Goal: Task Accomplishment & Management: Manage account settings

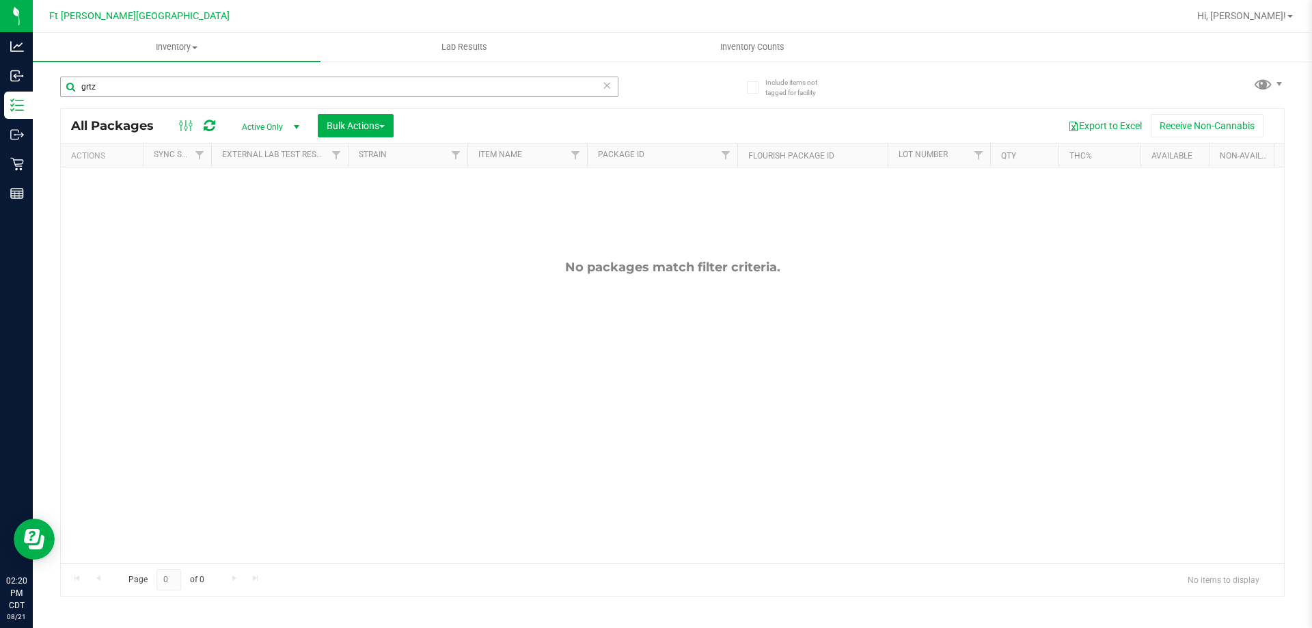
click at [156, 83] on input "grtz" at bounding box center [339, 87] width 558 height 20
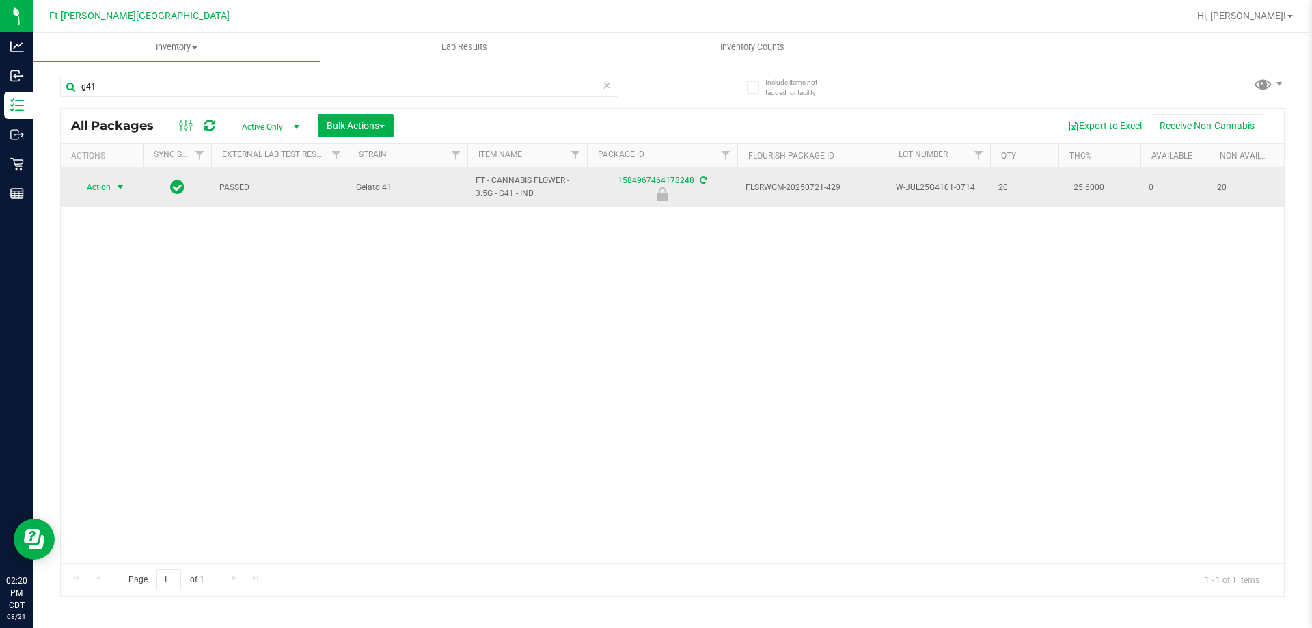
type input "g41"
click at [94, 190] on span "Action" at bounding box center [92, 187] width 37 height 19
click at [630, 177] on link "1584967464178248" at bounding box center [656, 181] width 77 height 10
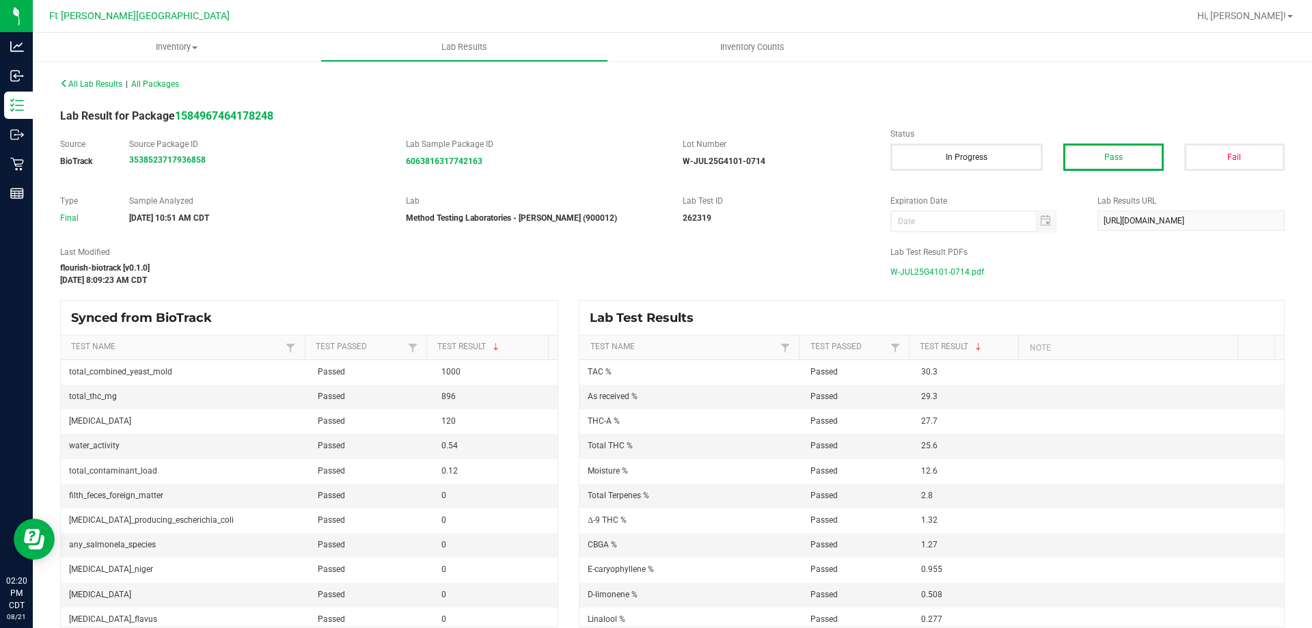
click at [943, 275] on span "W-JUL25G4101-0714.pdf" at bounding box center [937, 272] width 94 height 20
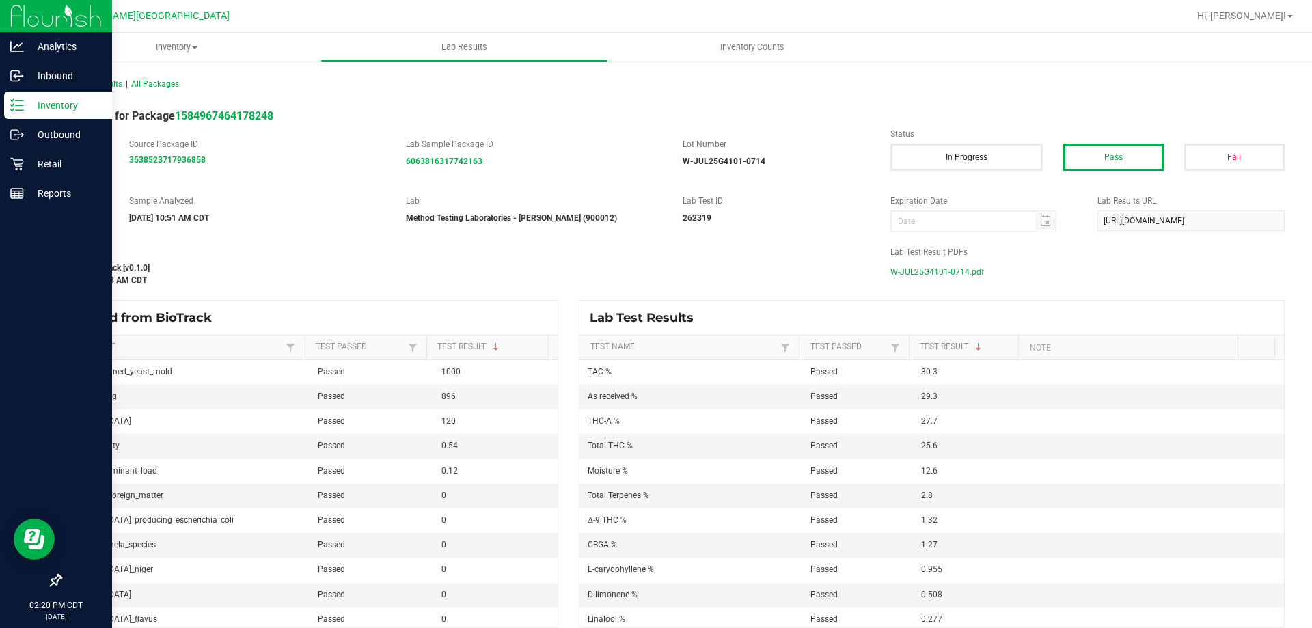
click at [22, 109] on icon at bounding box center [17, 105] width 14 height 14
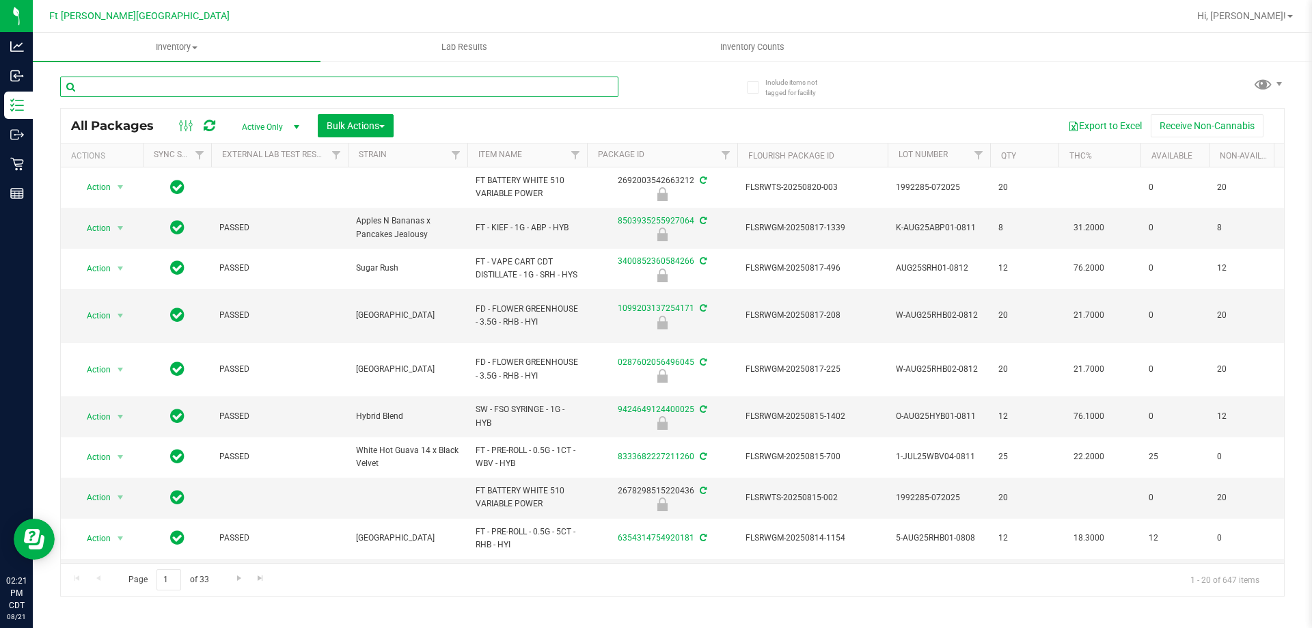
click at [489, 92] on input "text" at bounding box center [339, 87] width 558 height 20
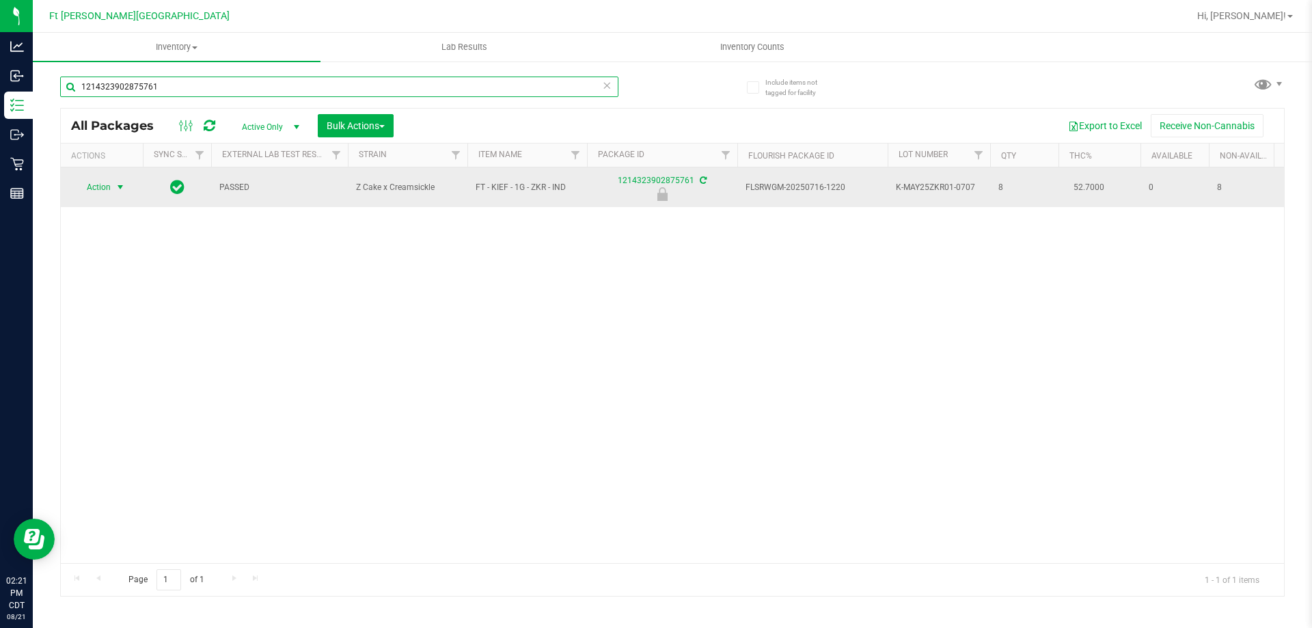
type input "1214323902875761"
click at [95, 190] on span "Action" at bounding box center [92, 187] width 37 height 19
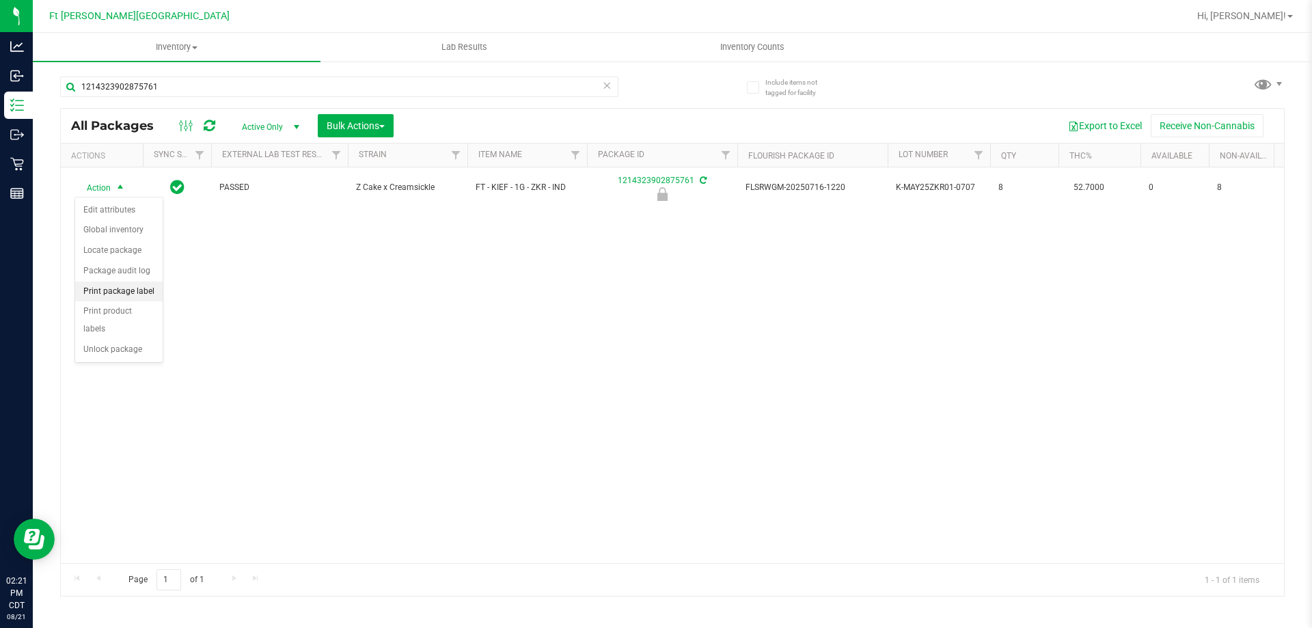
click at [135, 290] on li "Print package label" at bounding box center [118, 291] width 87 height 20
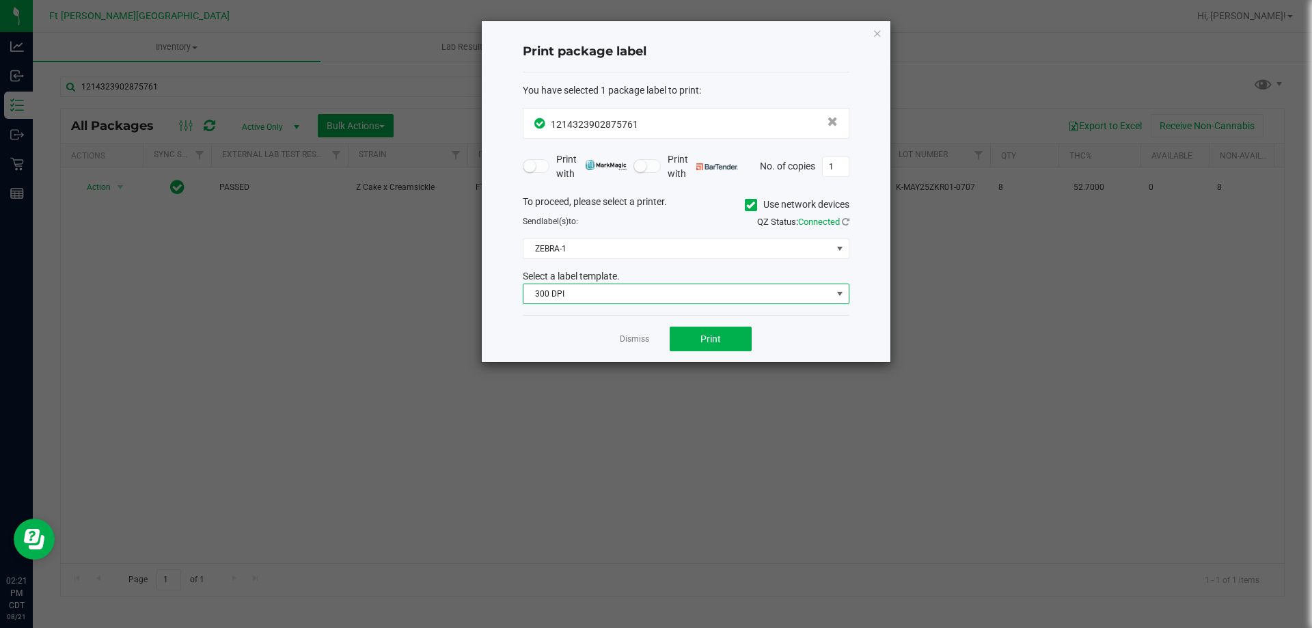
click at [703, 294] on span "300 DPI" at bounding box center [677, 293] width 308 height 19
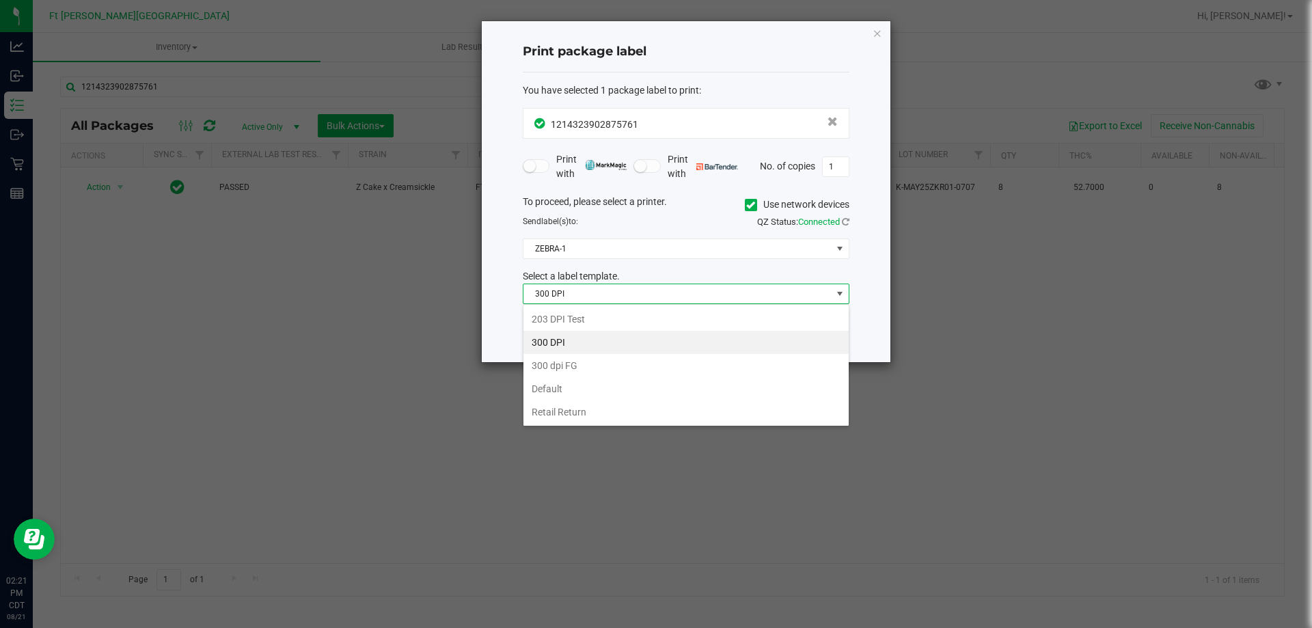
scroll to position [20, 327]
click at [595, 327] on li "203 DPI Test" at bounding box center [685, 318] width 325 height 23
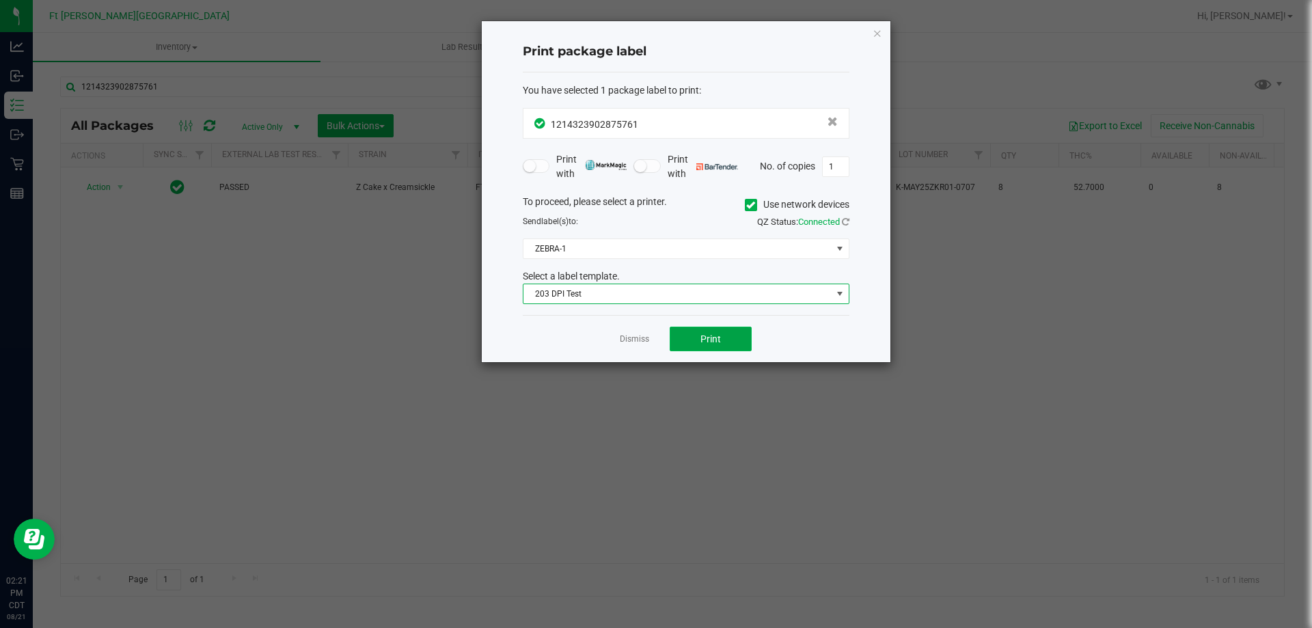
click at [719, 329] on button "Print" at bounding box center [711, 339] width 82 height 25
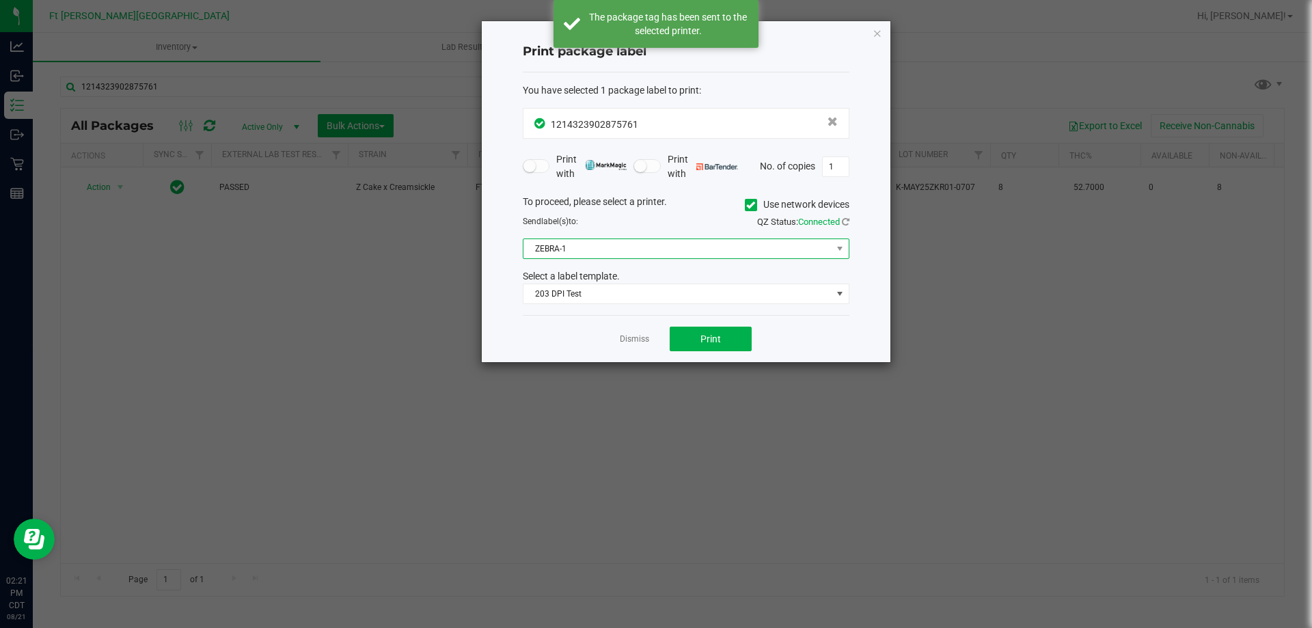
click at [624, 252] on span "ZEBRA-1" at bounding box center [677, 248] width 308 height 19
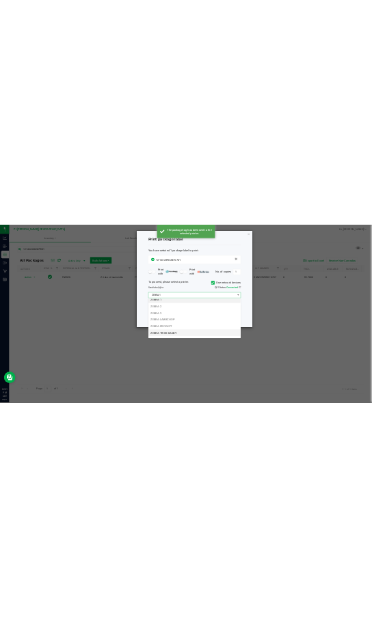
scroll to position [0, 0]
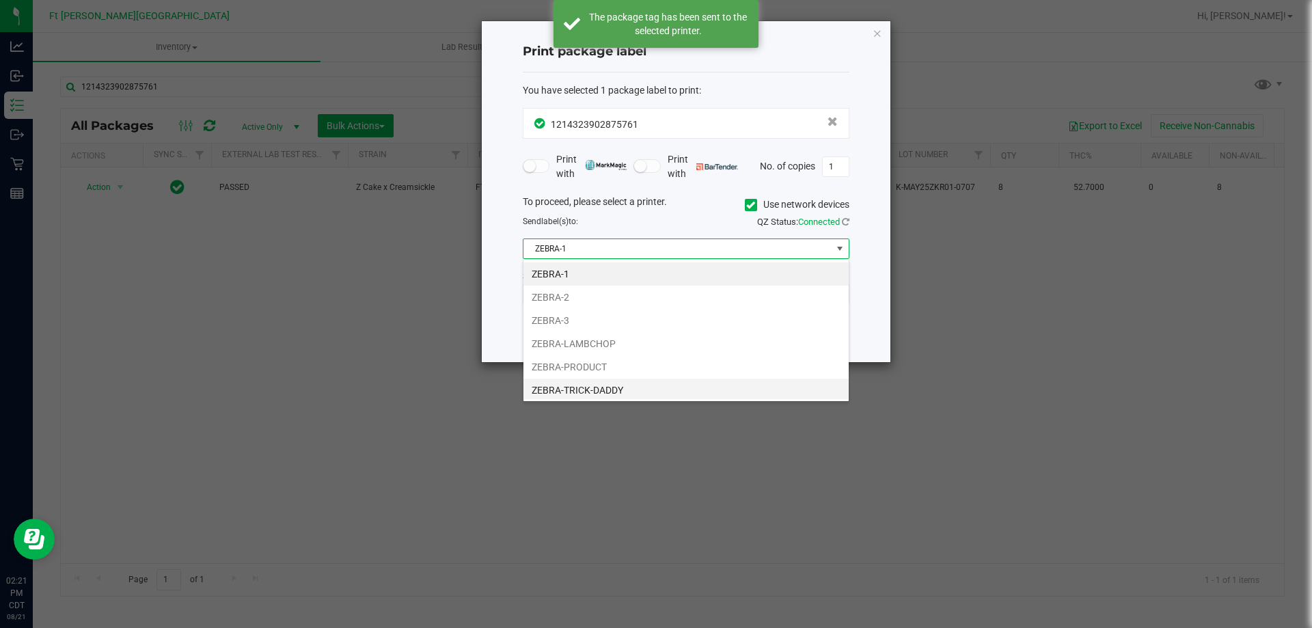
click at [603, 366] on li "ZEBRA-PRODUCT" at bounding box center [685, 366] width 325 height 23
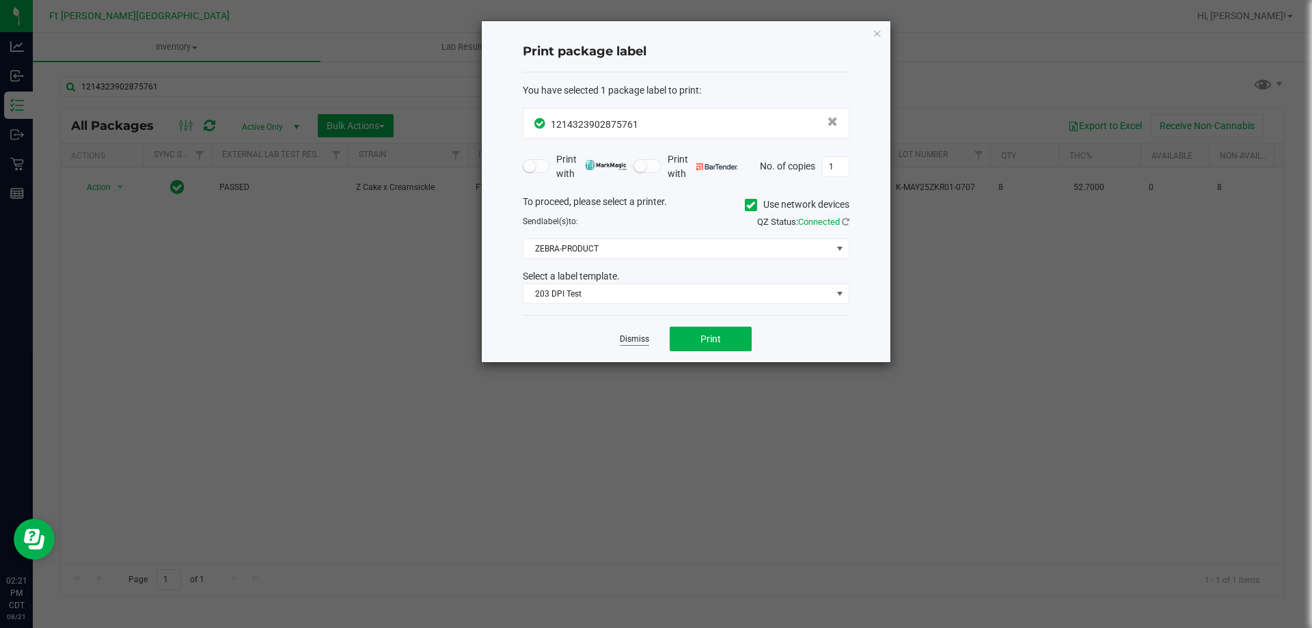
click at [636, 339] on link "Dismiss" at bounding box center [634, 339] width 29 height 12
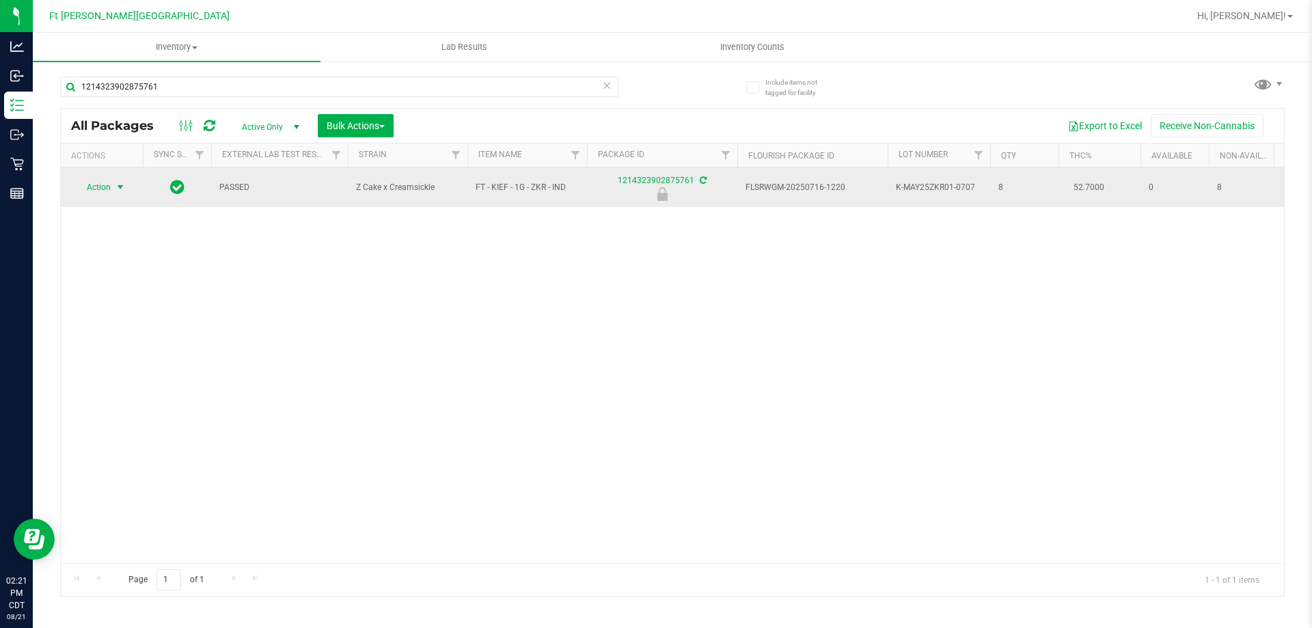
click at [106, 186] on span "Action" at bounding box center [92, 187] width 37 height 19
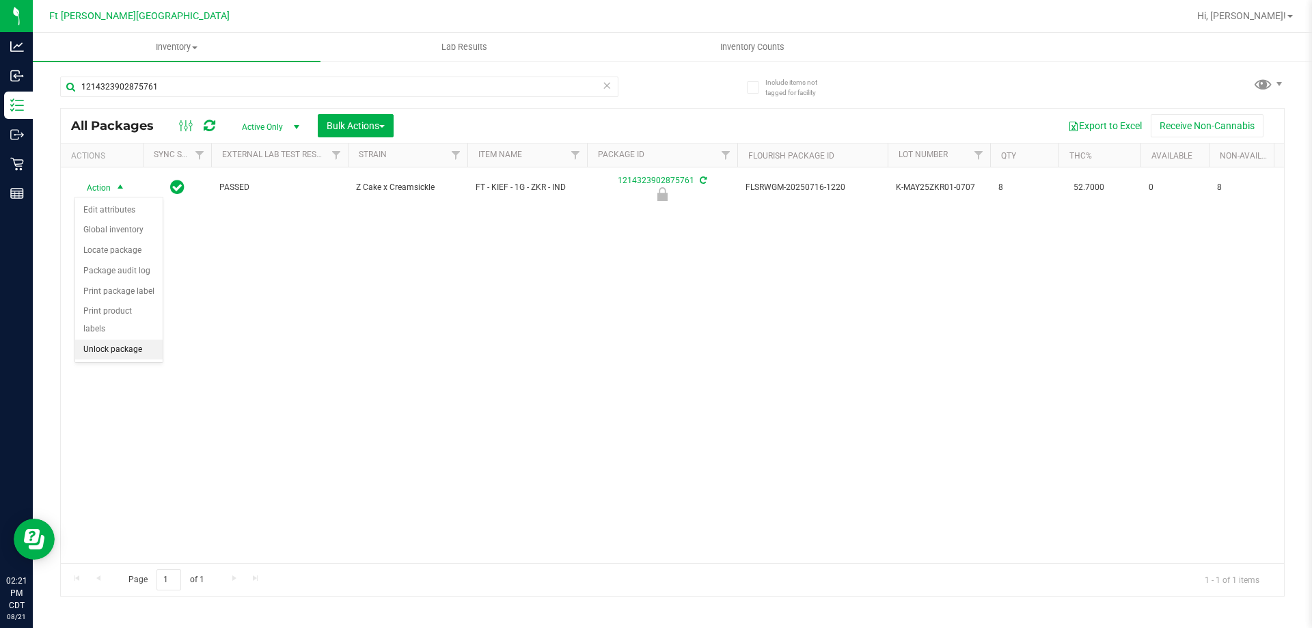
click at [114, 340] on li "Unlock package" at bounding box center [118, 350] width 87 height 20
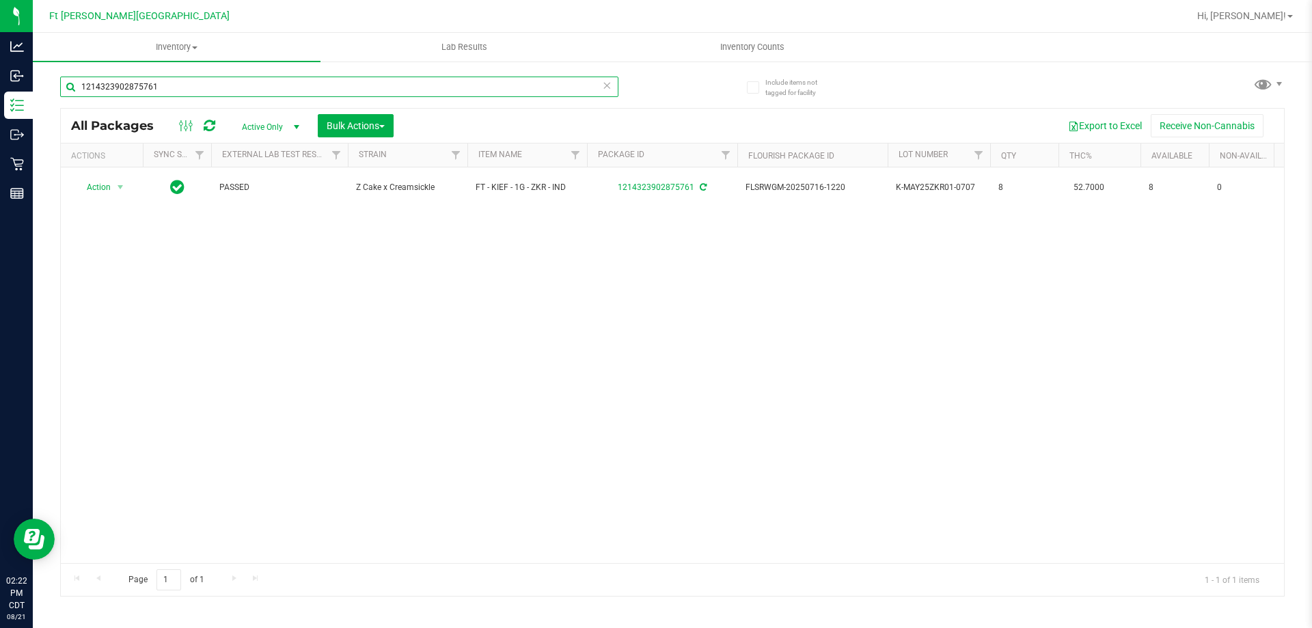
click at [299, 81] on input "1214323902875761" at bounding box center [339, 87] width 558 height 20
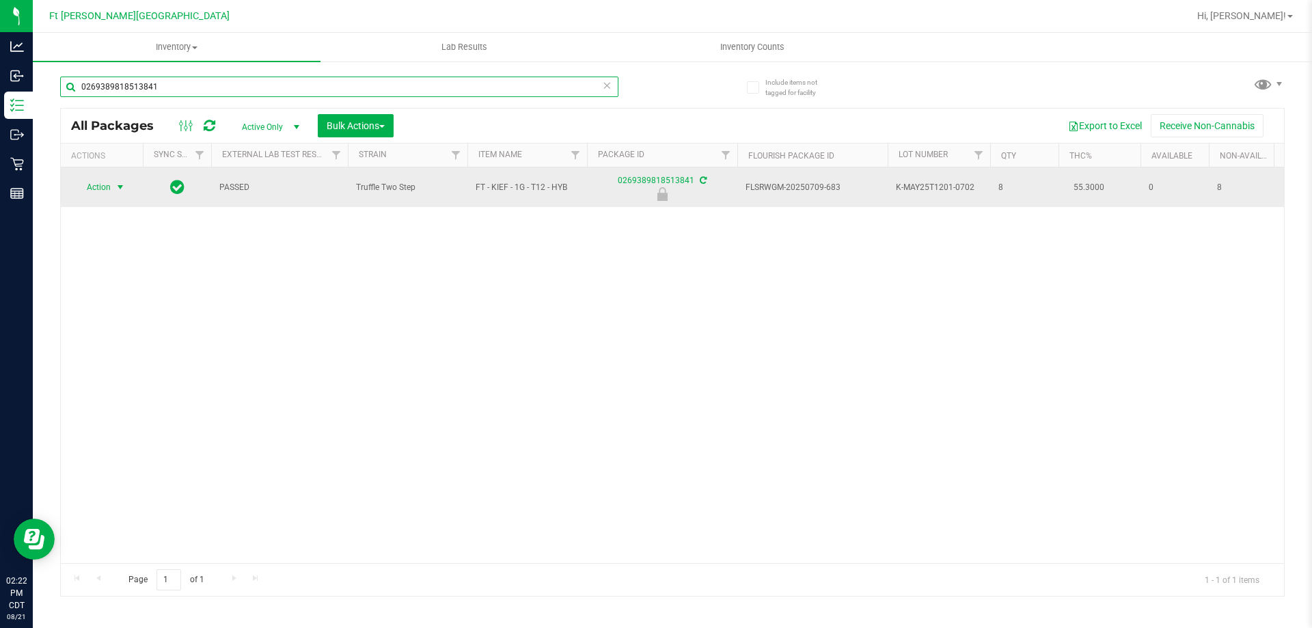
type input "0269389818513841"
click at [102, 181] on span "Action" at bounding box center [92, 187] width 37 height 19
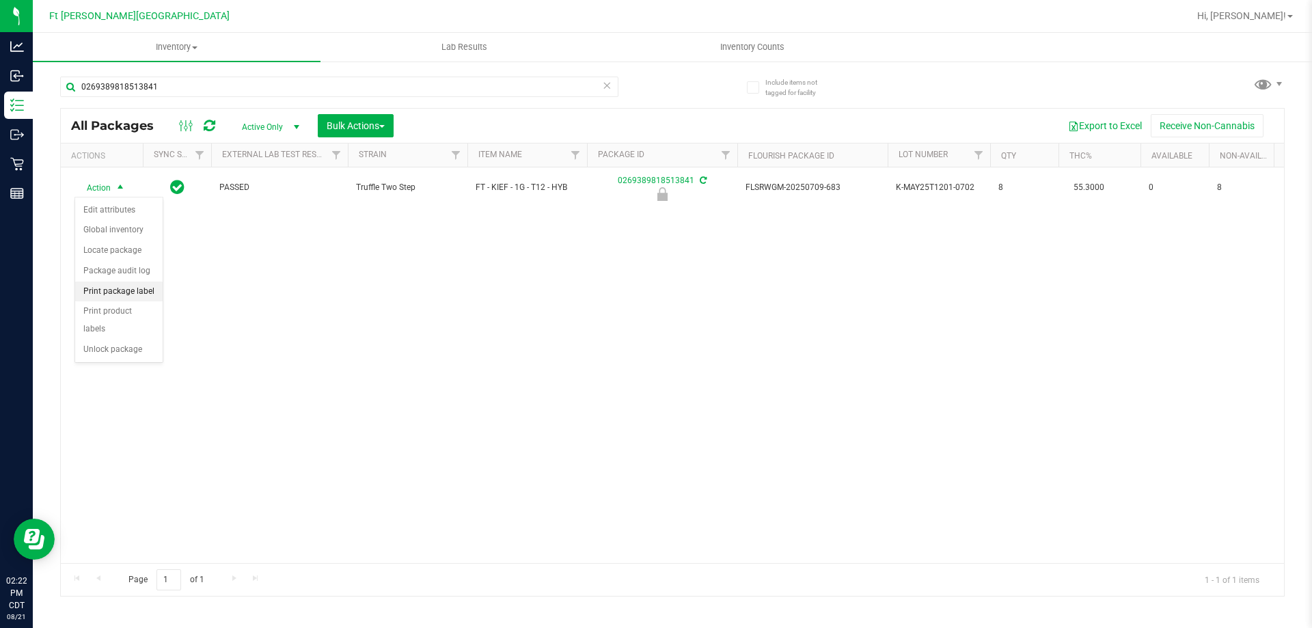
click at [122, 293] on li "Print package label" at bounding box center [118, 291] width 87 height 20
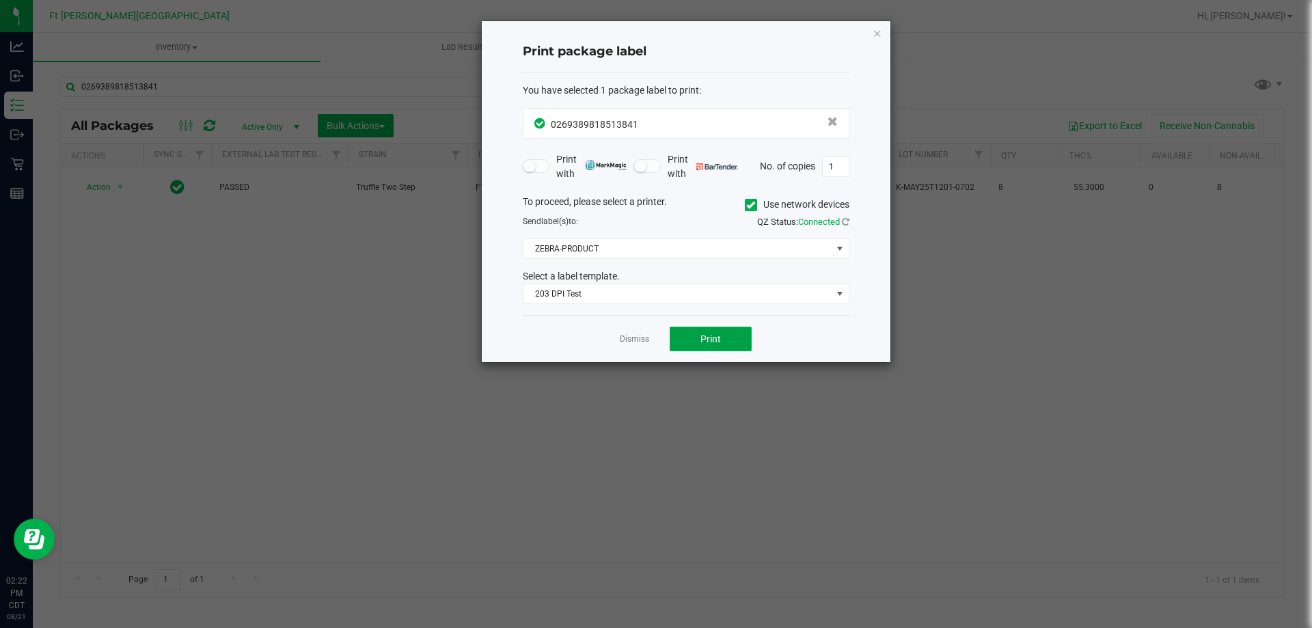
click at [739, 338] on button "Print" at bounding box center [711, 339] width 82 height 25
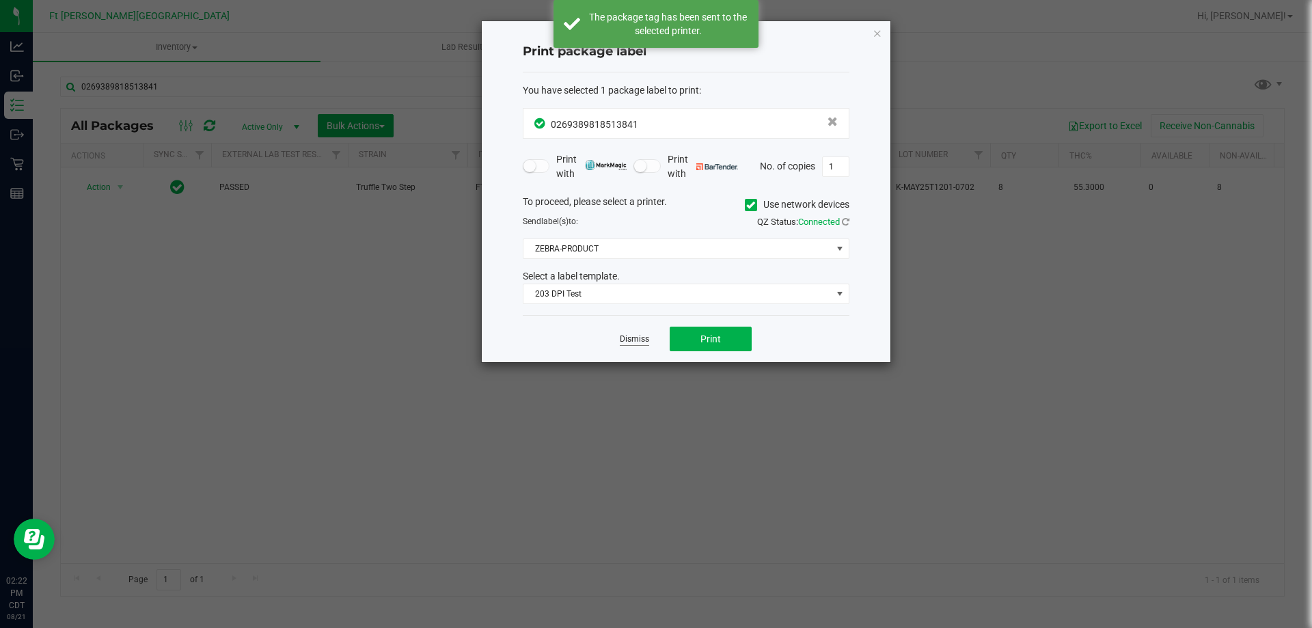
click at [640, 339] on link "Dismiss" at bounding box center [634, 339] width 29 height 12
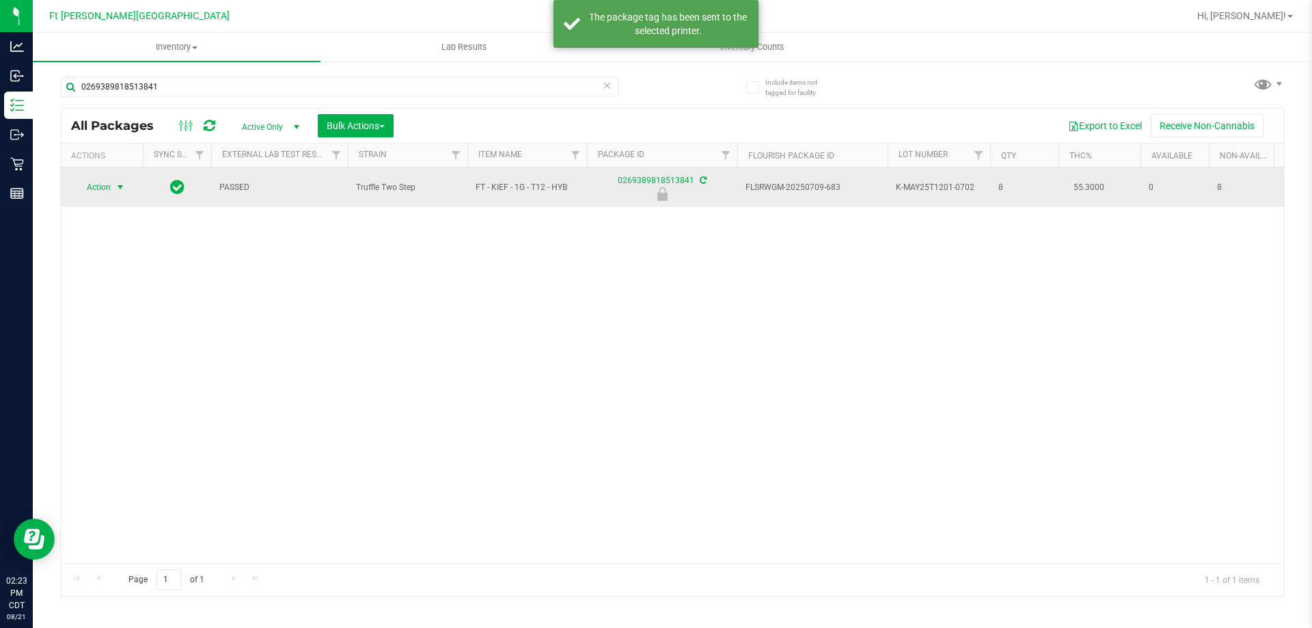
click at [112, 187] on span "select" at bounding box center [120, 187] width 17 height 19
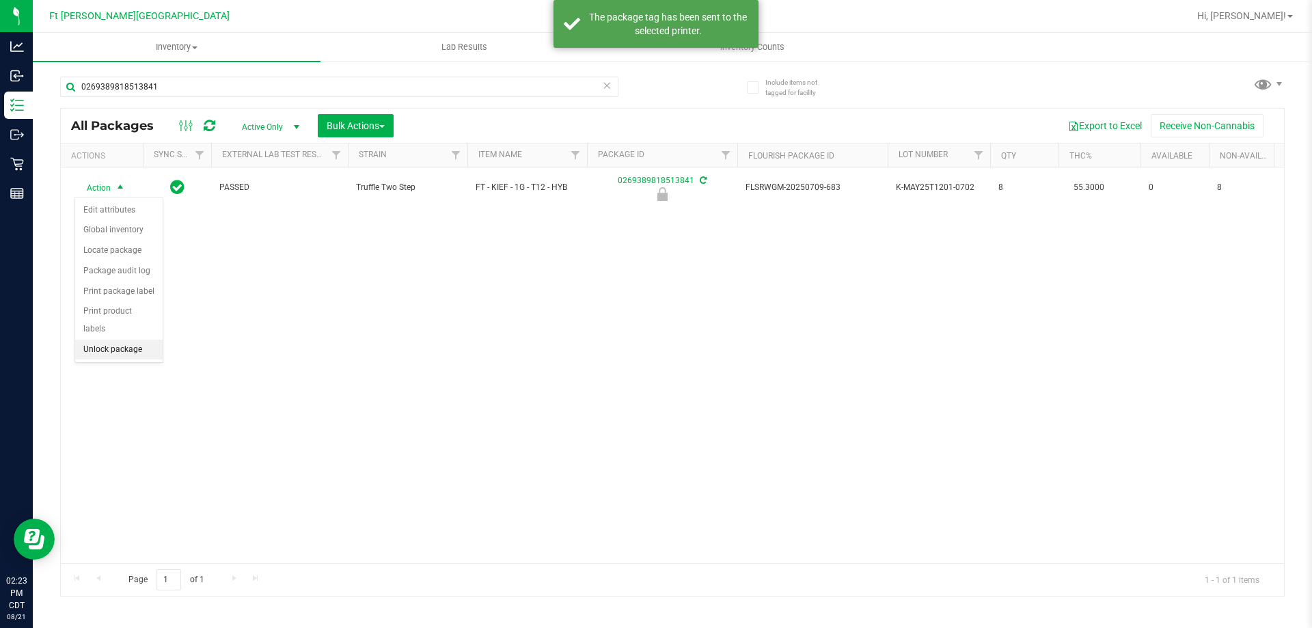
click at [108, 340] on li "Unlock package" at bounding box center [118, 350] width 87 height 20
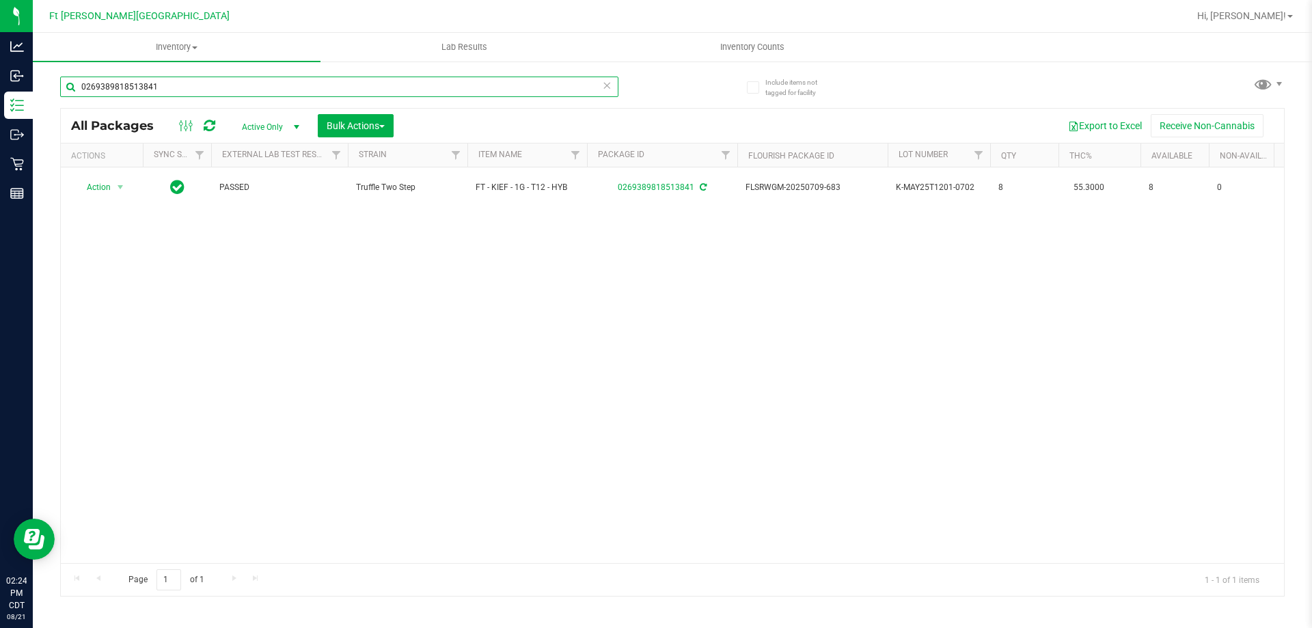
click at [337, 90] on input "0269389818513841" at bounding box center [339, 87] width 558 height 20
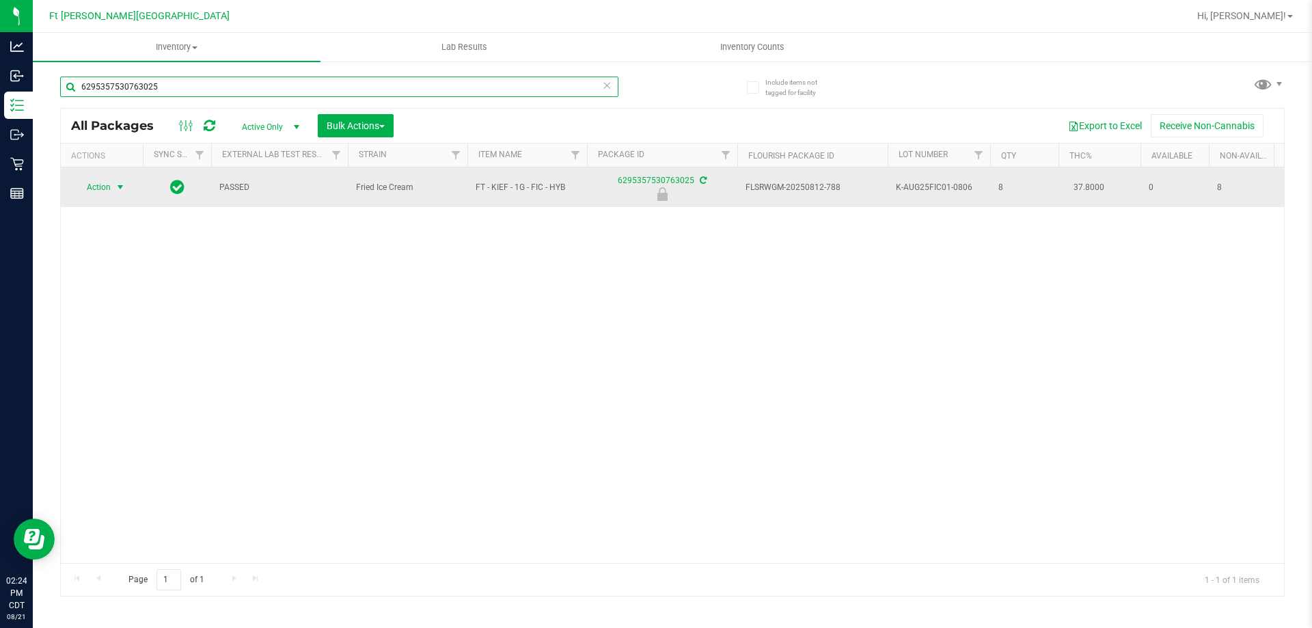
type input "6295357530763025"
click at [107, 193] on span "Action" at bounding box center [92, 187] width 37 height 19
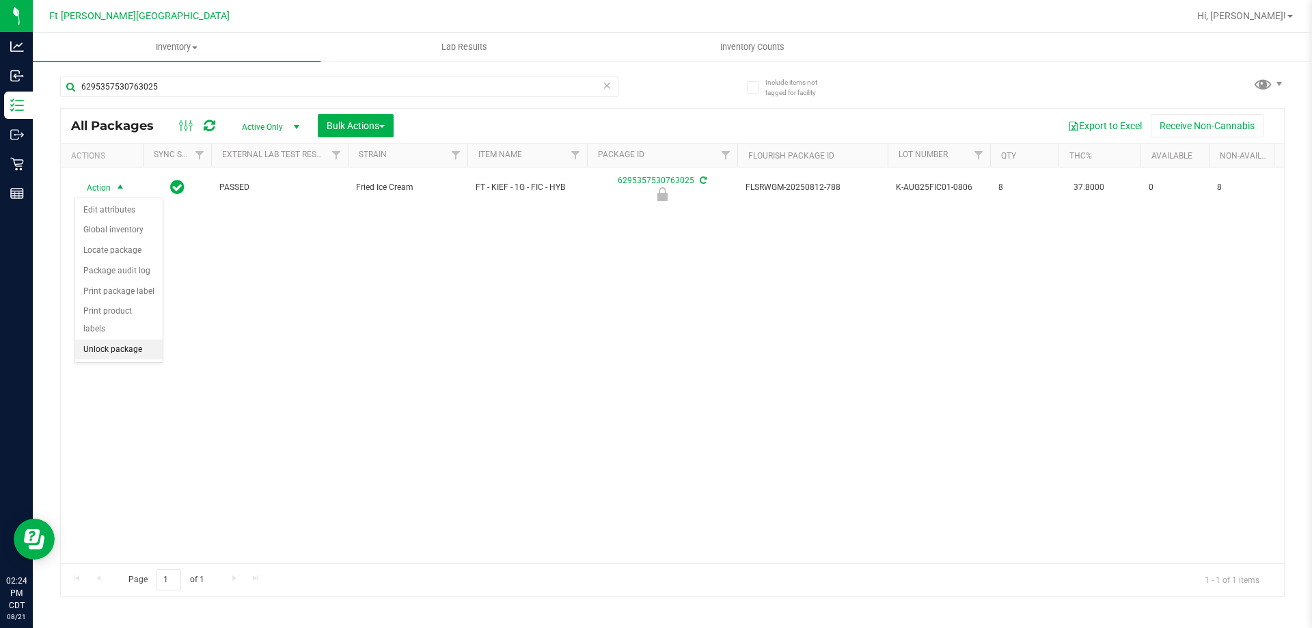
click at [130, 340] on li "Unlock package" at bounding box center [118, 350] width 87 height 20
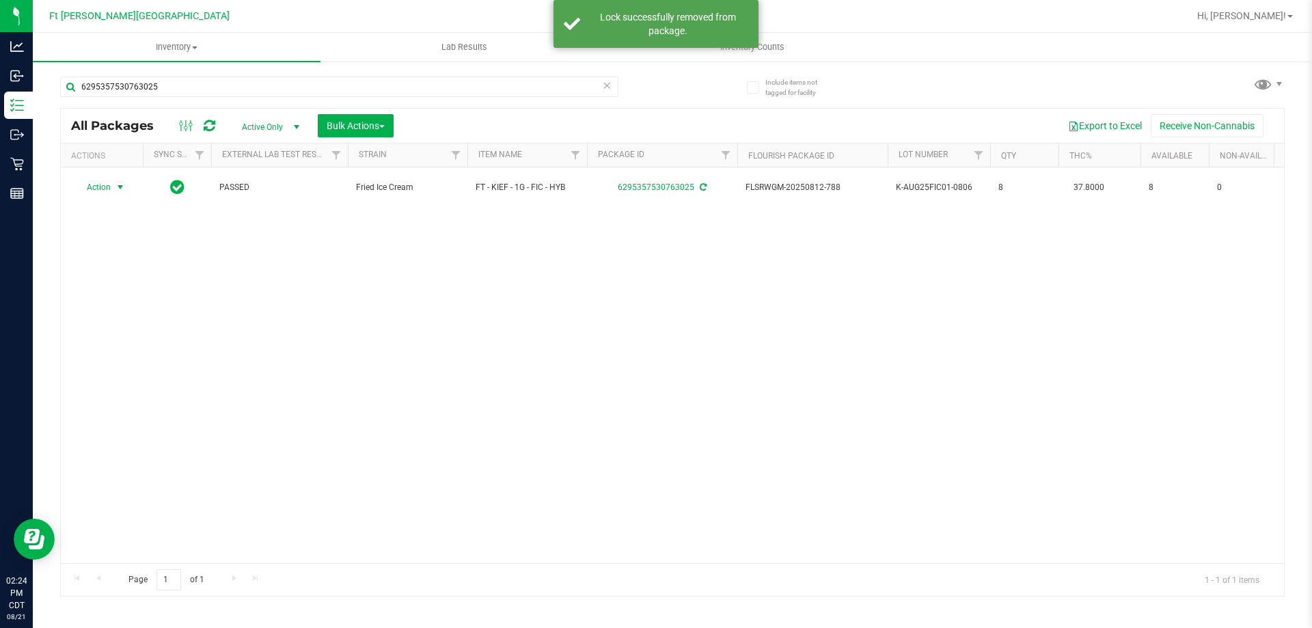
click at [105, 188] on span "Action" at bounding box center [92, 187] width 37 height 19
click at [137, 357] on li "Print package label" at bounding box center [128, 352] width 106 height 20
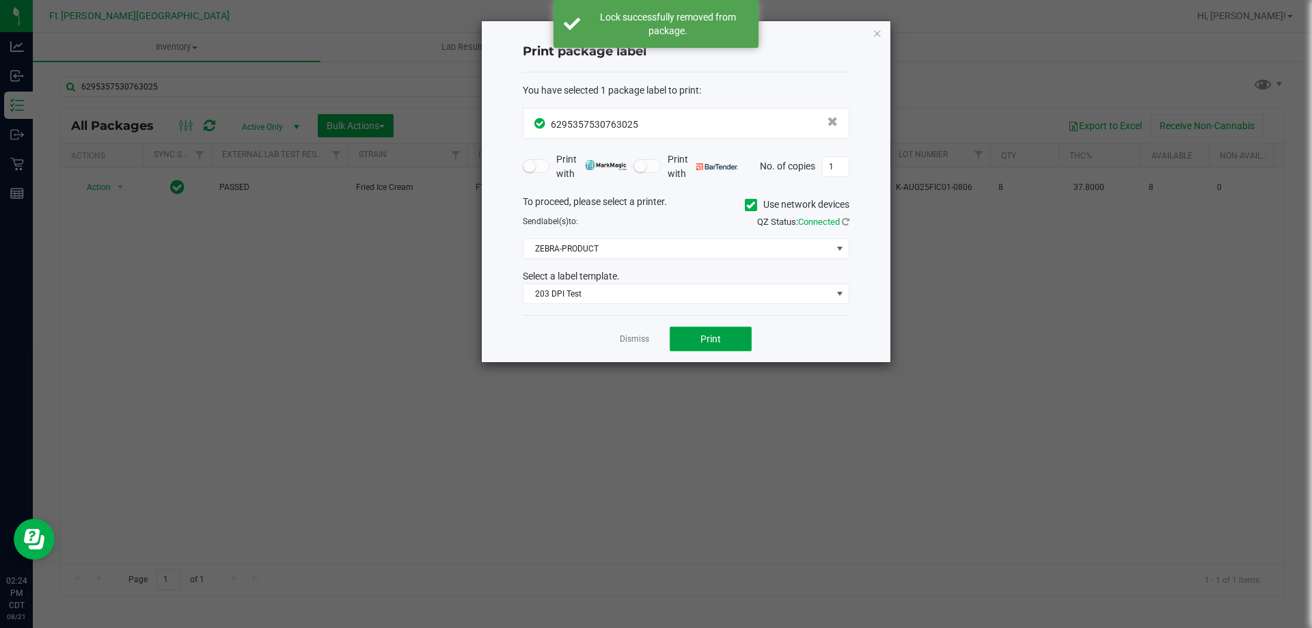
click at [735, 343] on button "Print" at bounding box center [711, 339] width 82 height 25
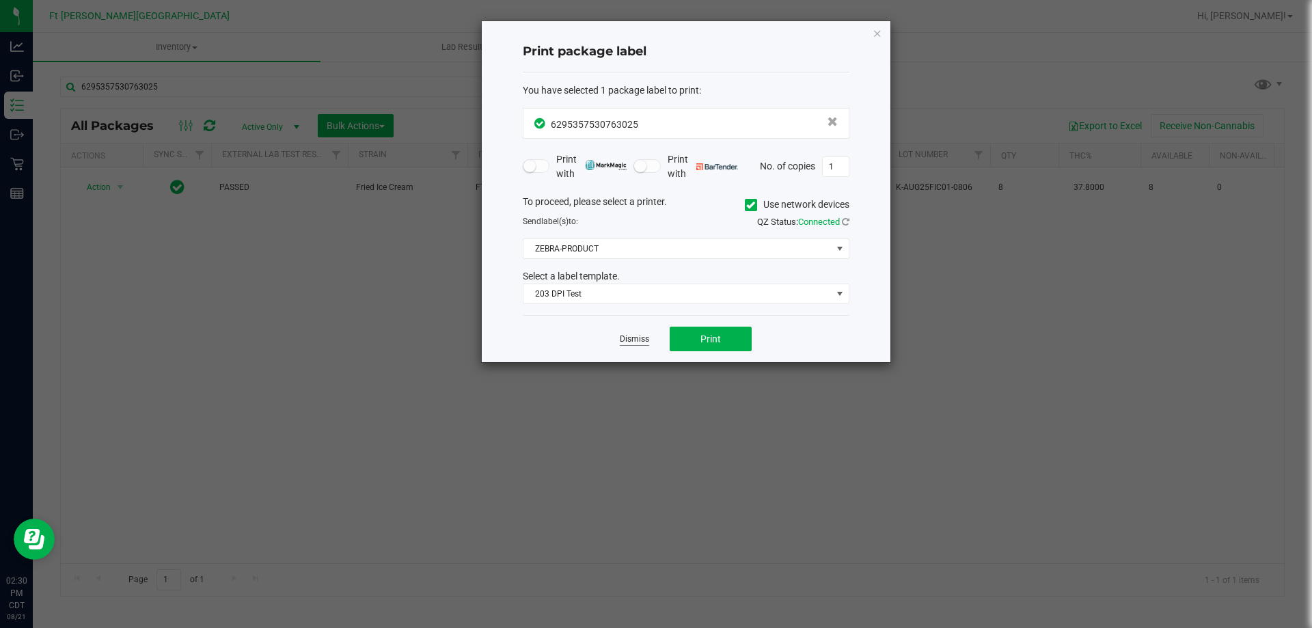
click at [624, 335] on link "Dismiss" at bounding box center [634, 339] width 29 height 12
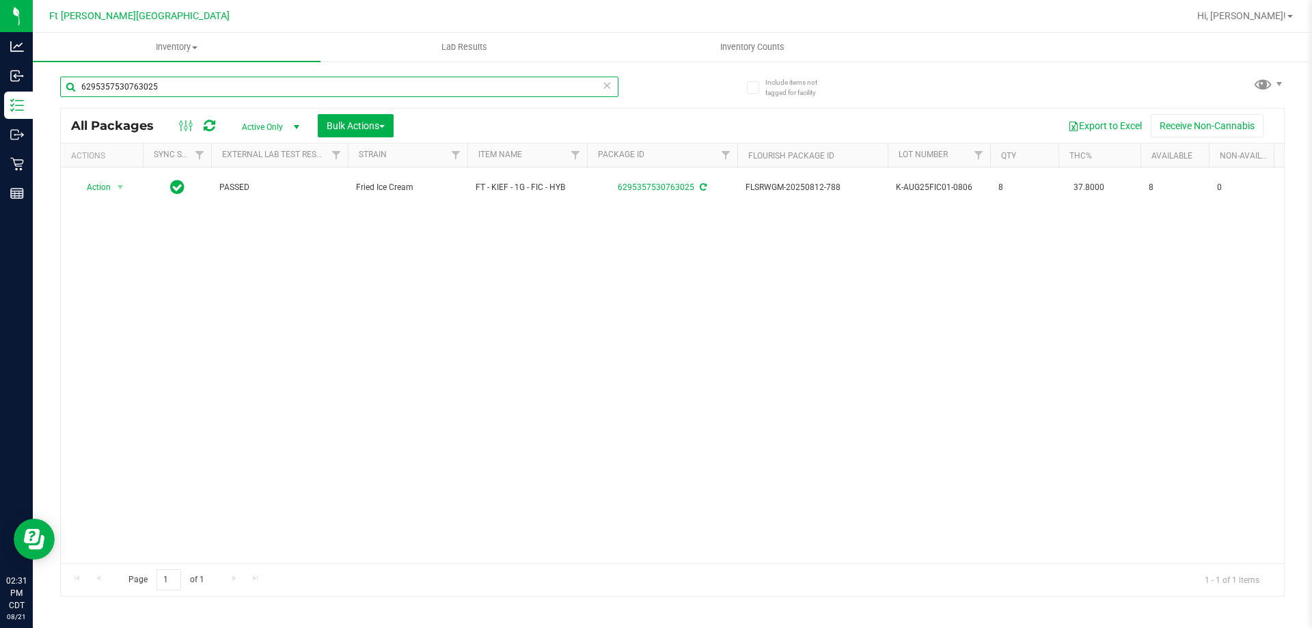
click at [320, 88] on input "6295357530763025" at bounding box center [339, 87] width 558 height 20
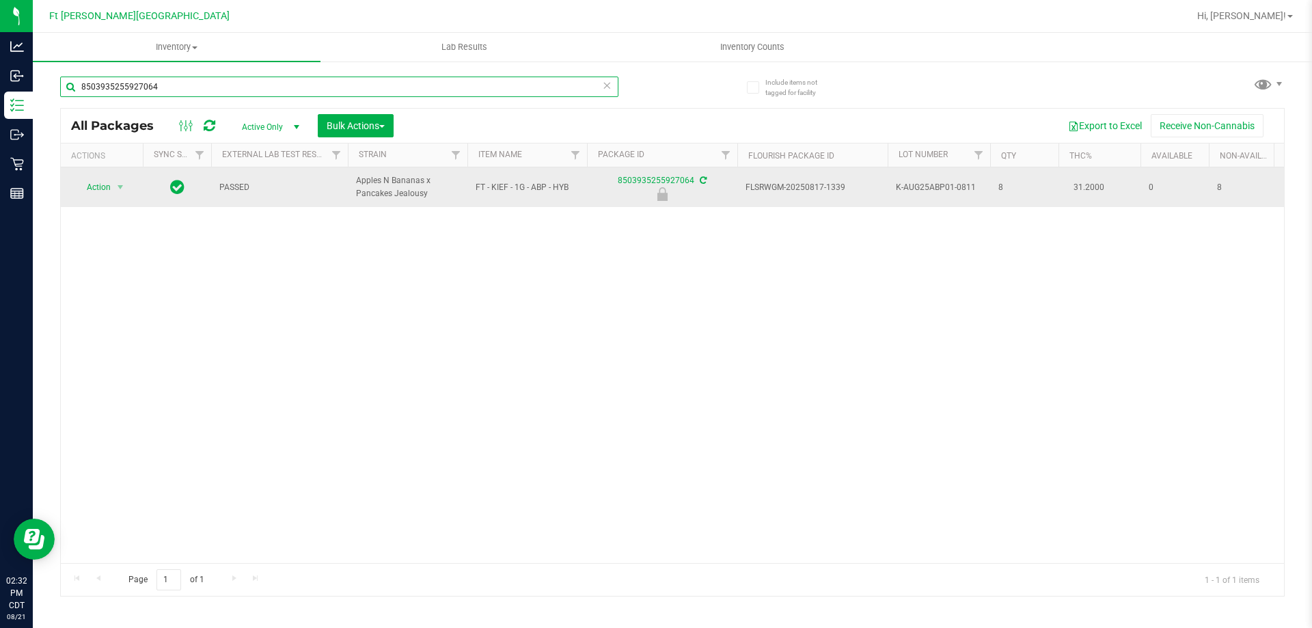
type input "8503935255927064"
click at [101, 192] on span "Action" at bounding box center [92, 187] width 37 height 19
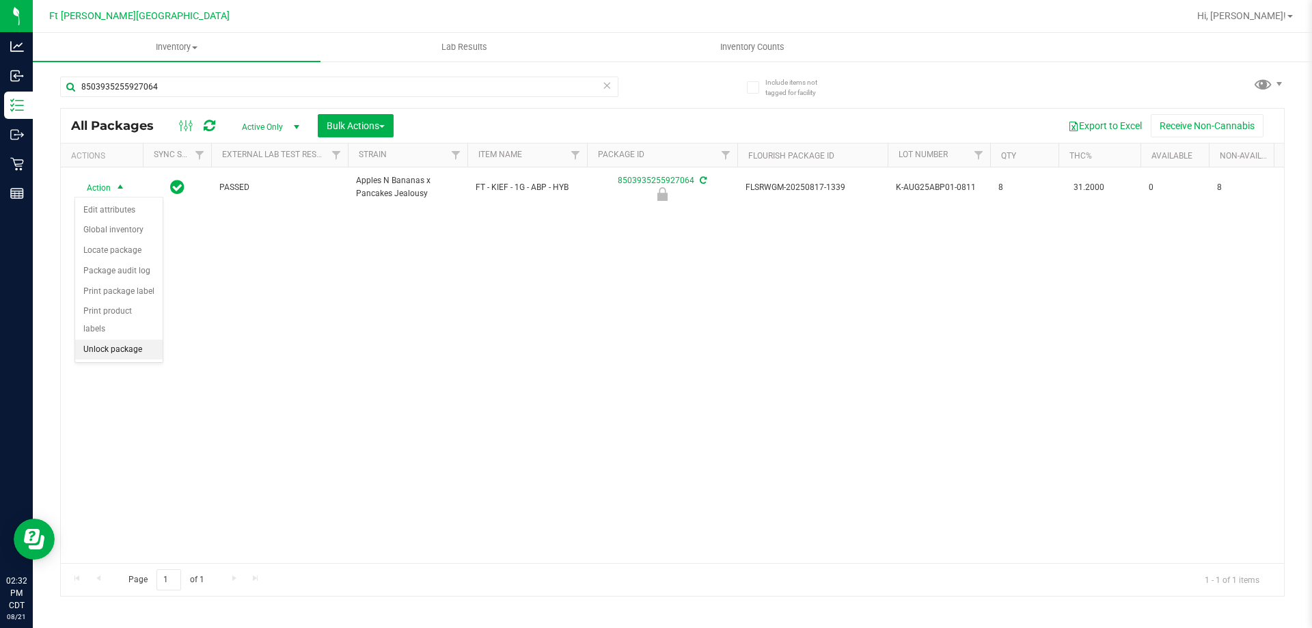
click at [105, 340] on li "Unlock package" at bounding box center [118, 350] width 87 height 20
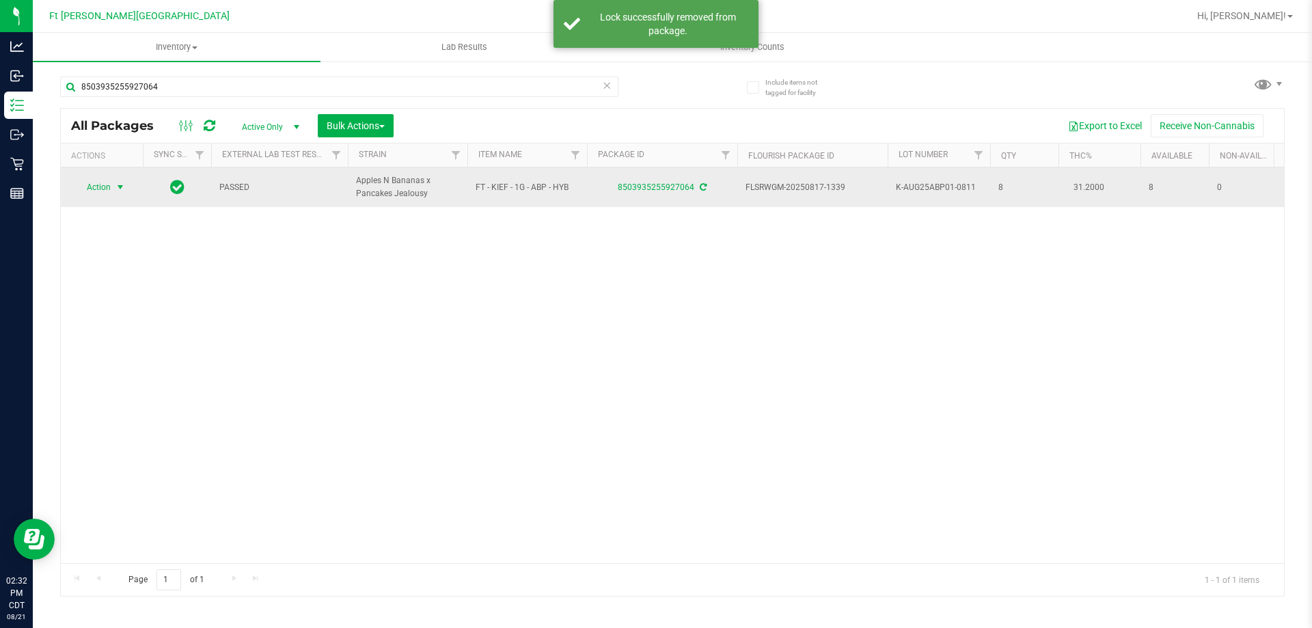
click at [100, 187] on span "Action" at bounding box center [92, 187] width 37 height 19
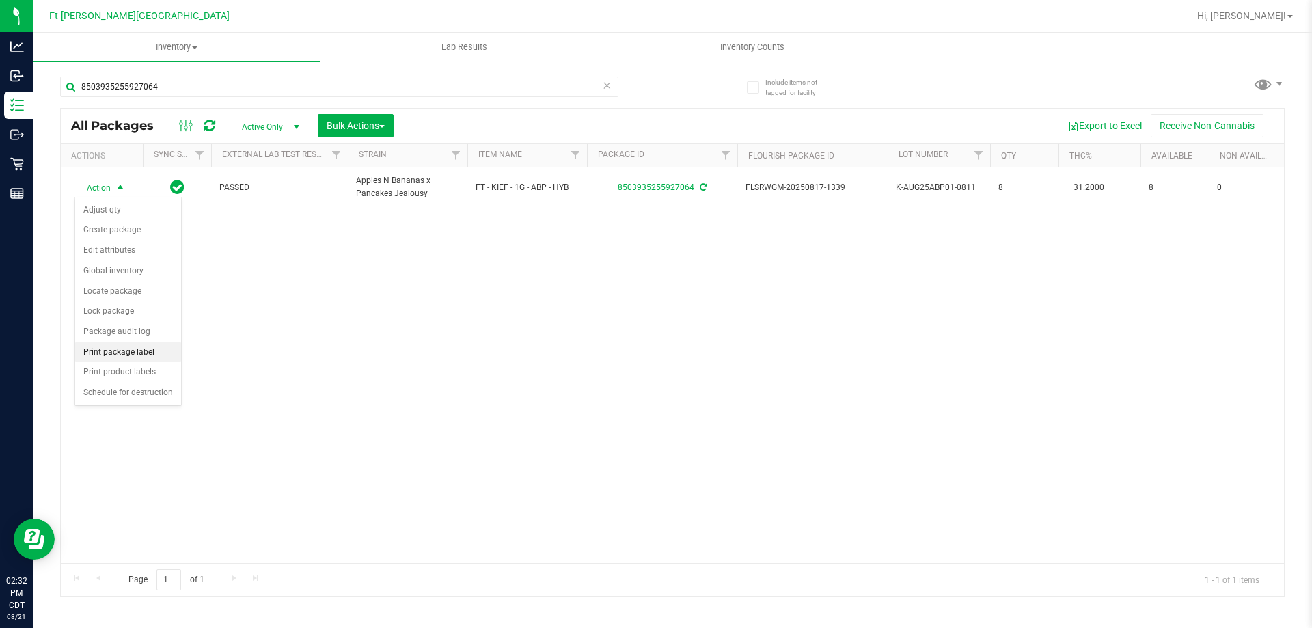
click at [117, 351] on li "Print package label" at bounding box center [128, 352] width 106 height 20
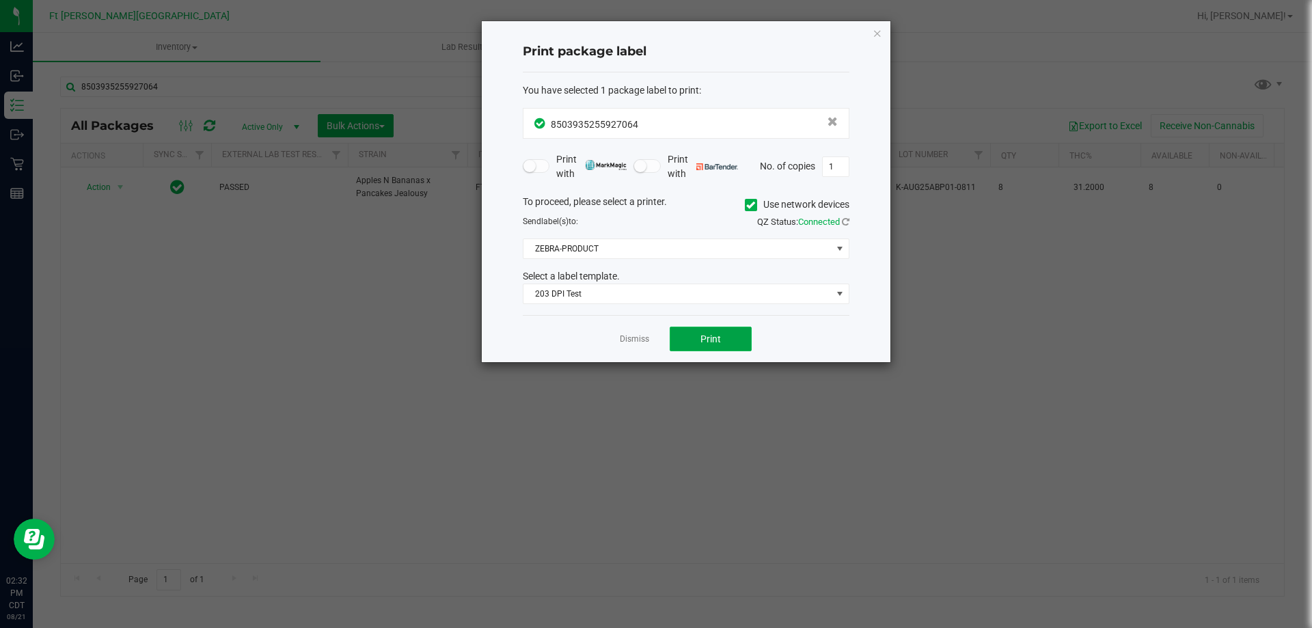
click at [719, 337] on span "Print" at bounding box center [710, 338] width 20 height 11
click at [639, 338] on link "Dismiss" at bounding box center [634, 339] width 29 height 12
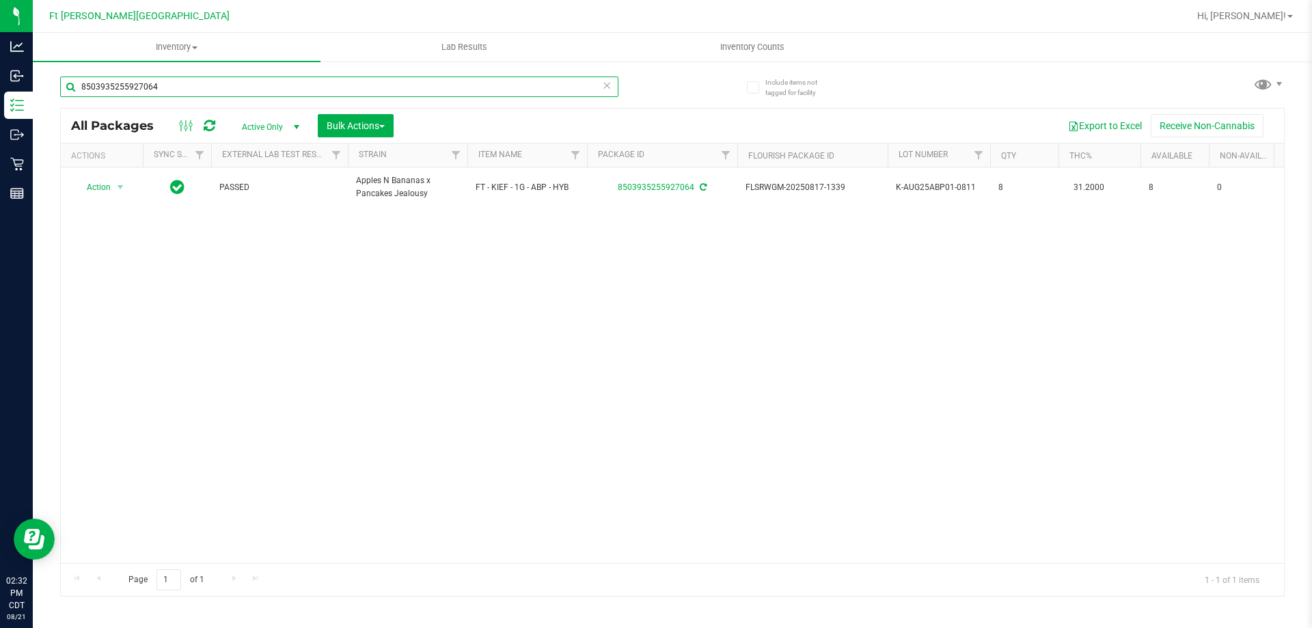
click at [423, 87] on input "8503935255927064" at bounding box center [339, 87] width 558 height 20
click at [424, 85] on input "8503935255927064" at bounding box center [339, 87] width 558 height 20
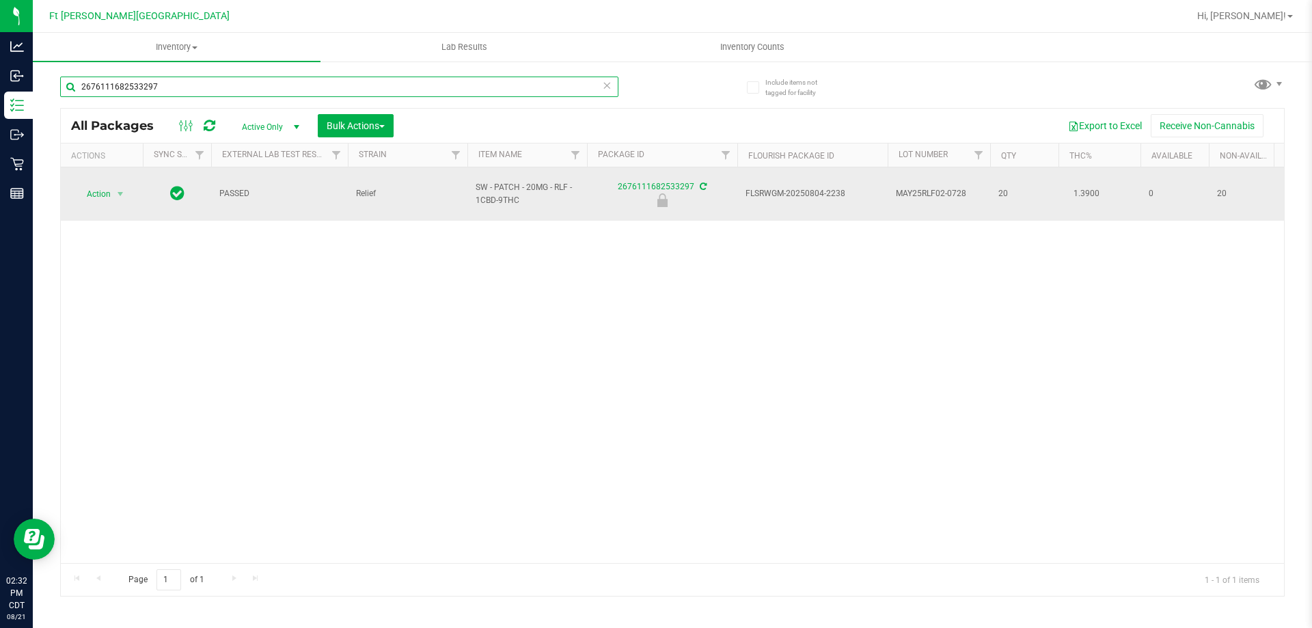
type input "2676111682533297"
click at [101, 184] on span "Action" at bounding box center [92, 193] width 37 height 19
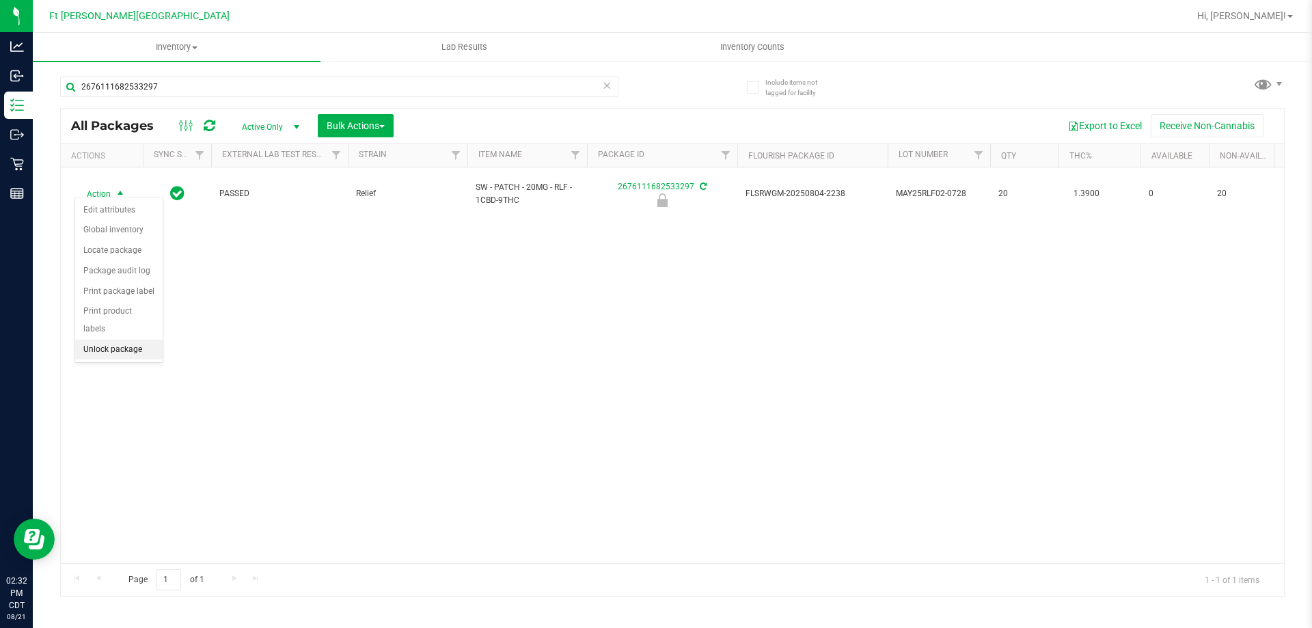
click at [104, 340] on li "Unlock package" at bounding box center [118, 350] width 87 height 20
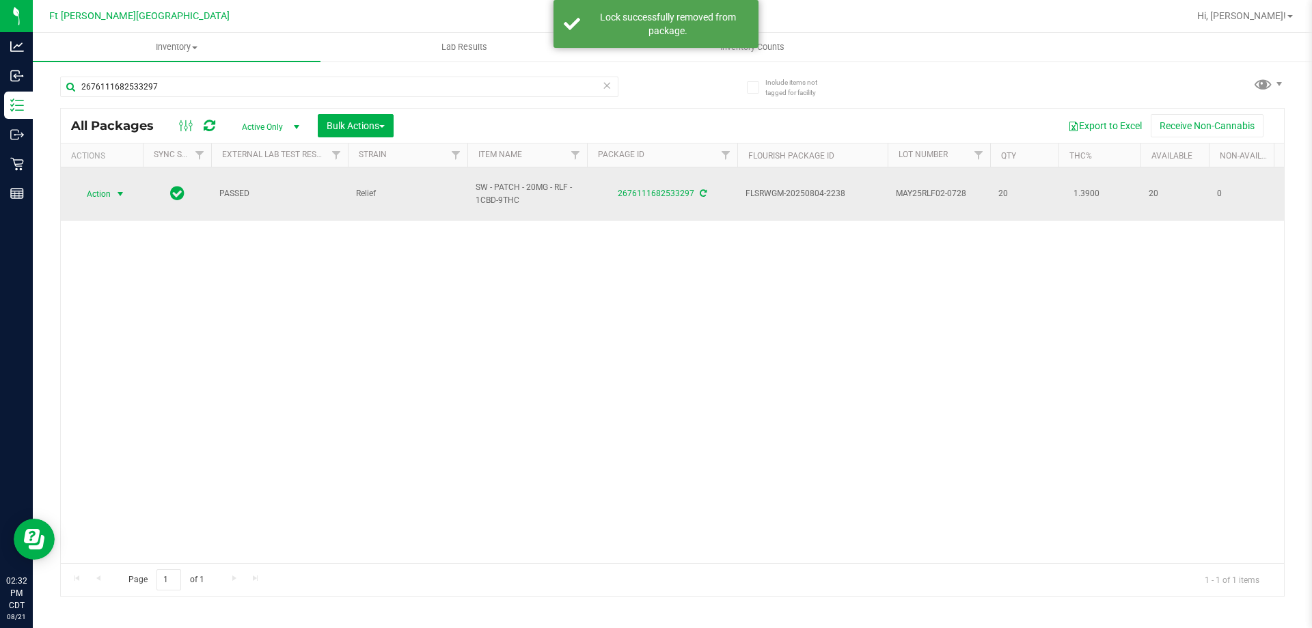
click at [112, 187] on span "select" at bounding box center [120, 193] width 17 height 19
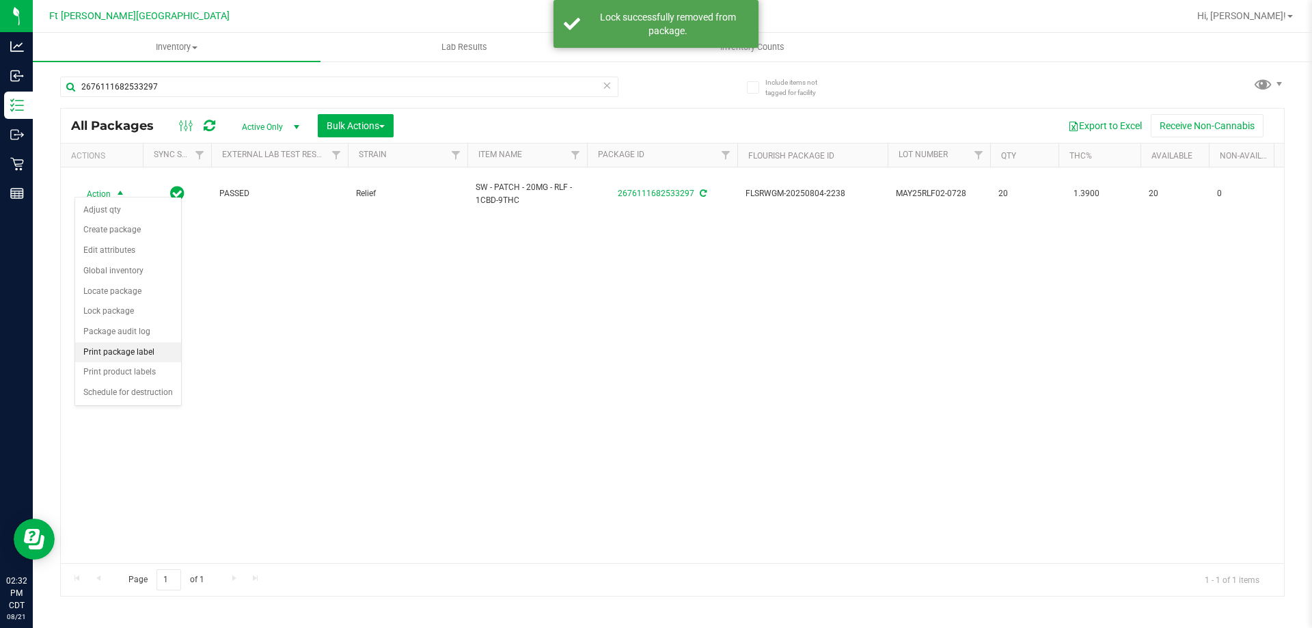
click at [124, 356] on li "Print package label" at bounding box center [128, 352] width 106 height 20
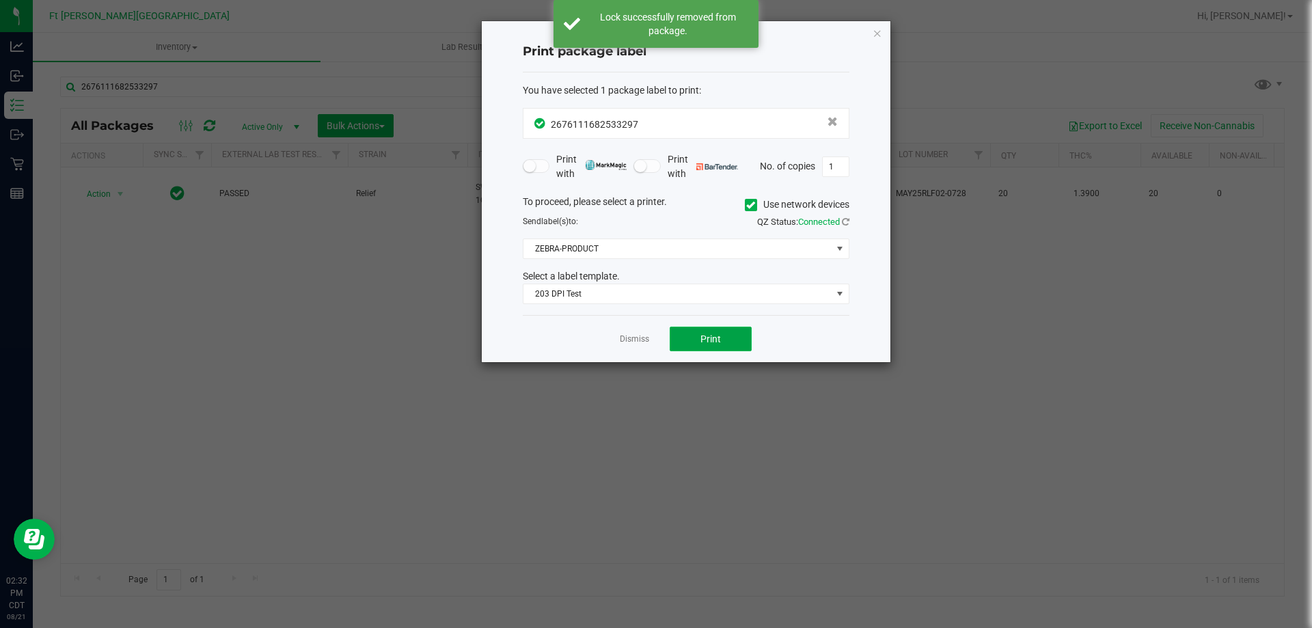
click at [713, 344] on span "Print" at bounding box center [710, 338] width 20 height 11
click at [642, 336] on link "Dismiss" at bounding box center [634, 339] width 29 height 12
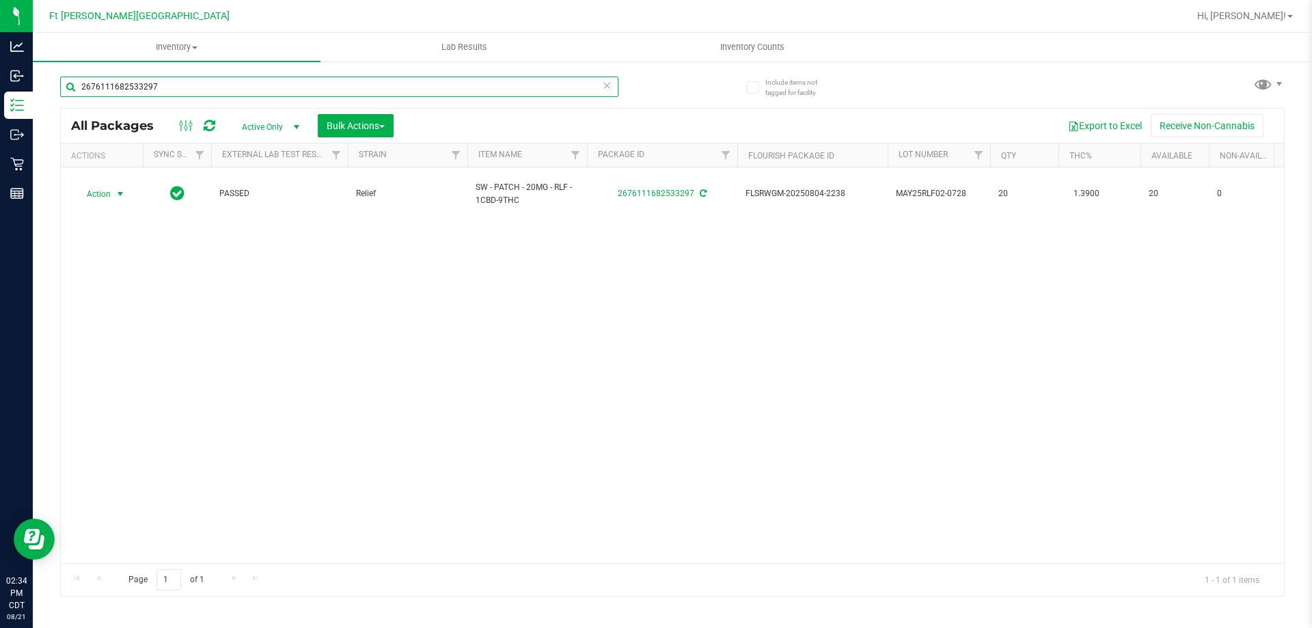
click at [253, 88] on input "2676111682533297" at bounding box center [339, 87] width 558 height 20
click at [253, 87] on input "2676111682533297" at bounding box center [339, 87] width 558 height 20
click at [254, 87] on input "2676111682533297" at bounding box center [339, 87] width 558 height 20
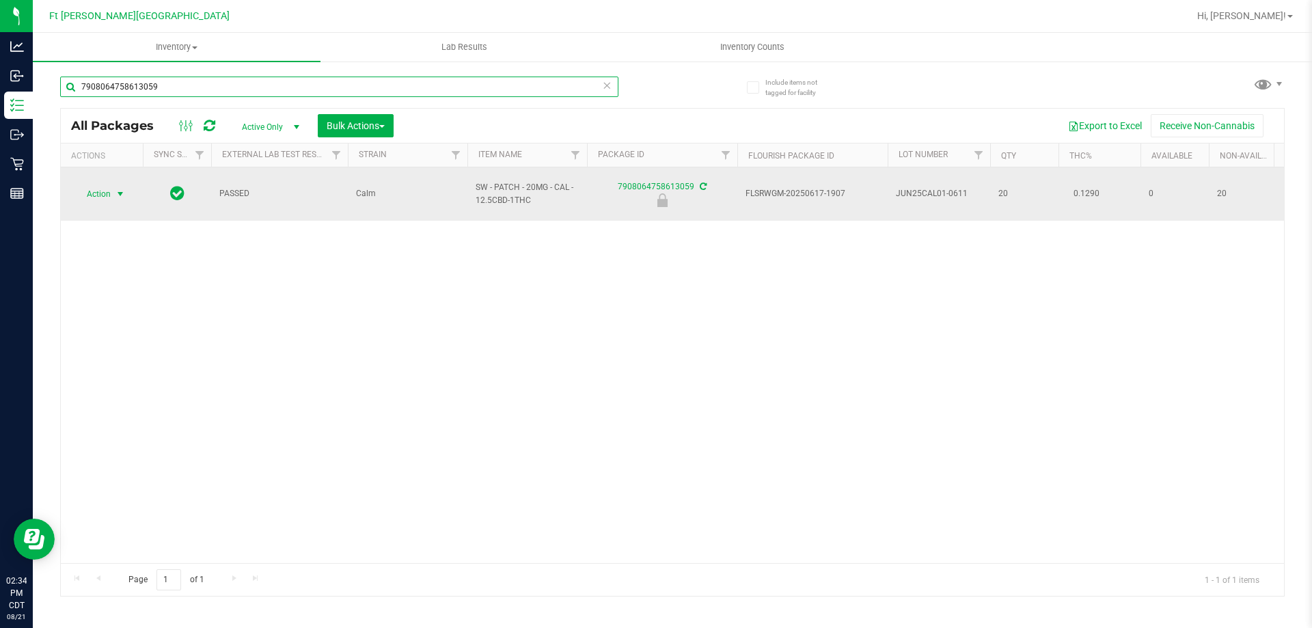
type input "7908064758613059"
click at [98, 187] on span "Action" at bounding box center [92, 193] width 37 height 19
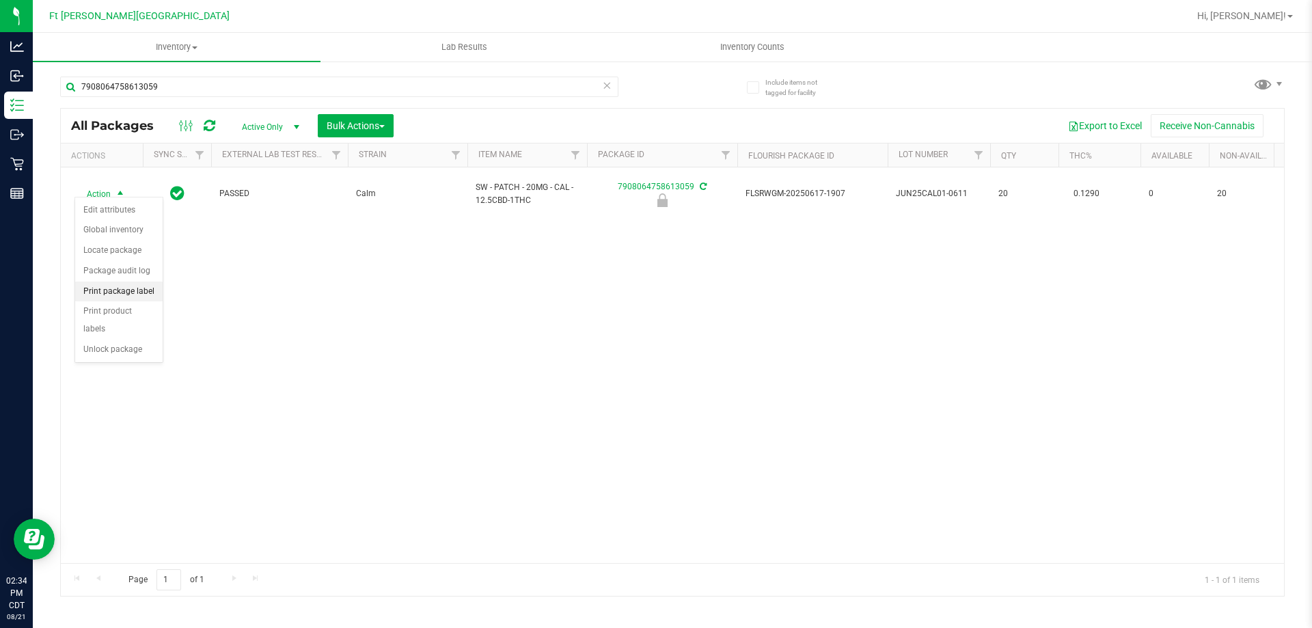
click at [140, 293] on li "Print package label" at bounding box center [118, 291] width 87 height 20
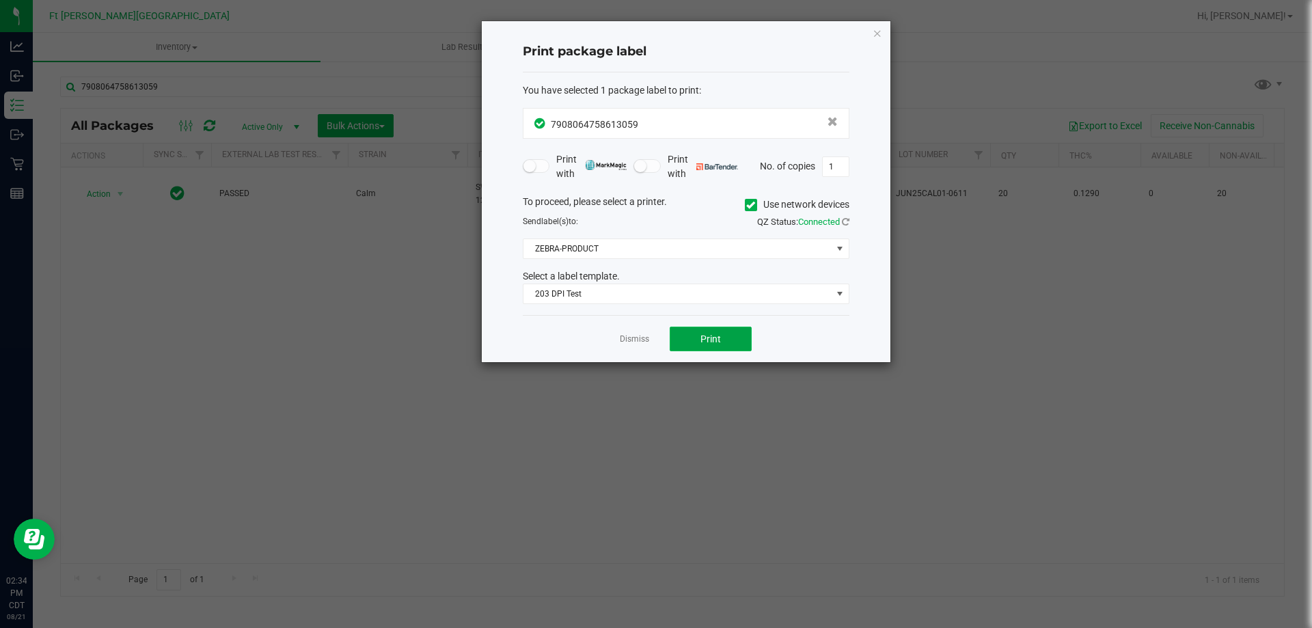
click at [716, 334] on span "Print" at bounding box center [710, 338] width 20 height 11
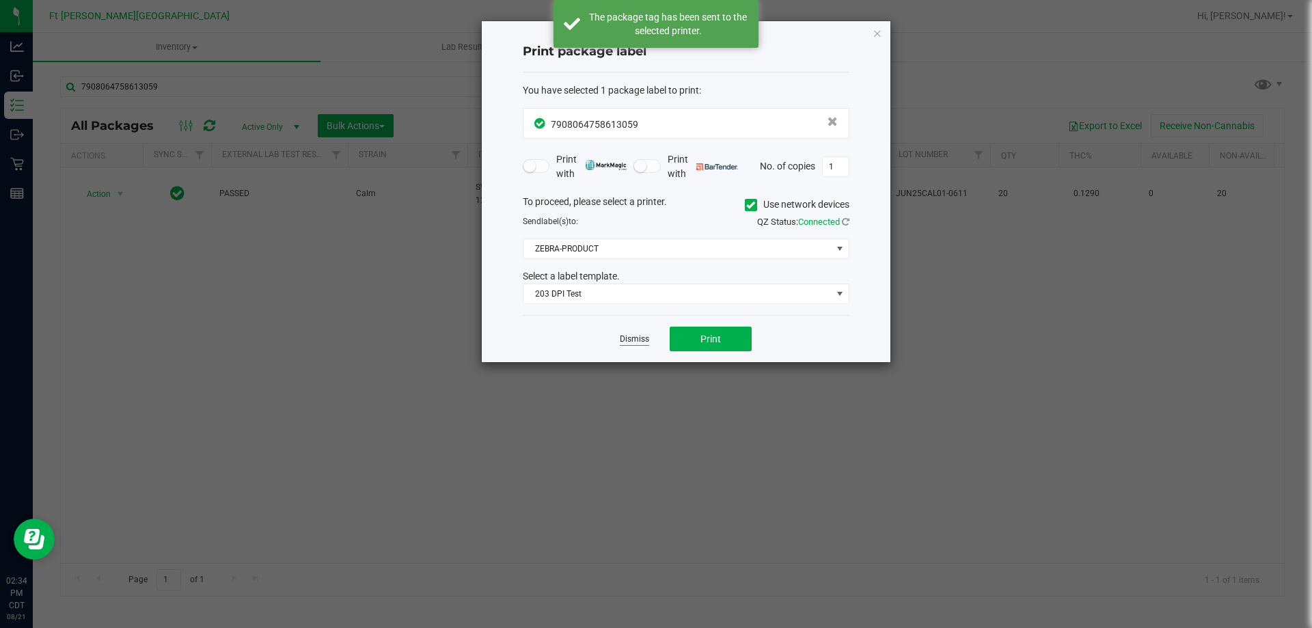
click at [638, 340] on link "Dismiss" at bounding box center [634, 339] width 29 height 12
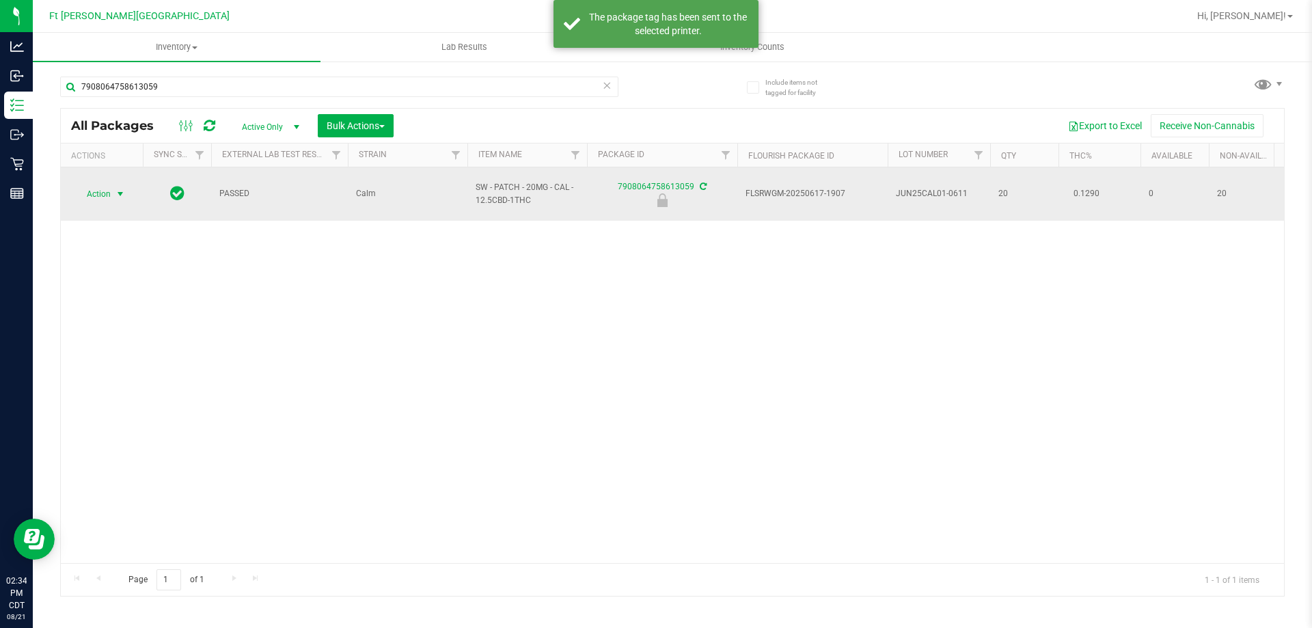
click at [92, 184] on span "Action" at bounding box center [92, 193] width 37 height 19
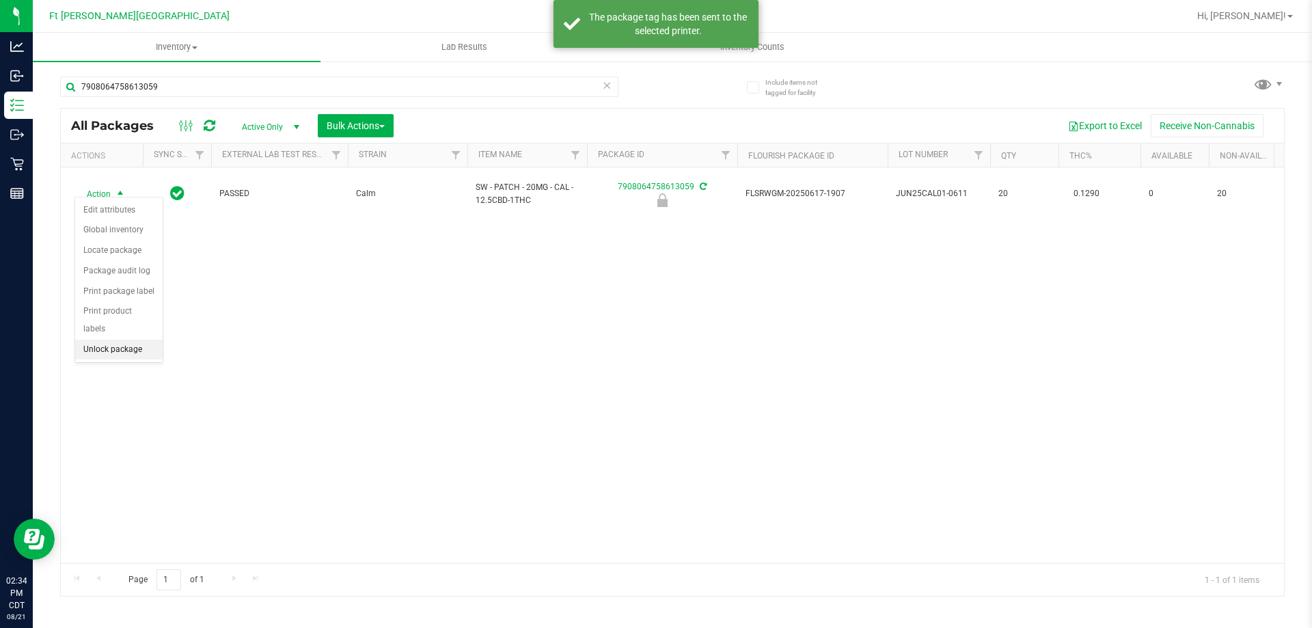
click at [113, 340] on li "Unlock package" at bounding box center [118, 350] width 87 height 20
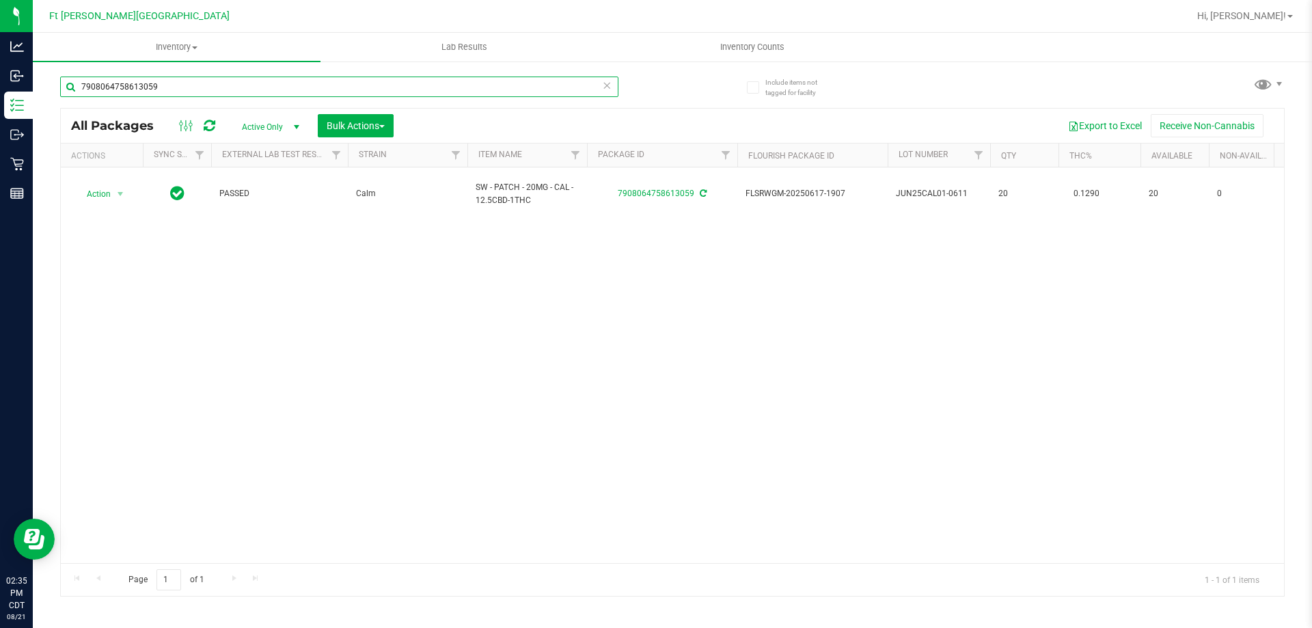
click at [228, 85] on input "7908064758613059" at bounding box center [339, 87] width 558 height 20
click at [228, 84] on input "7908064758613059" at bounding box center [339, 87] width 558 height 20
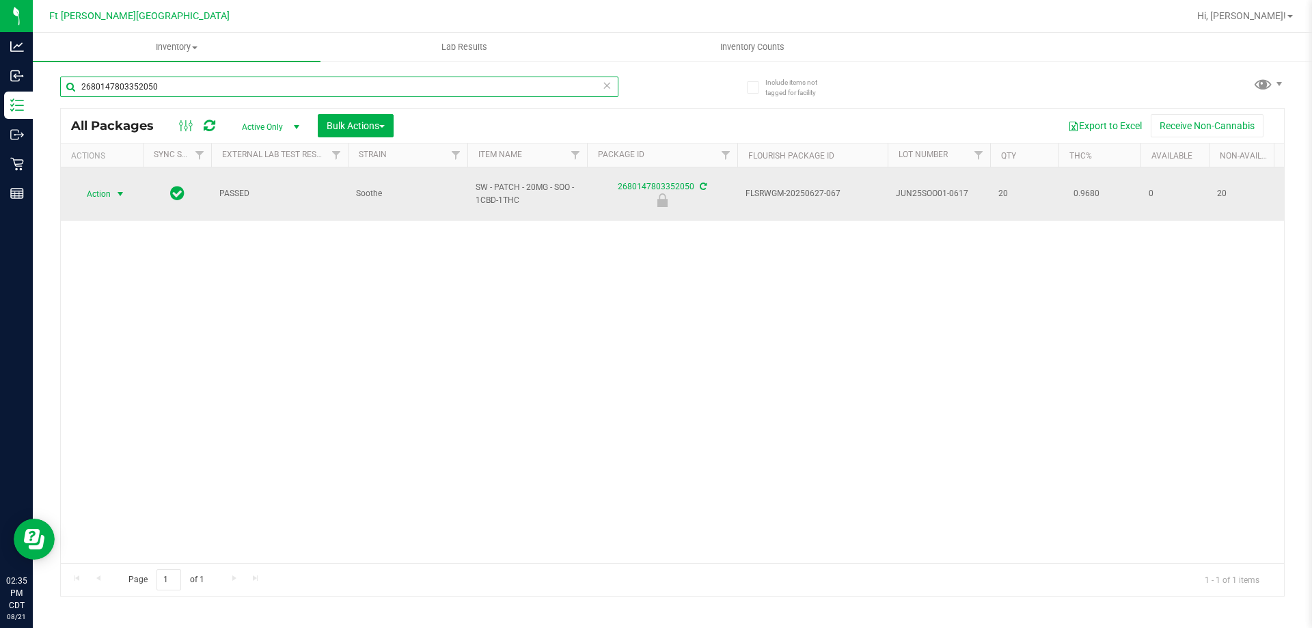
type input "2680147803352050"
click at [98, 184] on span "Action" at bounding box center [92, 193] width 37 height 19
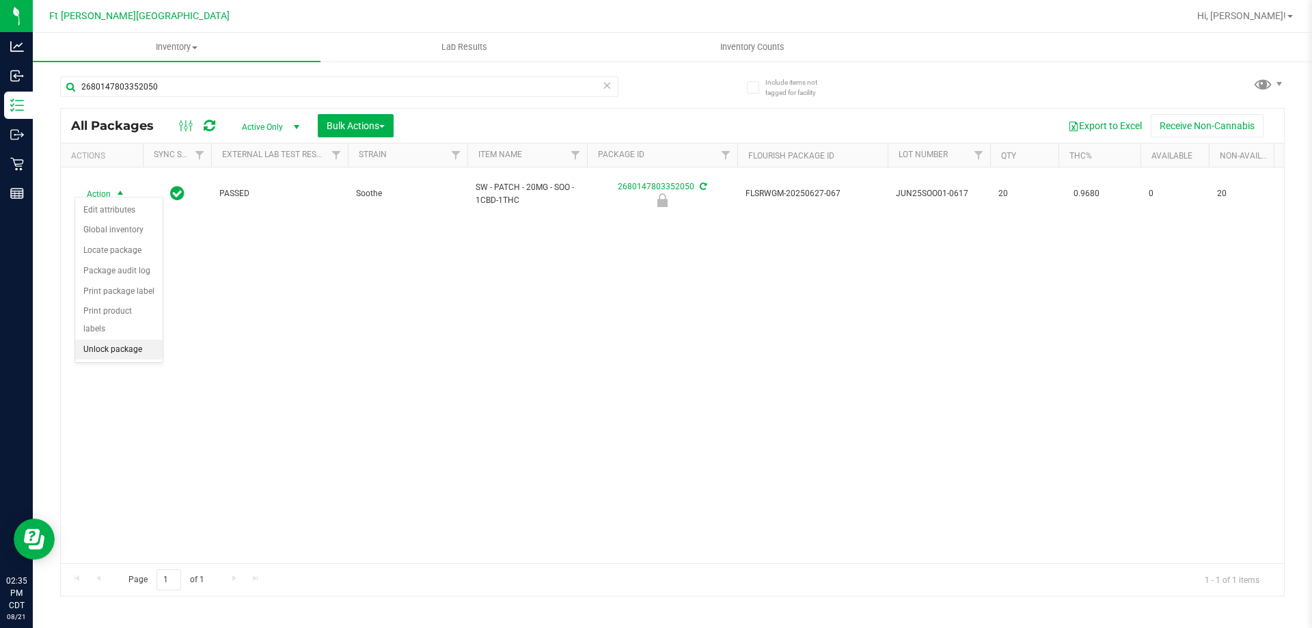
click at [118, 340] on li "Unlock package" at bounding box center [118, 350] width 87 height 20
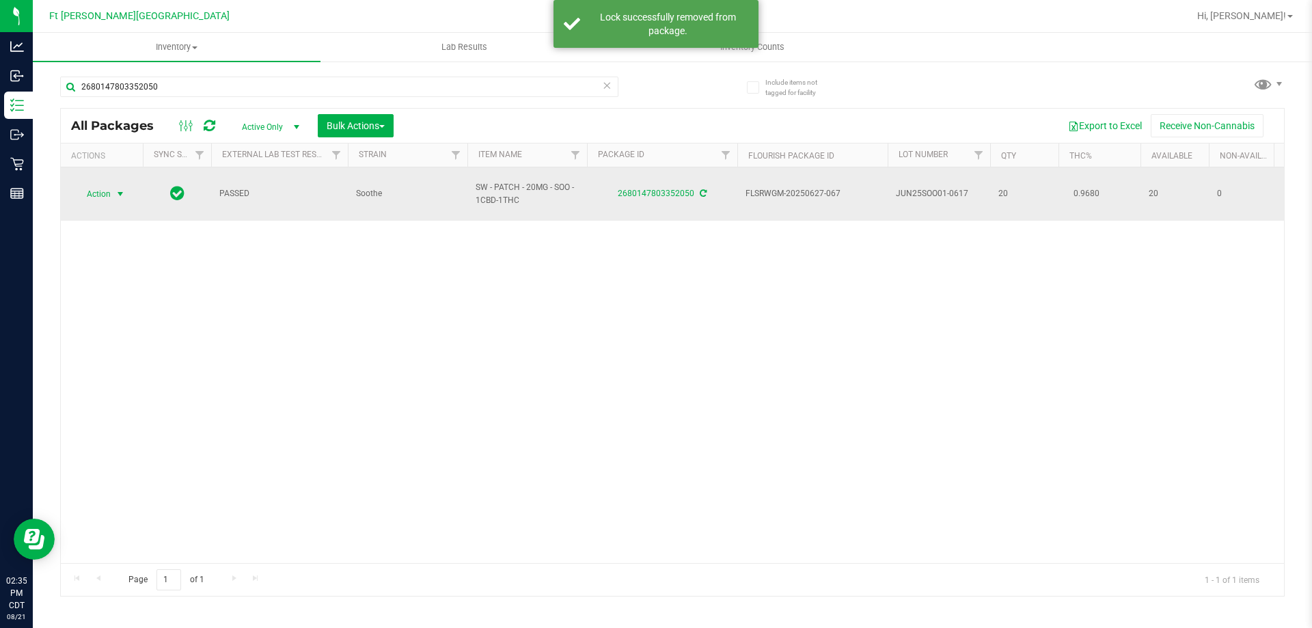
click at [108, 187] on span "Action" at bounding box center [92, 193] width 37 height 19
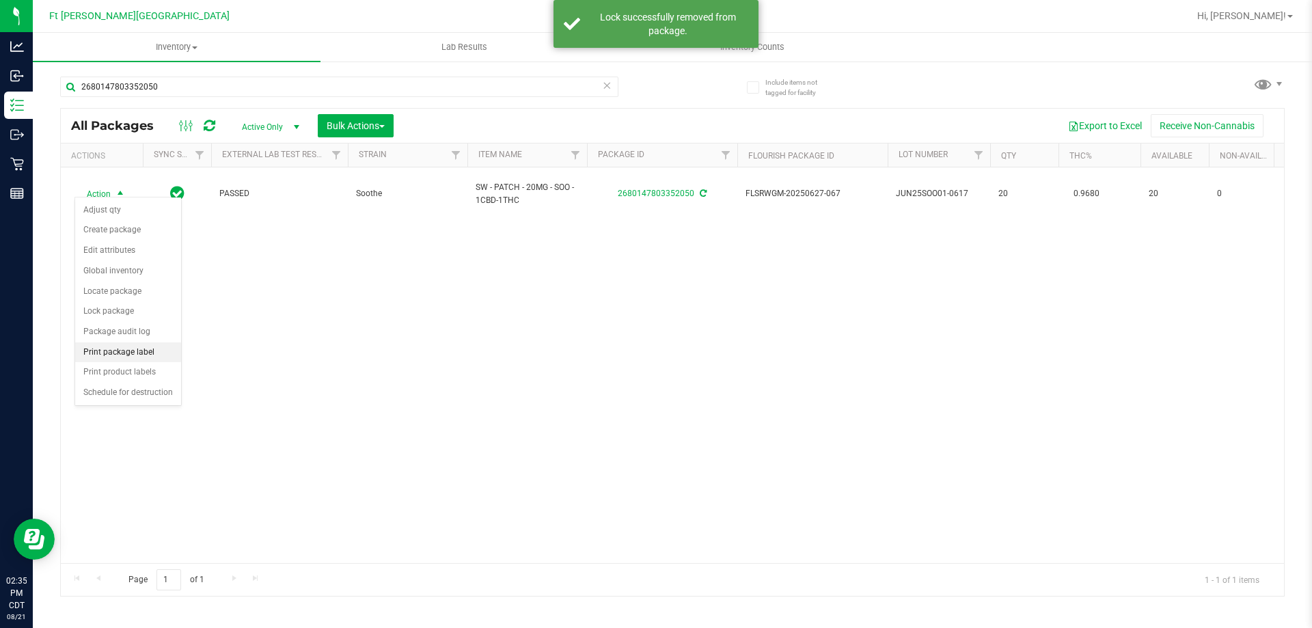
click at [134, 351] on li "Print package label" at bounding box center [128, 352] width 106 height 20
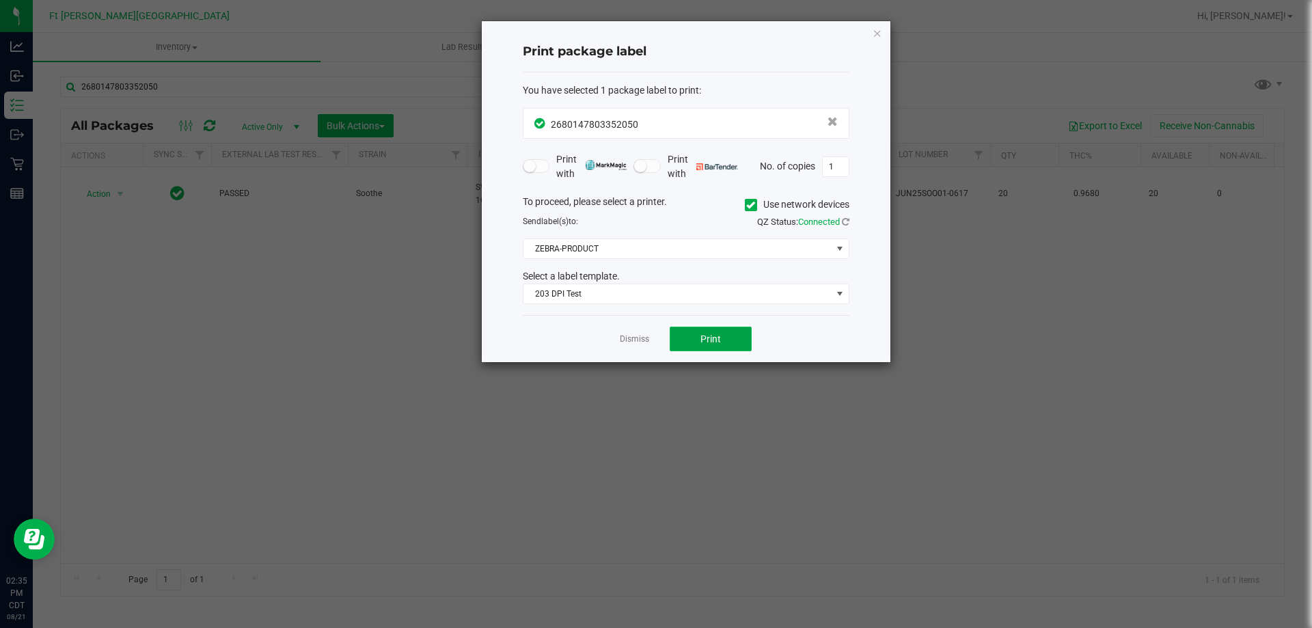
click at [720, 340] on span "Print" at bounding box center [710, 338] width 20 height 11
click at [646, 342] on link "Dismiss" at bounding box center [634, 339] width 29 height 12
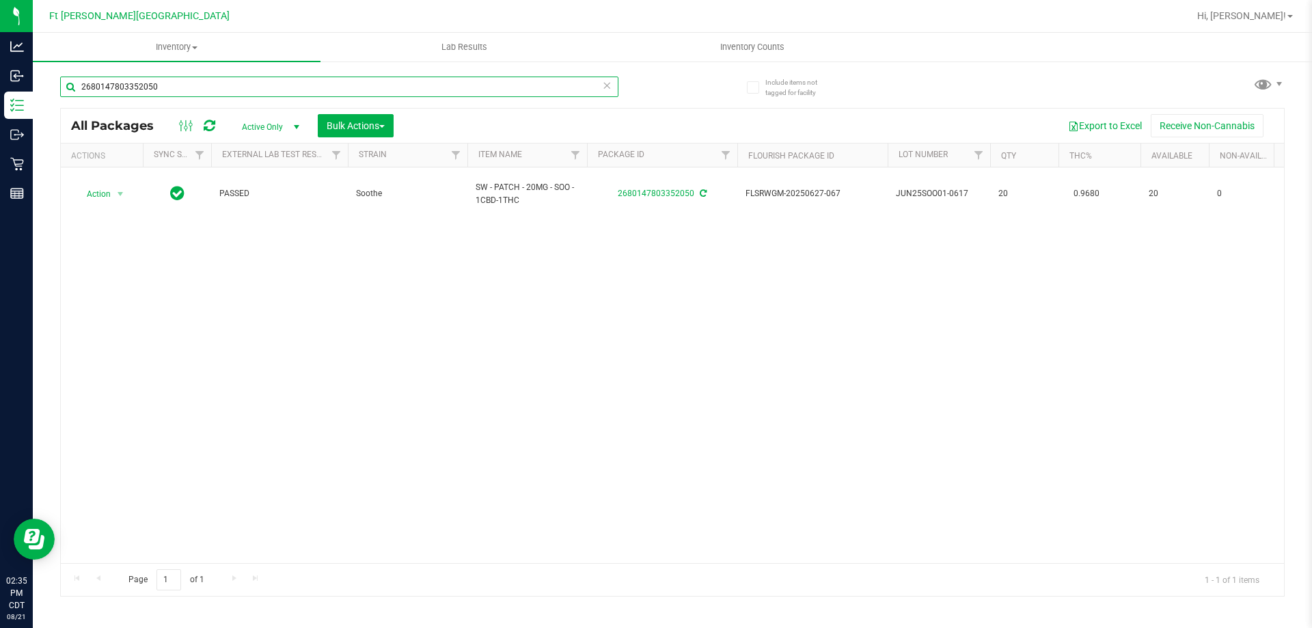
click at [400, 80] on input "2680147803352050" at bounding box center [339, 87] width 558 height 20
click at [400, 79] on input "2680147803352050" at bounding box center [339, 87] width 558 height 20
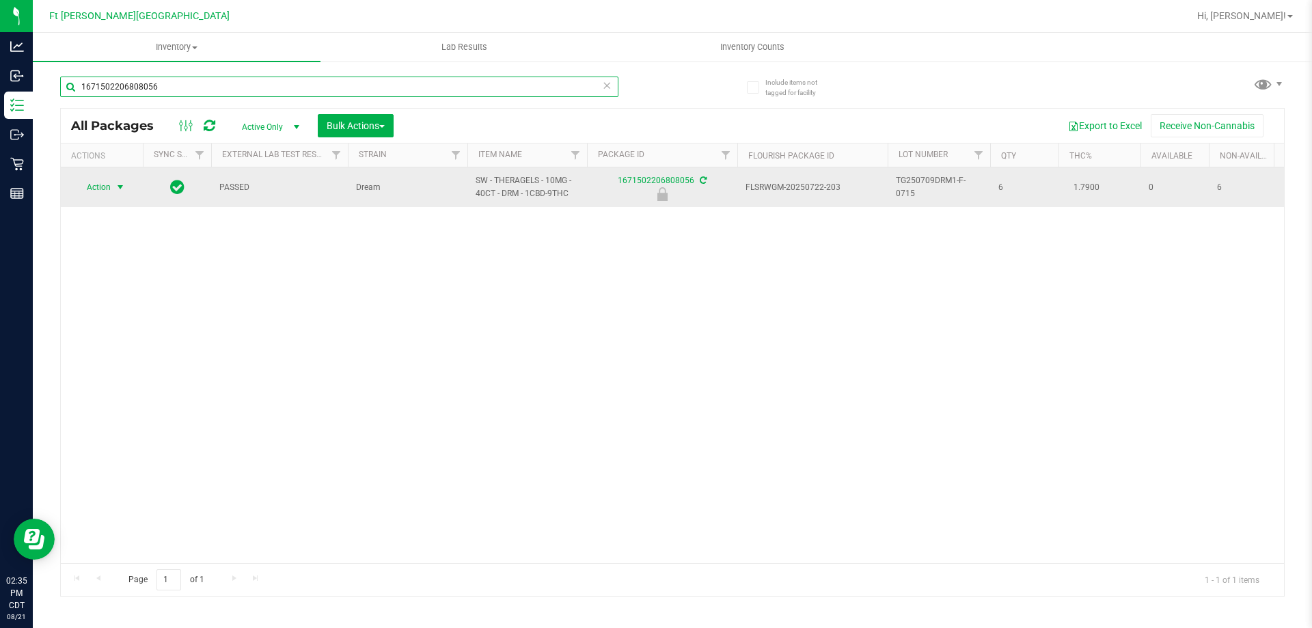
type input "1671502206808056"
click at [104, 186] on span "Action" at bounding box center [92, 187] width 37 height 19
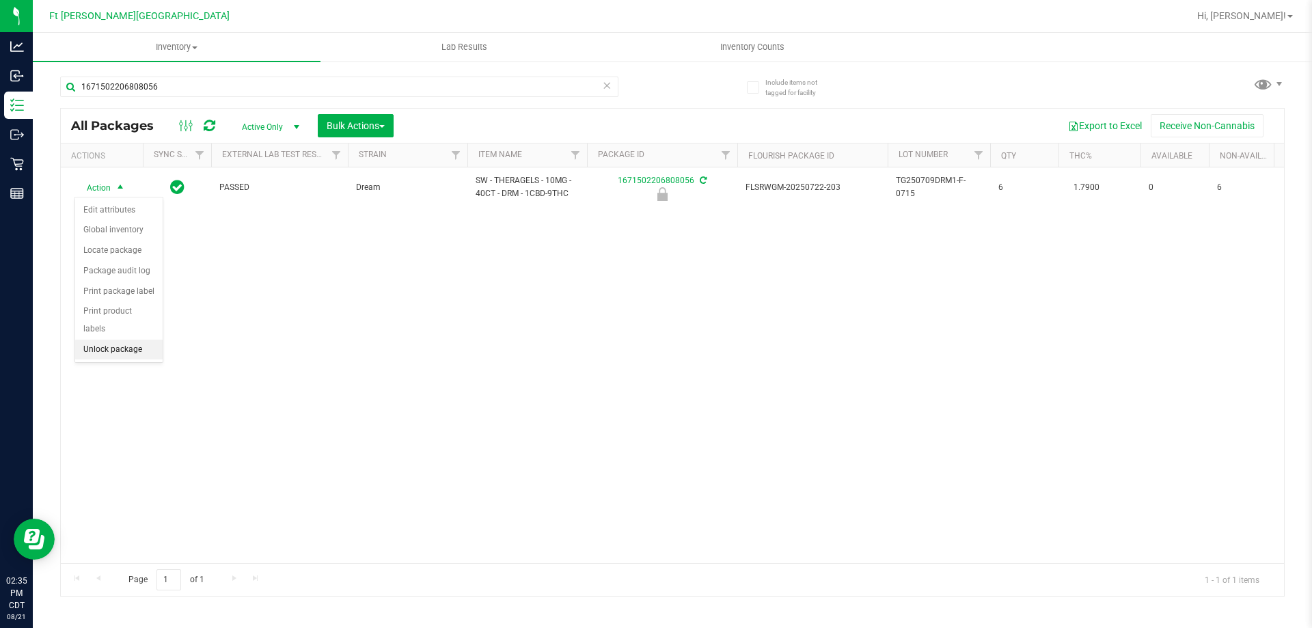
click at [115, 340] on li "Unlock package" at bounding box center [118, 350] width 87 height 20
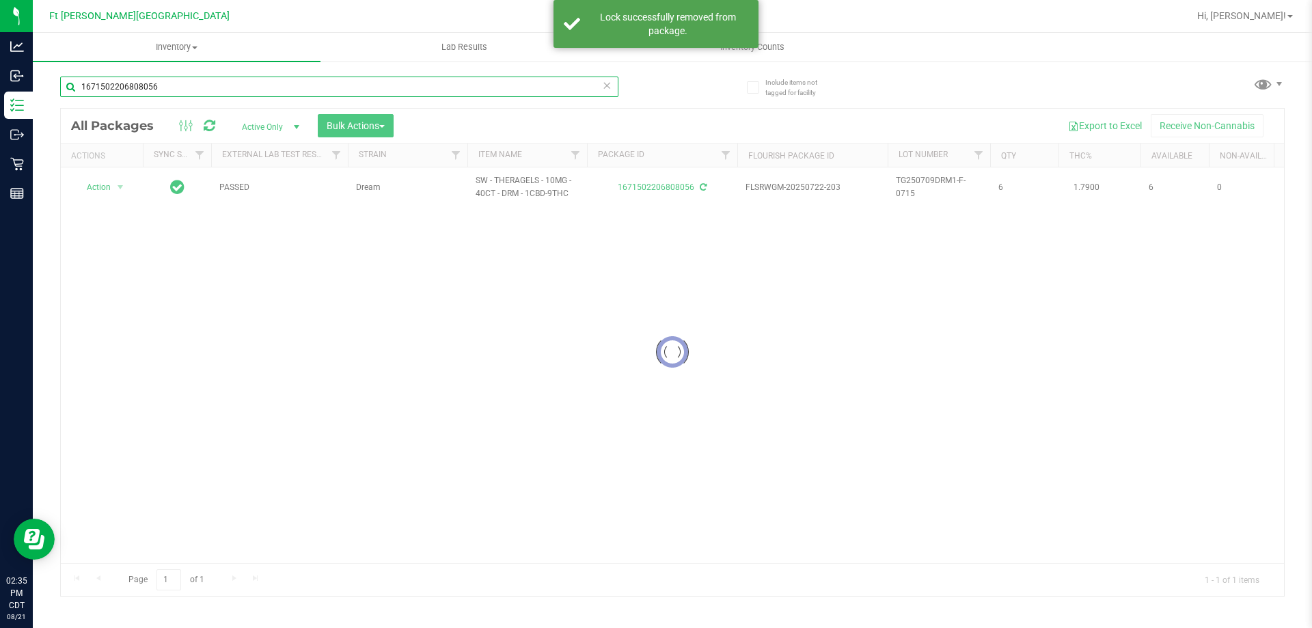
click at [161, 87] on input "1671502206808056" at bounding box center [339, 87] width 558 height 20
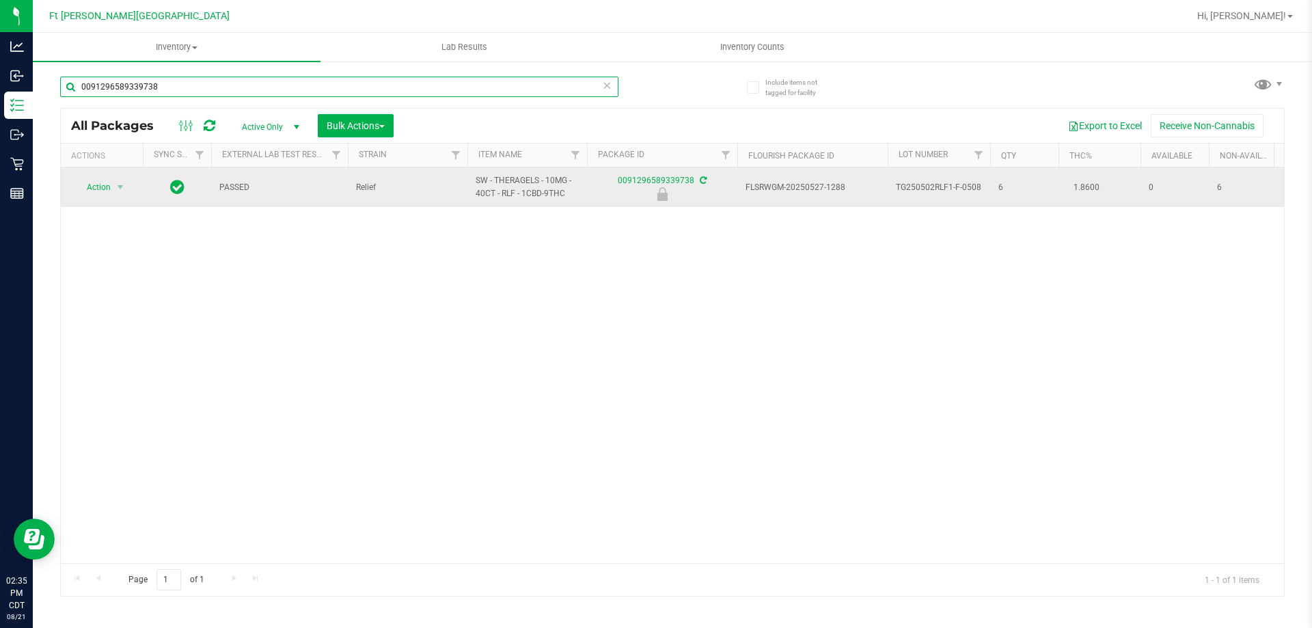
type input "0091296589339738"
click at [107, 195] on span "Action" at bounding box center [92, 187] width 37 height 19
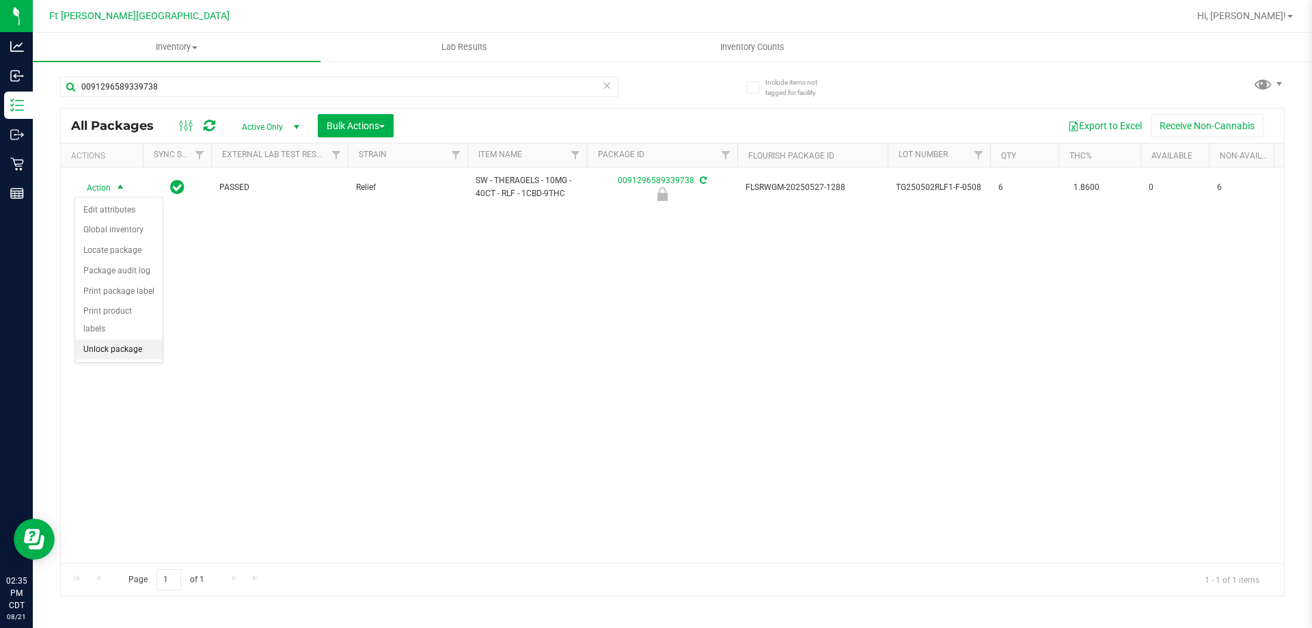
click at [113, 340] on li "Unlock package" at bounding box center [118, 350] width 87 height 20
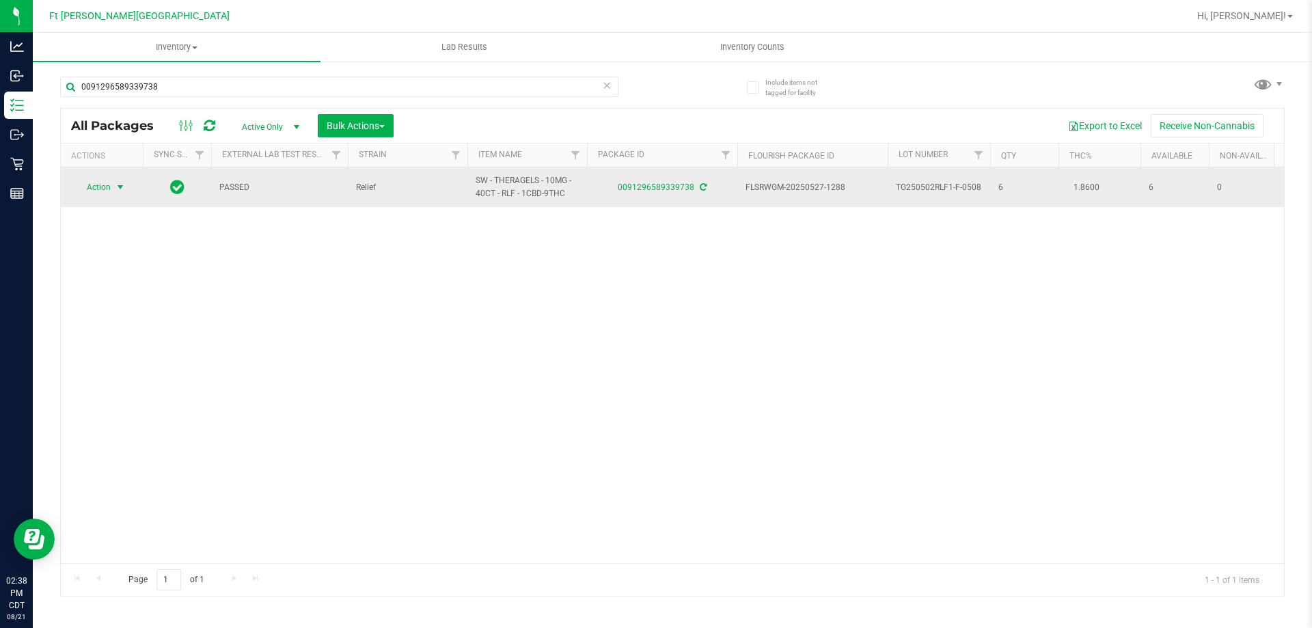
click at [100, 184] on span "Action" at bounding box center [92, 187] width 37 height 19
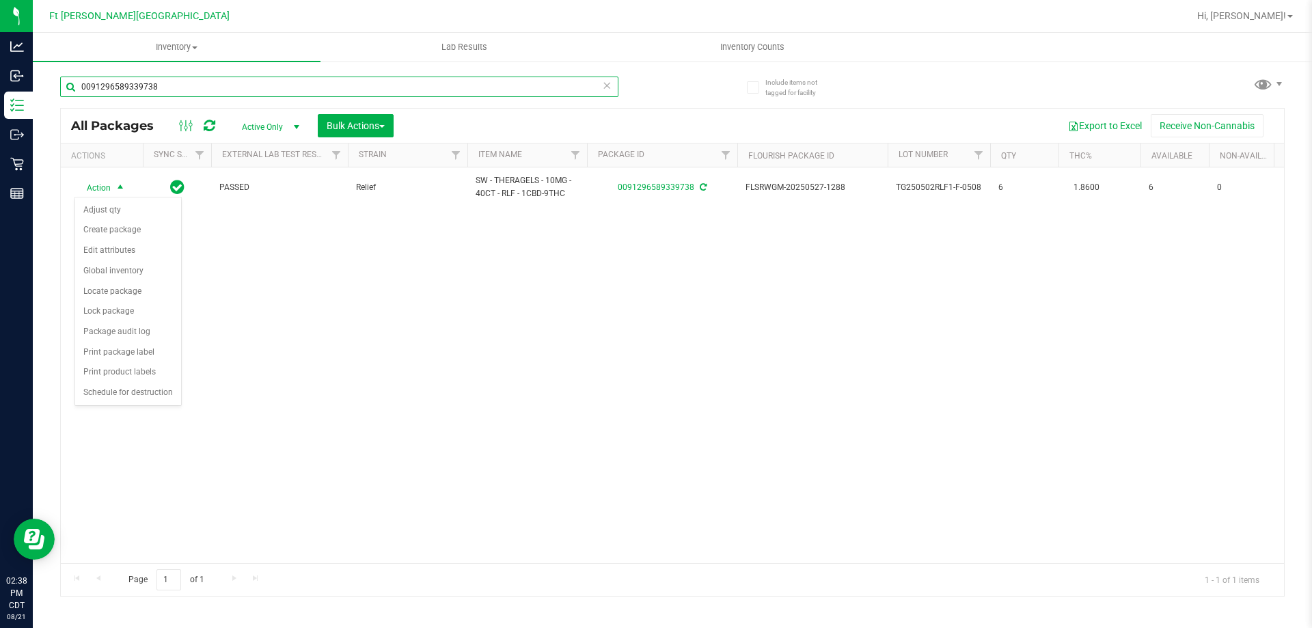
click at [309, 89] on input "0091296589339738" at bounding box center [339, 87] width 558 height 20
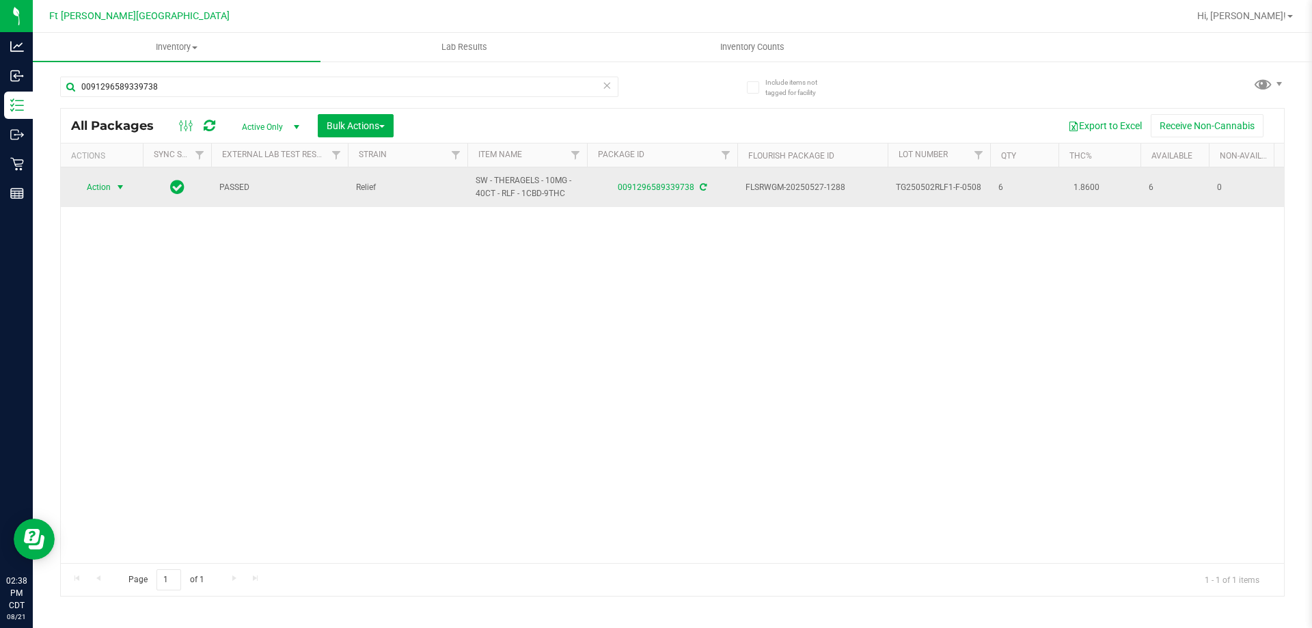
click at [98, 187] on span "Action" at bounding box center [92, 187] width 37 height 19
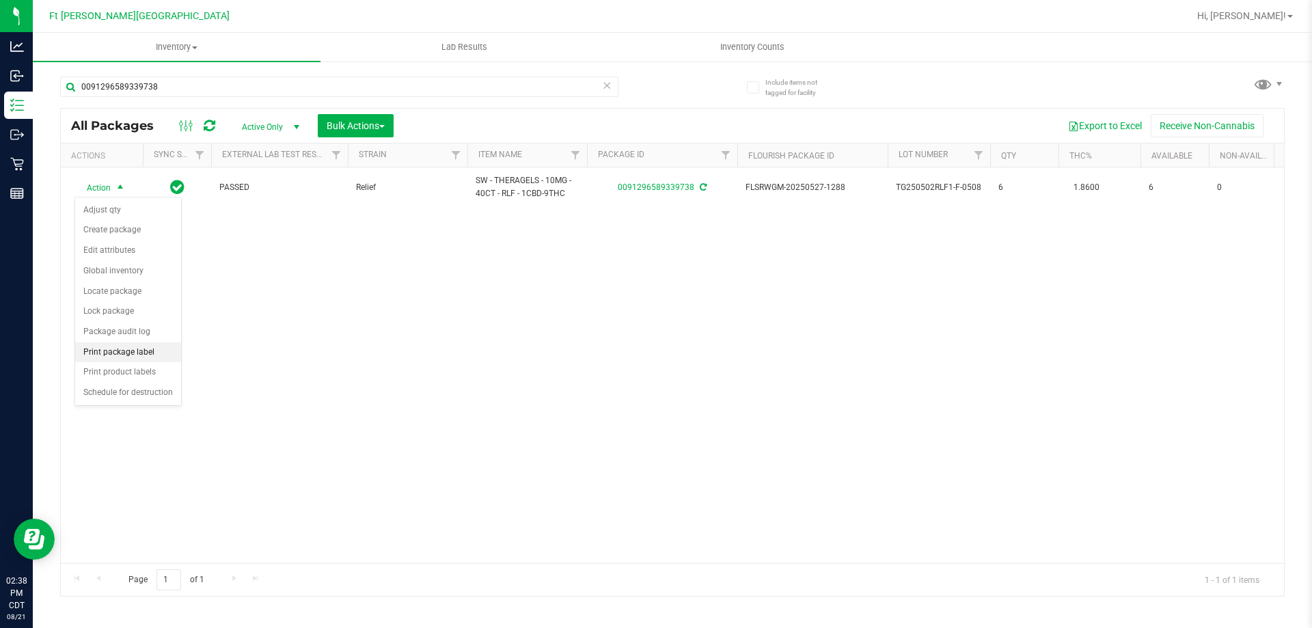
click at [159, 357] on li "Print package label" at bounding box center [128, 352] width 106 height 20
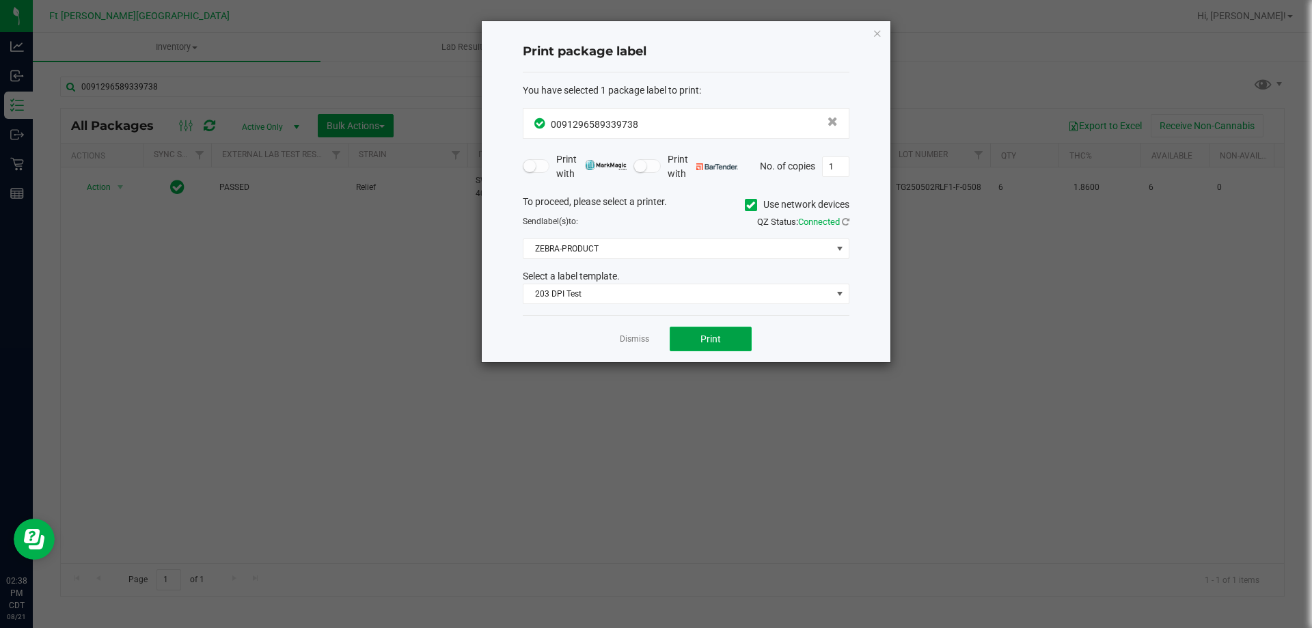
click at [711, 339] on span "Print" at bounding box center [710, 338] width 20 height 11
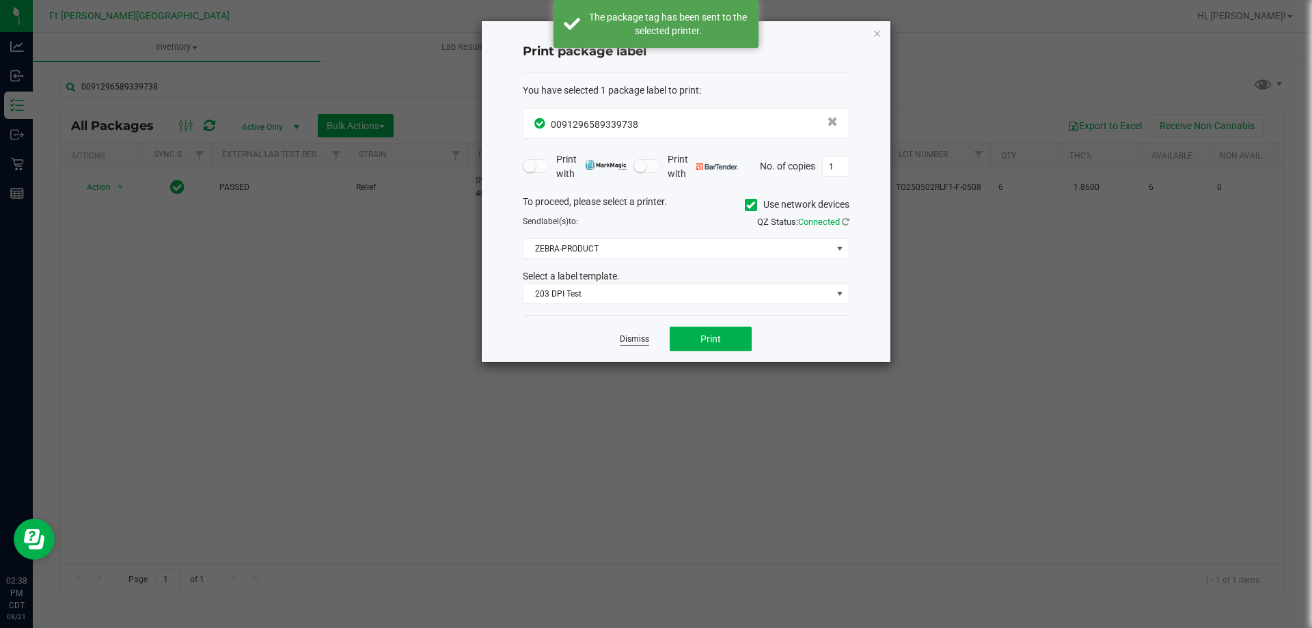
click at [636, 342] on link "Dismiss" at bounding box center [634, 339] width 29 height 12
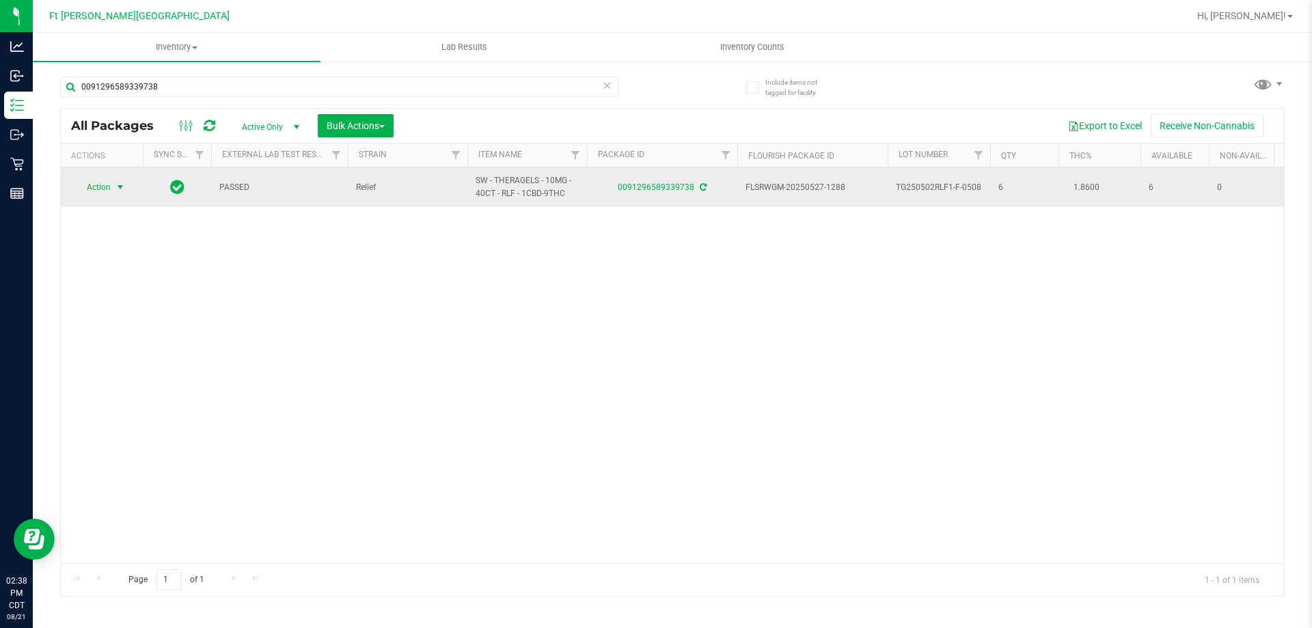
click at [118, 191] on span "select" at bounding box center [120, 187] width 11 height 11
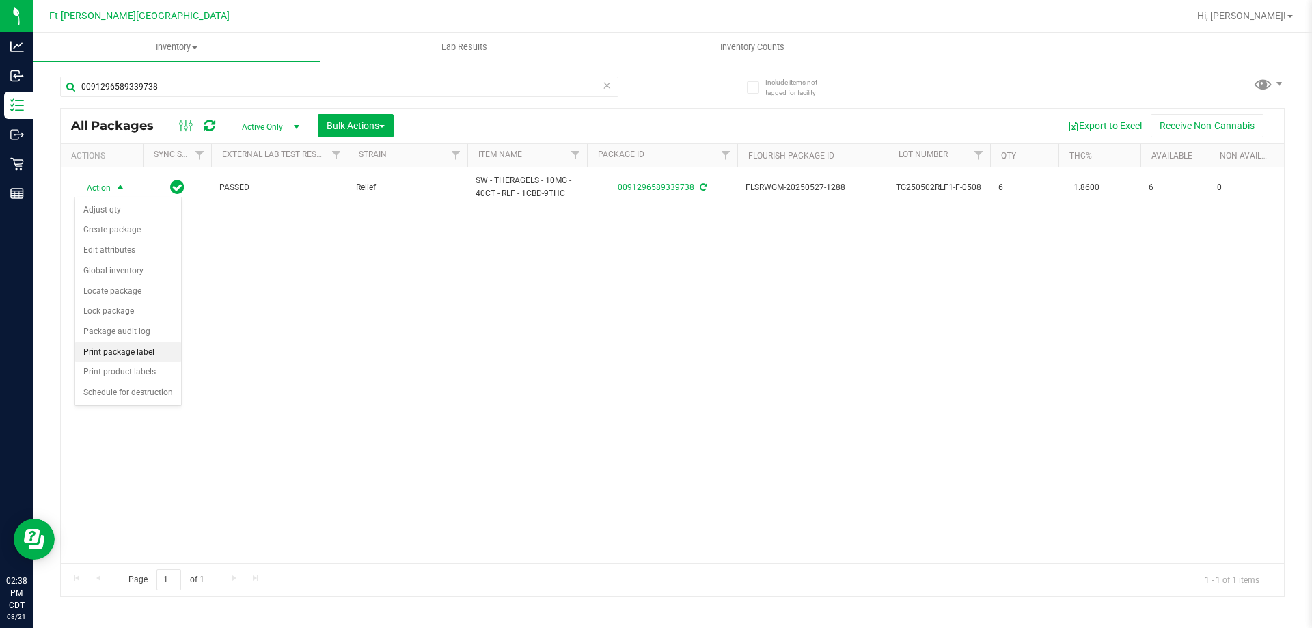
click at [130, 355] on li "Print package label" at bounding box center [128, 352] width 106 height 20
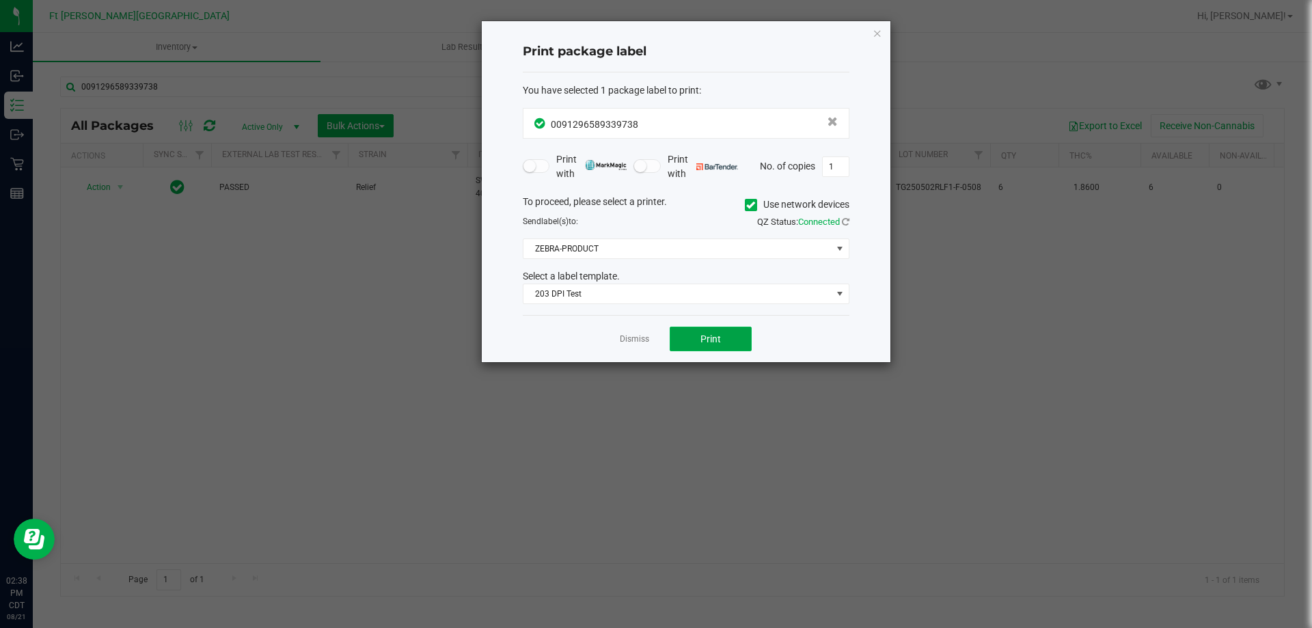
click at [725, 330] on button "Print" at bounding box center [711, 339] width 82 height 25
click at [640, 333] on link "Dismiss" at bounding box center [634, 339] width 29 height 12
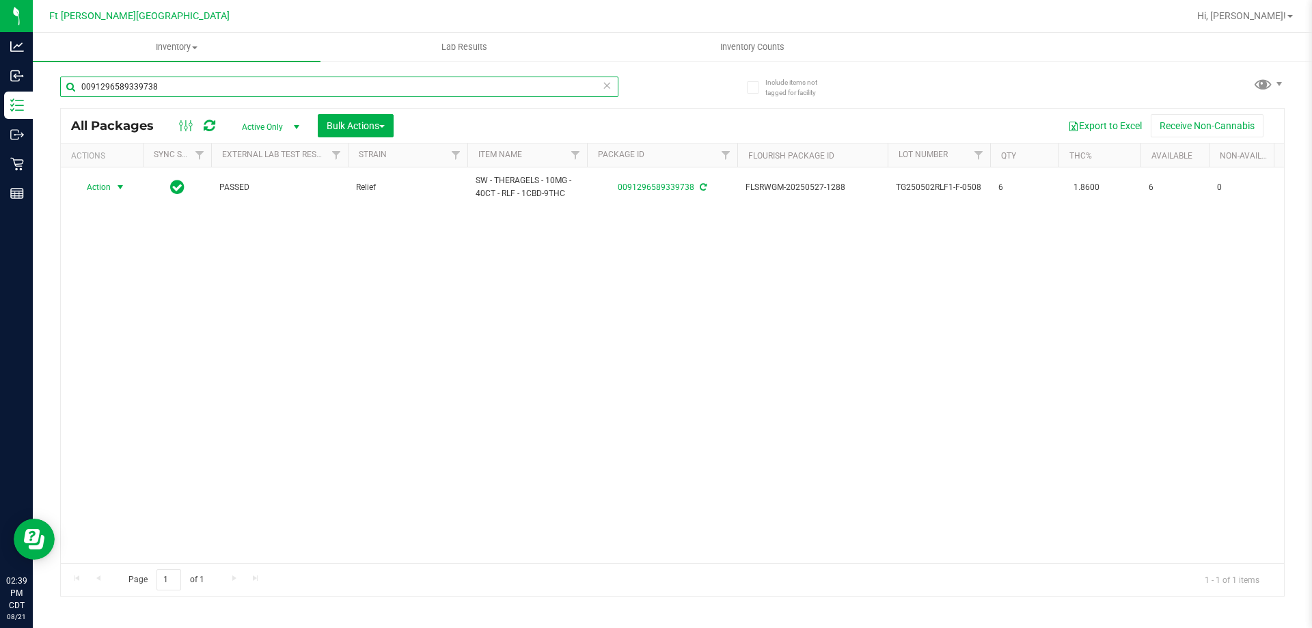
click at [397, 86] on input "0091296589339738" at bounding box center [339, 87] width 558 height 20
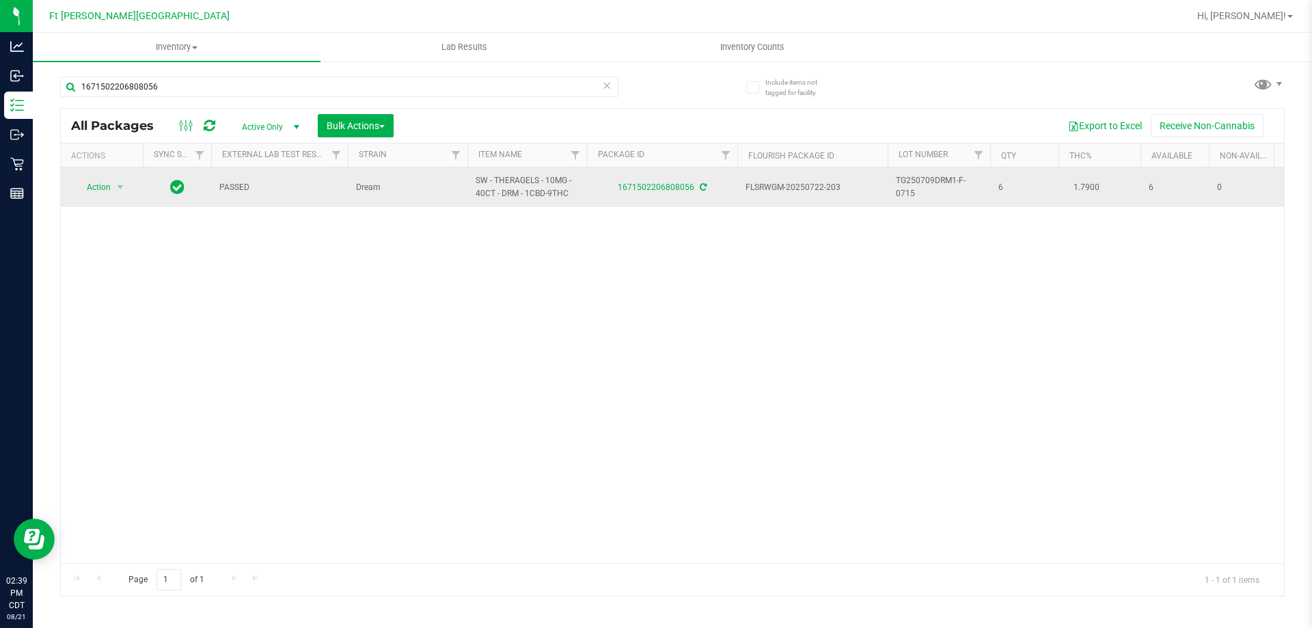
click at [100, 186] on span "Action" at bounding box center [92, 187] width 37 height 19
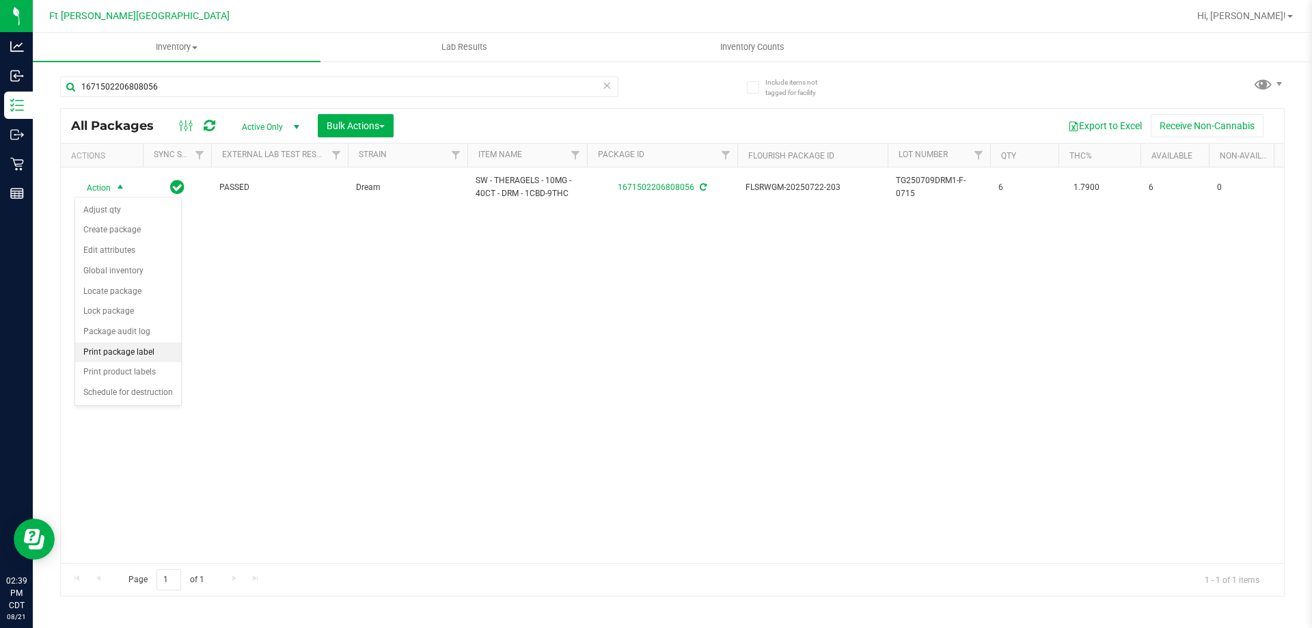
click at [146, 349] on li "Print package label" at bounding box center [128, 352] width 106 height 20
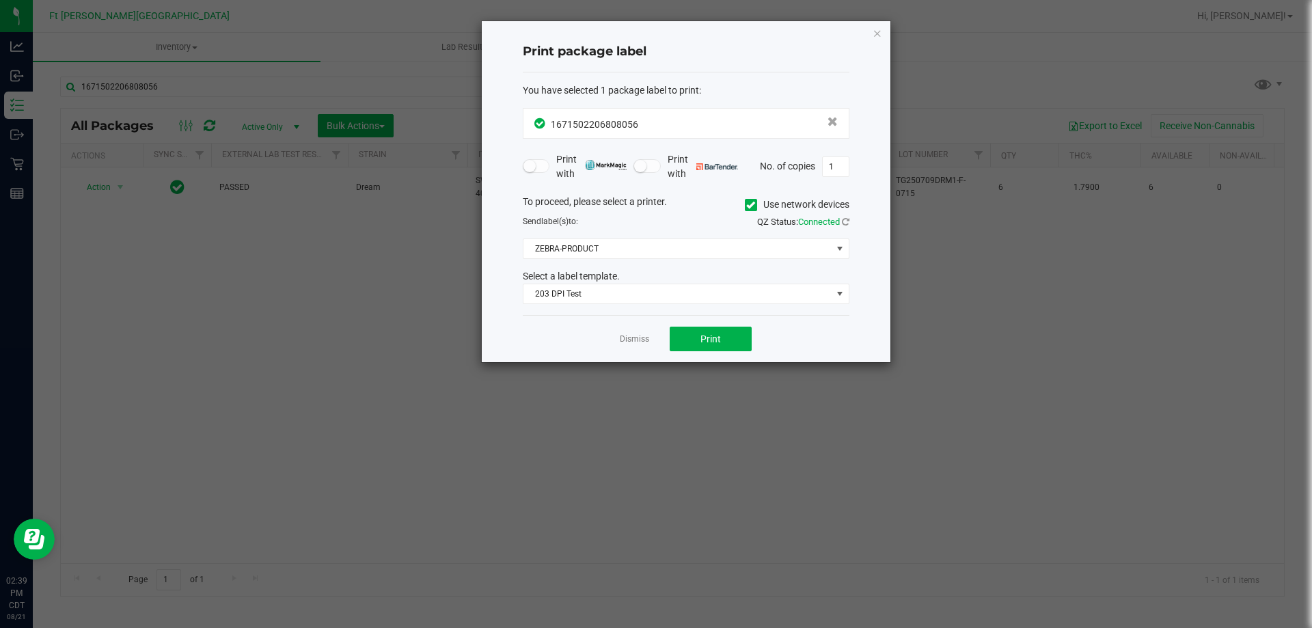
click at [734, 326] on div "Dismiss Print" at bounding box center [686, 338] width 327 height 47
click at [728, 330] on button "Print" at bounding box center [711, 339] width 82 height 25
click at [646, 340] on link "Dismiss" at bounding box center [634, 339] width 29 height 12
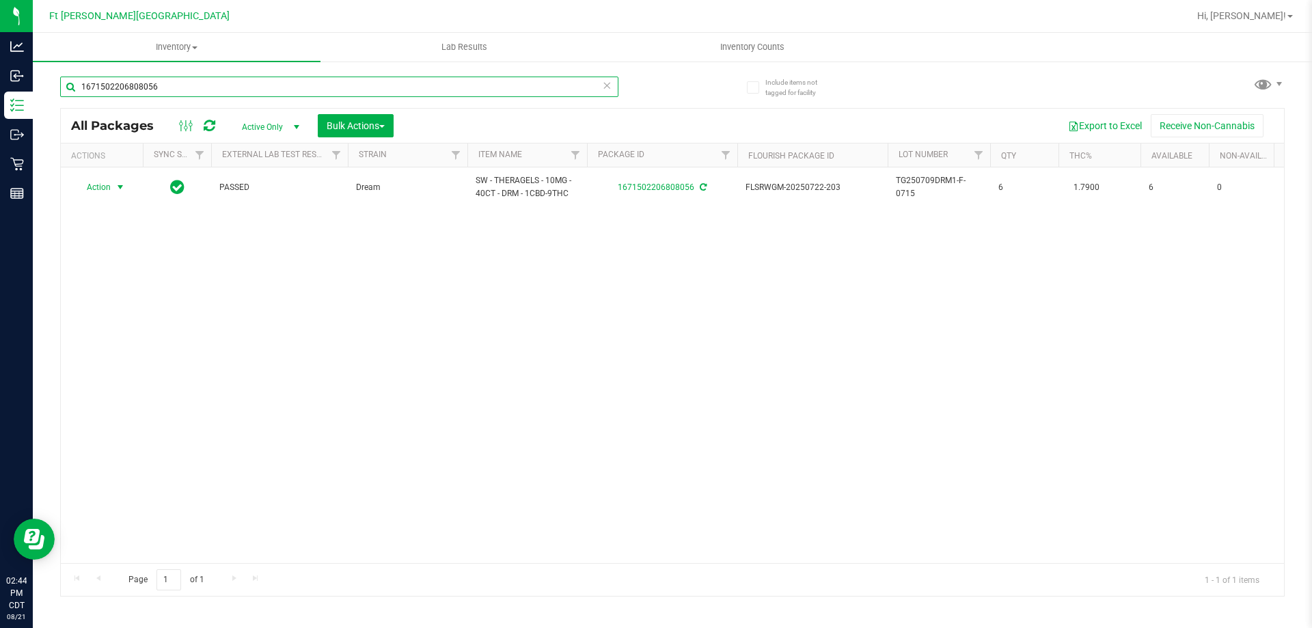
click at [268, 83] on input "1671502206808056" at bounding box center [339, 87] width 558 height 20
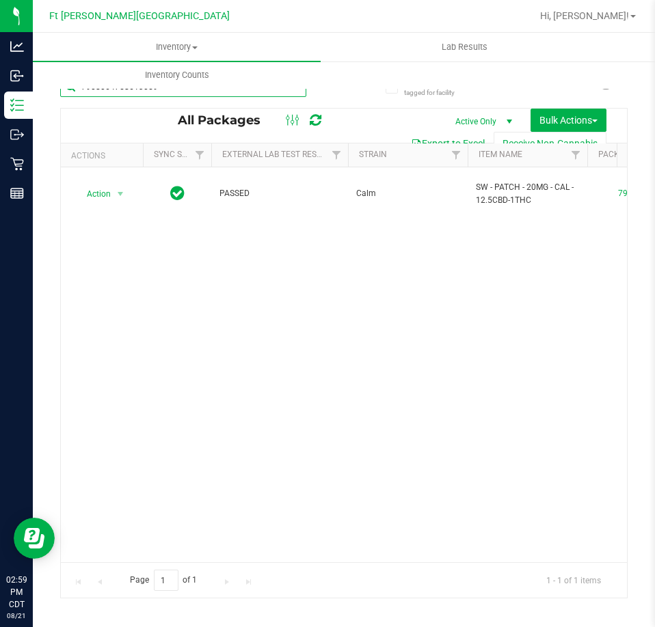
type input "7908064758613059"
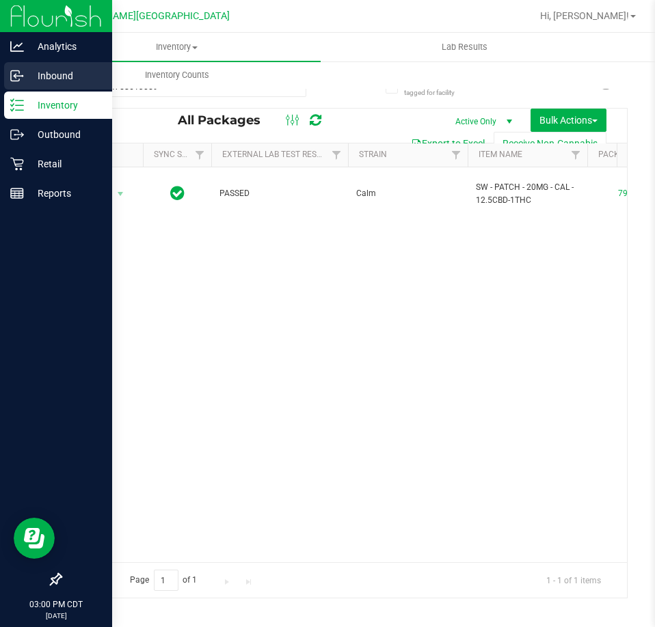
click at [63, 70] on p "Inbound" at bounding box center [65, 76] width 82 height 16
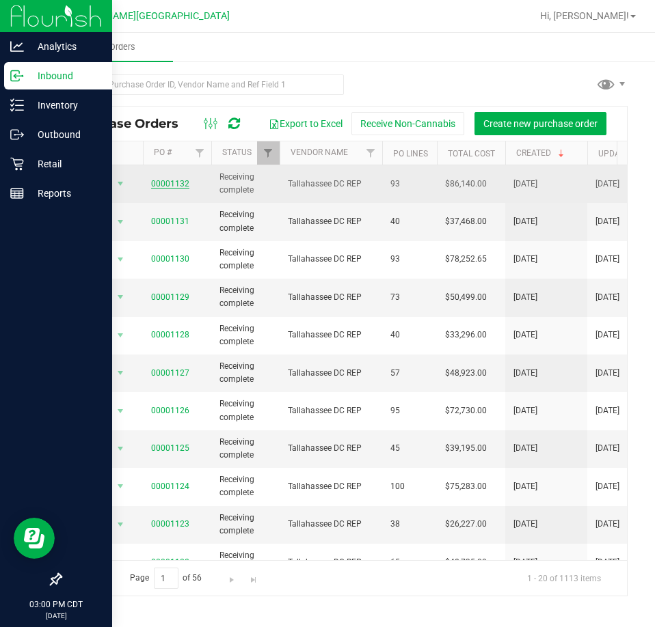
click at [177, 180] on link "00001132" at bounding box center [170, 184] width 38 height 10
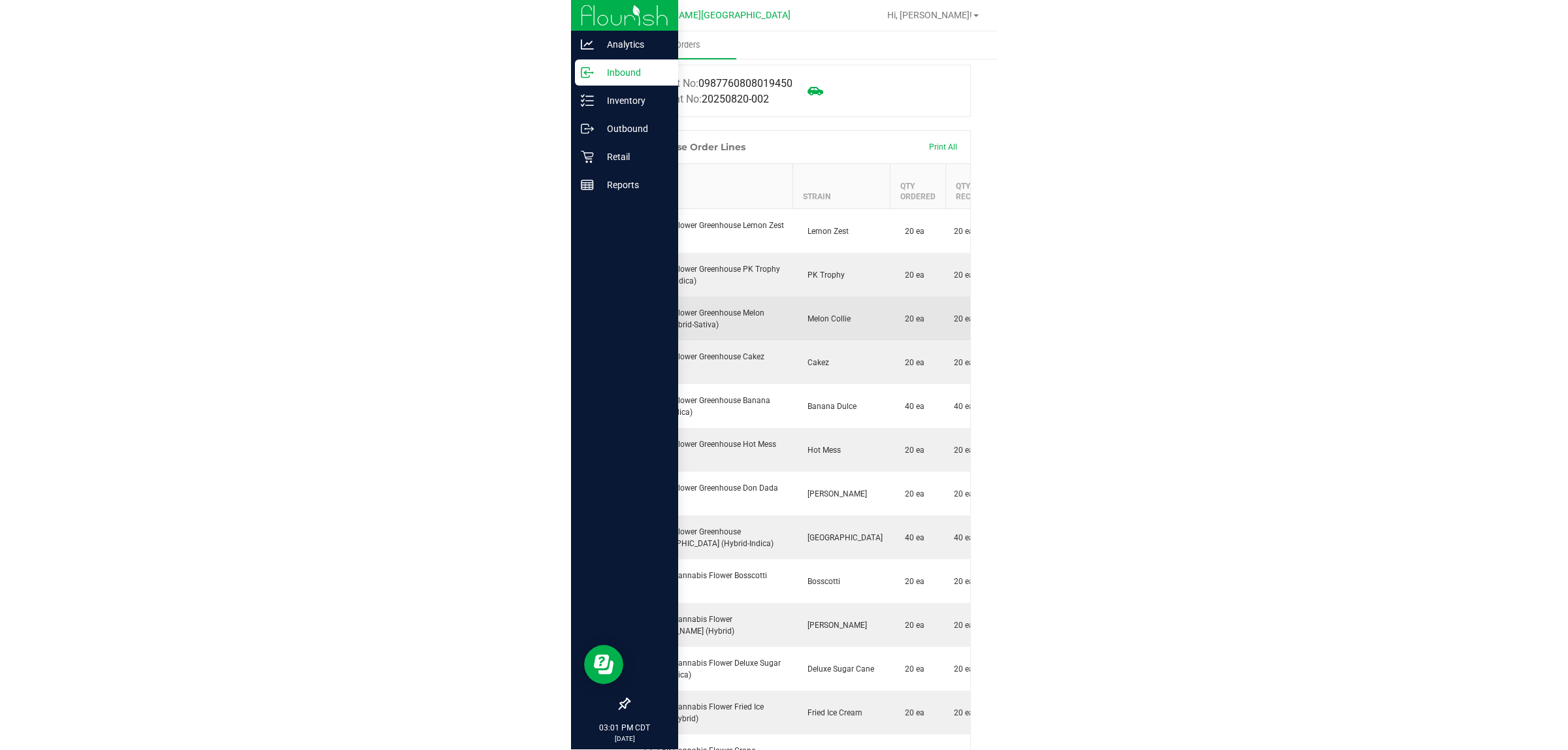
scroll to position [311, 0]
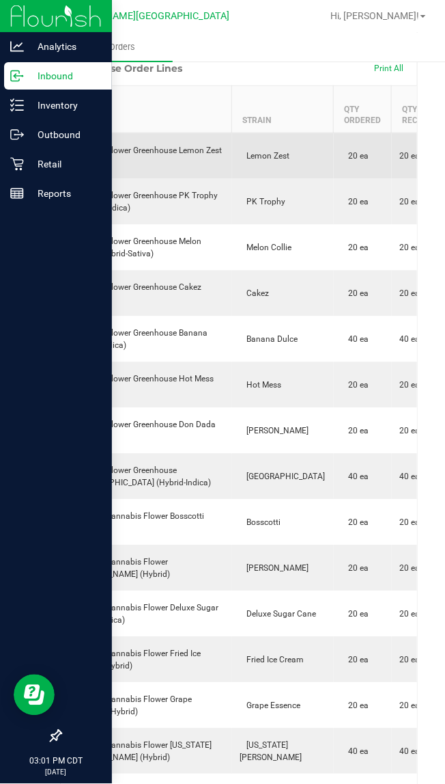
click at [137, 150] on div "FD 3.5g Flower Greenhouse Lemon Zest (Hybrid)" at bounding box center [147, 156] width 154 height 25
click at [137, 149] on div "FD 3.5g Flower Greenhouse Lemon Zest (Hybrid)" at bounding box center [147, 156] width 154 height 25
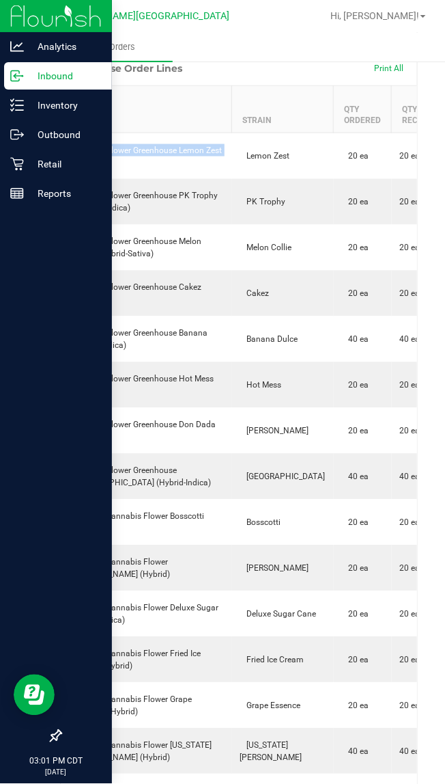
copy div "FD 3.5g Flower Greenhouse Lemon Zest (Hybrid)"
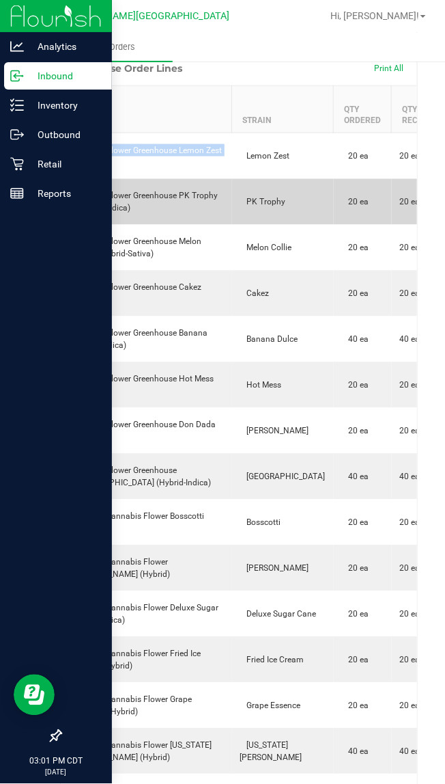
click at [103, 206] on div "FD 3.5g Flower Greenhouse PK Trophy (Hybrid-Indica)" at bounding box center [147, 202] width 154 height 25
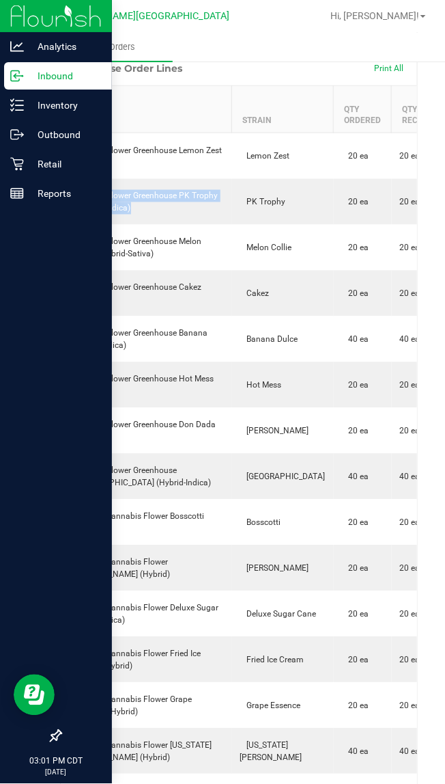
copy div "FD 3.5g Flower Greenhouse PK Trophy (Hybrid-Indica)"
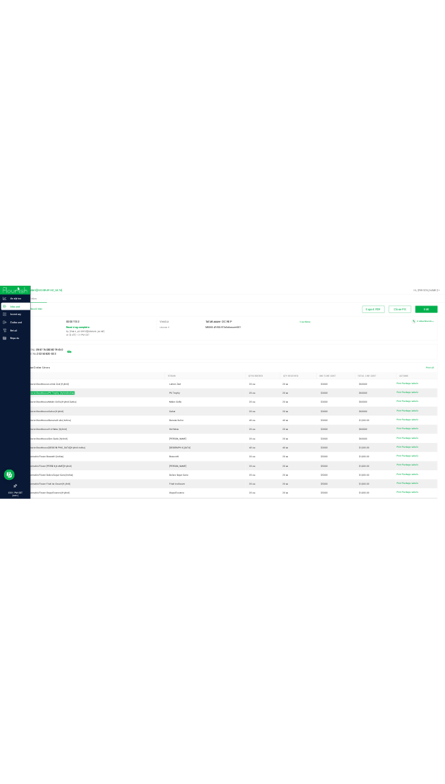
scroll to position [85, 0]
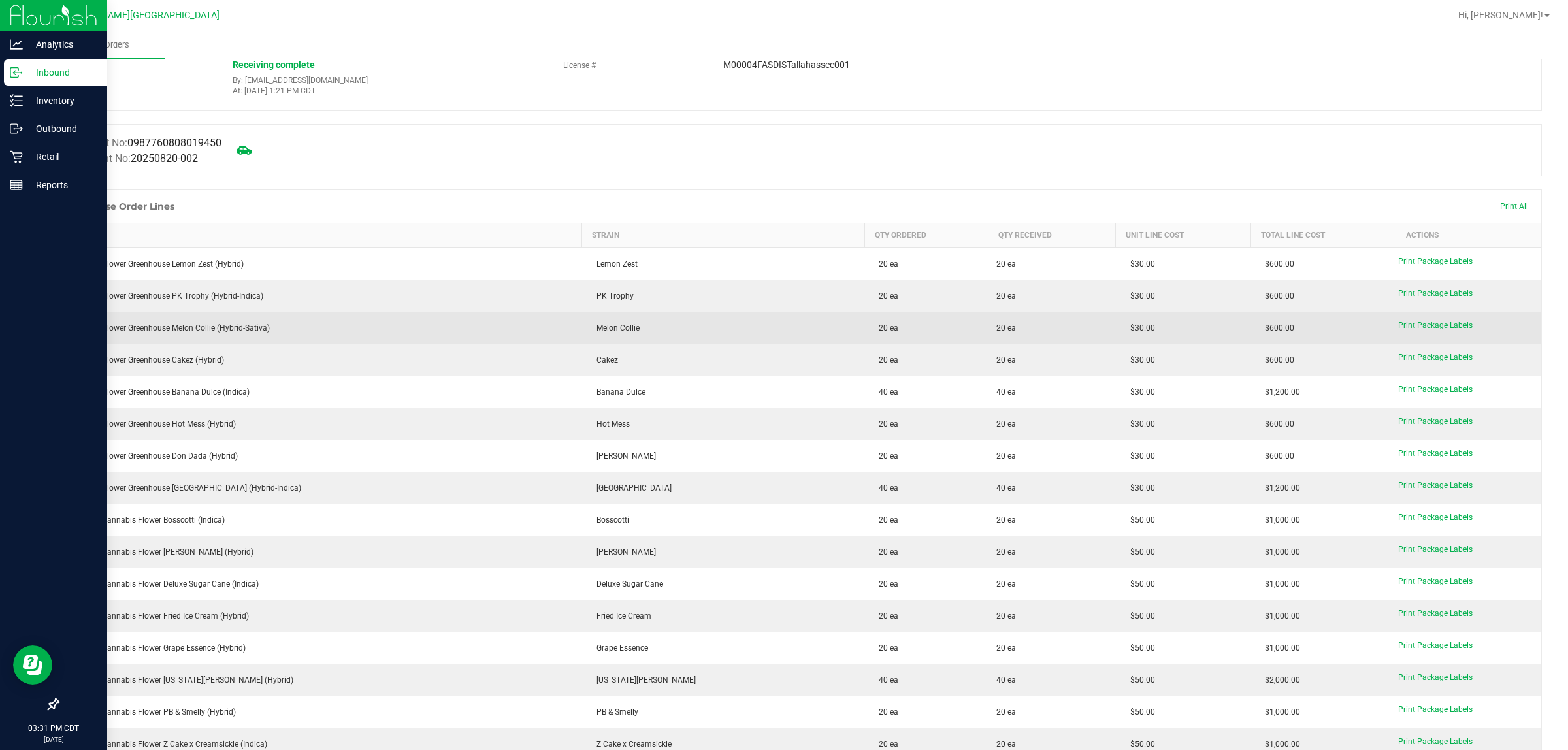
click at [212, 315] on td "FD 3.5g Flower Greenhouse Melon Collie (Hybrid-Sativa)" at bounding box center [319, 327] width 523 height 32
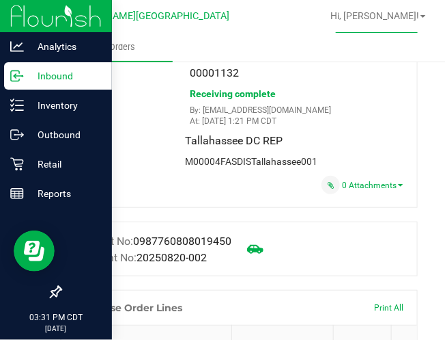
click at [387, 253] on div "Manifest No: 0987760808019450 Shipment No: 20250820-002" at bounding box center [239, 248] width 358 height 55
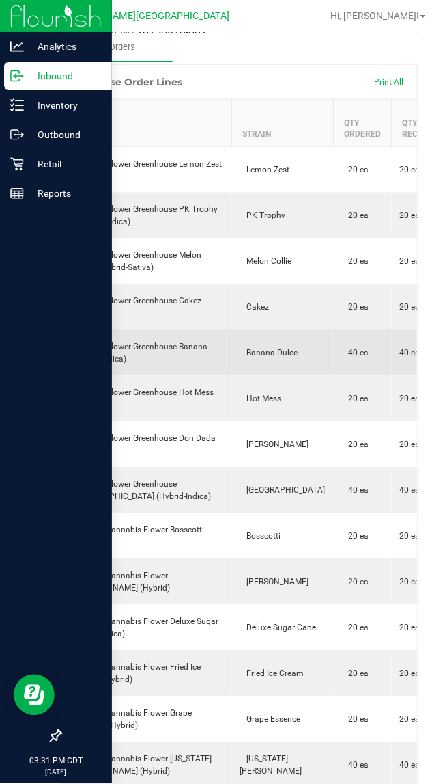
scroll to position [342, 0]
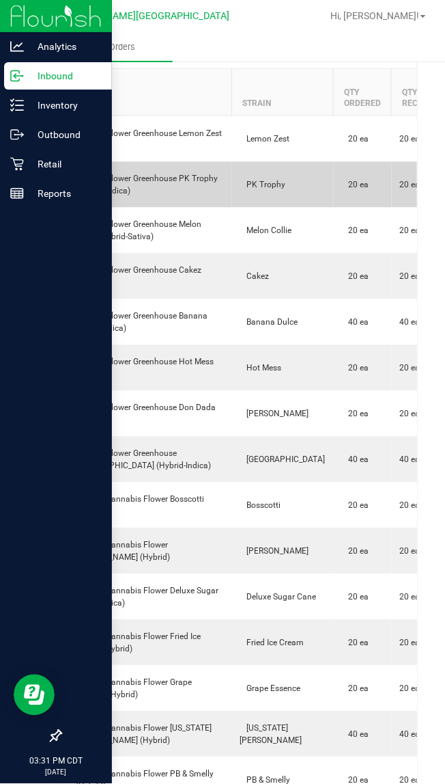
click at [91, 179] on div "FD 3.5g Flower Greenhouse PK Trophy (Hybrid-Indica)" at bounding box center [147, 185] width 154 height 25
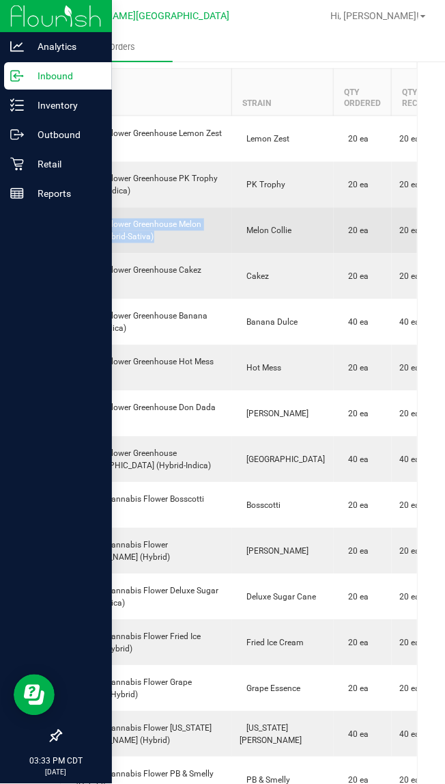
drag, startPoint x: 137, startPoint y: 236, endPoint x: 64, endPoint y: 223, distance: 74.1
click at [64, 223] on td "FD 3.5g Flower Greenhouse Melon Collie (Hybrid-Sativa)" at bounding box center [146, 231] width 171 height 46
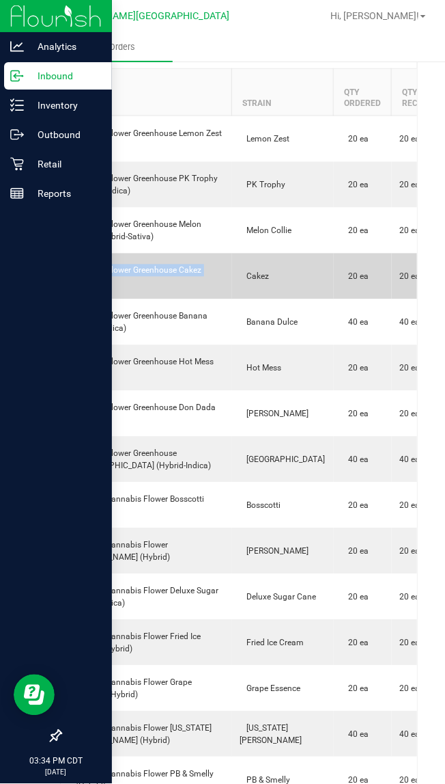
drag, startPoint x: 106, startPoint y: 282, endPoint x: 72, endPoint y: 269, distance: 36.2
click at [72, 269] on div "FD 3.5g Flower Greenhouse Cakez (Hybrid)" at bounding box center [147, 276] width 154 height 25
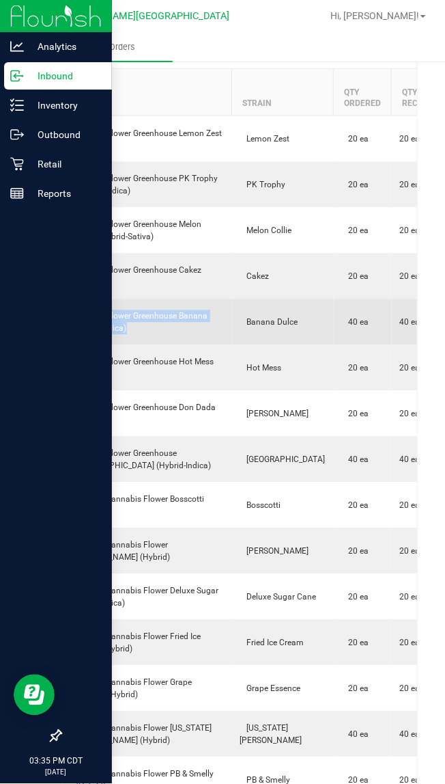
drag, startPoint x: 118, startPoint y: 333, endPoint x: 73, endPoint y: 320, distance: 46.5
click at [73, 320] on td "FD 3.5g Flower Greenhouse Banana Dulce (Indica)" at bounding box center [146, 322] width 171 height 46
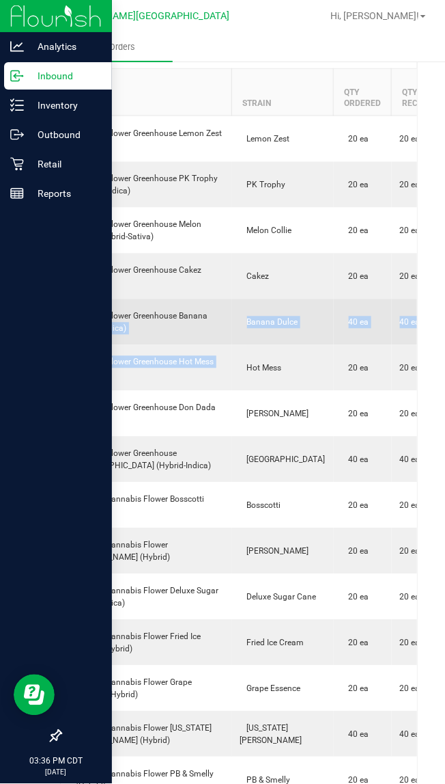
drag, startPoint x: 138, startPoint y: 381, endPoint x: 62, endPoint y: 345, distance: 83.7
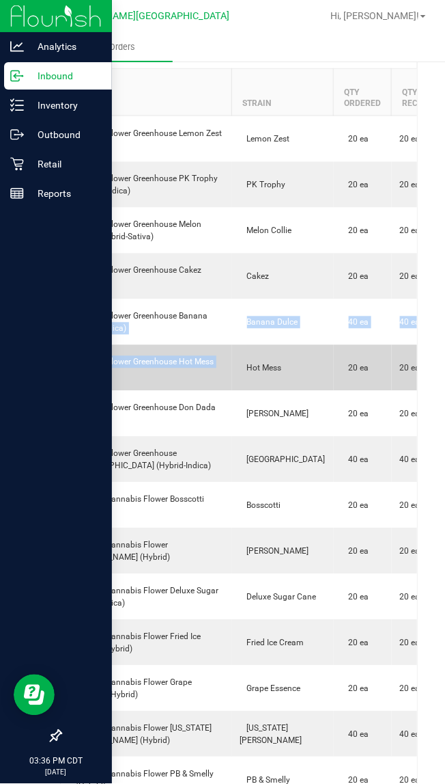
click at [124, 385] on td "FD 3.5g Flower Greenhouse Hot Mess (Hybrid)" at bounding box center [146, 368] width 171 height 46
drag, startPoint x: 105, startPoint y: 381, endPoint x: 70, endPoint y: 363, distance: 38.2
click at [70, 363] on td "FD 3.5g Flower Greenhouse Hot Mess (Hybrid)" at bounding box center [146, 368] width 171 height 46
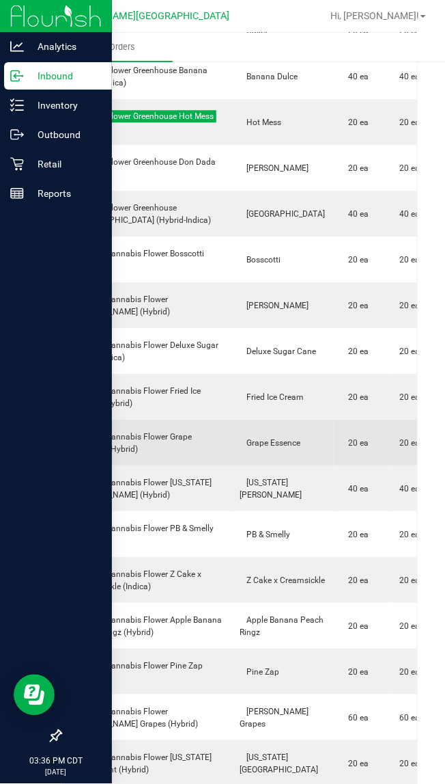
scroll to position [598, 0]
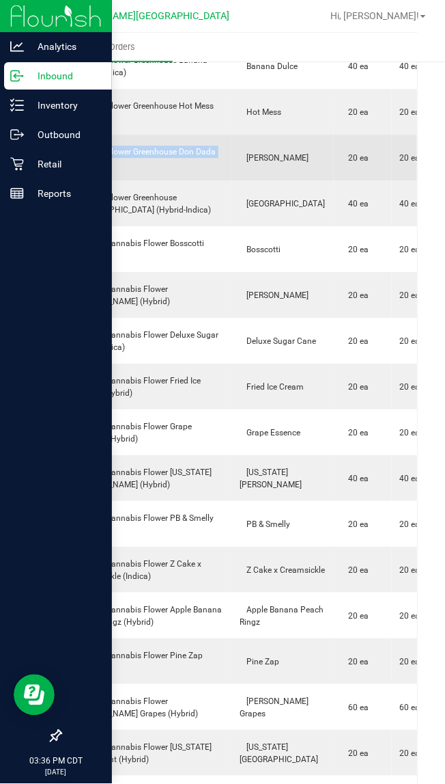
drag, startPoint x: 126, startPoint y: 164, endPoint x: 73, endPoint y: 151, distance: 54.9
click at [73, 151] on div "FD 3.5g Flower Greenhouse Don Dada (Hybrid)" at bounding box center [147, 158] width 154 height 25
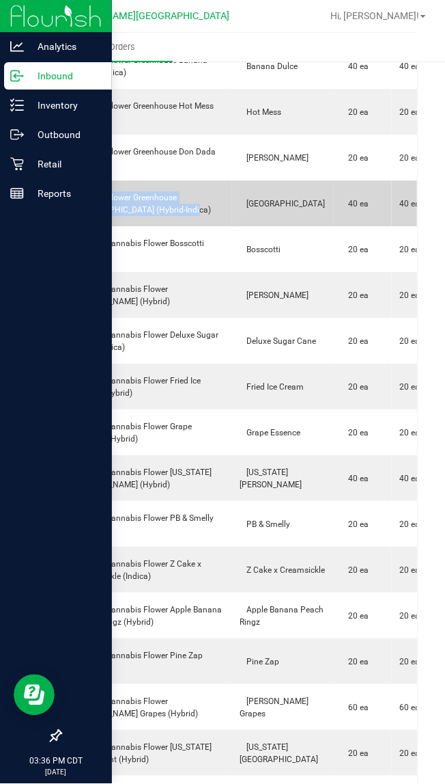
drag, startPoint x: 182, startPoint y: 215, endPoint x: 61, endPoint y: 196, distance: 122.4
click at [61, 196] on td "FD 3.5g Flower Greenhouse [GEOGRAPHIC_DATA] (Hybrid-Indica)" at bounding box center [146, 203] width 171 height 46
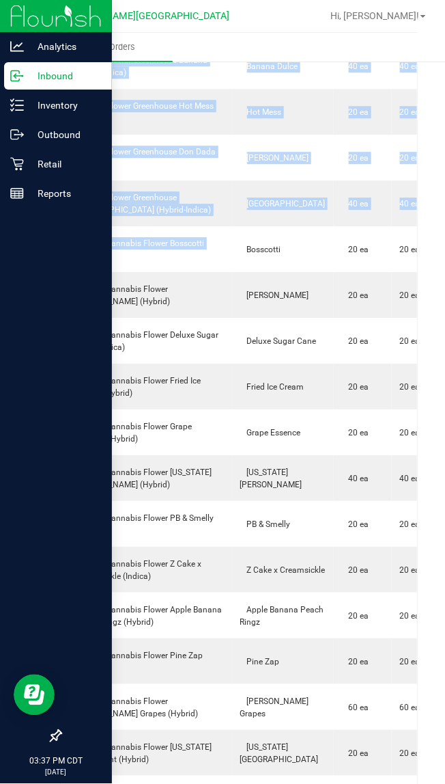
drag, startPoint x: 121, startPoint y: 260, endPoint x: 59, endPoint y: 238, distance: 65.3
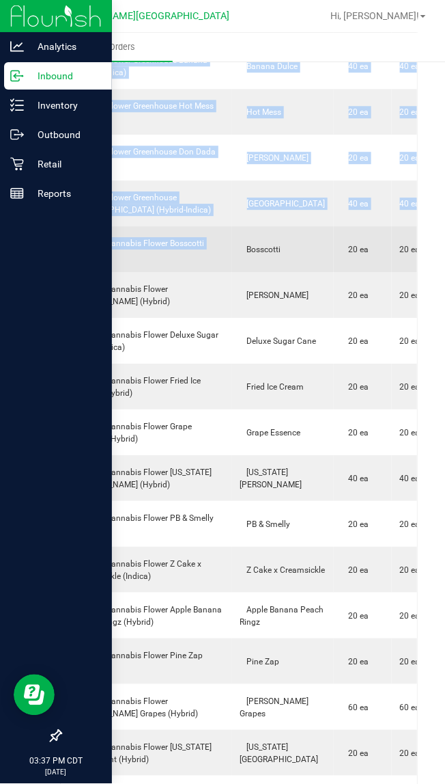
click at [120, 238] on div "FT 3.5g Cannabis Flower Bosscotti (Indica)" at bounding box center [147, 249] width 154 height 25
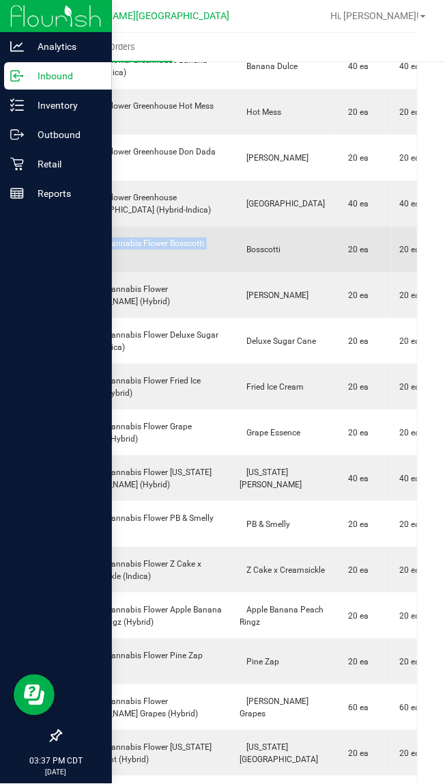
drag, startPoint x: 111, startPoint y: 261, endPoint x: 74, endPoint y: 243, distance: 40.9
click at [74, 243] on div "FT 3.5g Cannabis Flower Bosscotti (Indica)" at bounding box center [147, 249] width 154 height 25
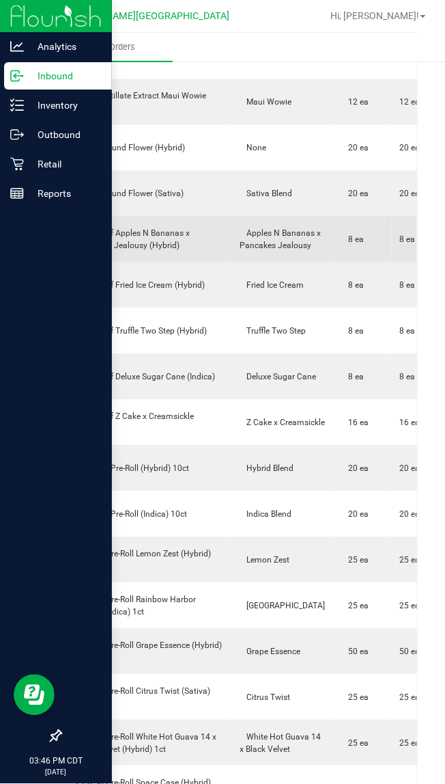
scroll to position [1366, 0]
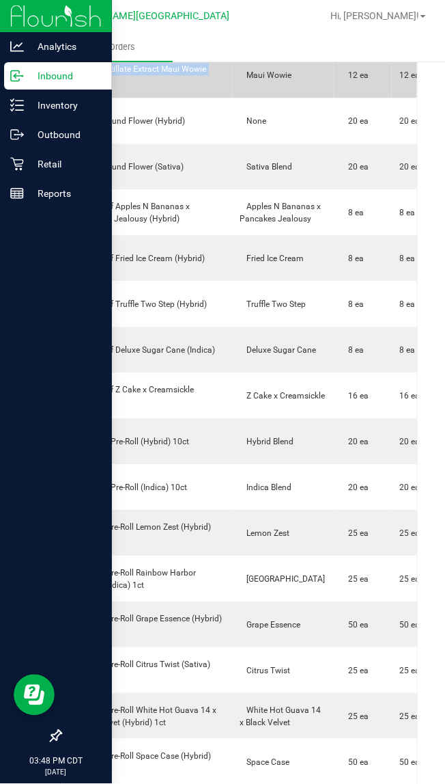
drag, startPoint x: 110, startPoint y: 76, endPoint x: 87, endPoint y: 79, distance: 22.8
click at [87, 79] on div "FT 1g Distillate Extract Maui Wowie (Sativa)" at bounding box center [147, 76] width 154 height 25
drag, startPoint x: 108, startPoint y: 83, endPoint x: 77, endPoint y: 70, distance: 33.6
click at [77, 70] on div "FT 1g Distillate Extract Maui Wowie (Sativa)" at bounding box center [147, 76] width 154 height 25
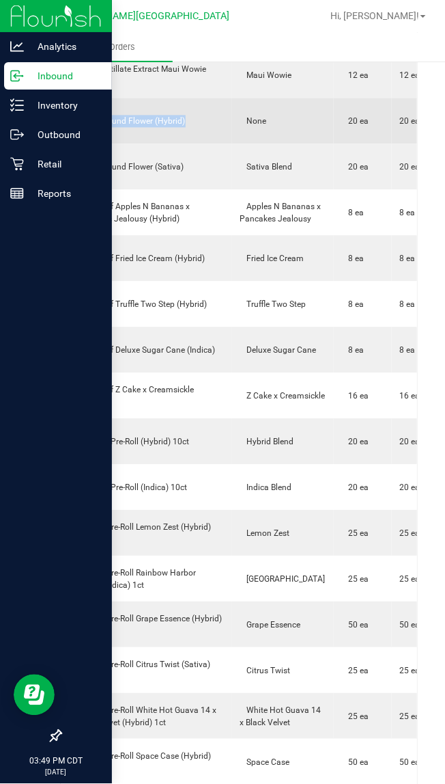
drag, startPoint x: 189, startPoint y: 124, endPoint x: 64, endPoint y: 125, distance: 125.0
click at [64, 125] on td "FT 7g Ground Flower (Hybrid)" at bounding box center [146, 121] width 171 height 46
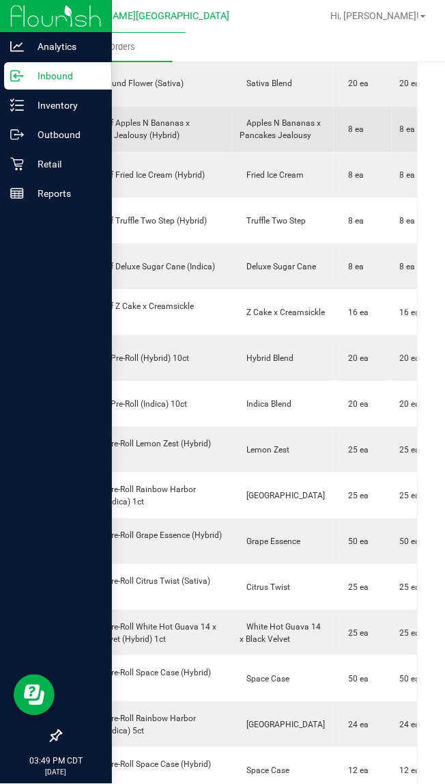
scroll to position [1452, 0]
drag, startPoint x: 179, startPoint y: 145, endPoint x: 77, endPoint y: 130, distance: 103.5
click at [77, 130] on div "FT 1g Kief Apples N Bananas x Pancakes Jealousy (Hybrid)" at bounding box center [147, 127] width 154 height 25
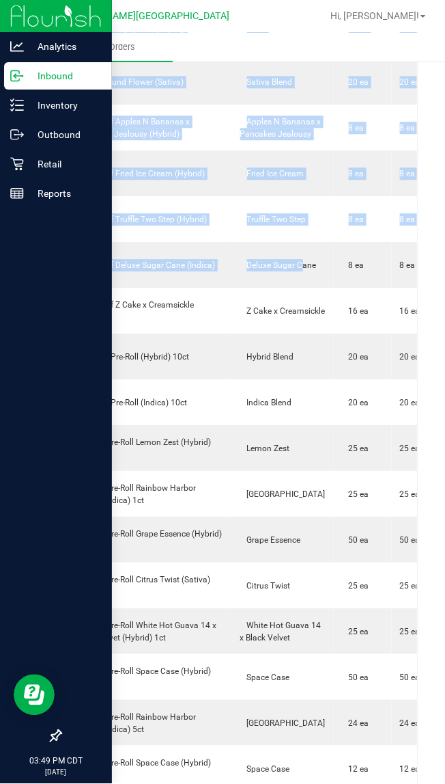
drag, startPoint x: 236, startPoint y: 287, endPoint x: 45, endPoint y: 279, distance: 191.5
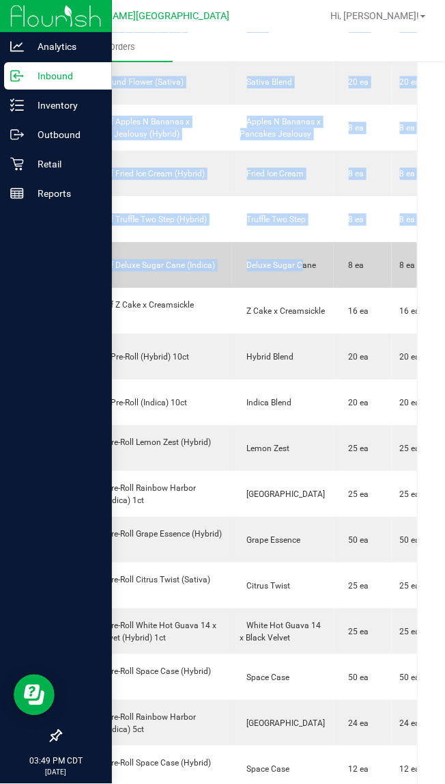
click at [171, 271] on div "FT 1g Kief Deluxe Sugar Cane (Indica)" at bounding box center [147, 265] width 154 height 12
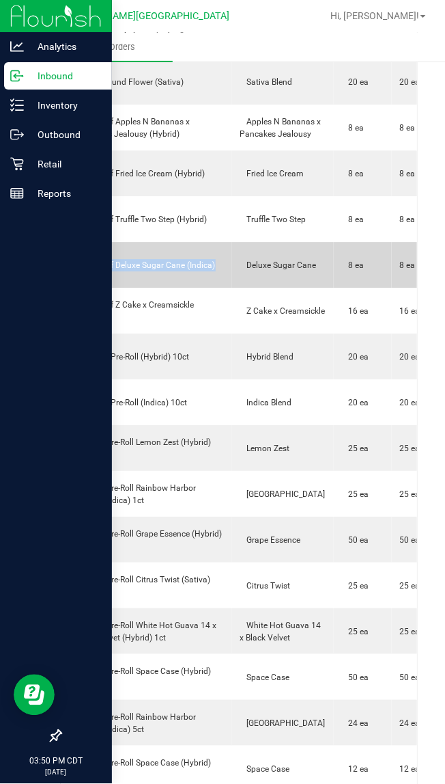
drag, startPoint x: 212, startPoint y: 287, endPoint x: 68, endPoint y: 284, distance: 144.2
click at [68, 284] on td "FT 1g Kief Deluxe Sugar Cane (Indica)" at bounding box center [146, 265] width 171 height 46
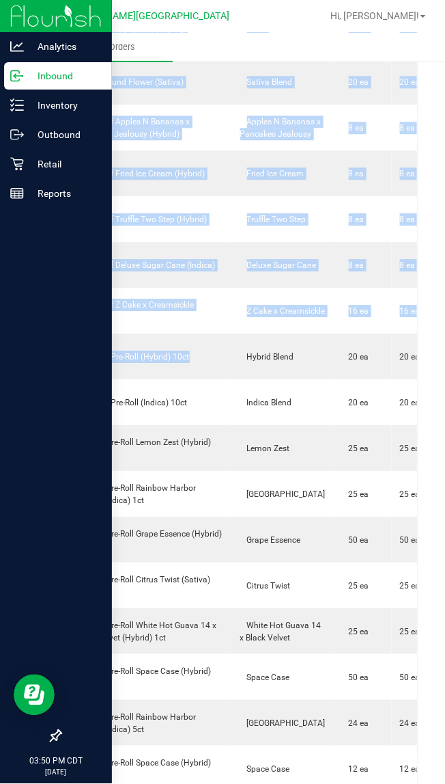
drag, startPoint x: 196, startPoint y: 374, endPoint x: 35, endPoint y: 383, distance: 161.5
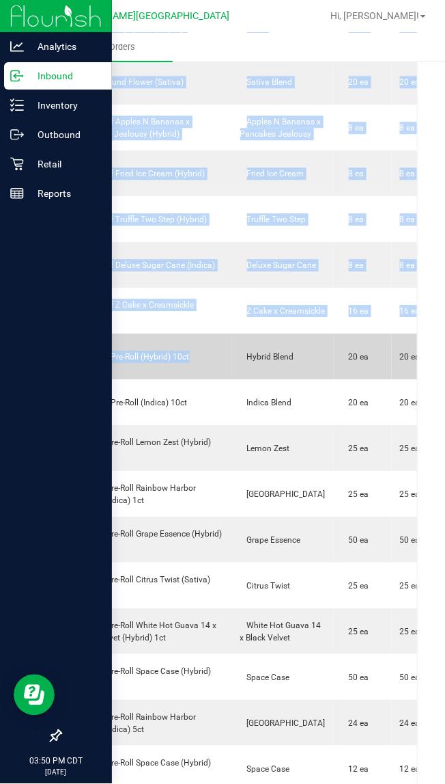
click at [137, 363] on div "FT 0.35g Pre-Roll (Hybrid) 10ct" at bounding box center [147, 356] width 154 height 12
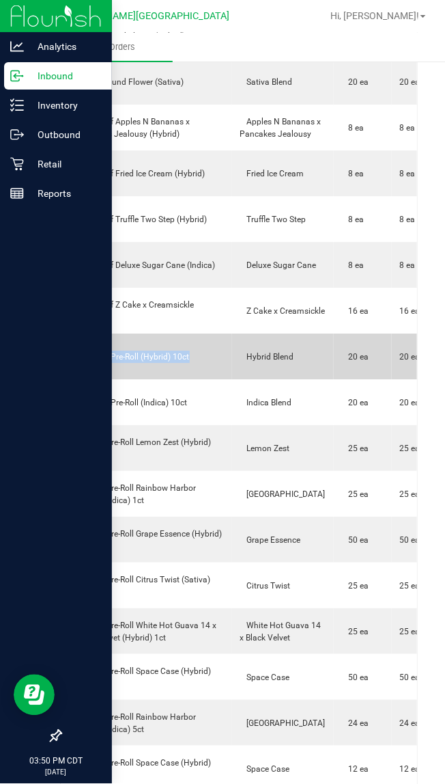
drag, startPoint x: 195, startPoint y: 374, endPoint x: 74, endPoint y: 376, distance: 121.6
click at [74, 363] on div "FT 0.35g Pre-Roll (Hybrid) 10ct" at bounding box center [147, 356] width 154 height 12
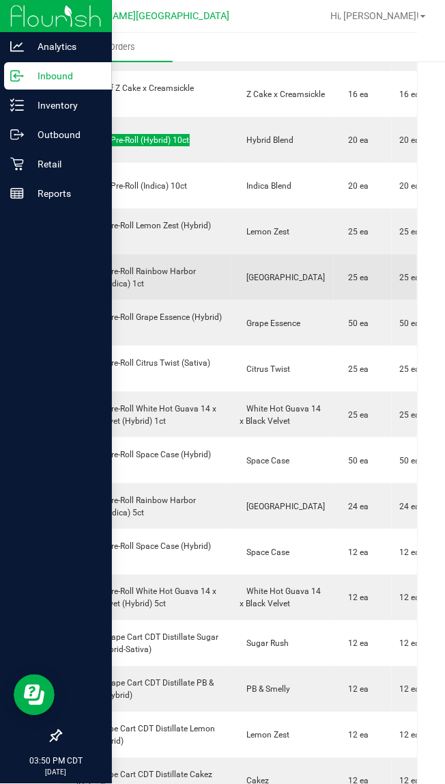
scroll to position [1708, 0]
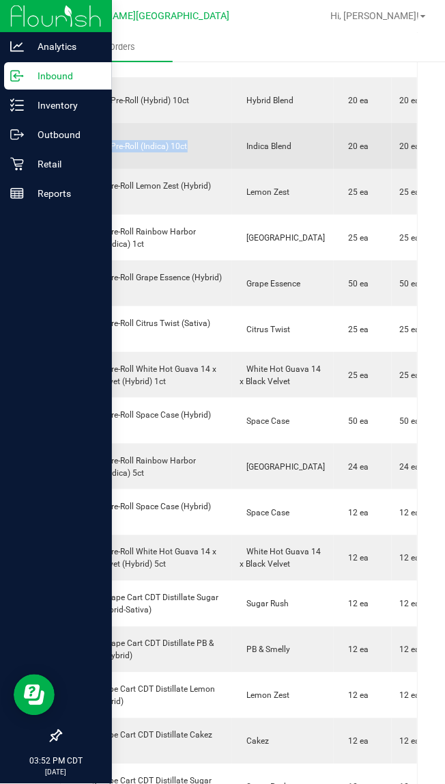
drag, startPoint x: 193, startPoint y: 173, endPoint x: 77, endPoint y: 173, distance: 116.1
click at [77, 169] on td "FT 0.35g Pre-Roll (Indica) 10ct" at bounding box center [146, 146] width 171 height 46
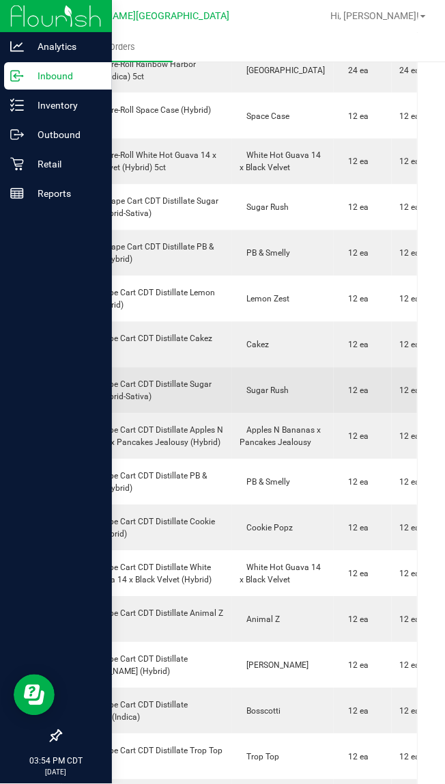
scroll to position [2135, 0]
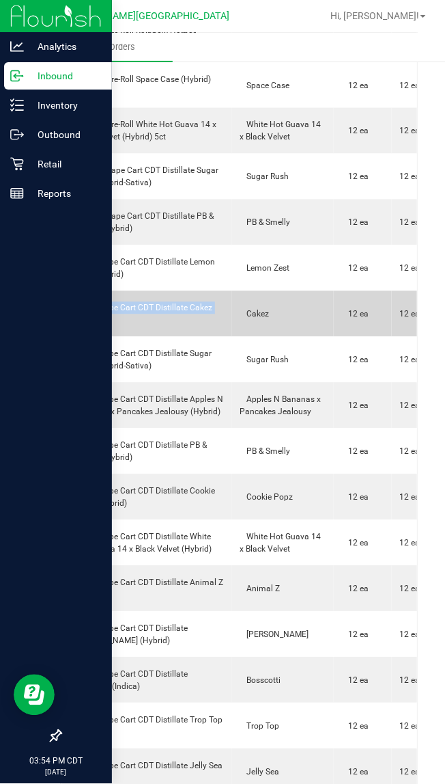
drag, startPoint x: 125, startPoint y: 342, endPoint x: 64, endPoint y: 328, distance: 63.1
click at [64, 328] on td "FT 1g Vape Cart CDT Distillate Cakez (Hybrid)" at bounding box center [146, 314] width 171 height 46
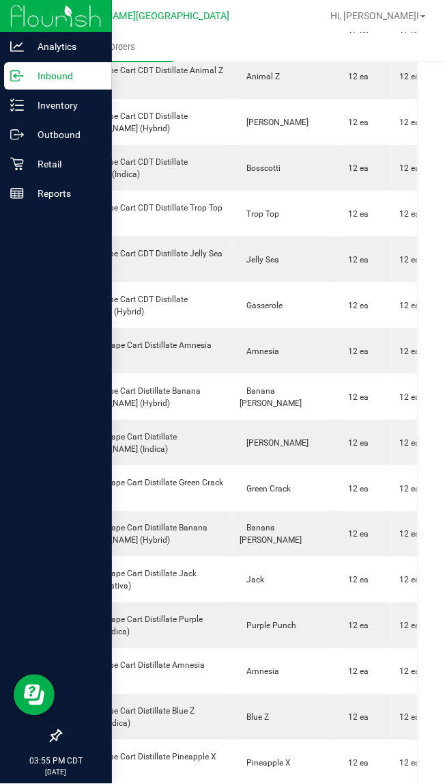
scroll to position [2562, 0]
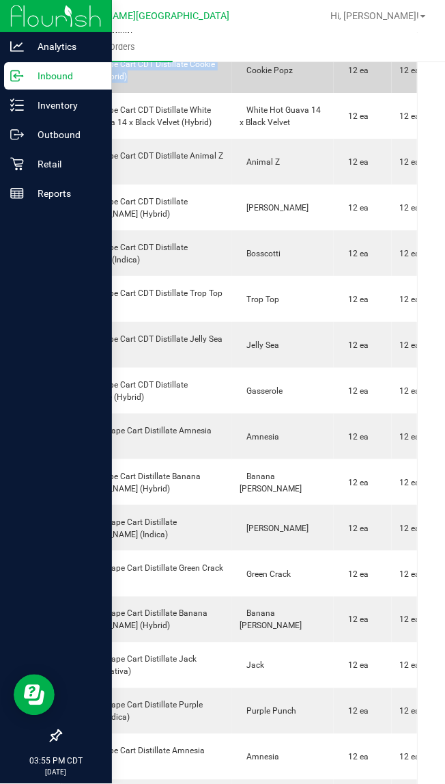
drag, startPoint x: 149, startPoint y: 114, endPoint x: 70, endPoint y: 100, distance: 79.8
click at [70, 83] on div "FT 1g Vape Cart CDT Distillate Cookie Popz (Hybrid)" at bounding box center [147, 70] width 154 height 25
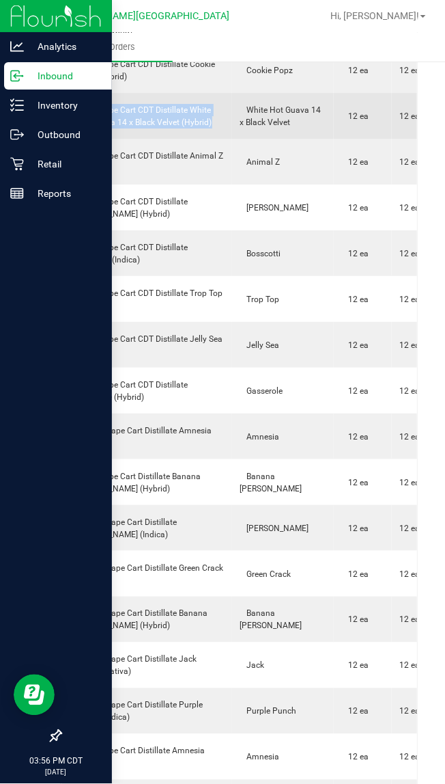
drag, startPoint x: 210, startPoint y: 167, endPoint x: 77, endPoint y: 149, distance: 134.5
click at [77, 128] on div "FT 1g Vape Cart CDT Distillate White Hot Guava 14 x Black Velvet (Hybrid)" at bounding box center [147, 116] width 154 height 25
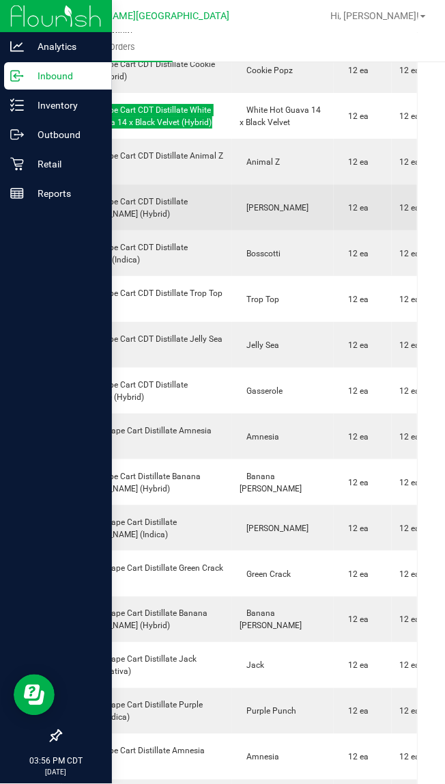
scroll to position [2648, 0]
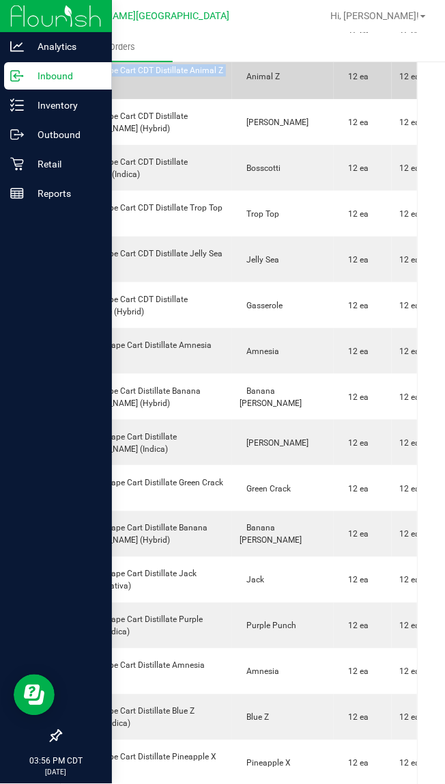
drag, startPoint x: 128, startPoint y: 125, endPoint x: 68, endPoint y: 108, distance: 62.5
click at [68, 99] on td "FT 1g Vape Cart CDT Distillate Animal Z (Hybrid)" at bounding box center [146, 76] width 171 height 46
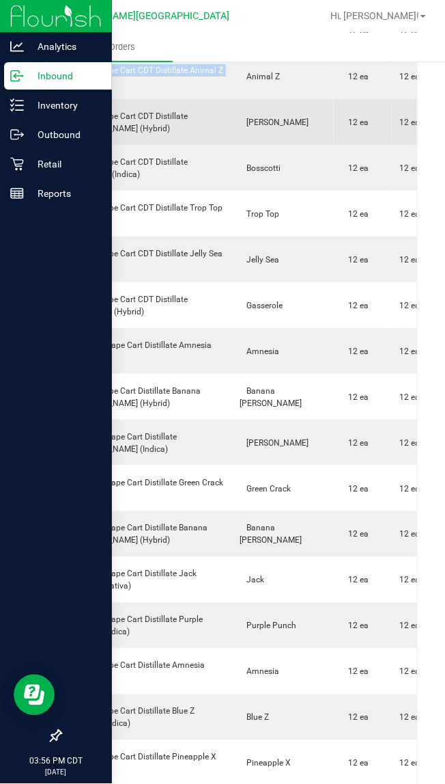
drag, startPoint x: 141, startPoint y: 173, endPoint x: 63, endPoint y: 154, distance: 80.2
click at [63, 145] on td "FT 1g Vape Cart CDT Distillate [PERSON_NAME] (Hybrid)" at bounding box center [146, 122] width 171 height 46
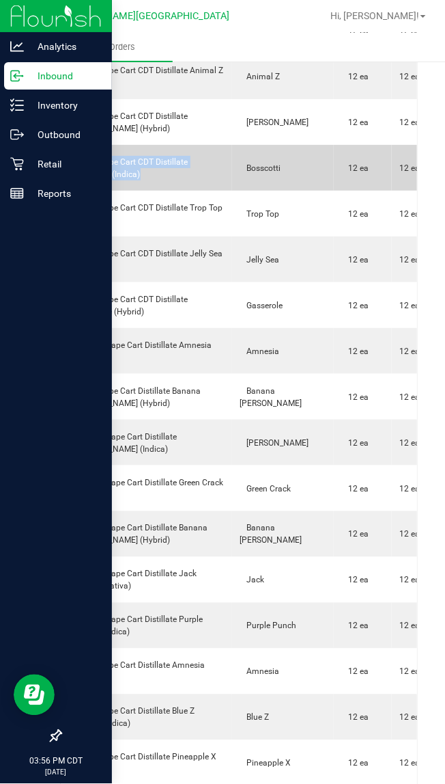
drag, startPoint x: 116, startPoint y: 220, endPoint x: 67, endPoint y: 200, distance: 53.0
click at [67, 191] on td "FT 1g Vape Cart CDT Distillate Bosscotti (Indica)" at bounding box center [146, 168] width 171 height 46
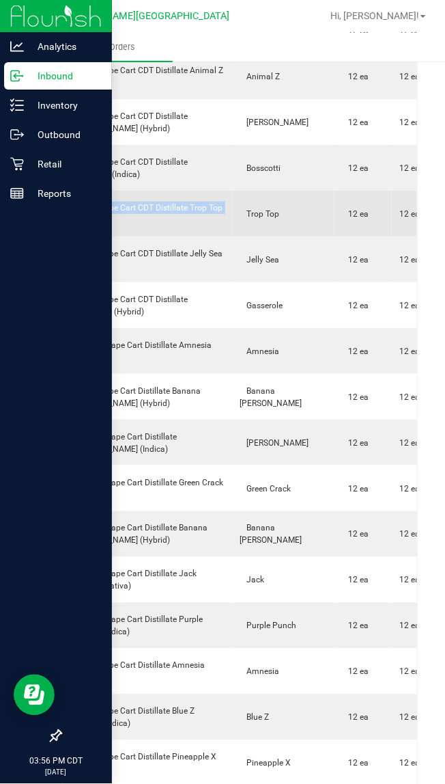
drag, startPoint x: 122, startPoint y: 260, endPoint x: 70, endPoint y: 248, distance: 53.4
click at [70, 226] on div "FT 1g Vape Cart CDT Distillate Trop Top (Hybrid)" at bounding box center [147, 214] width 154 height 25
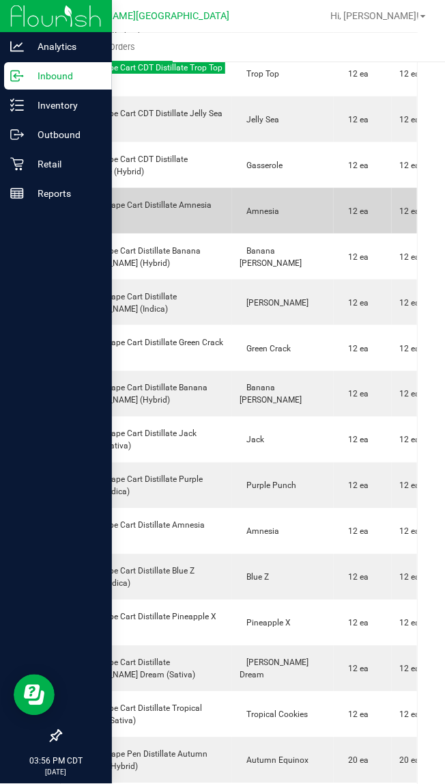
scroll to position [2818, 0]
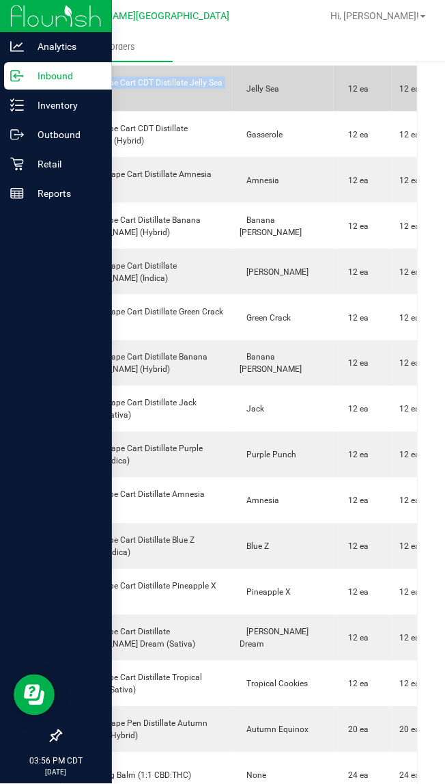
drag, startPoint x: 50, startPoint y: 132, endPoint x: 77, endPoint y: 123, distance: 28.1
click at [77, 101] on div "FT 1g Vape Cart CDT Distillate Jelly Sea (Hybrid)" at bounding box center [147, 89] width 154 height 25
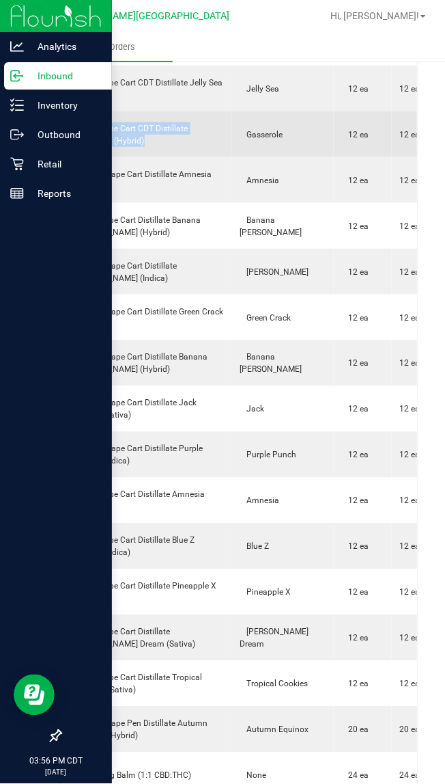
drag, startPoint x: 152, startPoint y: 180, endPoint x: 74, endPoint y: 169, distance: 78.7
click at [74, 147] on div "FT 1g Vape Cart CDT Distillate Gasserole (Hybrid)" at bounding box center [147, 134] width 154 height 25
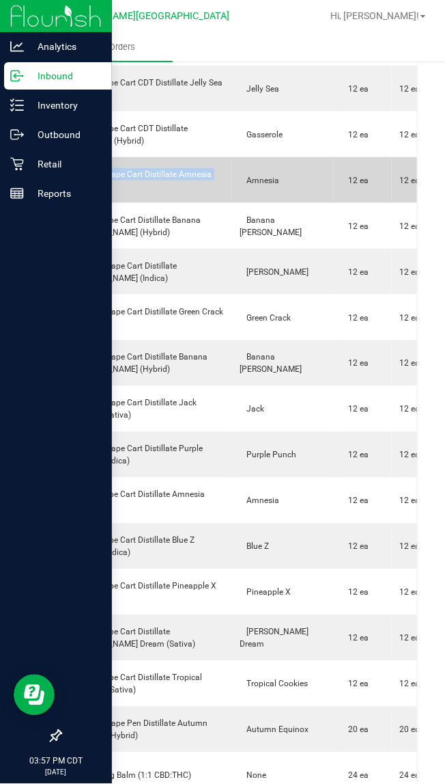
drag, startPoint x: 131, startPoint y: 232, endPoint x: 79, endPoint y: 212, distance: 55.6
click at [79, 203] on td "FT 0.5g Vape Cart Distillate Amnesia (Hybrid)" at bounding box center [146, 180] width 171 height 46
click at [115, 193] on div "FT 0.5g Vape Cart Distillate Amnesia (Hybrid)" at bounding box center [147, 180] width 154 height 25
drag, startPoint x: 115, startPoint y: 228, endPoint x: 75, endPoint y: 214, distance: 41.9
click at [75, 193] on div "FT 0.5g Vape Cart Distillate Amnesia (Hybrid)" at bounding box center [147, 180] width 154 height 25
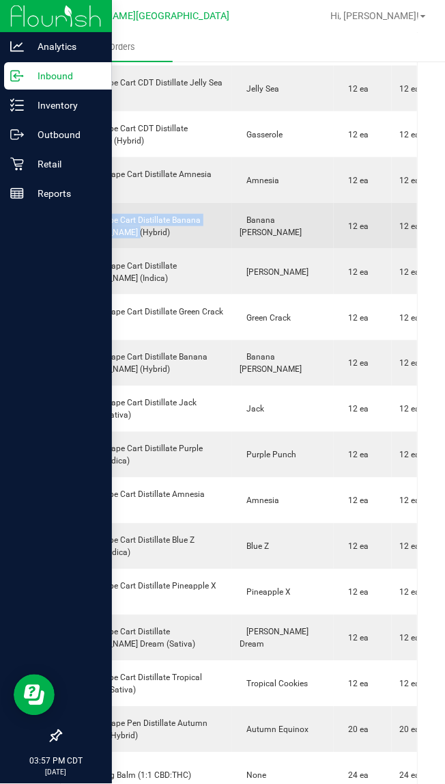
drag, startPoint x: 114, startPoint y: 274, endPoint x: 73, endPoint y: 264, distance: 42.3
click at [73, 238] on div "FT 1g Vape Cart Distillate Banana [PERSON_NAME] (Hybrid)" at bounding box center [147, 226] width 154 height 25
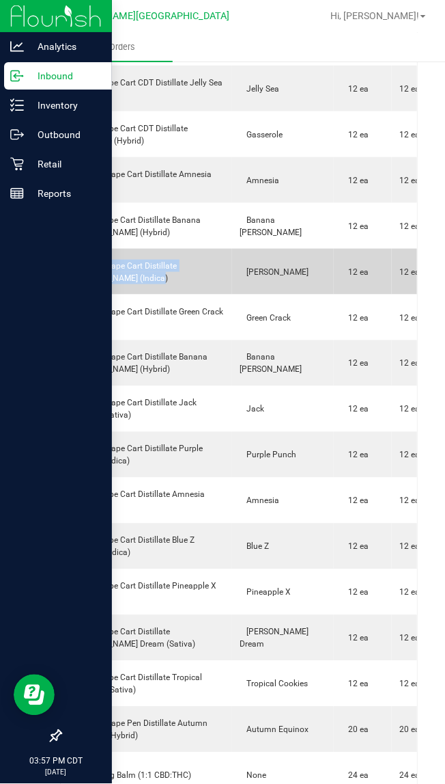
drag, startPoint x: 137, startPoint y: 320, endPoint x: 69, endPoint y: 303, distance: 69.8
click at [70, 284] on div "FT 0.5g Vape Cart Distillate [PERSON_NAME] (Indica)" at bounding box center [147, 272] width 154 height 25
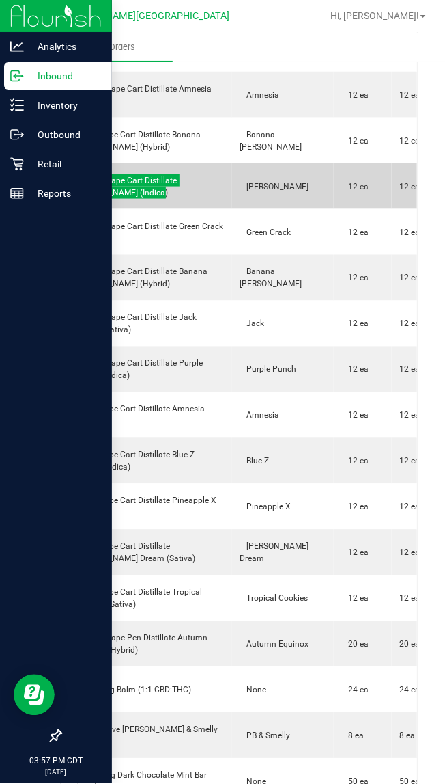
scroll to position [2989, 0]
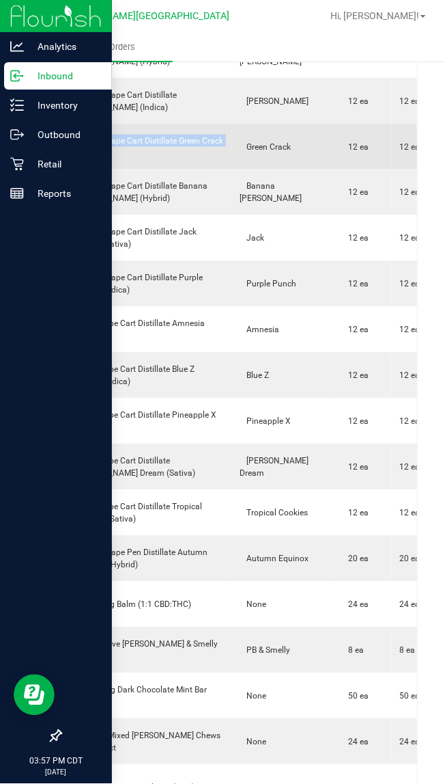
drag, startPoint x: 101, startPoint y: 189, endPoint x: 72, endPoint y: 174, distance: 32.7
click at [72, 159] on div "FT 0.5g Vape Cart Distillate Green Crack (Sativa)" at bounding box center [147, 147] width 154 height 25
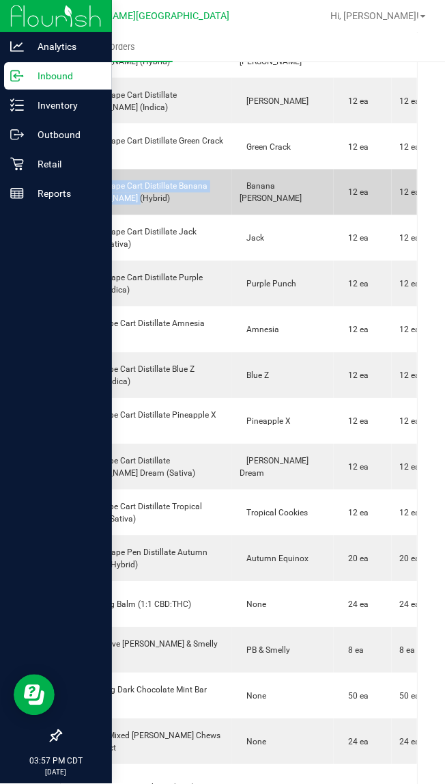
drag, startPoint x: 135, startPoint y: 234, endPoint x: 69, endPoint y: 225, distance: 66.8
click at [70, 205] on div "FT 0.5g Vape Cart Distillate Banana [PERSON_NAME] (Hybrid)" at bounding box center [147, 192] width 154 height 25
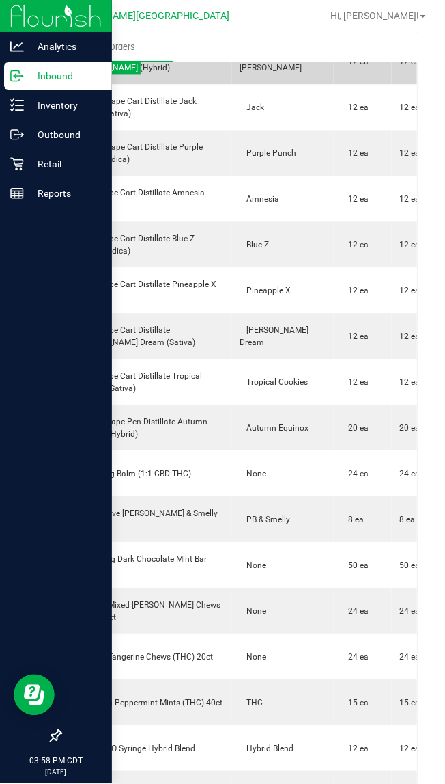
scroll to position [3160, 0]
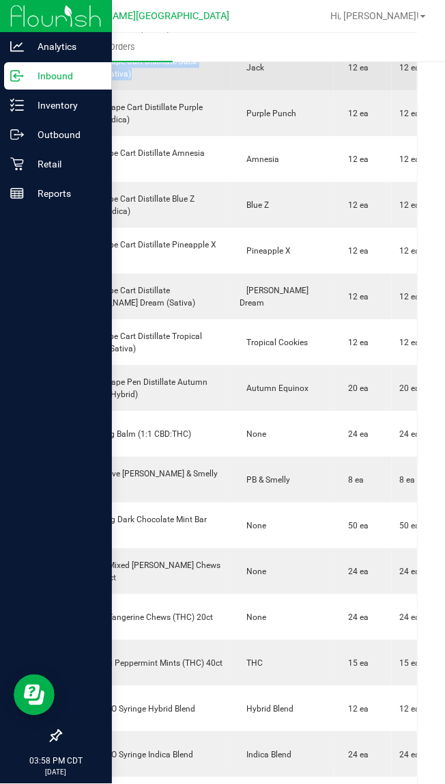
drag, startPoint x: 120, startPoint y: 113, endPoint x: 69, endPoint y: 97, distance: 53.8
click at [70, 80] on div "FT 0.5g Vape Cart Distillate Jack (Hybrid-Sativa)" at bounding box center [147, 67] width 154 height 25
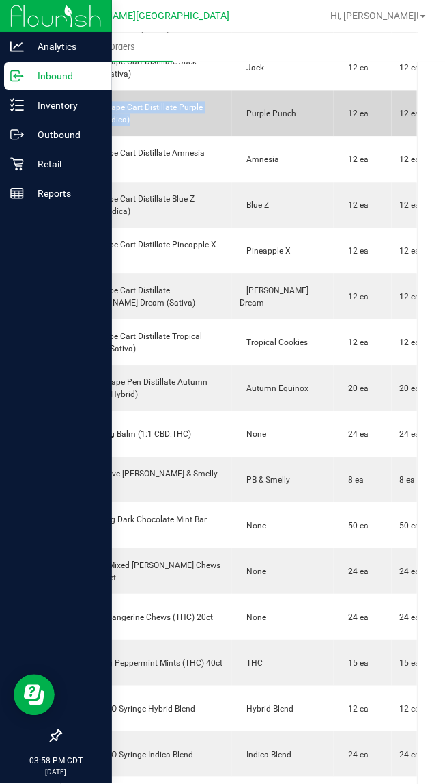
drag, startPoint x: 141, startPoint y: 161, endPoint x: 75, endPoint y: 148, distance: 66.7
click at [75, 126] on div "FT 0.5g Vape Cart Distillate Purple Punch (Indica)" at bounding box center [147, 113] width 154 height 25
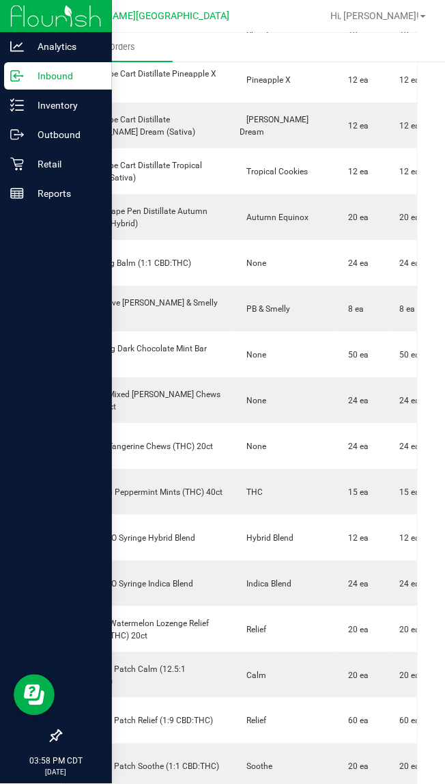
scroll to position [3245, 0]
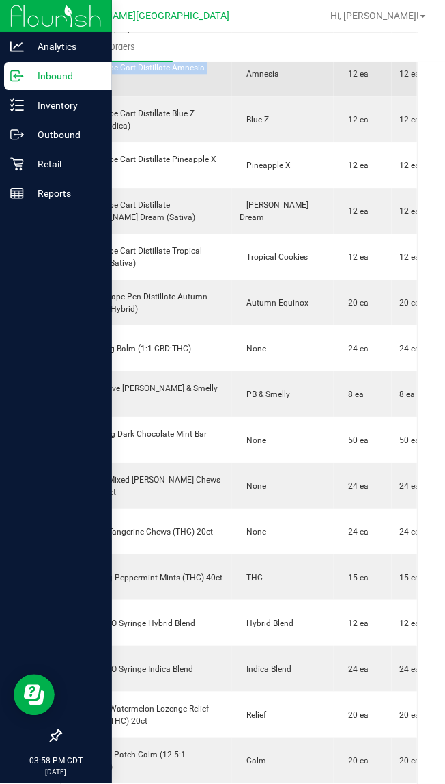
drag, startPoint x: 113, startPoint y: 120, endPoint x: 76, endPoint y: 107, distance: 39.1
click at [76, 86] on div "FT 1g Vape Cart Distillate Amnesia (Hybrid)" at bounding box center [147, 73] width 154 height 25
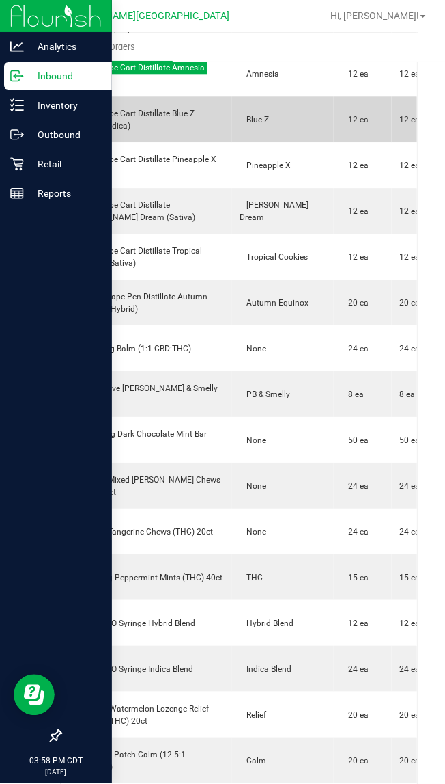
scroll to position [3331, 0]
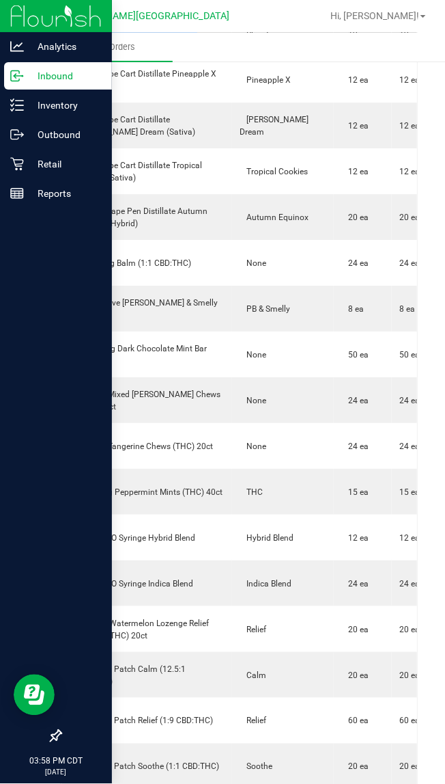
drag, startPoint x: 137, startPoint y: 81, endPoint x: 73, endPoint y: 67, distance: 65.7
click at [73, 46] on div "FT 1g Vape Cart Distillate Blue Z (Hybrid-Indica)" at bounding box center [147, 34] width 154 height 25
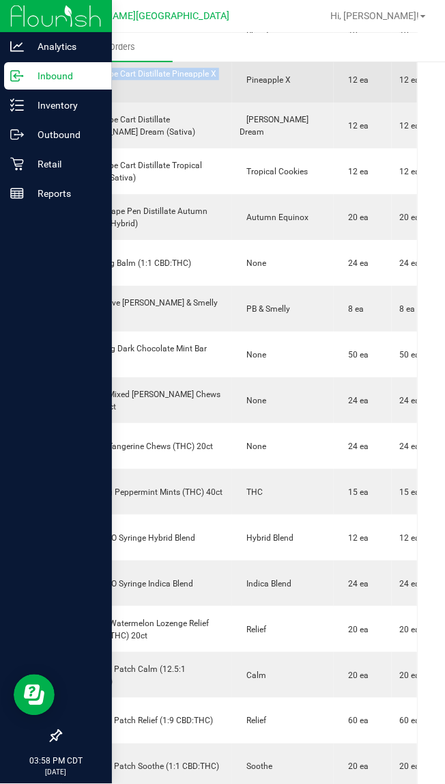
drag, startPoint x: 105, startPoint y: 124, endPoint x: 72, endPoint y: 108, distance: 36.7
click at [72, 92] on div "FT 1g Vape Cart Distillate Pineapple X (Hybrid)" at bounding box center [147, 80] width 154 height 25
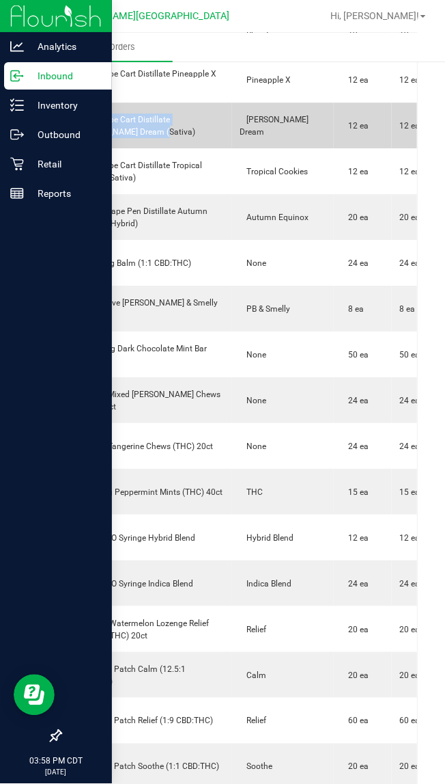
drag, startPoint x: 86, startPoint y: 165, endPoint x: 73, endPoint y: 158, distance: 14.7
click at [73, 138] on div "FT 1g Vape Cart Distillate [PERSON_NAME] Dream (Sativa)" at bounding box center [147, 125] width 154 height 25
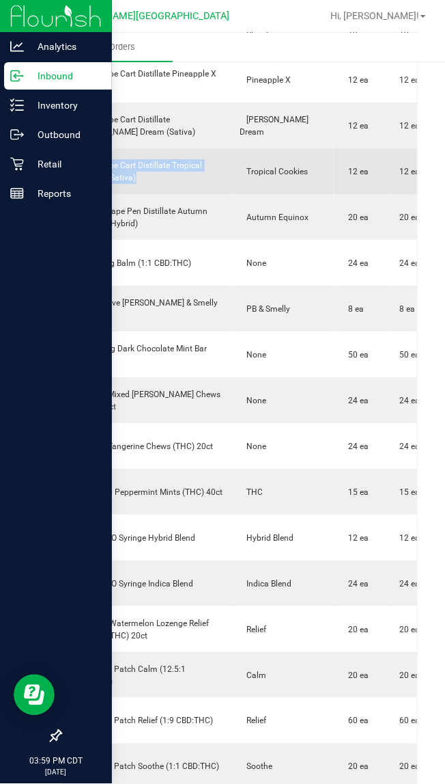
drag, startPoint x: 146, startPoint y: 223, endPoint x: 61, endPoint y: 209, distance: 85.1
click at [61, 194] on td "FT 1g Vape Cart Distillate Tropical Cookies (Sativa)" at bounding box center [146, 171] width 171 height 46
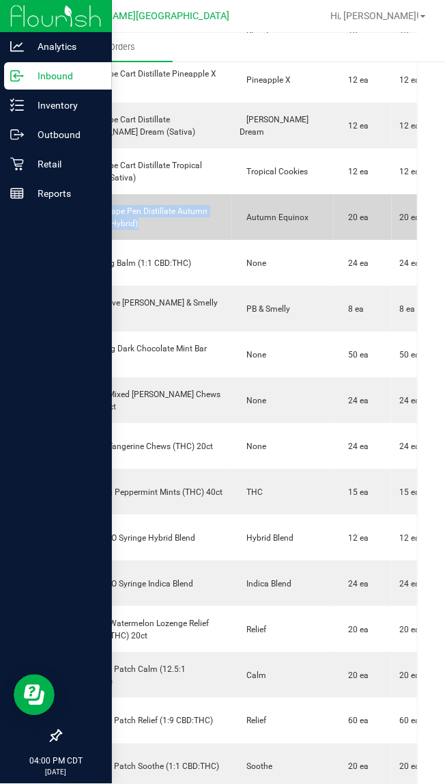
drag, startPoint x: 139, startPoint y: 266, endPoint x: 76, endPoint y: 245, distance: 66.6
click at [76, 230] on div "FT 0.3g Vape Pen Distillate Autumn Equinox (Hybrid)" at bounding box center [147, 217] width 154 height 25
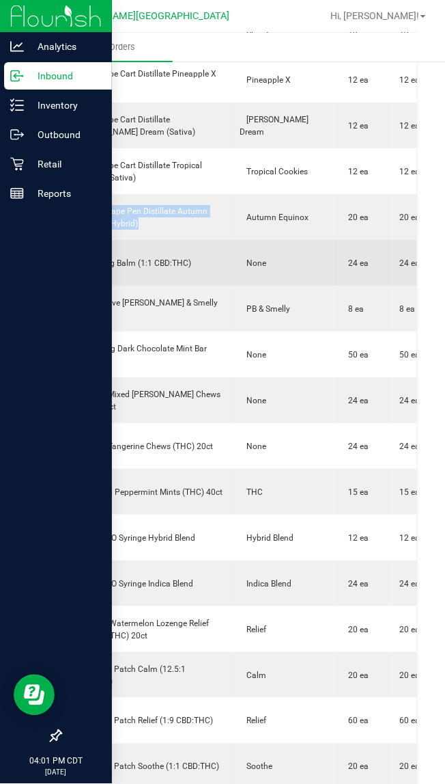
click at [193, 269] on div "FX 300mg Balm (1:1 CBD:THC)" at bounding box center [147, 263] width 154 height 12
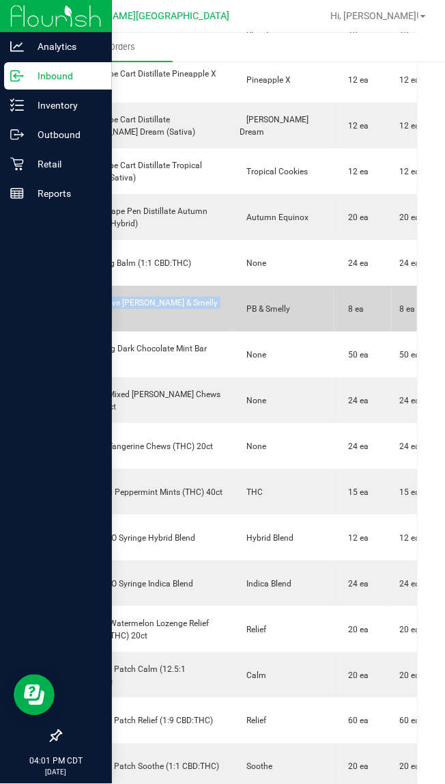
drag, startPoint x: 234, startPoint y: 350, endPoint x: 77, endPoint y: 345, distance: 157.2
click at [77, 331] on purchase-order-line-row "GL 0.5g Live [PERSON_NAME] & Smelly (Hybrid) PB & Smelly 8 ea 8 ea $50.00 $400.…" at bounding box center [352, 309] width 582 height 46
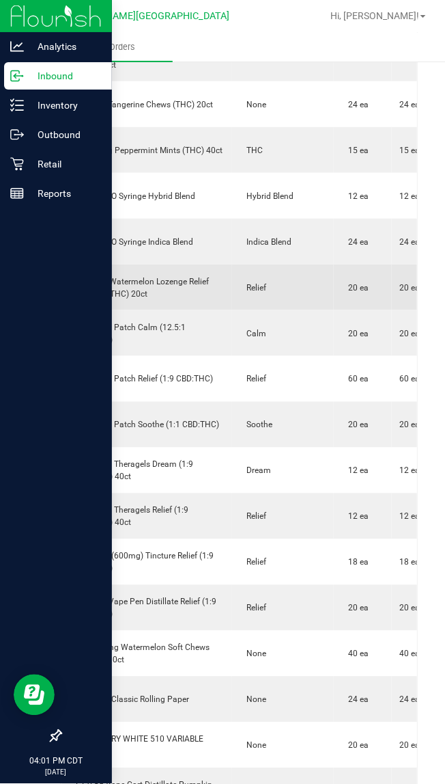
scroll to position [3758, 0]
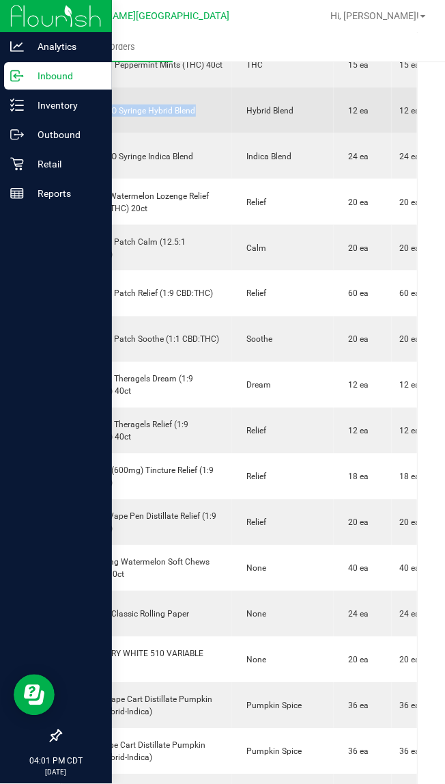
drag, startPoint x: 202, startPoint y: 152, endPoint x: 70, endPoint y: 152, distance: 131.9
click at [70, 117] on div "SW 1g FSO Syringe Hybrid Blend" at bounding box center [147, 111] width 154 height 12
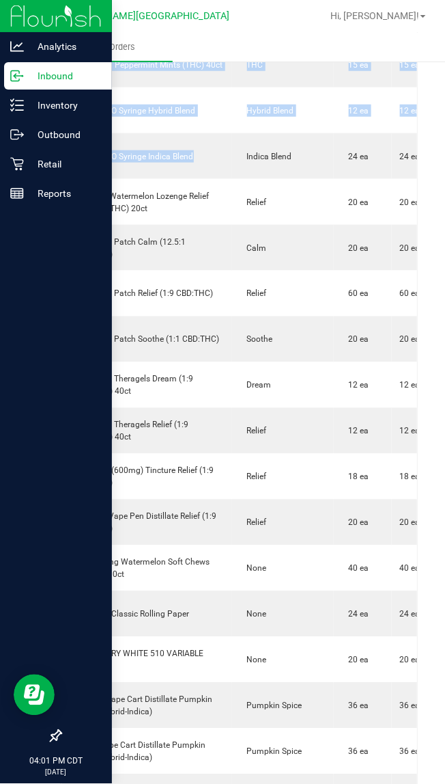
drag, startPoint x: 193, startPoint y: 197, endPoint x: 59, endPoint y: 200, distance: 134.6
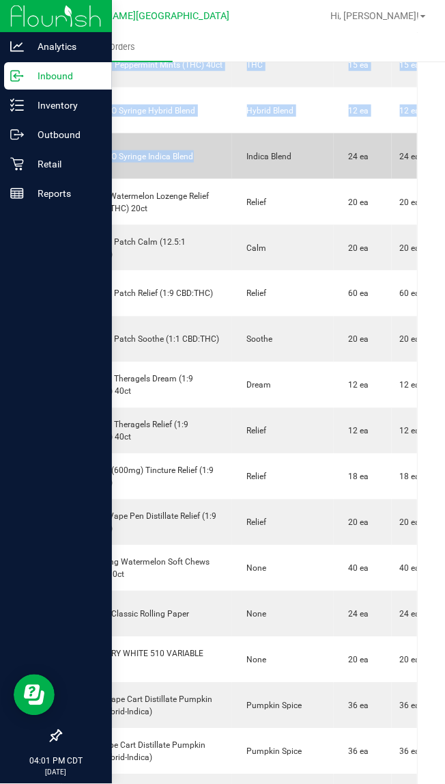
click at [208, 179] on td "SW 1g FSO Syringe Indica Blend" at bounding box center [146, 156] width 171 height 46
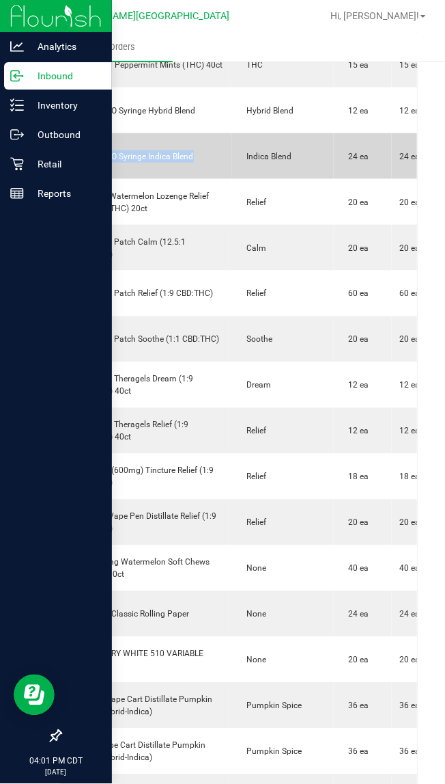
drag, startPoint x: 196, startPoint y: 196, endPoint x: 72, endPoint y: 198, distance: 124.4
click at [72, 163] on div "SW 1g FSO Syringe Indica Blend" at bounding box center [147, 156] width 154 height 12
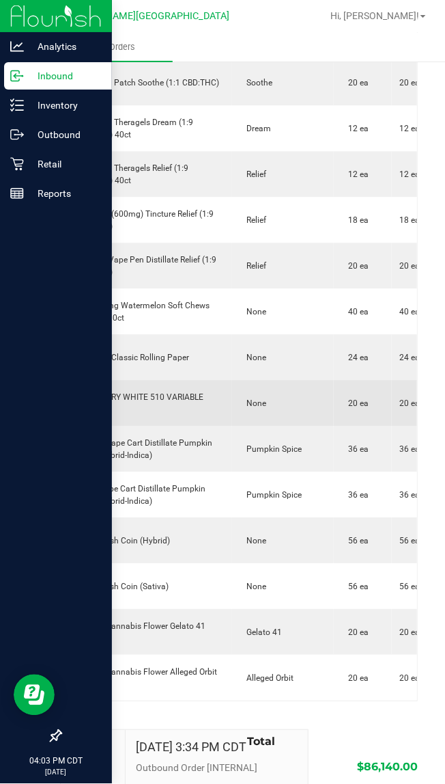
scroll to position [4099, 0]
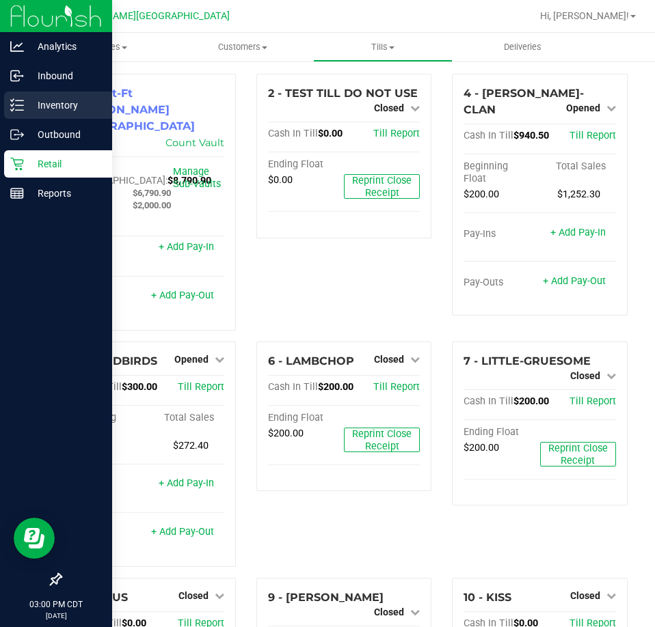
click at [24, 107] on p "Inventory" at bounding box center [65, 105] width 82 height 16
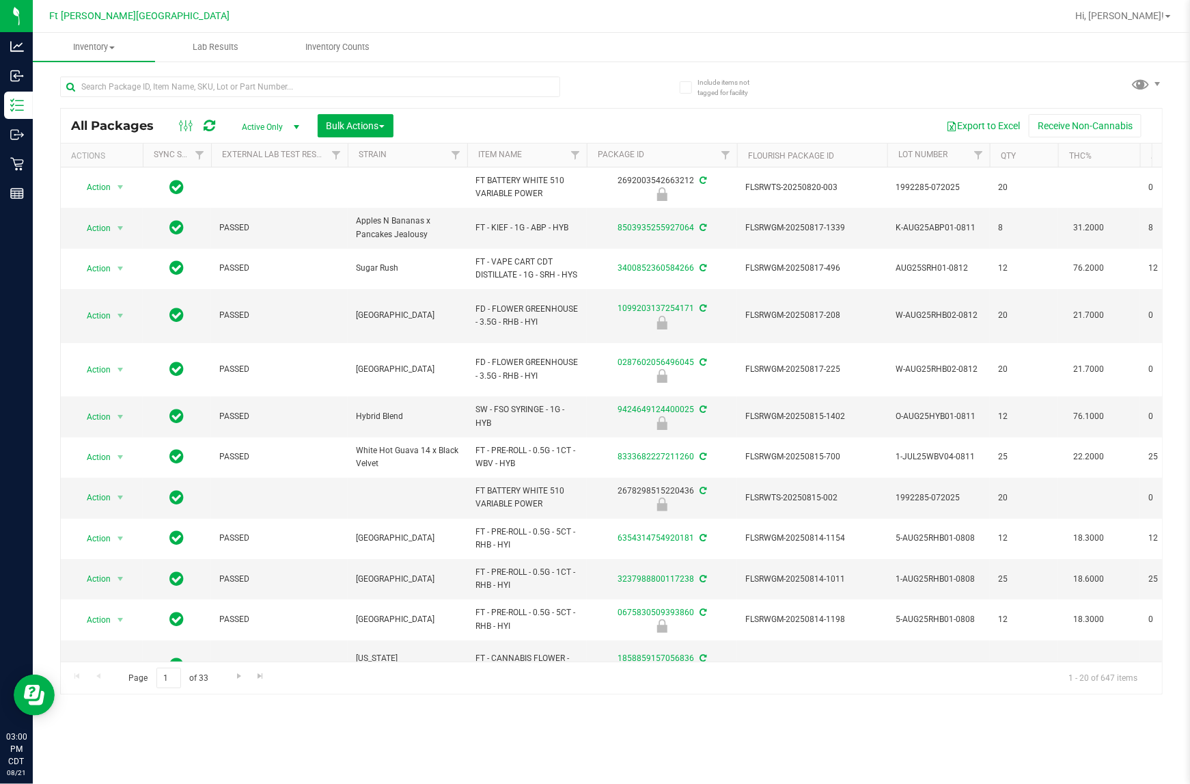
drag, startPoint x: 844, startPoint y: 4, endPoint x: 840, endPoint y: 92, distance: 88.2
click at [654, 92] on div "All Packages Active Only Active Only Lab Samples Locked All External Internal B…" at bounding box center [611, 379] width 1103 height 631
click at [654, 155] on link "THC%" at bounding box center [1080, 156] width 23 height 10
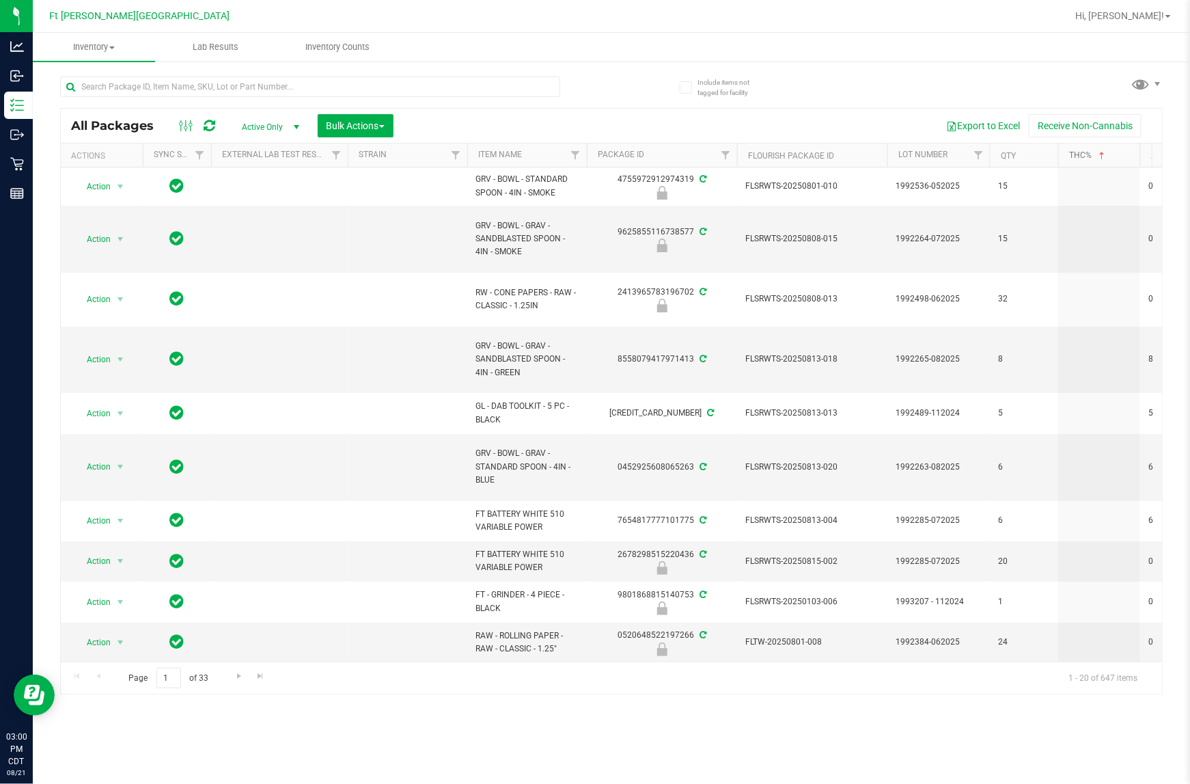
click at [654, 155] on link "THC%" at bounding box center [1088, 155] width 38 height 10
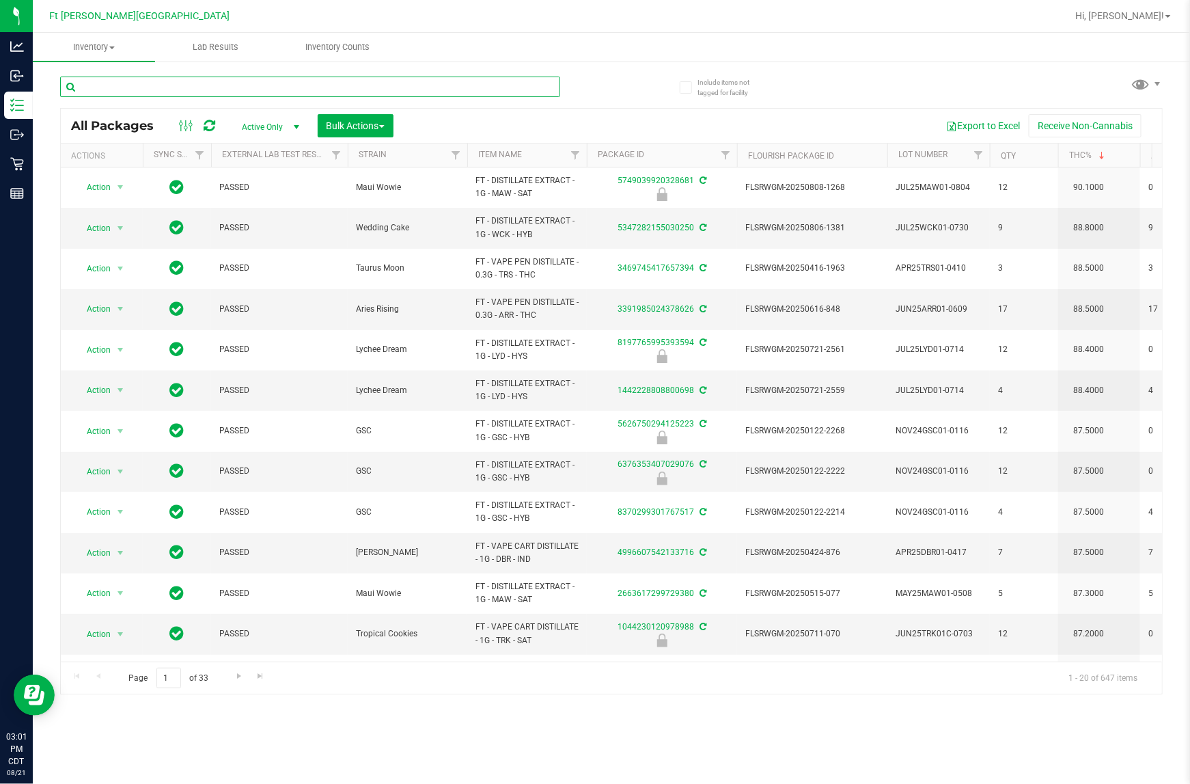
click at [314, 85] on input "text" at bounding box center [310, 87] width 500 height 20
paste input "FD 3.5g Flower Greenhouse Lemon Zest (Hybrid)"
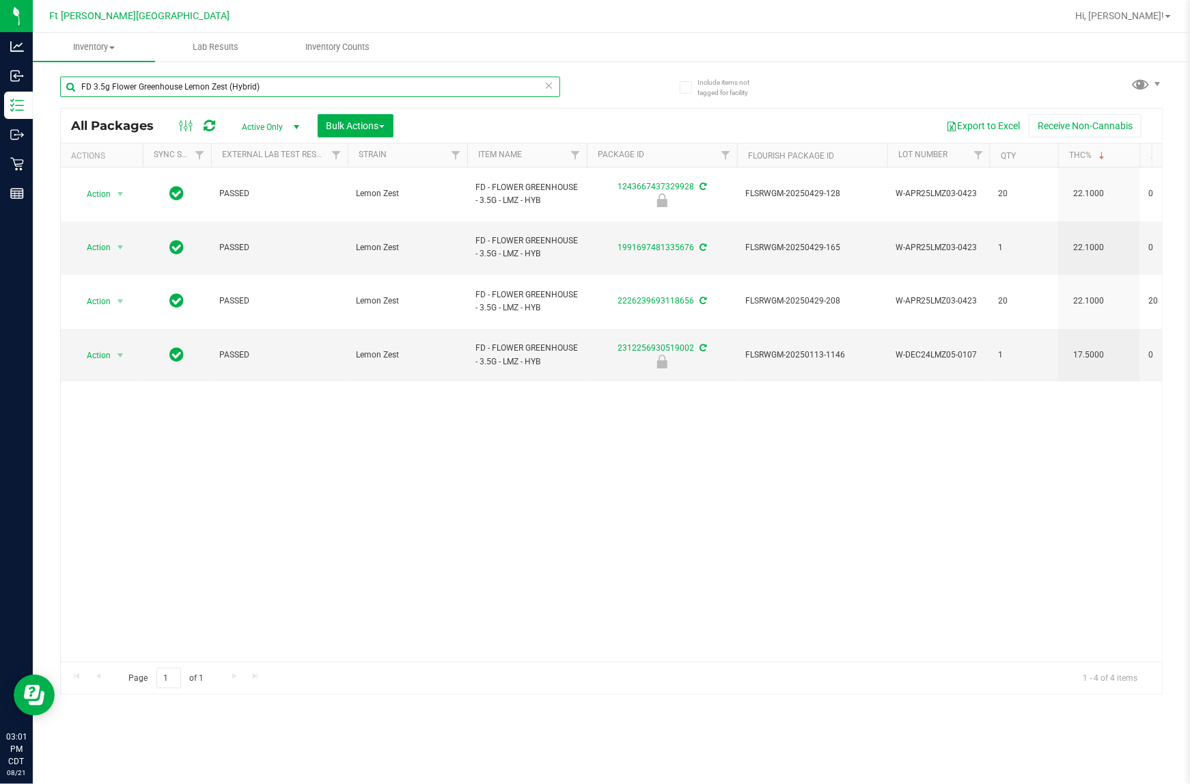
type input "FD 3.5g Flower Greenhouse Lemon Zest (Hybrid)"
click at [547, 83] on icon at bounding box center [550, 85] width 10 height 16
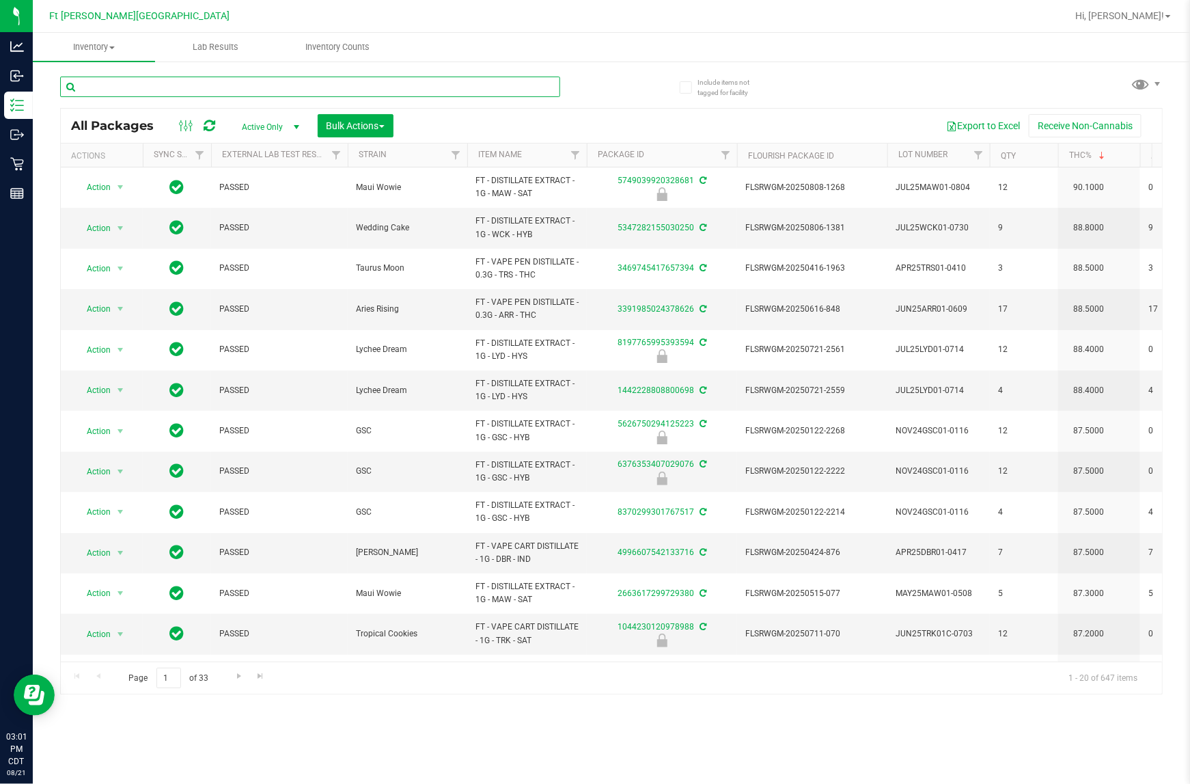
click at [182, 87] on input "text" at bounding box center [310, 87] width 500 height 20
paste input "FD 3.5g Flower Greenhouse PK Trophy (Hybrid-Indica)"
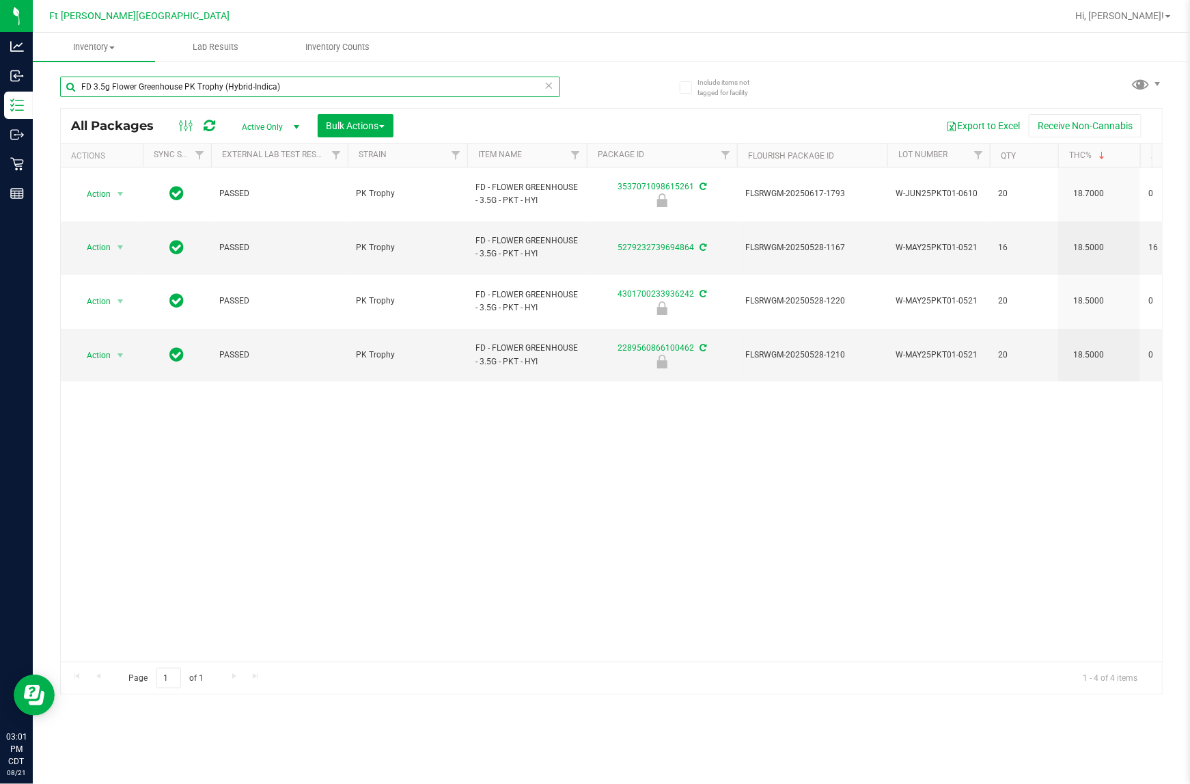
type input "FD 3.5g Flower Greenhouse PK Trophy (Hybrid-Indica)"
click at [549, 89] on icon at bounding box center [550, 85] width 10 height 16
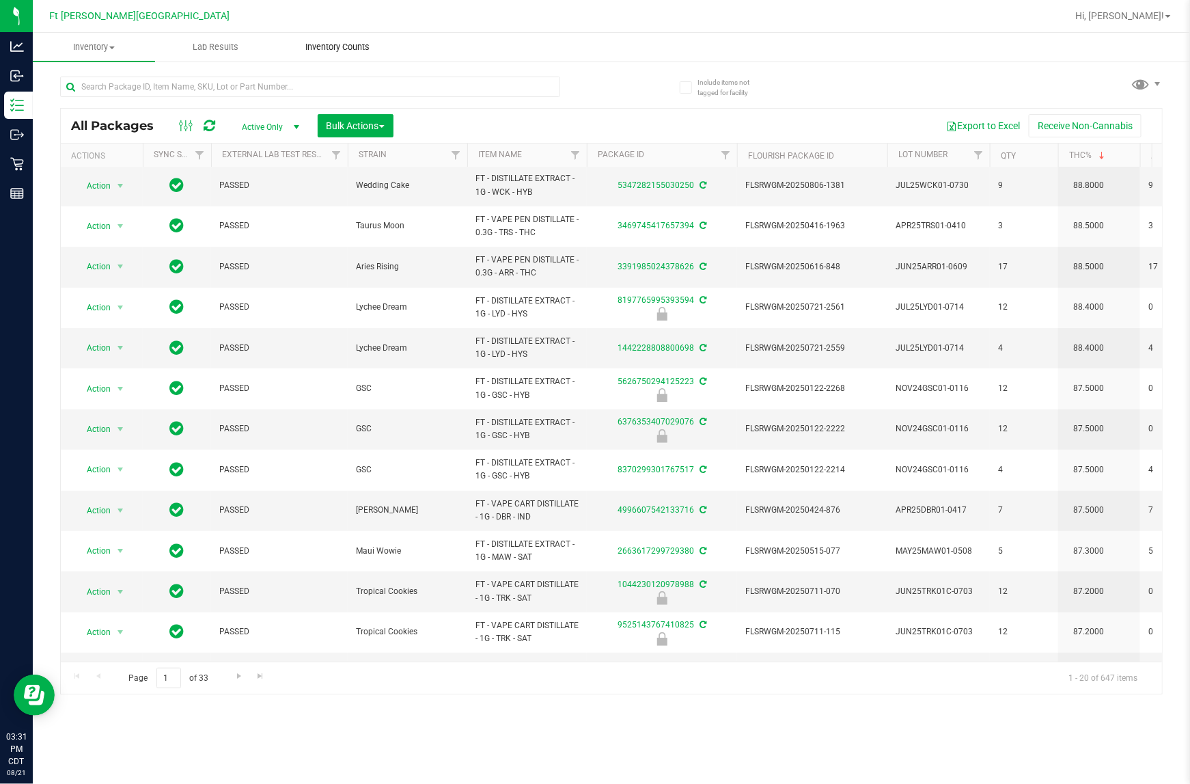
scroll to position [85, 0]
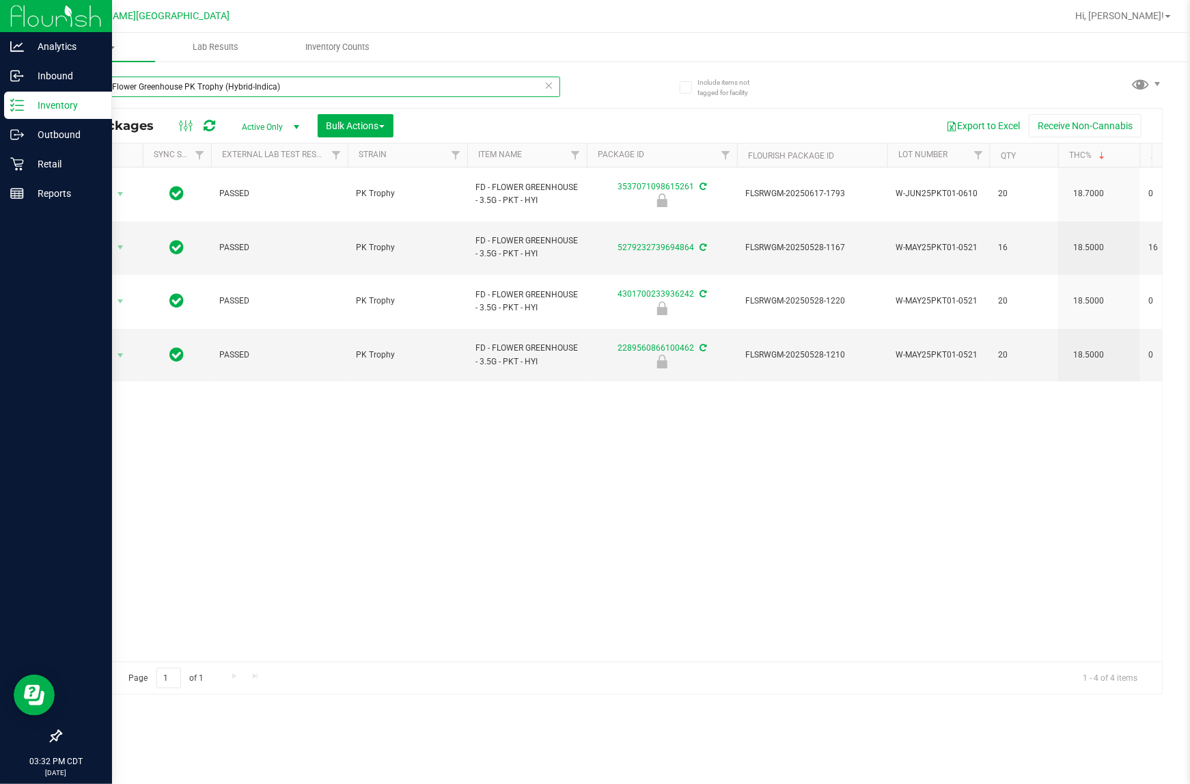
type input "FD 3.5g Flower Greenhouse PK Trophy (Hybrid-Indica)"
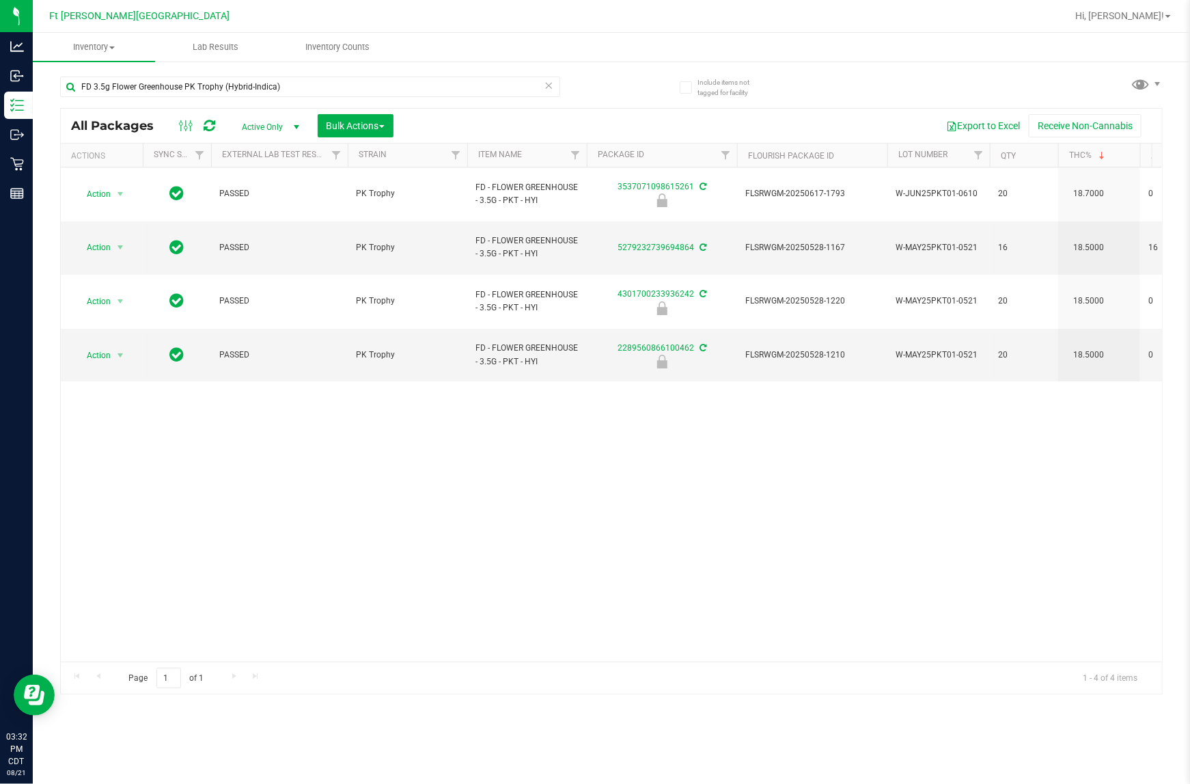
click at [550, 85] on icon at bounding box center [550, 85] width 10 height 16
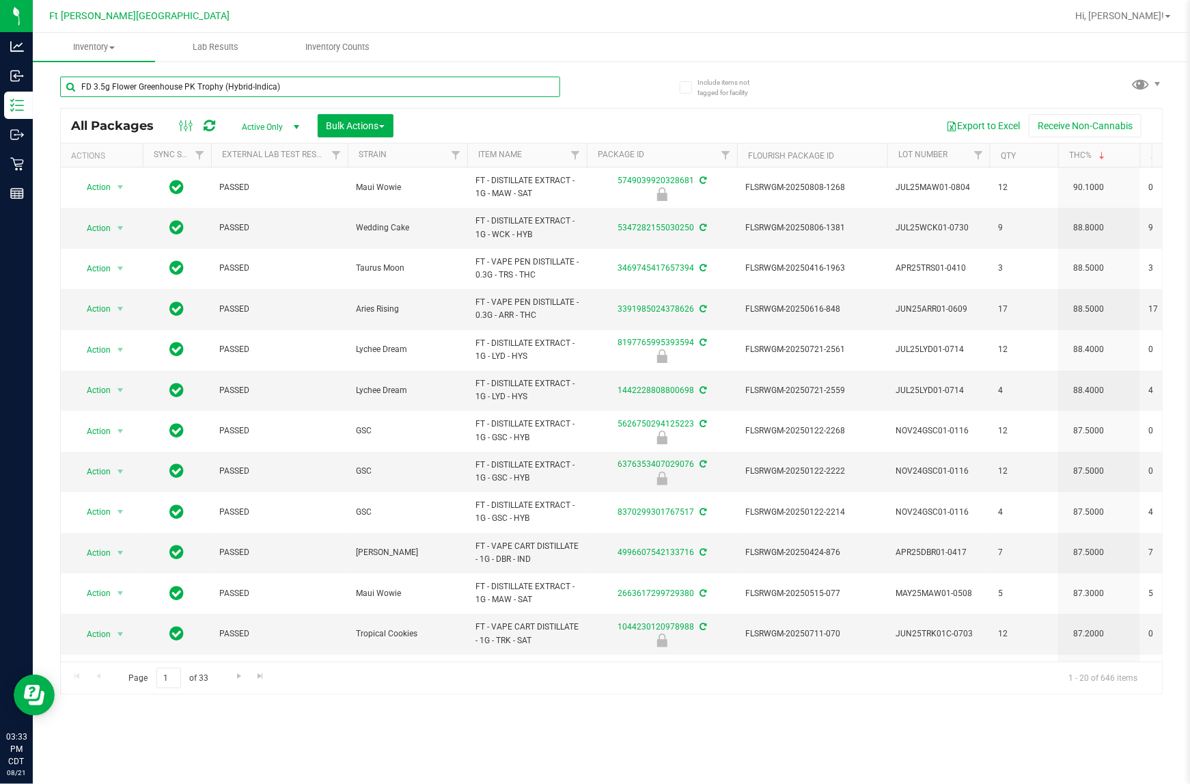
click at [363, 86] on input "FD 3.5g Flower Greenhouse PK Trophy (Hybrid-Indica)" at bounding box center [310, 87] width 500 height 20
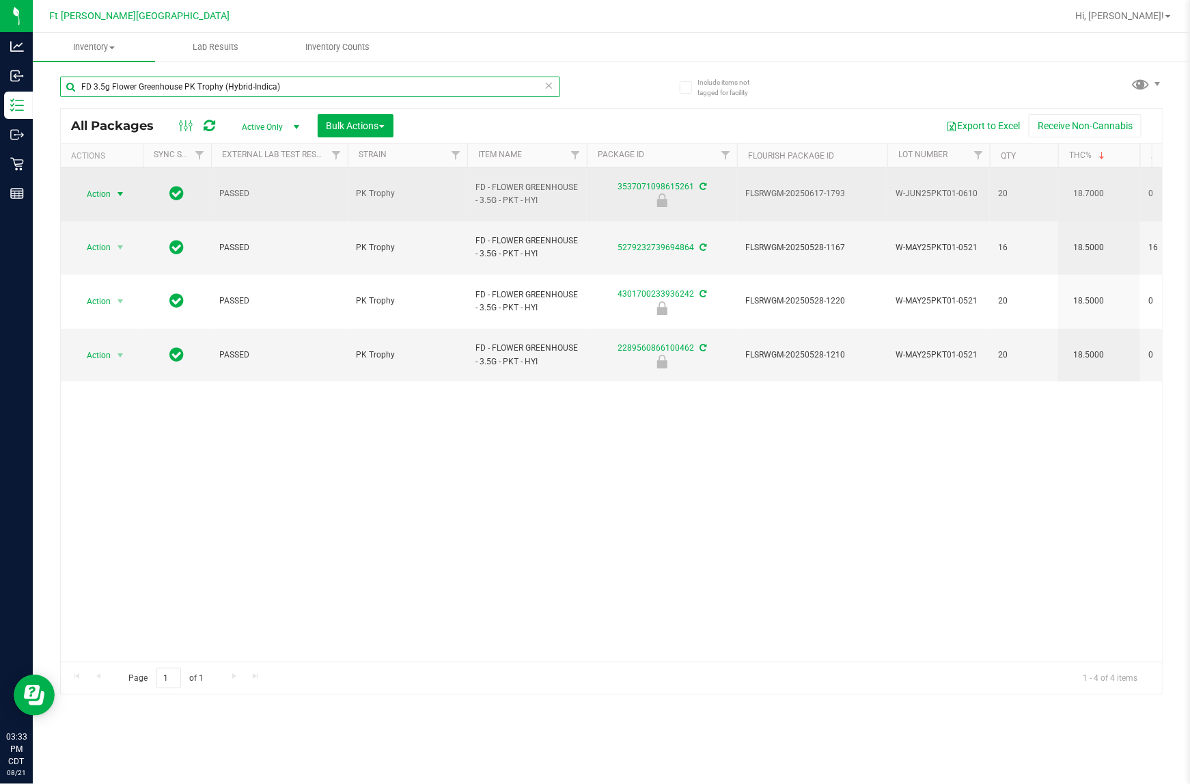
type input "FD 3.5g Flower Greenhouse PK Trophy (Hybrid-Indica)"
click at [102, 189] on span "Action" at bounding box center [92, 193] width 37 height 19
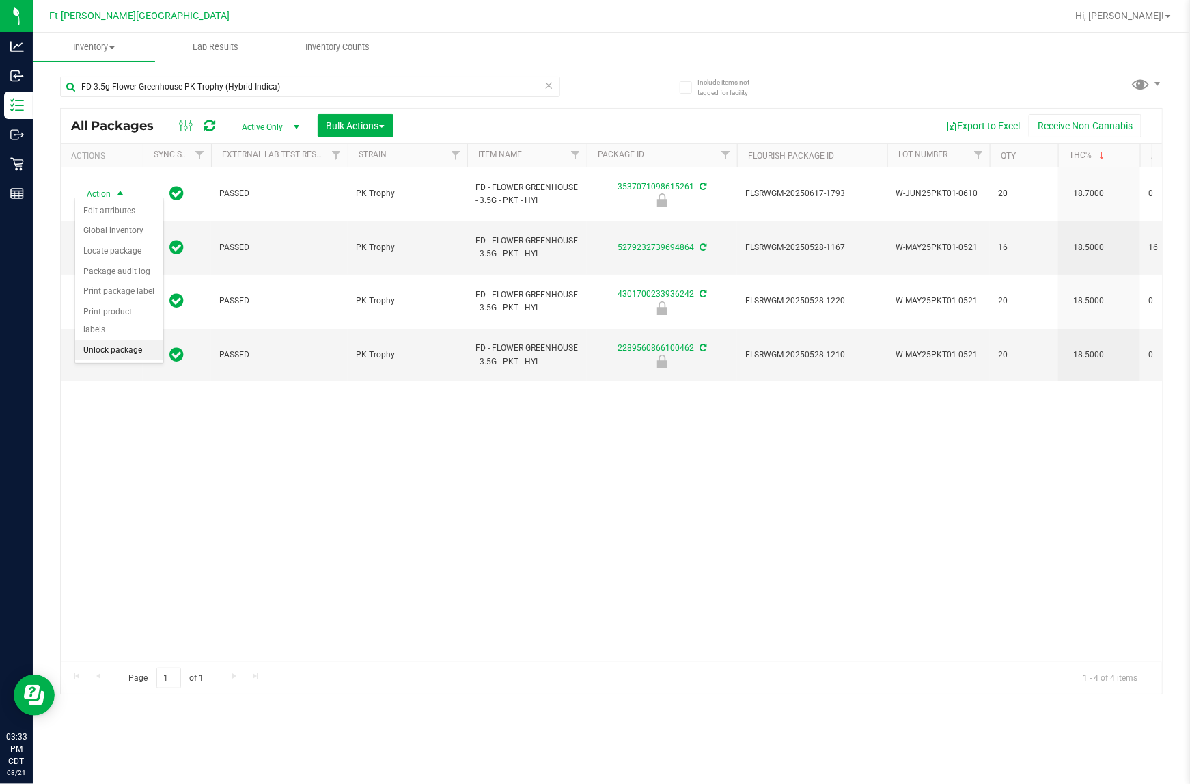
click at [96, 340] on li "Unlock package" at bounding box center [119, 350] width 88 height 20
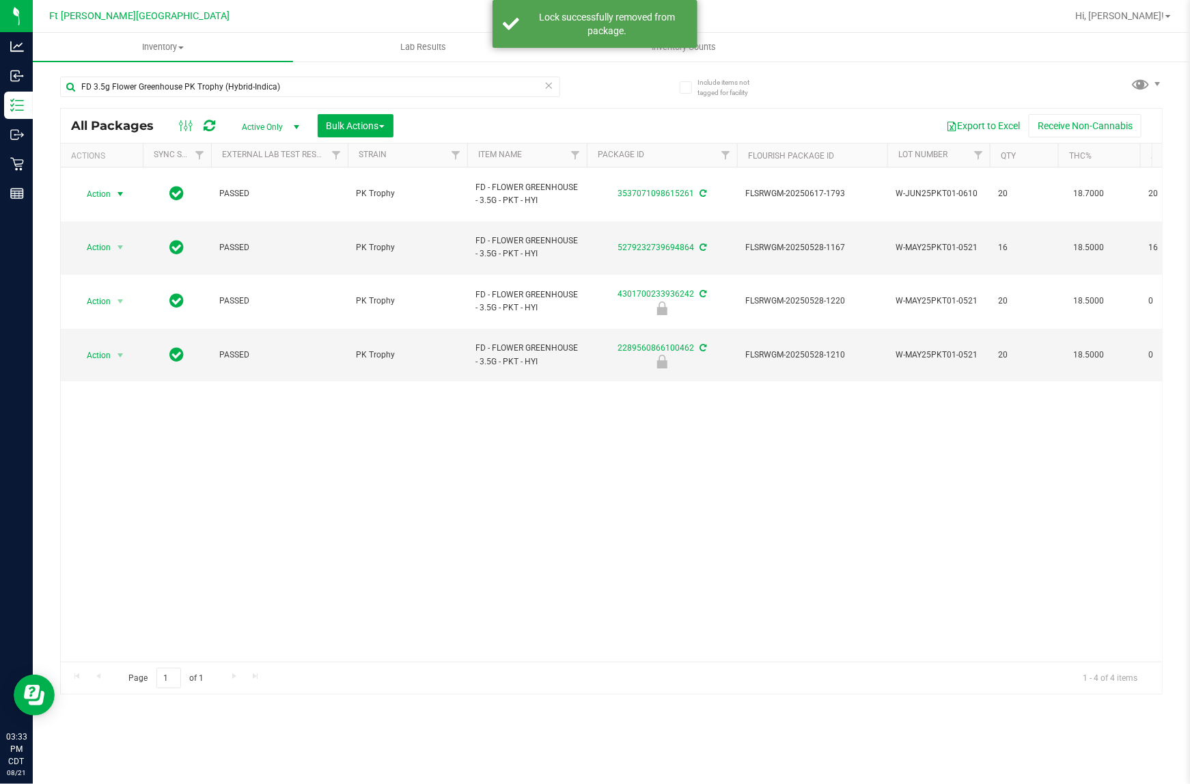
click at [106, 185] on span "Action" at bounding box center [92, 193] width 37 height 19
click at [124, 315] on li "Lock package" at bounding box center [128, 312] width 106 height 20
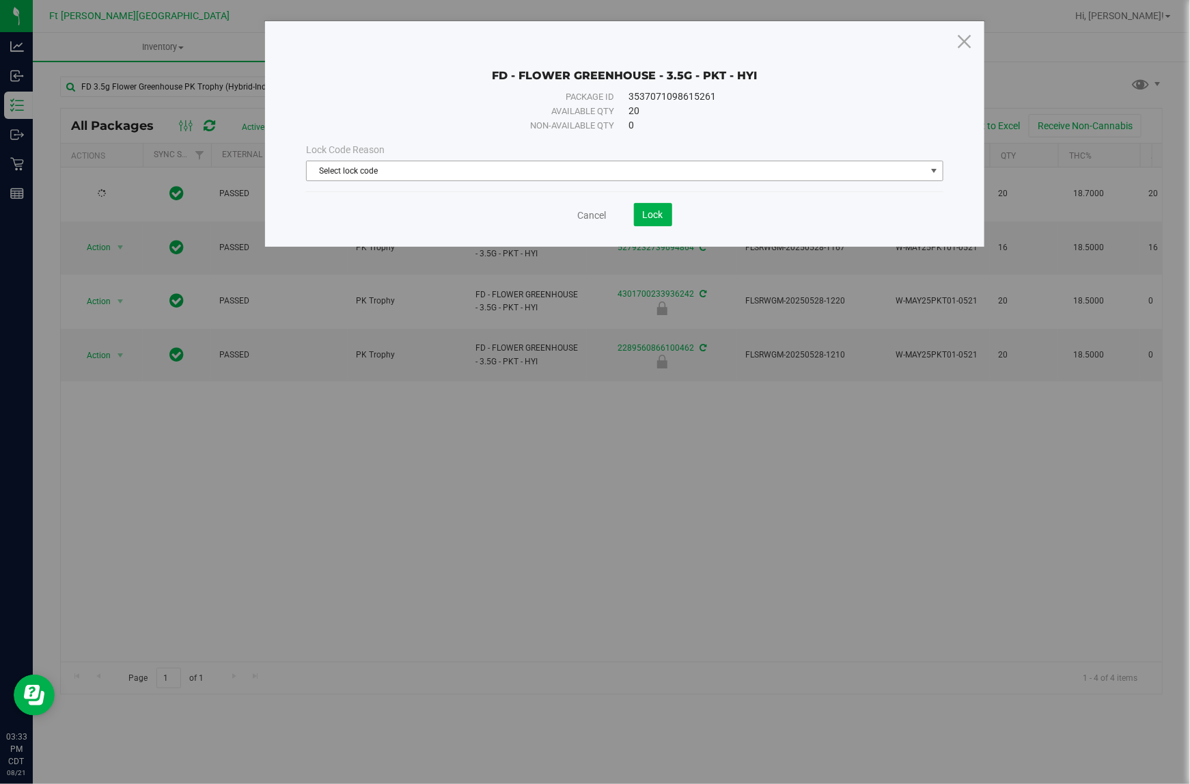
click at [346, 167] on span "Select lock code" at bounding box center [616, 170] width 618 height 19
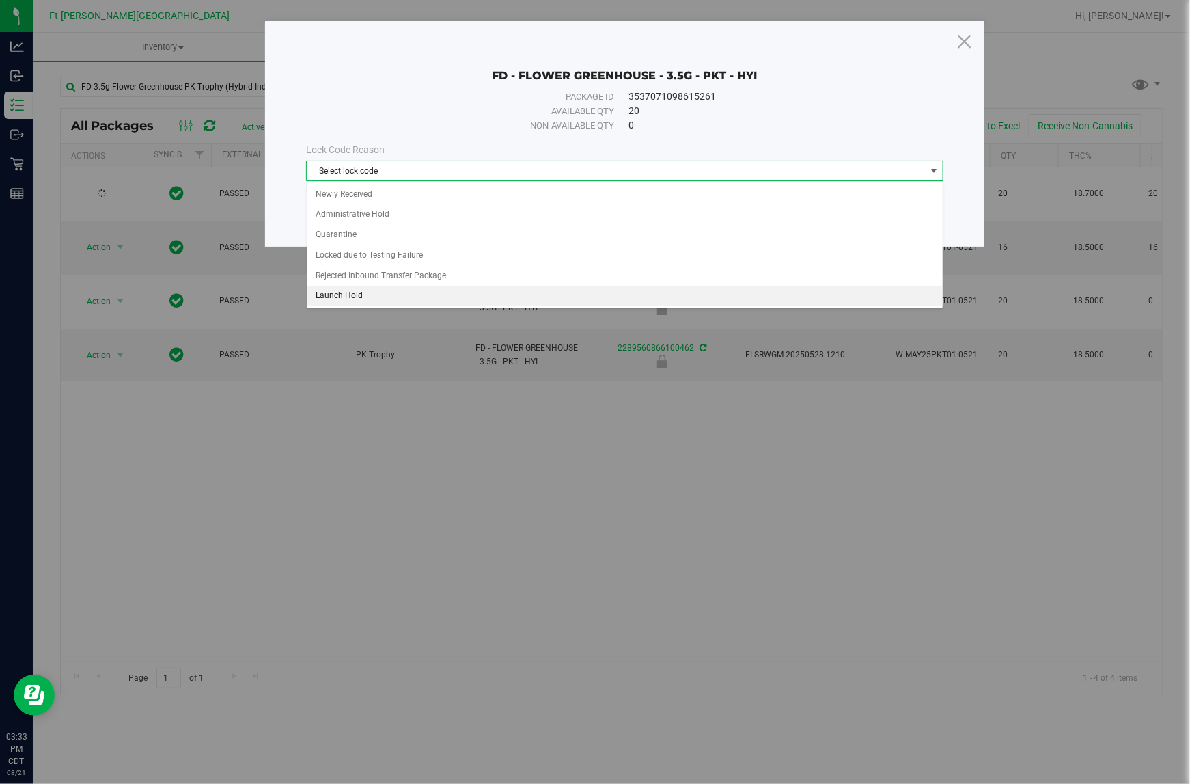
click at [343, 290] on li "Launch Hold" at bounding box center [624, 296] width 635 height 20
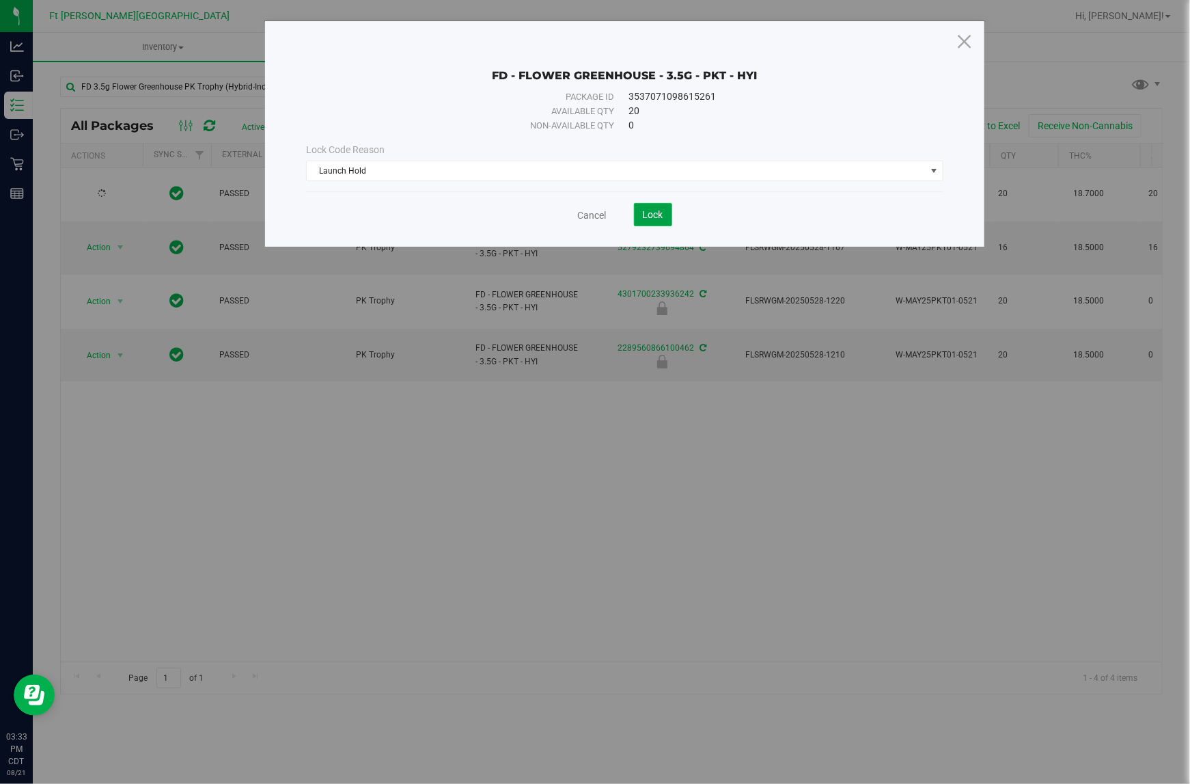
click at [652, 210] on span "Lock" at bounding box center [653, 214] width 20 height 11
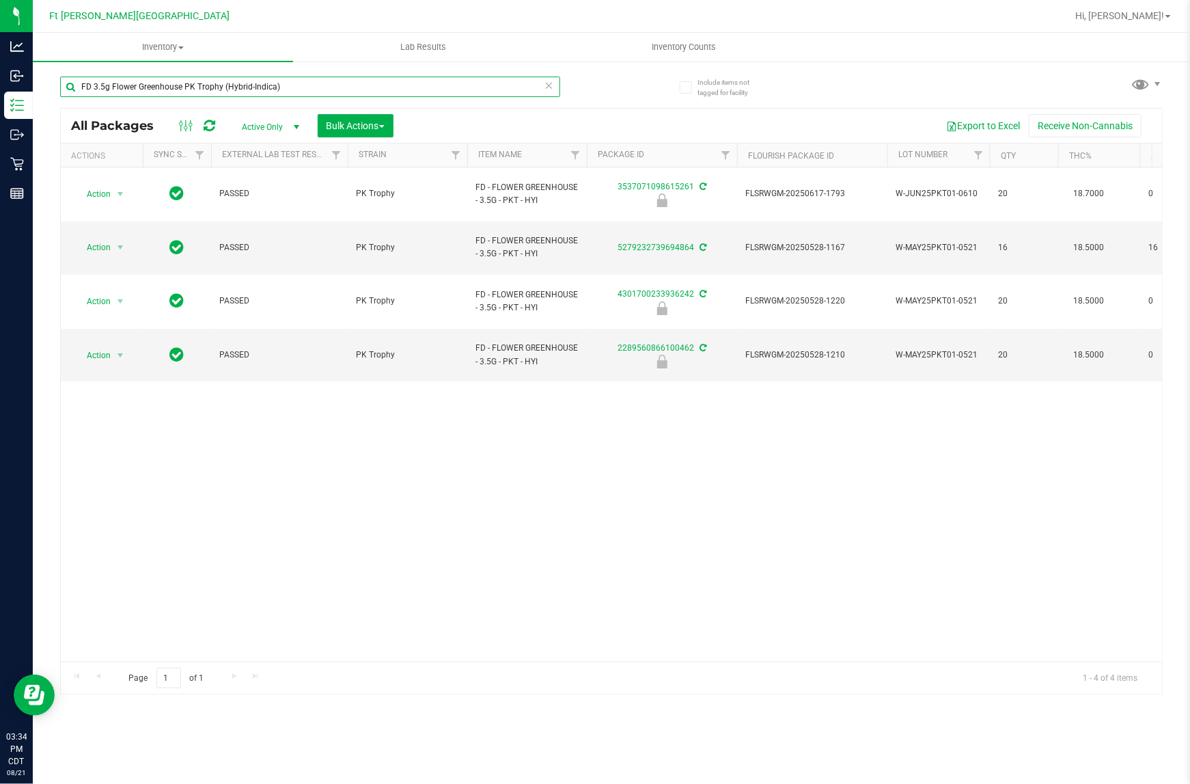
drag, startPoint x: 357, startPoint y: 77, endPoint x: 51, endPoint y: 89, distance: 306.3
click at [51, 89] on div "Include items not tagged for facility FD 3.5g Flower Greenhouse PK Trophy (Hybr…" at bounding box center [611, 268] width 1157 height 417
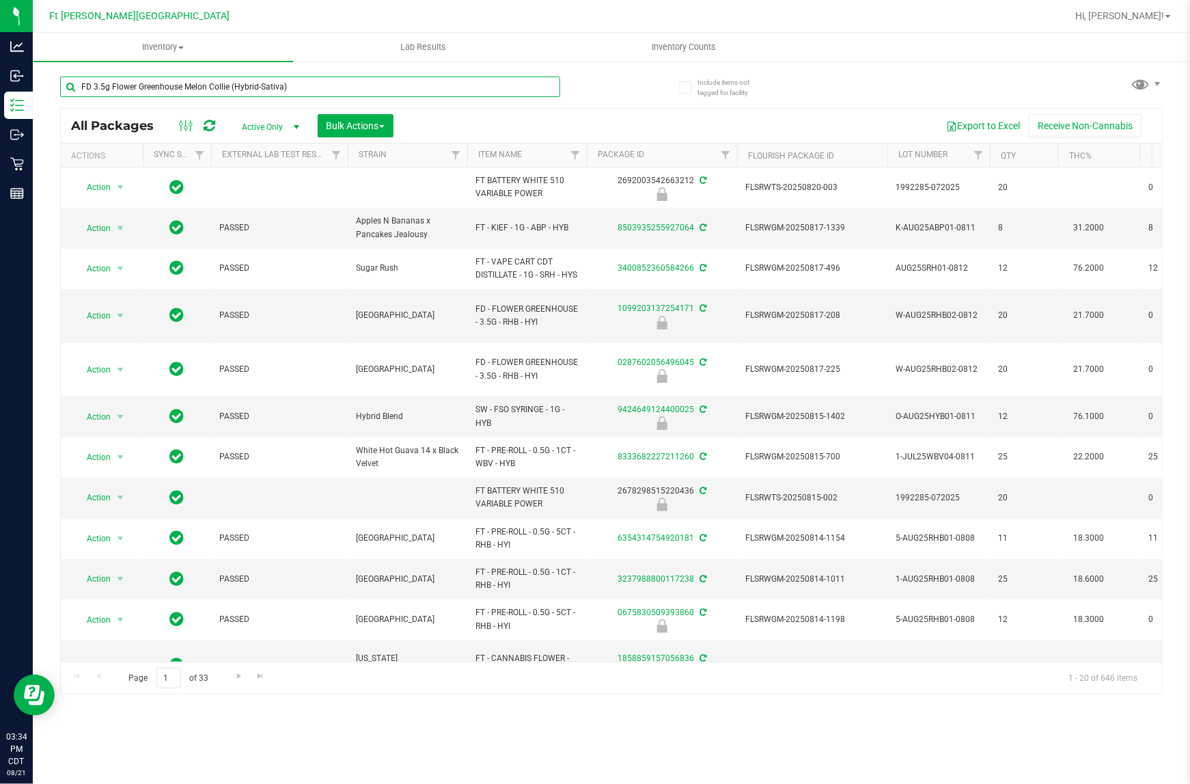
type input "FD 3.5g Flower Greenhouse Melon Collie (Hybrid-Sativa)"
click at [323, 74] on div "FD 3.5g Flower Greenhouse Melon Collie (Hybrid-Sativa)" at bounding box center [335, 86] width 551 height 44
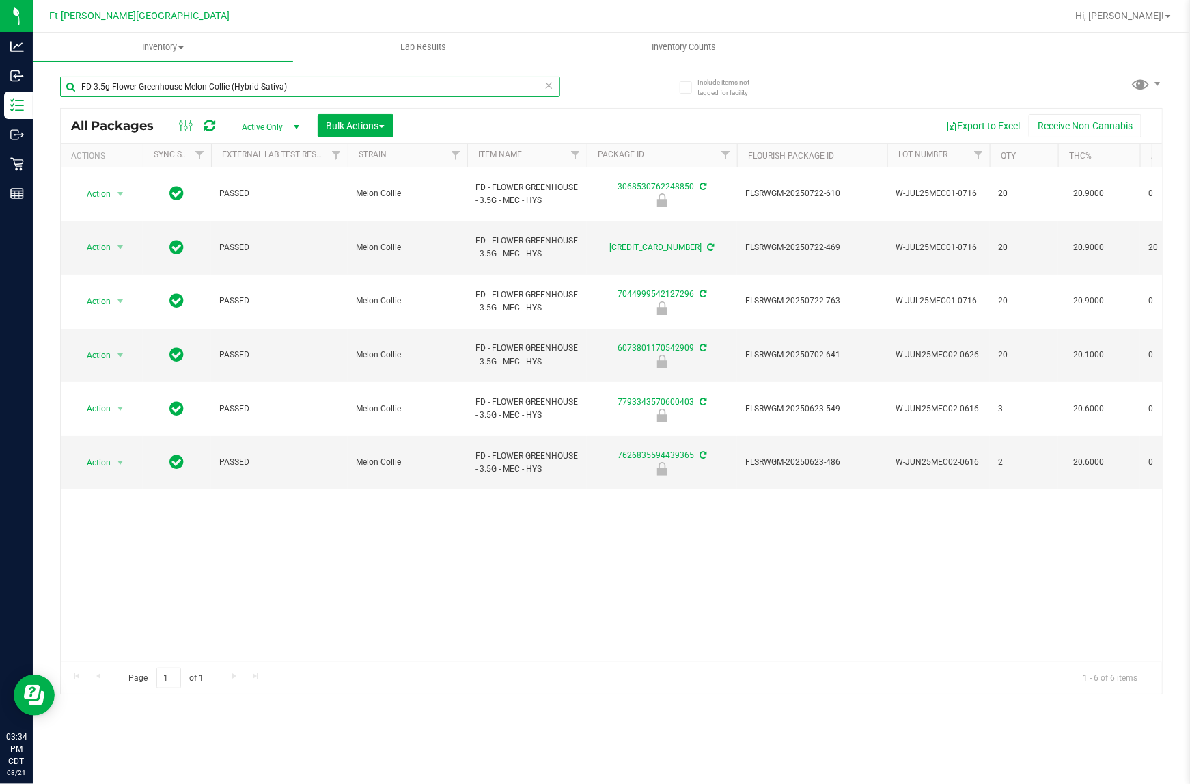
drag, startPoint x: 185, startPoint y: 83, endPoint x: -38, endPoint y: 63, distance: 223.6
click at [0, 63] on html "Analytics Inbound Inventory Outbound Retail Reports 03:34 PM CDT 08/21/2025 08/…" at bounding box center [595, 392] width 1190 height 784
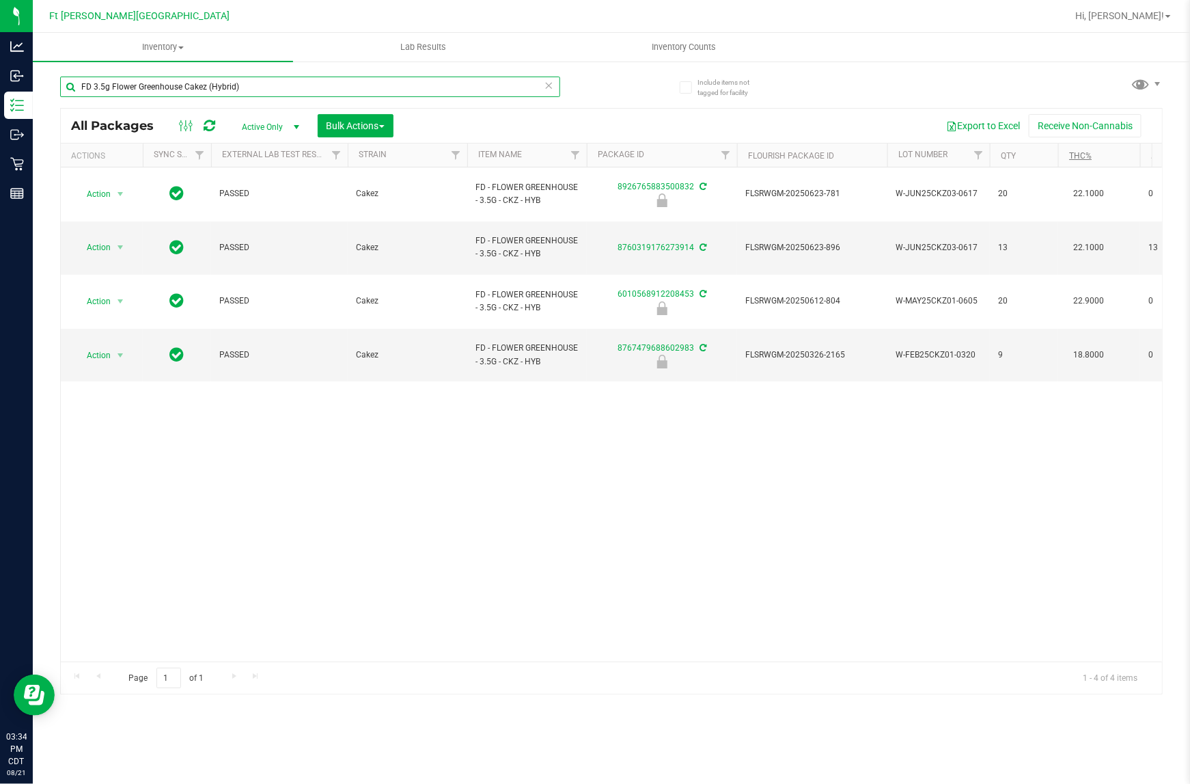
type input "FD 3.5g Flower Greenhouse Cakez (Hybrid)"
click at [654, 152] on link "THC%" at bounding box center [1080, 156] width 23 height 10
click at [654, 151] on link "THC%" at bounding box center [1088, 155] width 38 height 10
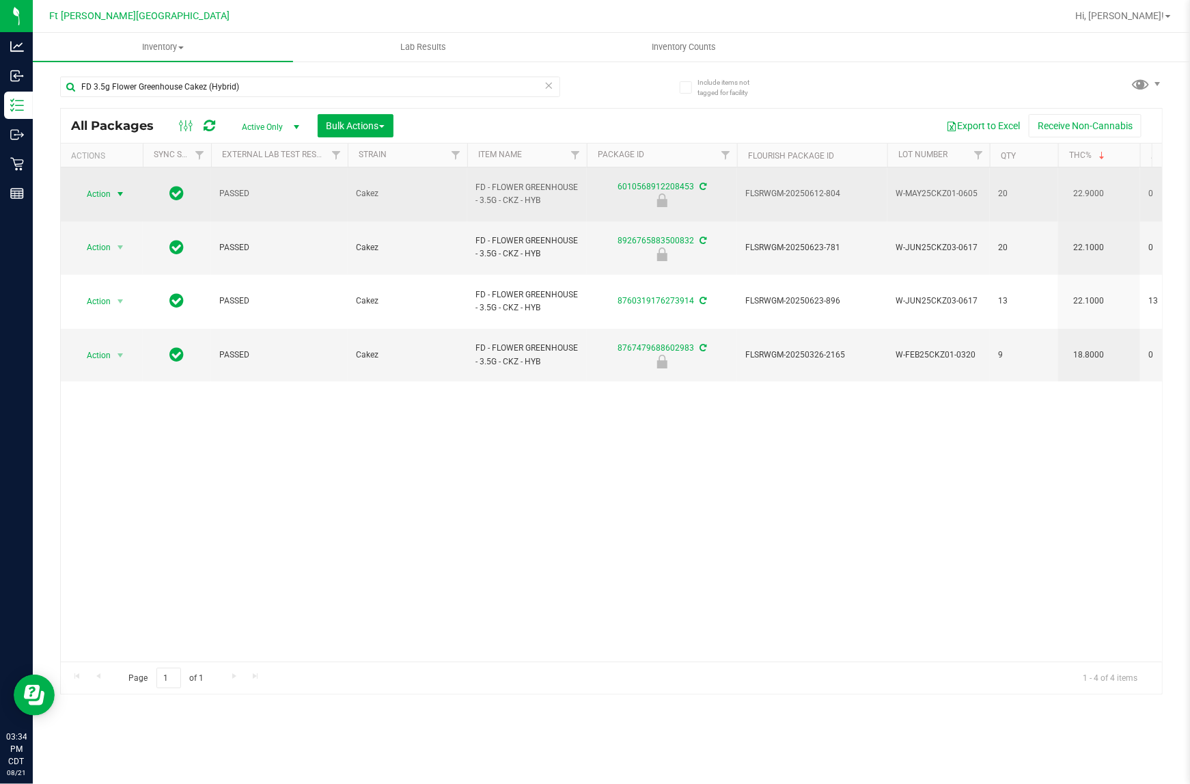
drag, startPoint x: 108, startPoint y: 185, endPoint x: 113, endPoint y: 193, distance: 8.9
click at [108, 186] on span "Action" at bounding box center [92, 193] width 37 height 19
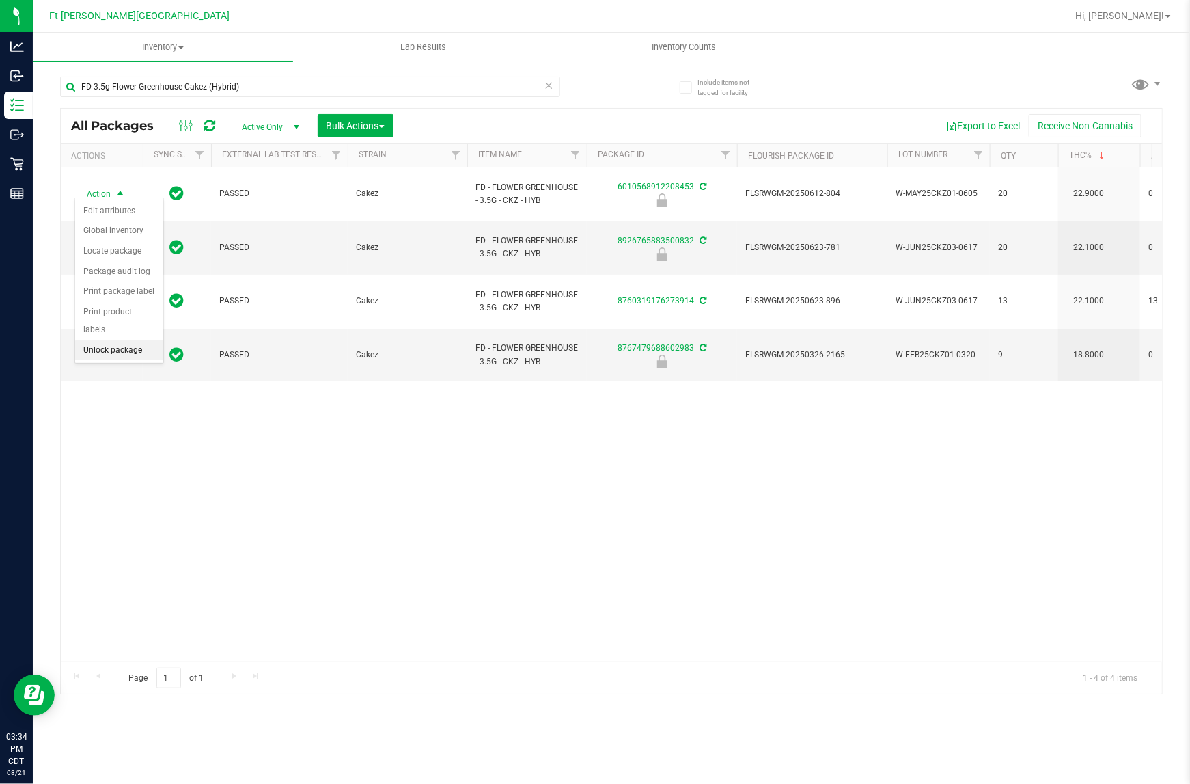
click at [126, 340] on li "Unlock package" at bounding box center [119, 350] width 88 height 20
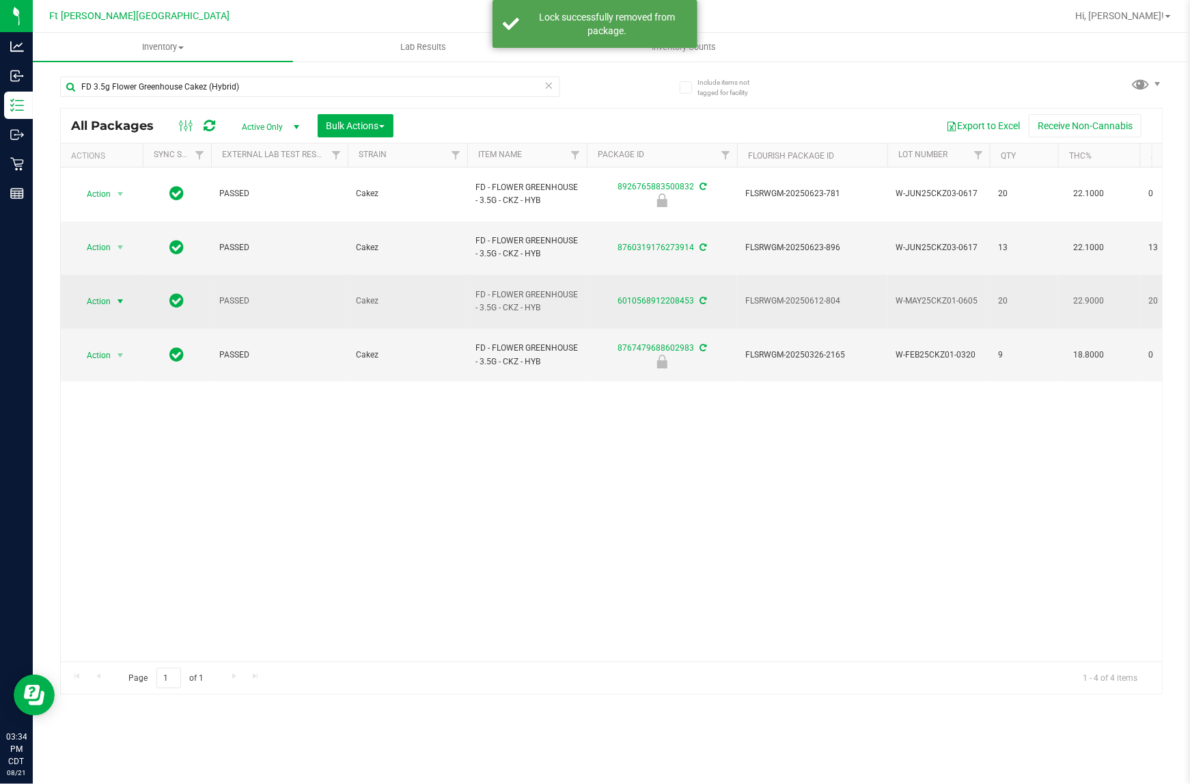
click at [89, 292] on span "Action" at bounding box center [92, 301] width 37 height 19
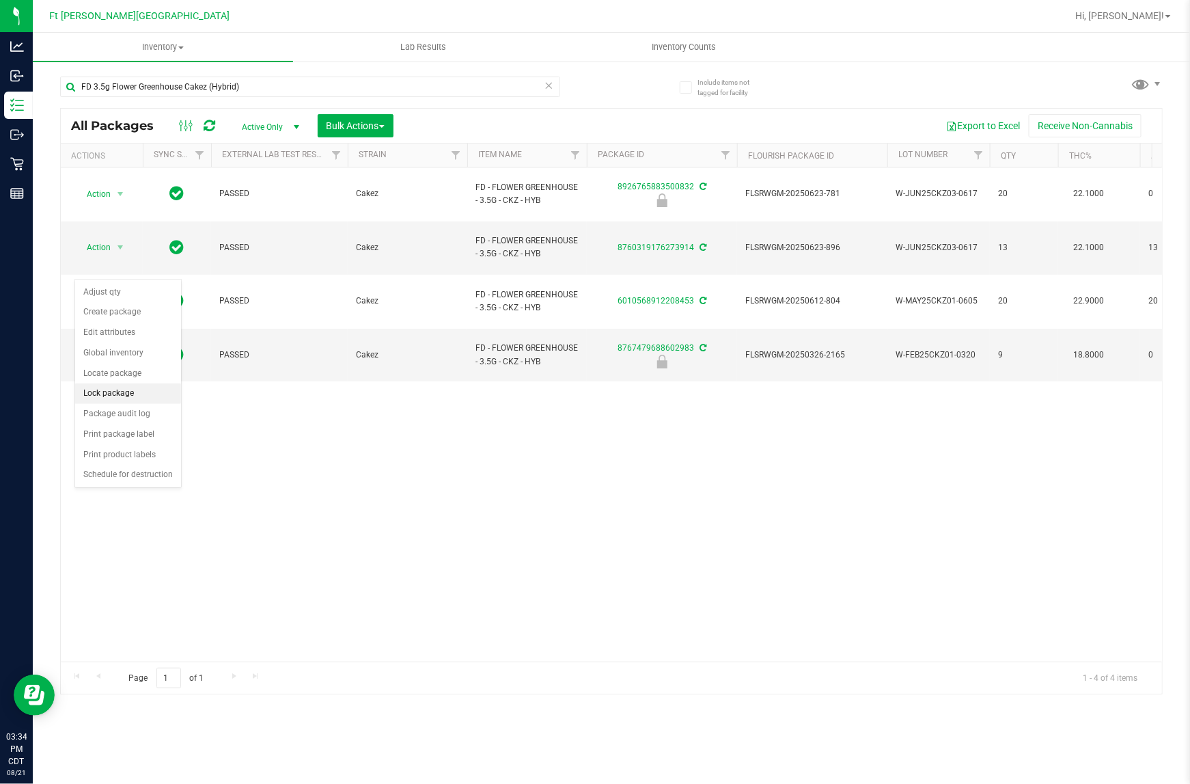
click at [114, 394] on li "Lock package" at bounding box center [128, 393] width 106 height 20
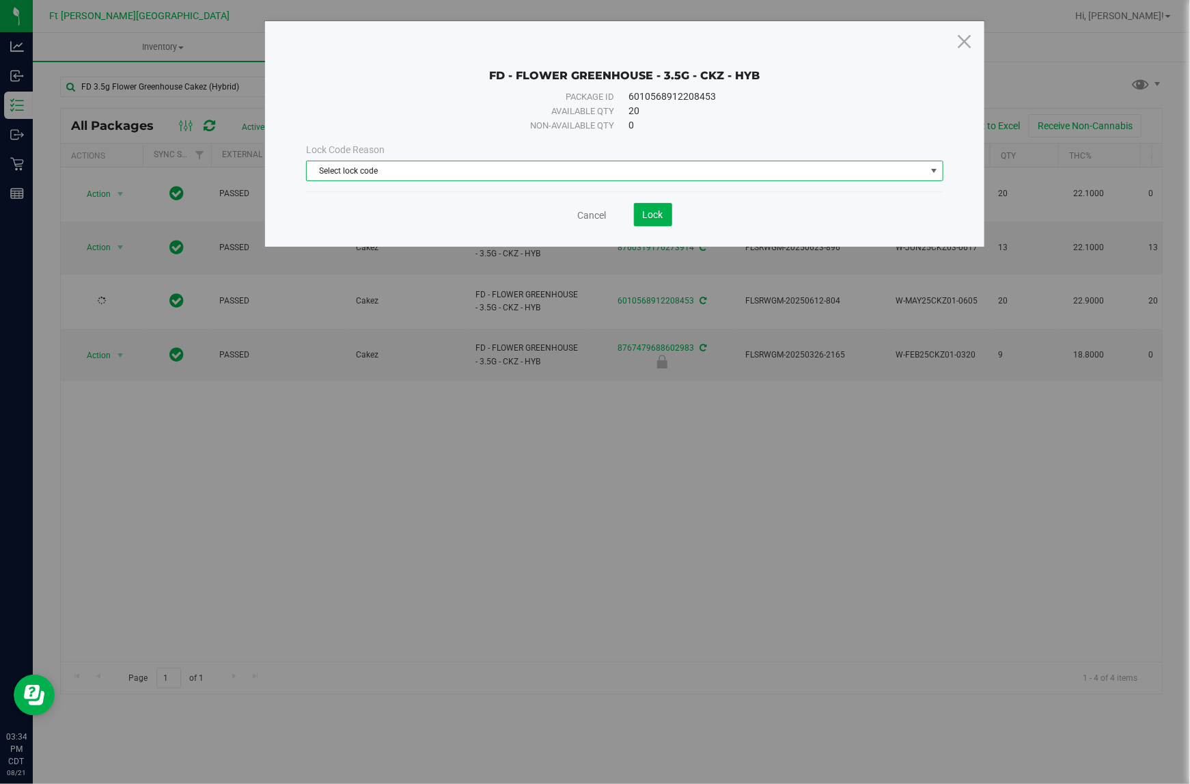
click at [340, 164] on span "Select lock code" at bounding box center [616, 170] width 618 height 19
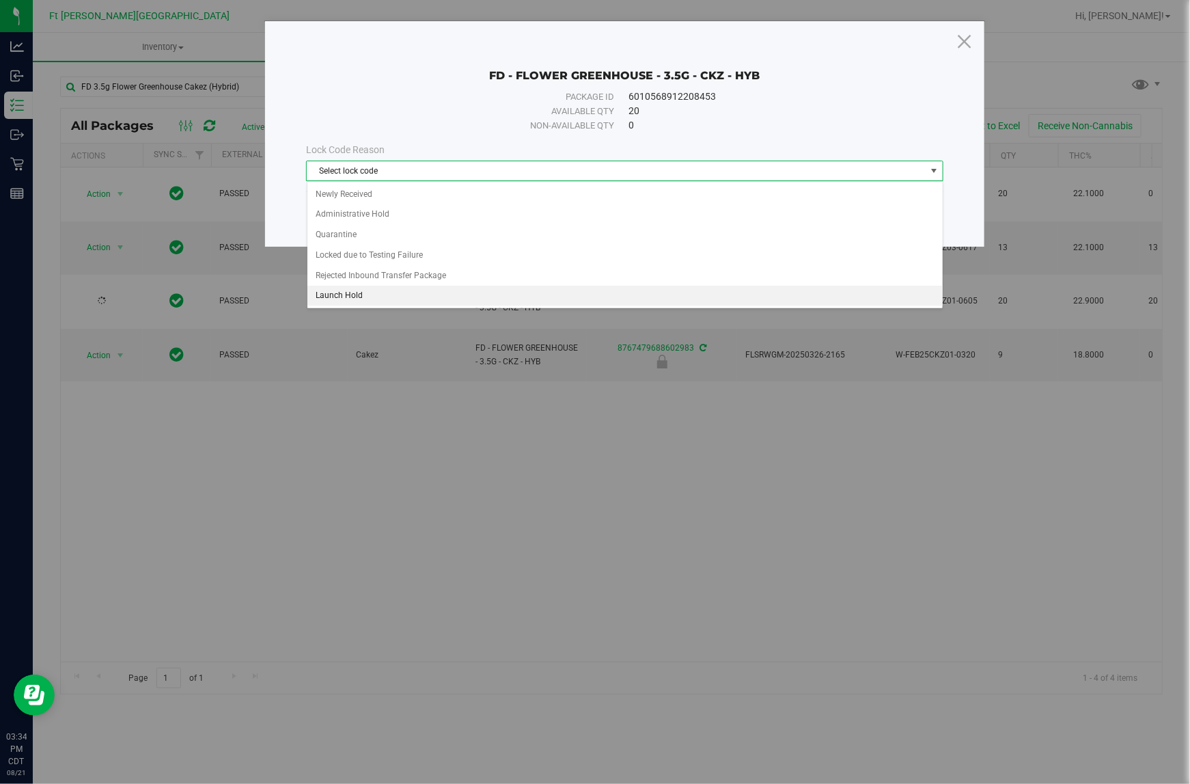
click at [327, 292] on li "Launch Hold" at bounding box center [624, 296] width 635 height 20
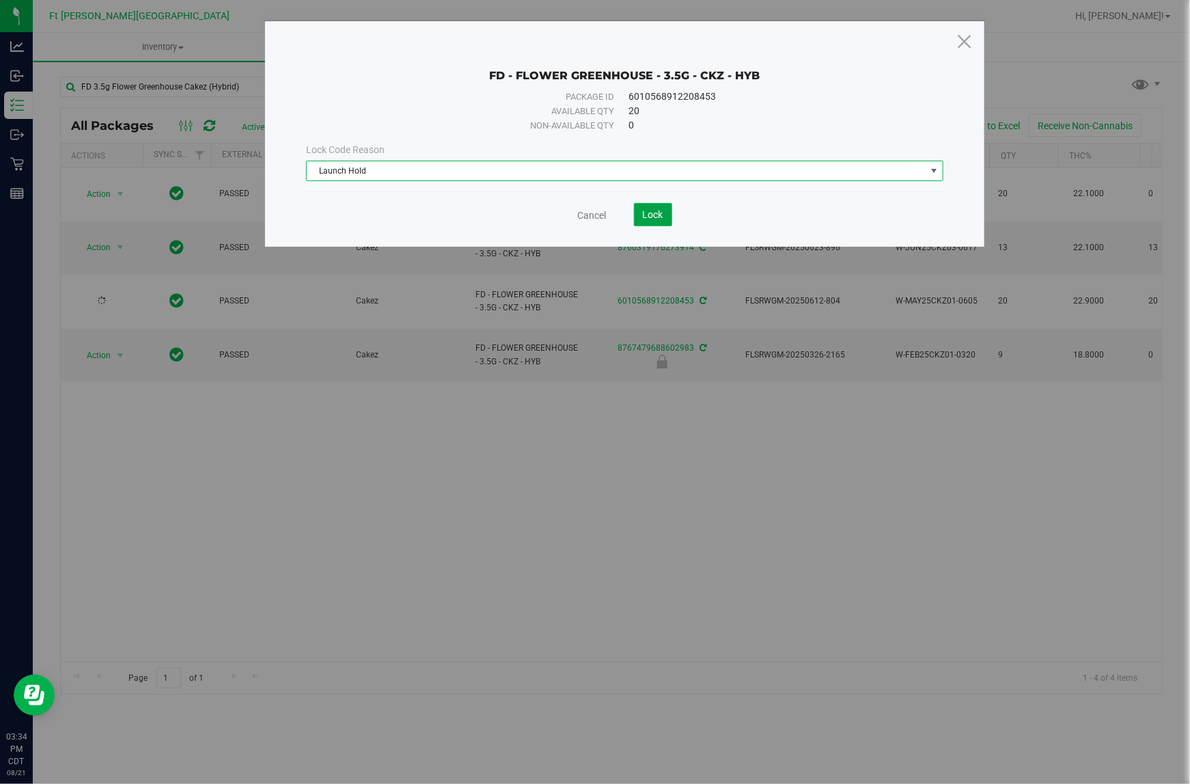
click at [644, 213] on span "Lock" at bounding box center [653, 214] width 20 height 11
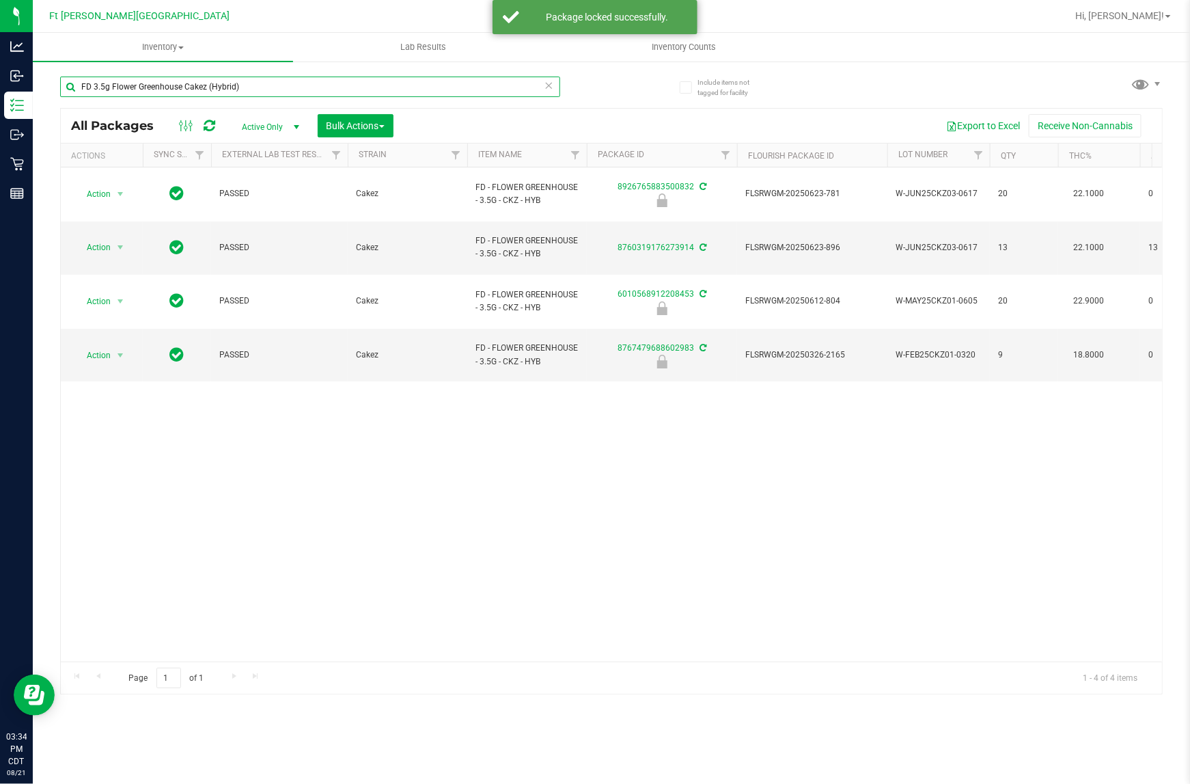
click at [555, 87] on input "FD 3.5g Flower Greenhouse Cakez (Hybrid)" at bounding box center [310, 87] width 500 height 20
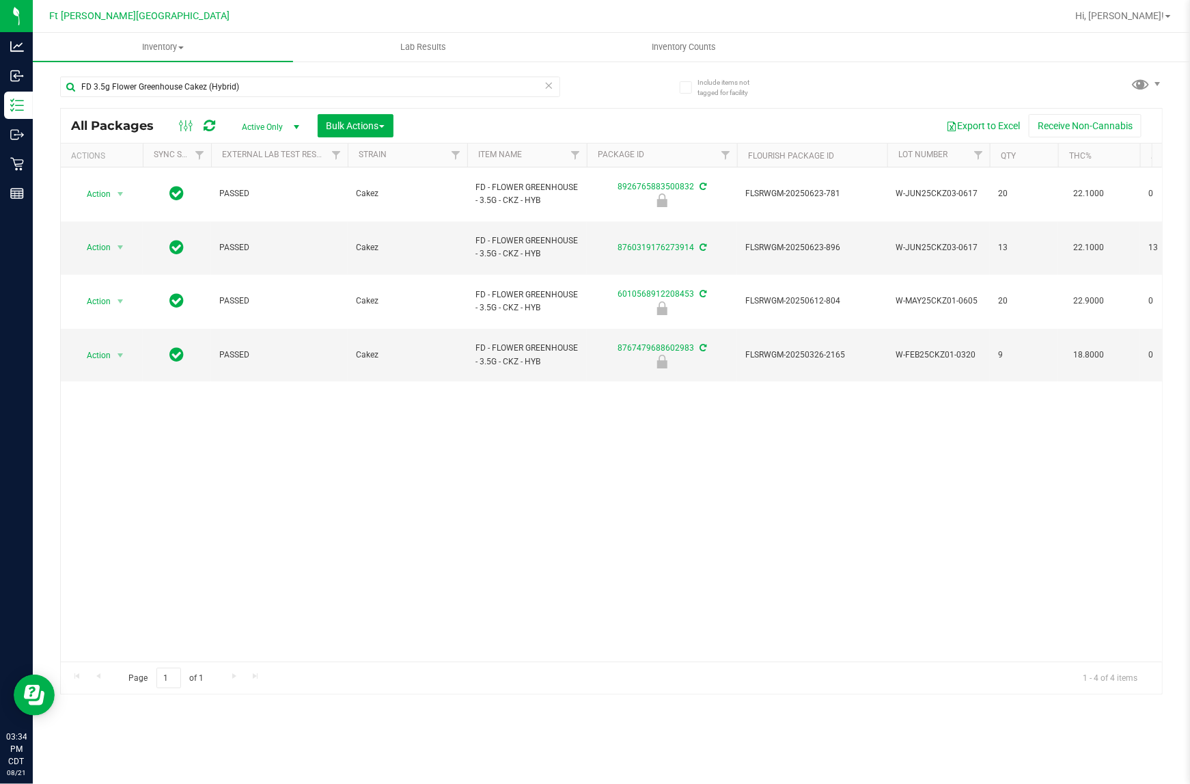
click at [549, 87] on icon at bounding box center [550, 85] width 10 height 16
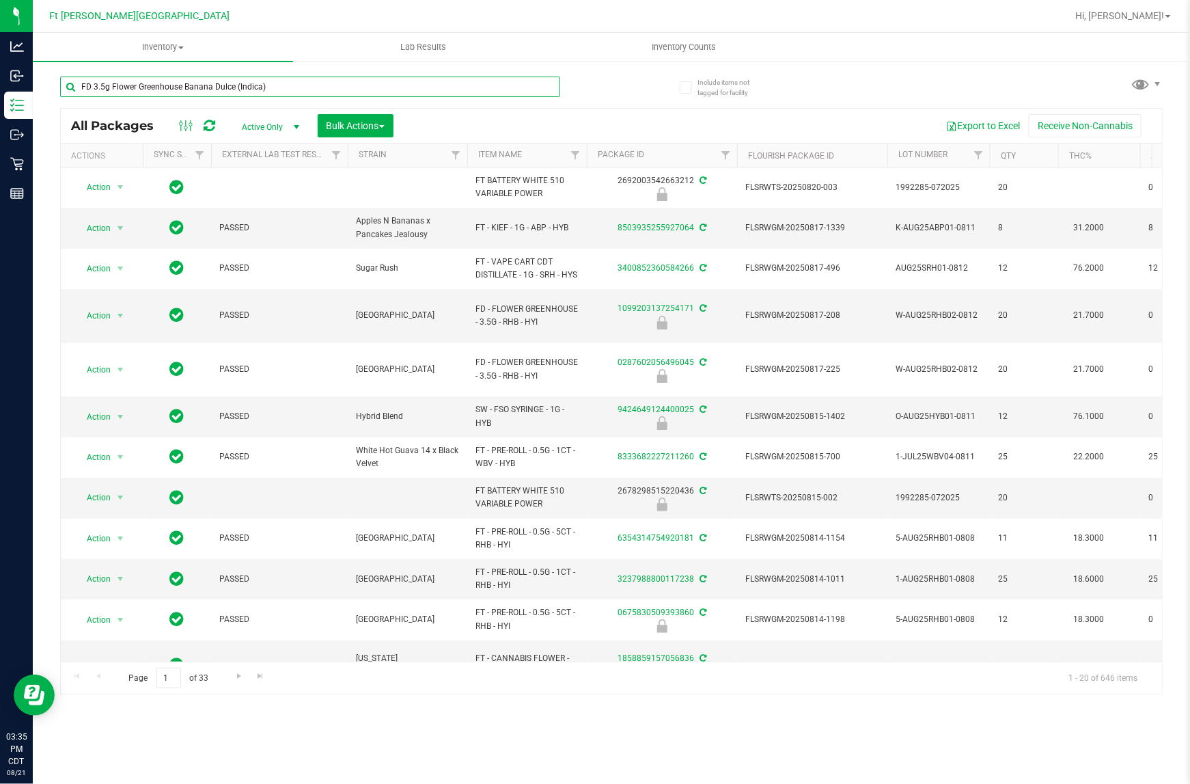
click at [271, 93] on input "FD 3.5g Flower Greenhouse Banana Dulce (Indica)" at bounding box center [310, 87] width 500 height 20
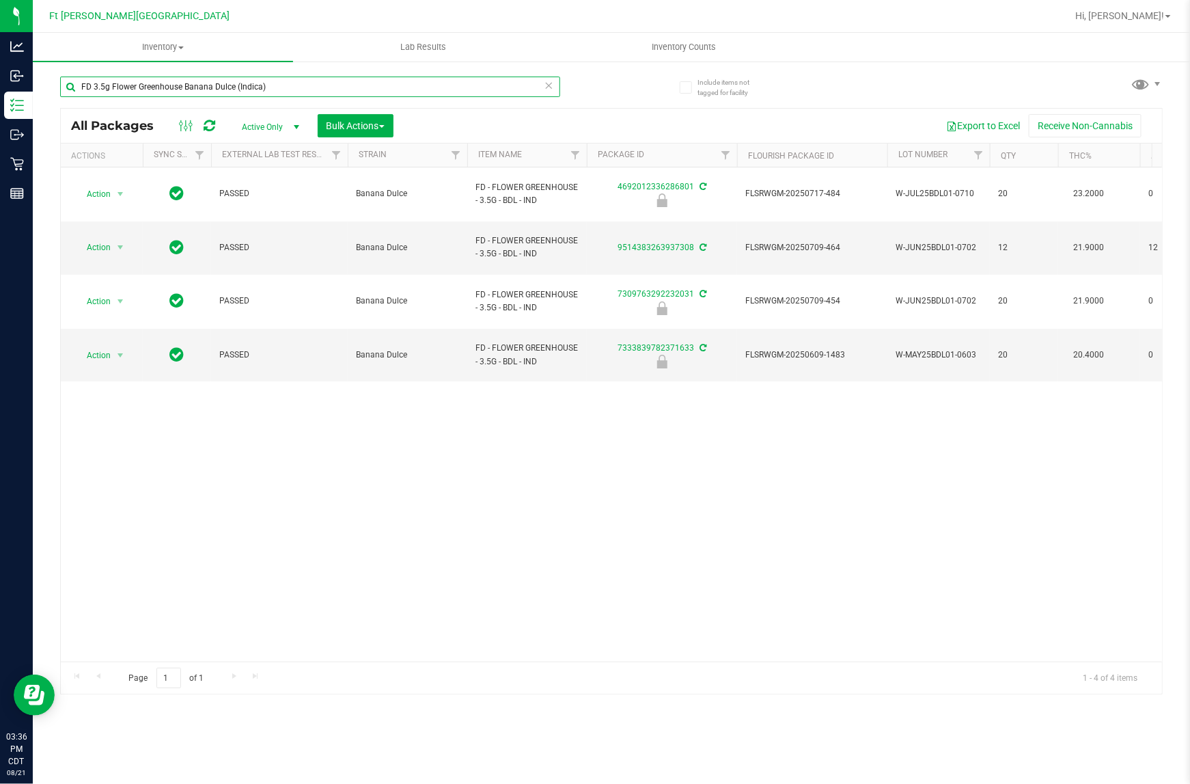
type input "FD 3.5g Flower Greenhouse Banana Dulce (Indica)"
click at [551, 87] on icon at bounding box center [550, 85] width 10 height 16
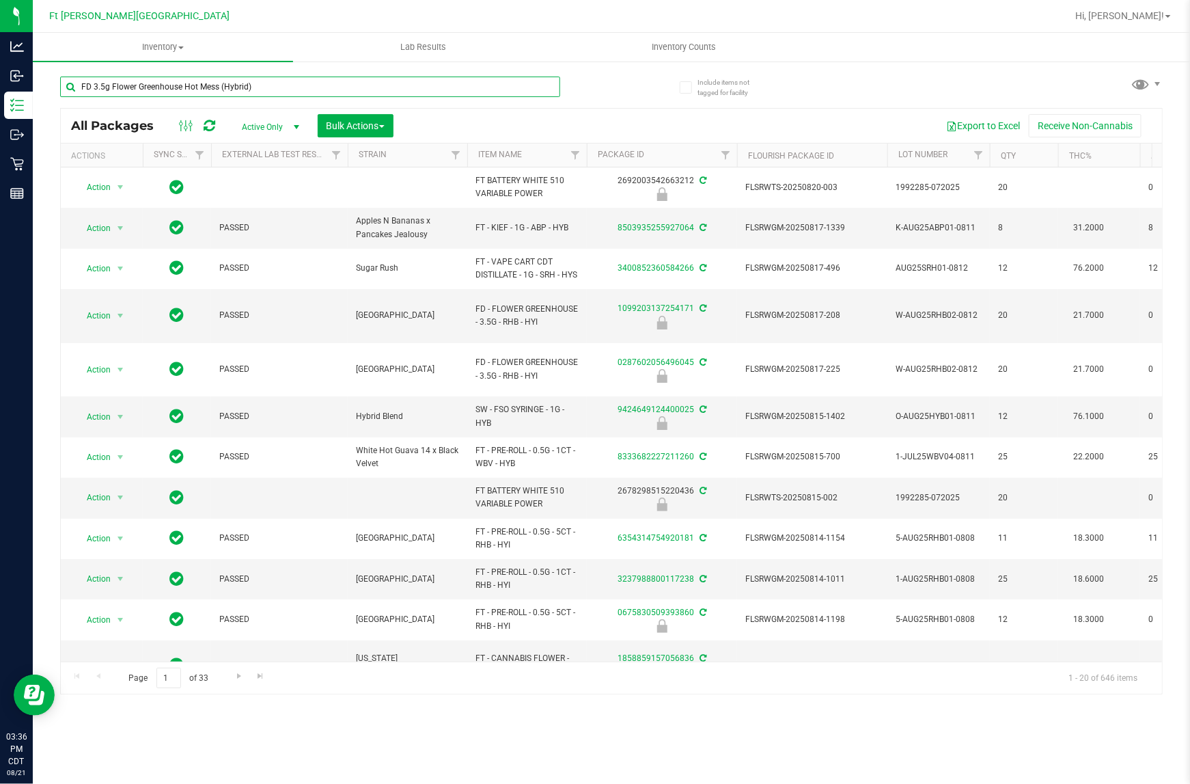
click at [307, 90] on input "FD 3.5g Flower Greenhouse Hot Mess (Hybrid)" at bounding box center [310, 87] width 500 height 20
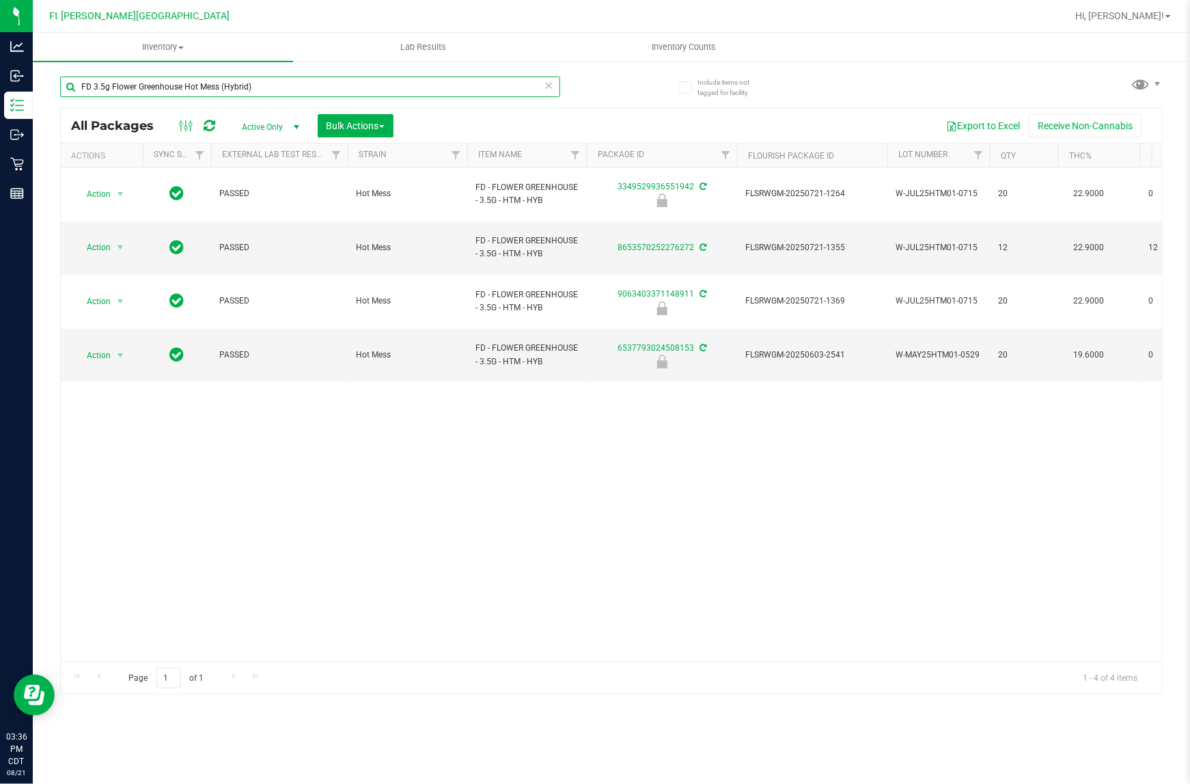
type input "FD 3.5g Flower Greenhouse Hot Mess (Hybrid)"
click at [551, 87] on icon at bounding box center [550, 85] width 10 height 16
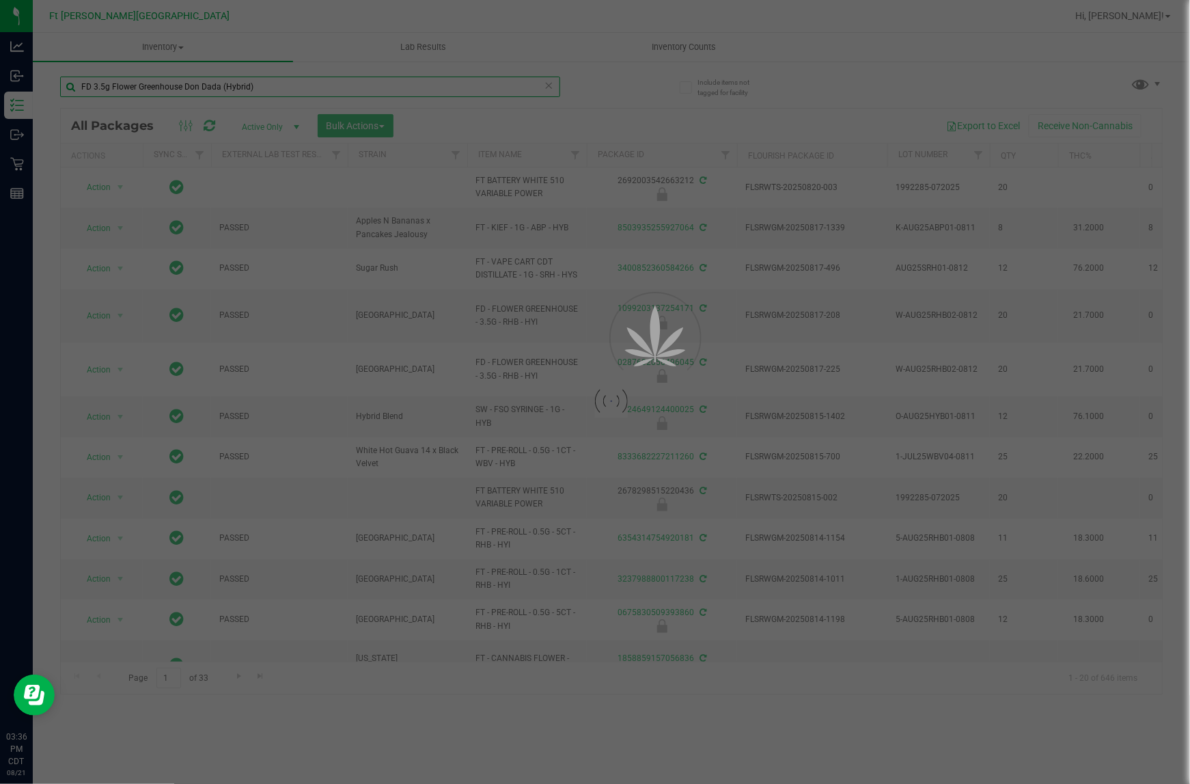
click at [325, 82] on input "FD 3.5g Flower Greenhouse Don Dada (Hybrid)" at bounding box center [310, 87] width 500 height 20
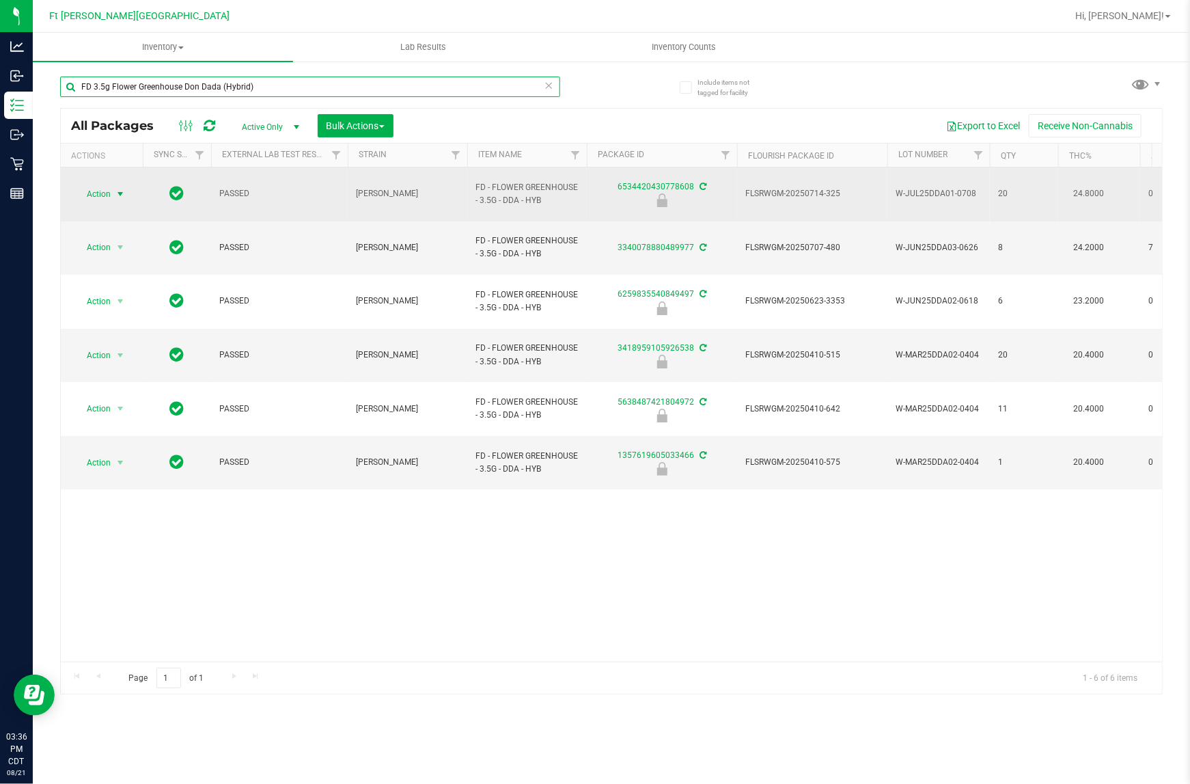
type input "FD 3.5g Flower Greenhouse Don Dada (Hybrid)"
click at [92, 186] on span "Action" at bounding box center [92, 193] width 37 height 19
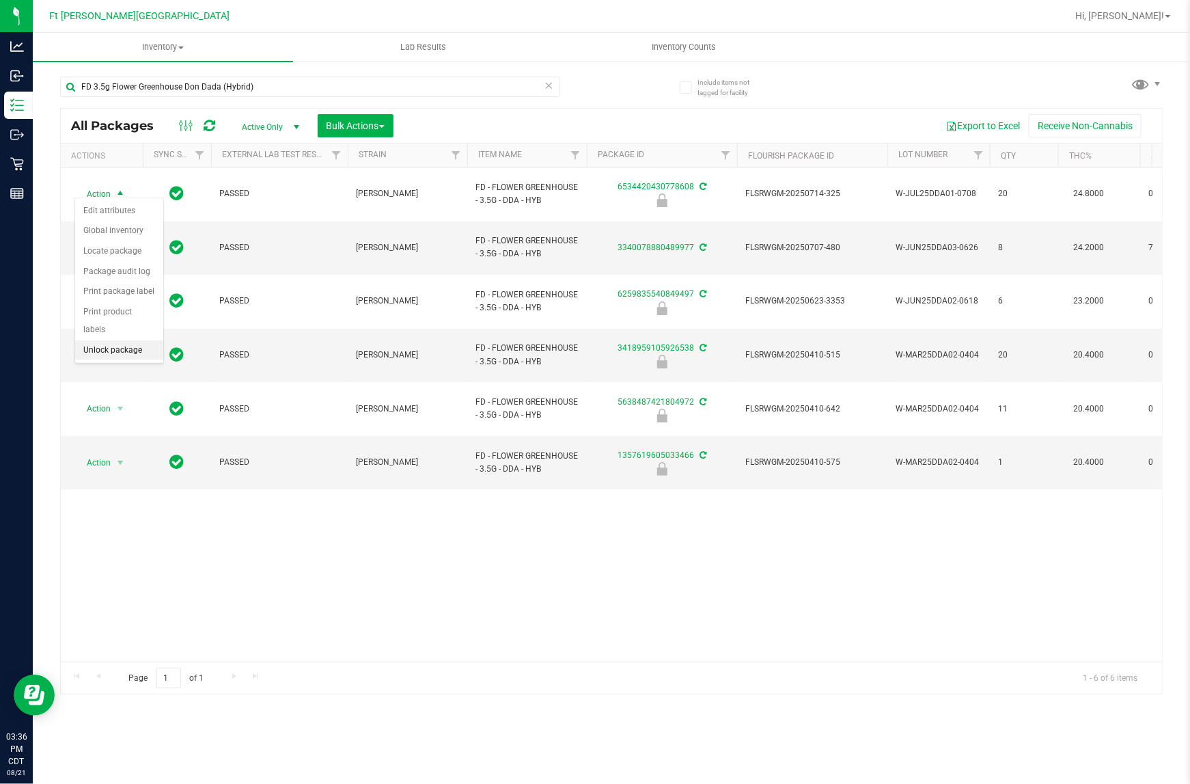
click at [114, 340] on li "Unlock package" at bounding box center [119, 350] width 88 height 20
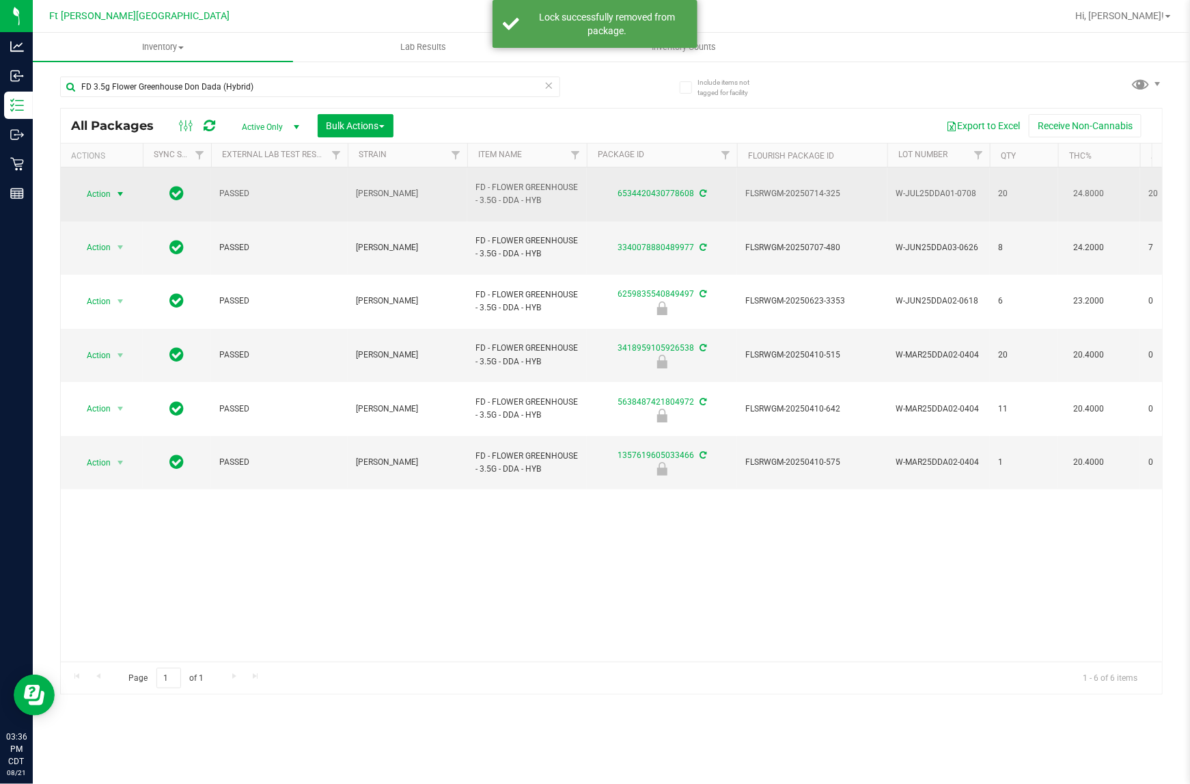
click at [101, 184] on span "Action" at bounding box center [92, 193] width 37 height 19
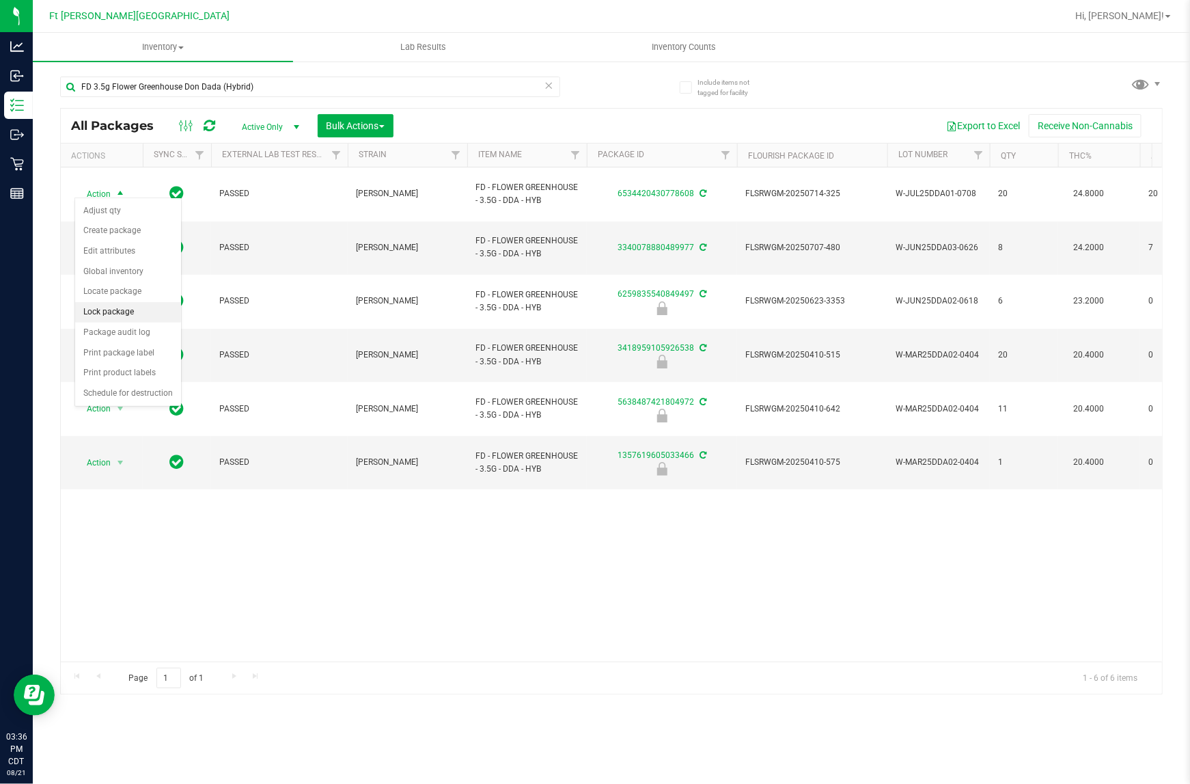
click at [114, 316] on li "Lock package" at bounding box center [128, 312] width 106 height 20
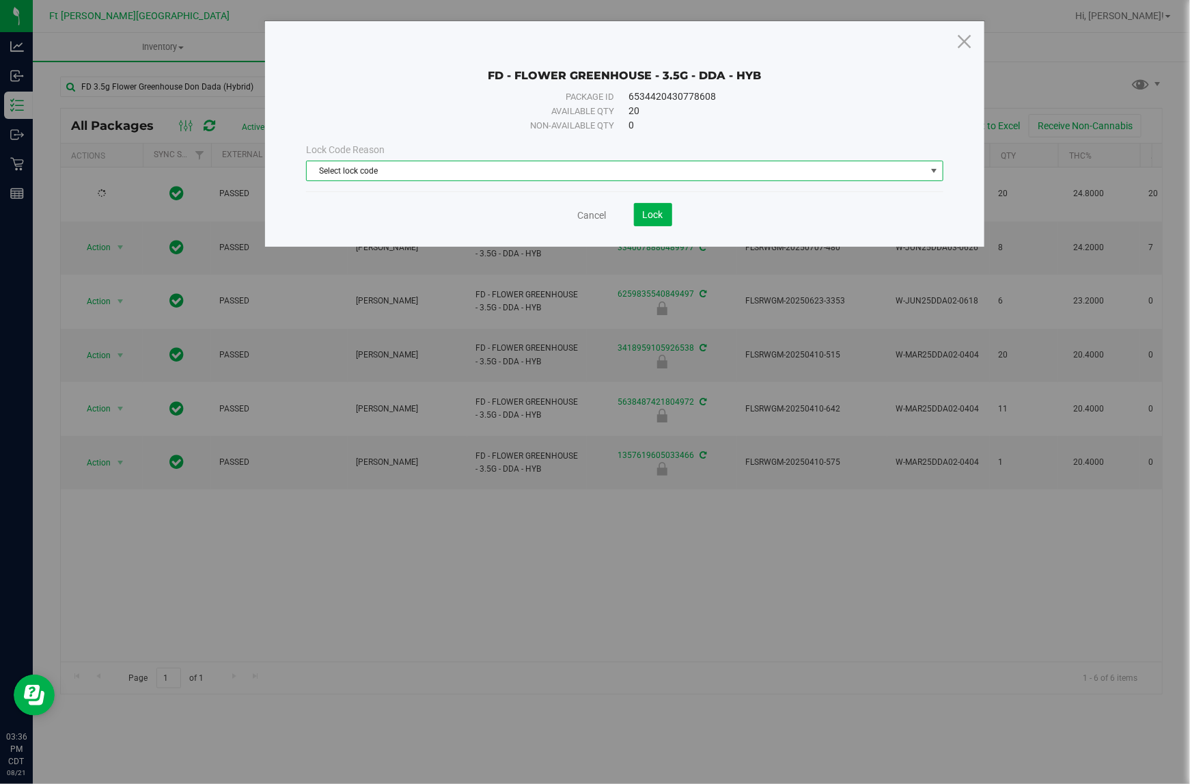
click at [432, 164] on span "Select lock code" at bounding box center [616, 170] width 618 height 19
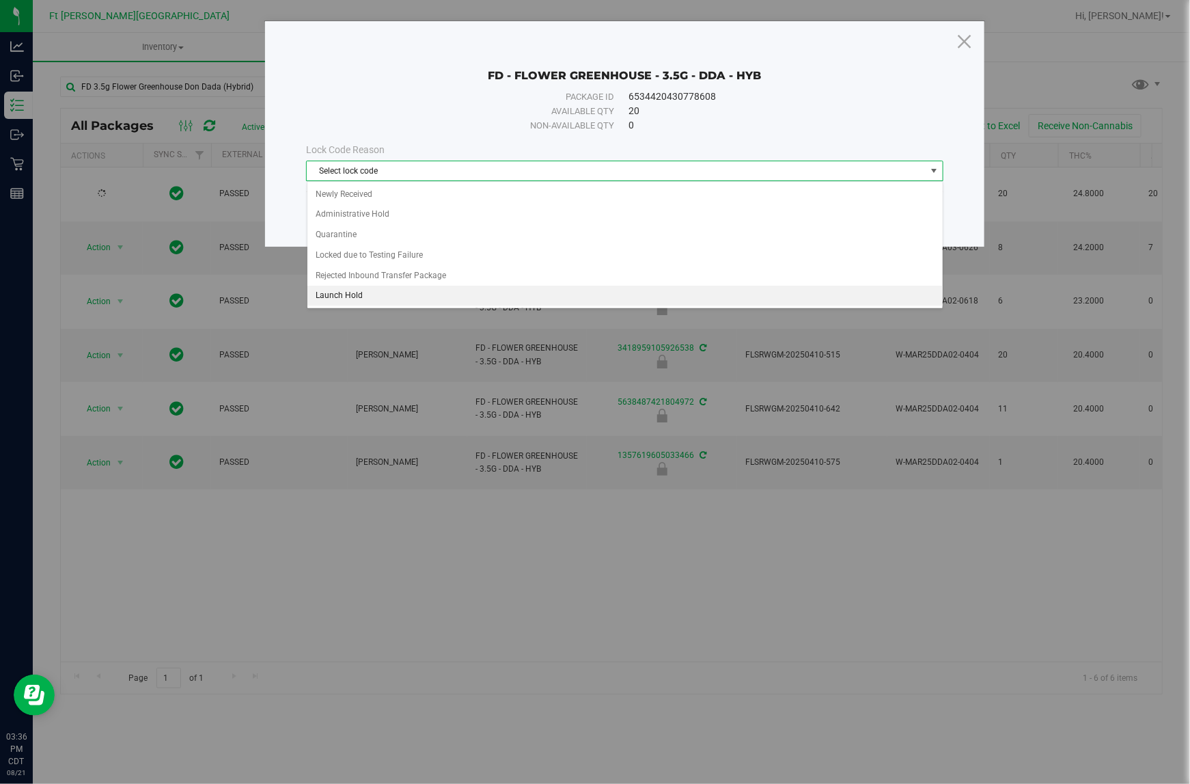
click at [371, 292] on li "Launch Hold" at bounding box center [624, 296] width 635 height 20
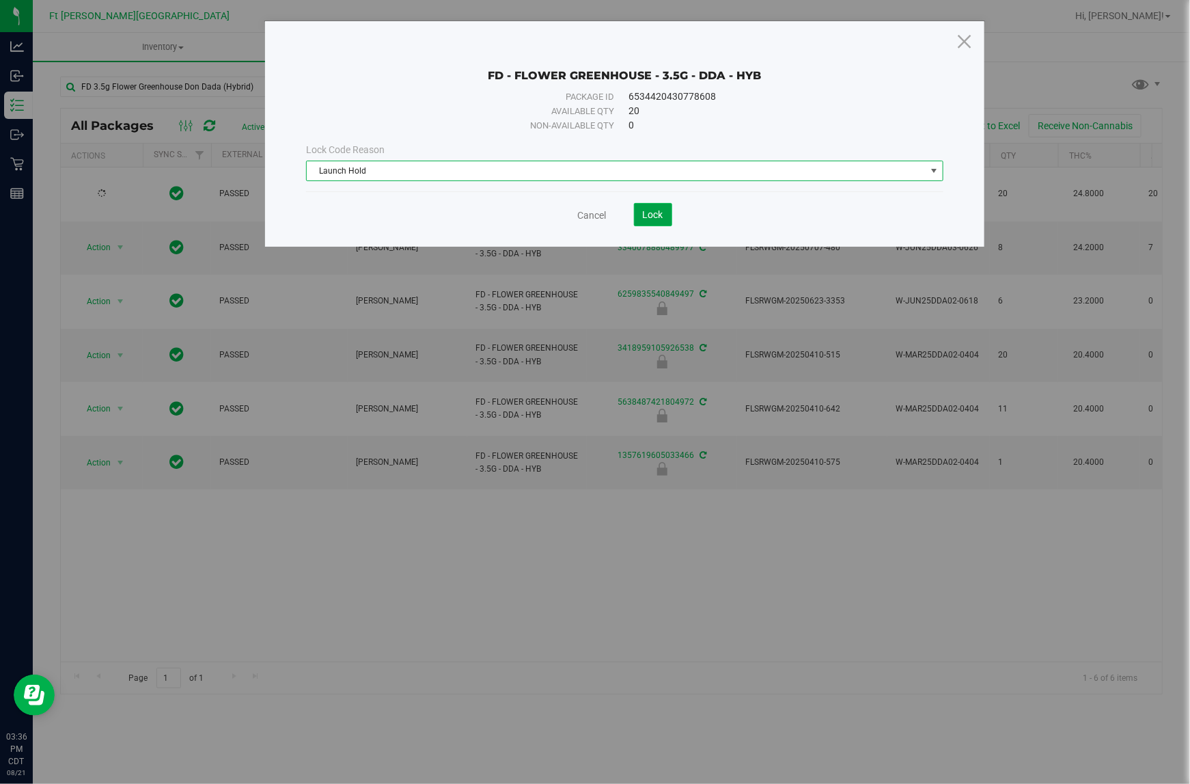
click at [653, 223] on button "Lock" at bounding box center [653, 214] width 38 height 23
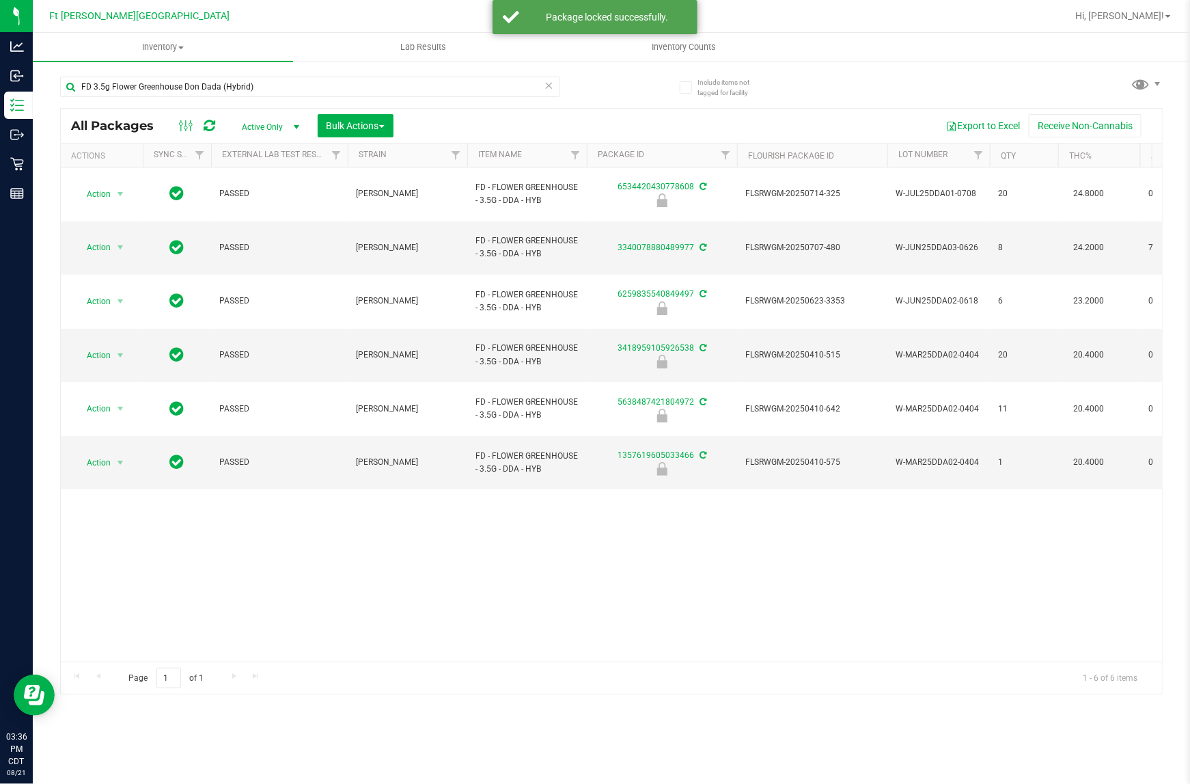
click at [547, 80] on icon at bounding box center [550, 85] width 10 height 16
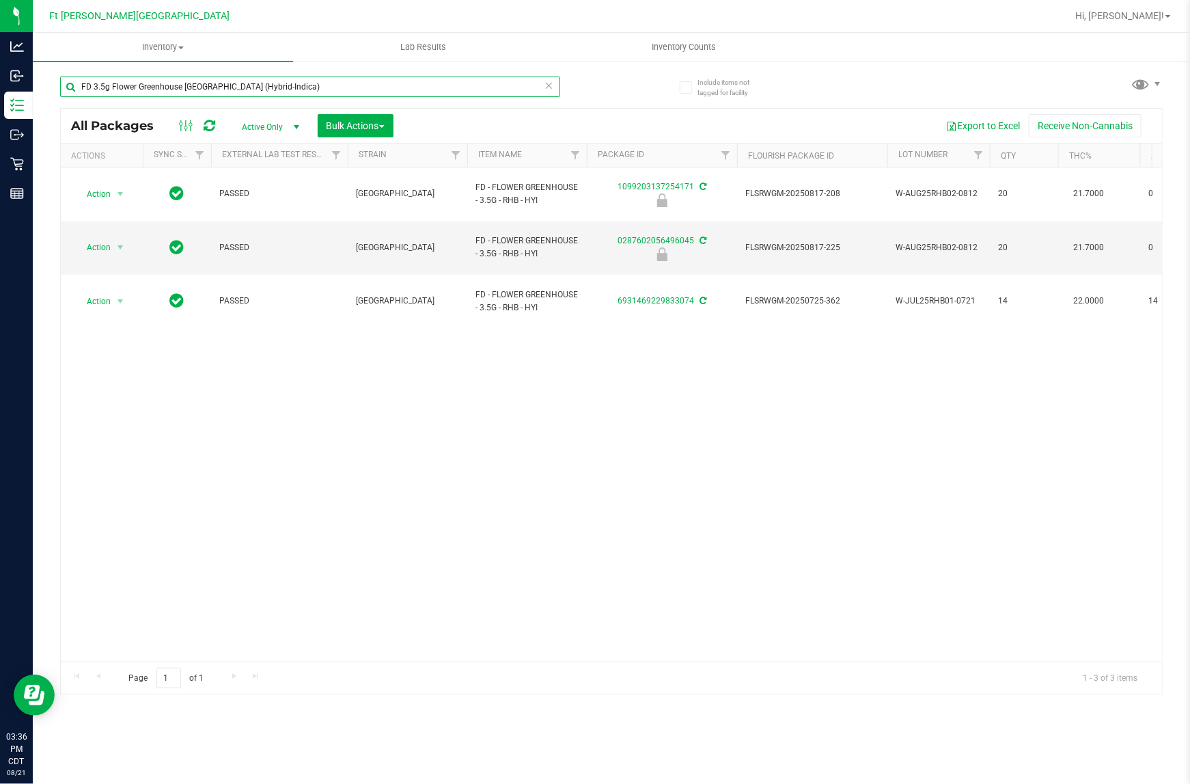
type input "FD 3.5g Flower Greenhouse [GEOGRAPHIC_DATA] (Hybrid-Indica)"
click at [549, 87] on icon at bounding box center [550, 85] width 10 height 16
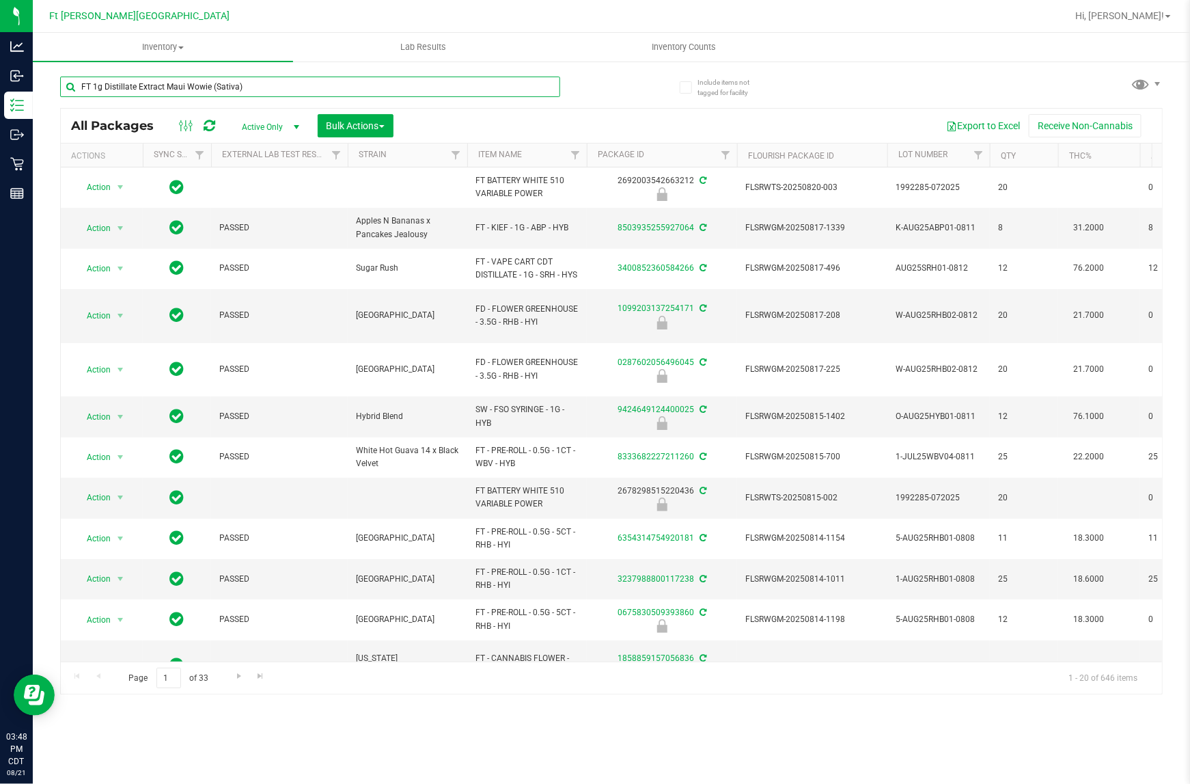
click at [308, 91] on input "FT 1g Distillate Extract Maui Wowie (Sativa)" at bounding box center [310, 87] width 500 height 20
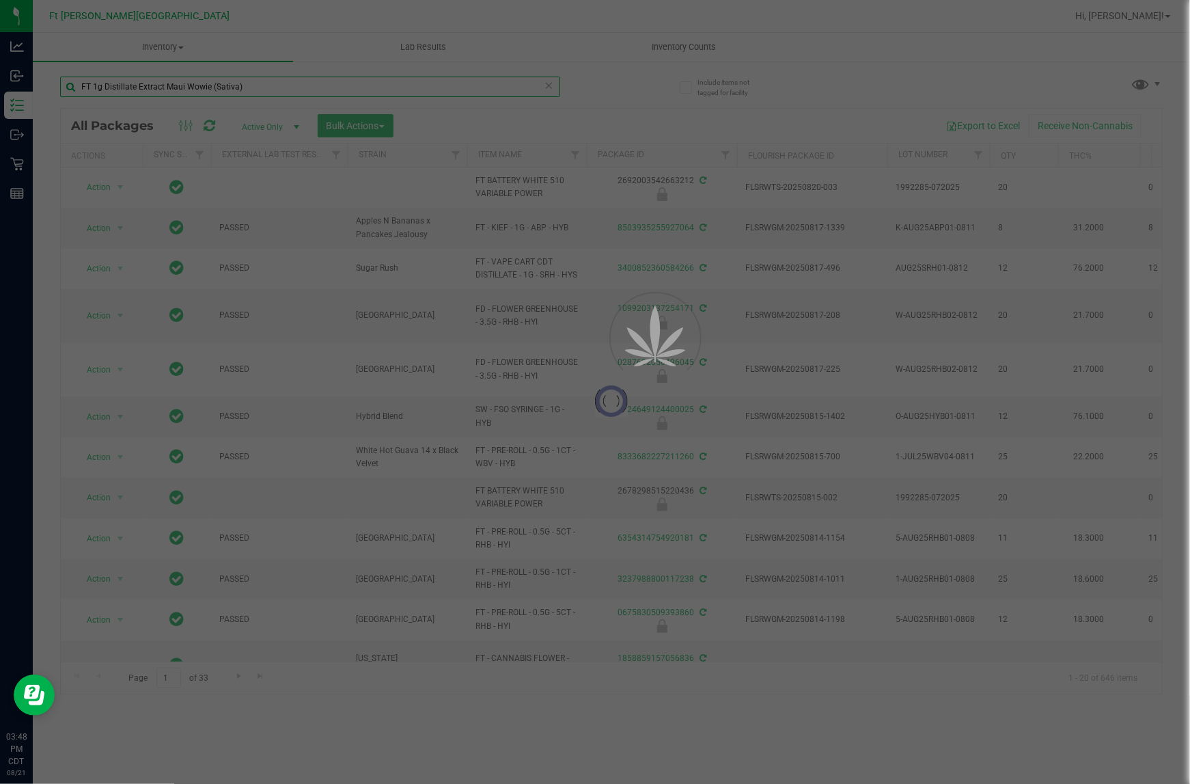
type input "FT 1g Distillate Extract Maui Wowie (Sativa)"
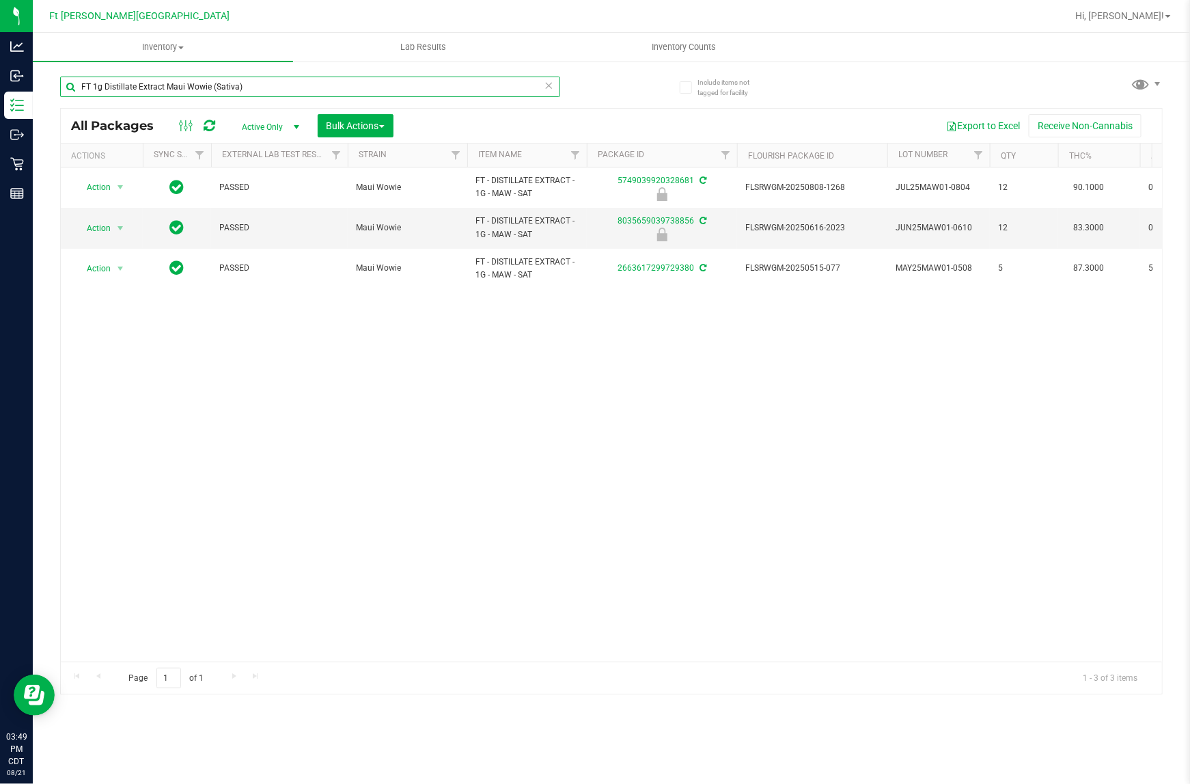
drag, startPoint x: 261, startPoint y: 87, endPoint x: -210, endPoint y: 130, distance: 472.8
click at [0, 130] on html "Analytics Inbound Inventory Outbound Retail Reports 03:49 PM CDT 08/21/2025 08/…" at bounding box center [595, 392] width 1190 height 784
click at [549, 87] on icon at bounding box center [550, 85] width 10 height 16
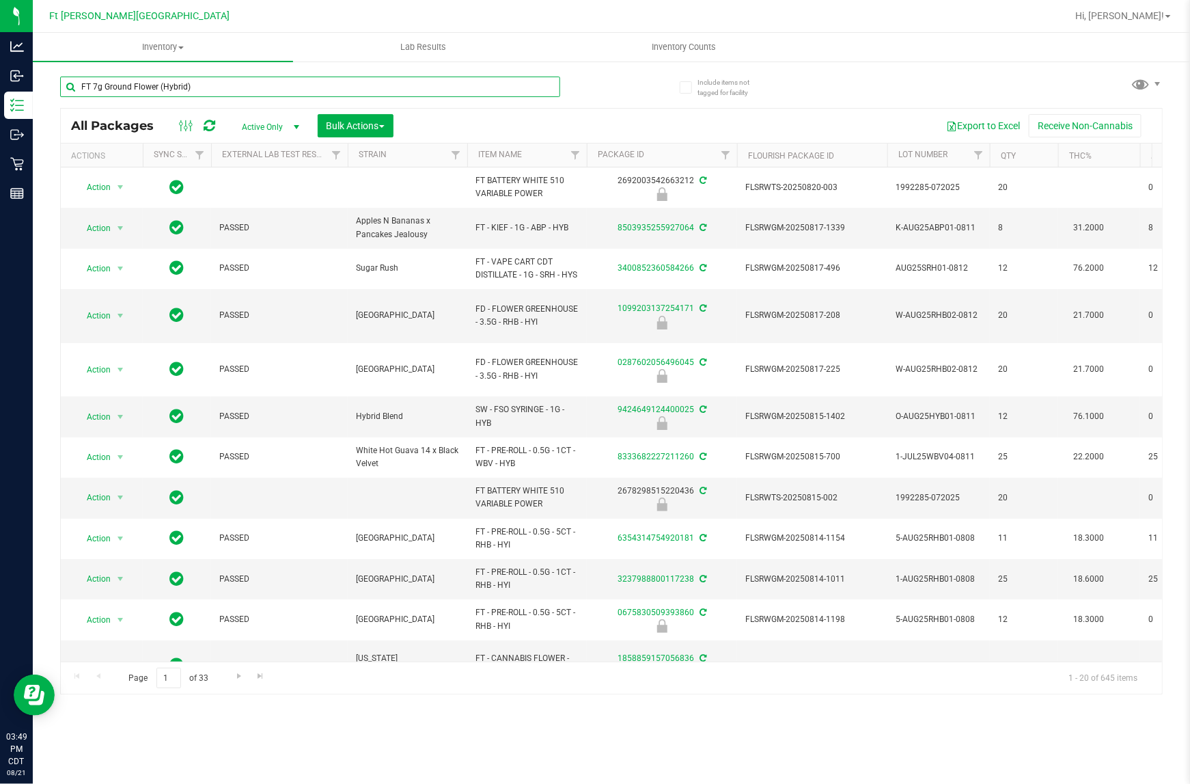
click at [238, 89] on input "FT 7g Ground Flower (Hybrid)" at bounding box center [310, 87] width 500 height 20
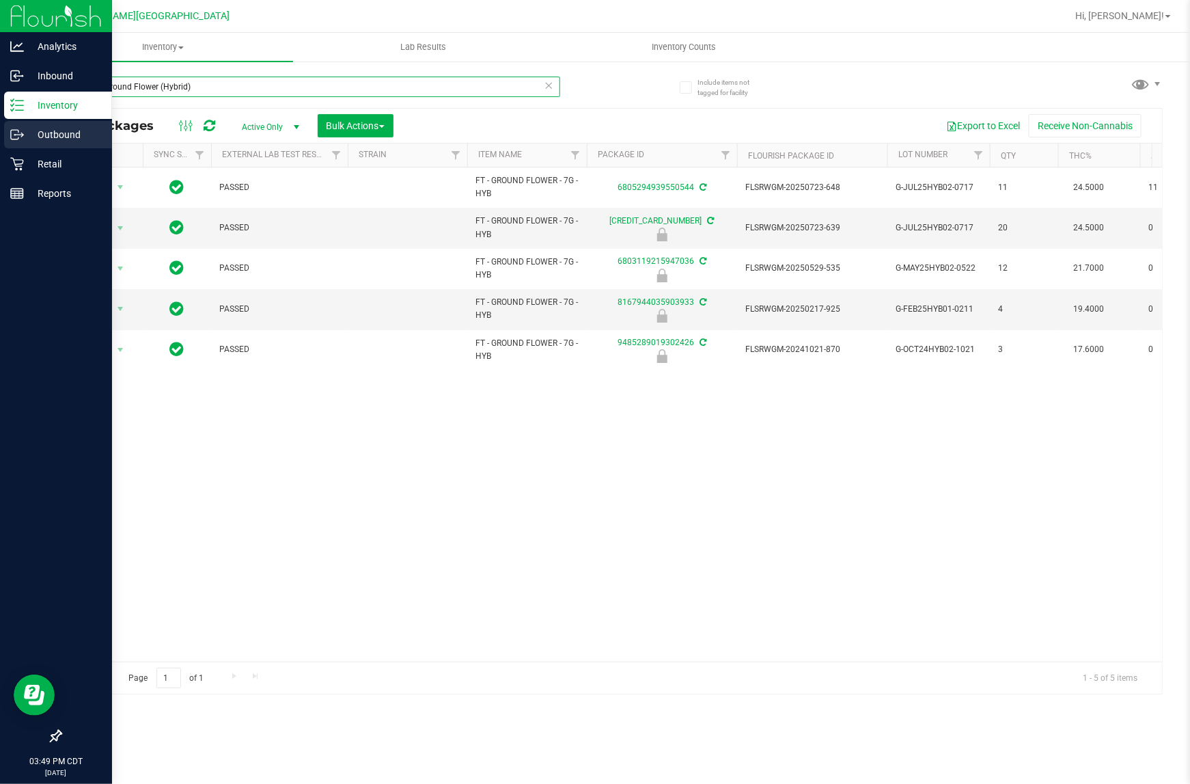
type input "FT 7g Ground Flower (Hybrid)"
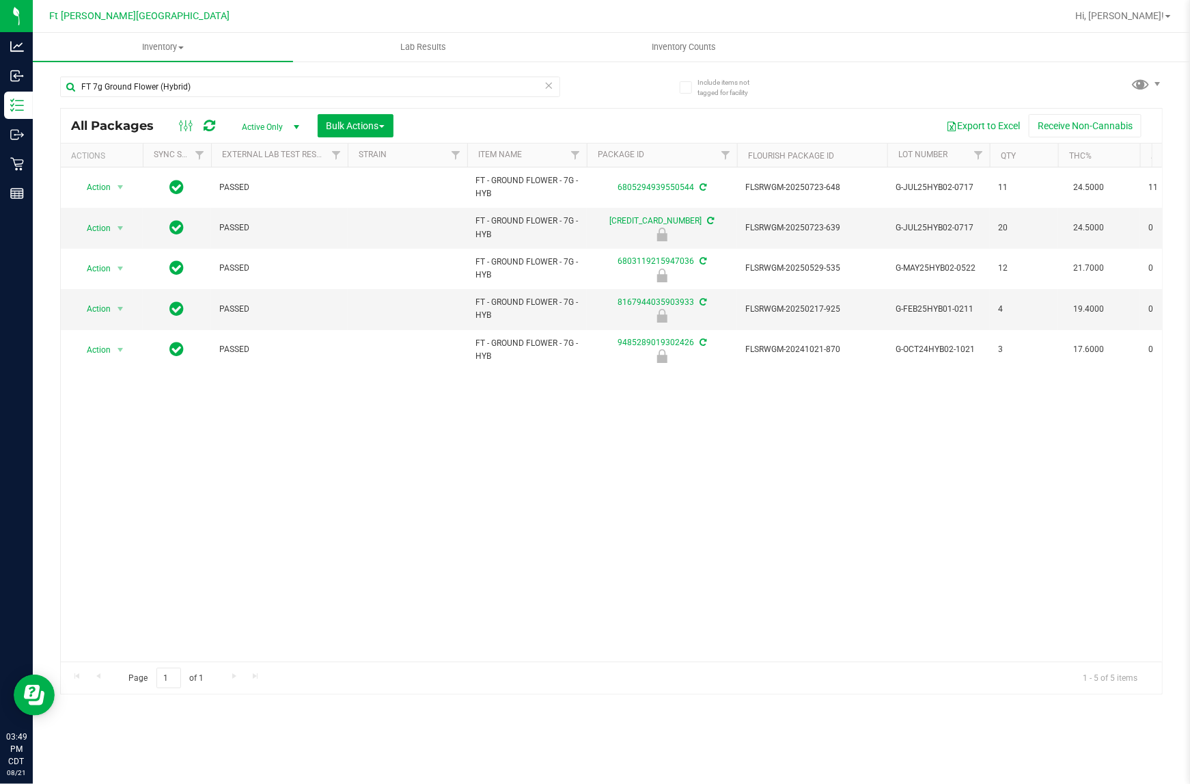
click at [548, 90] on icon at bounding box center [550, 85] width 10 height 16
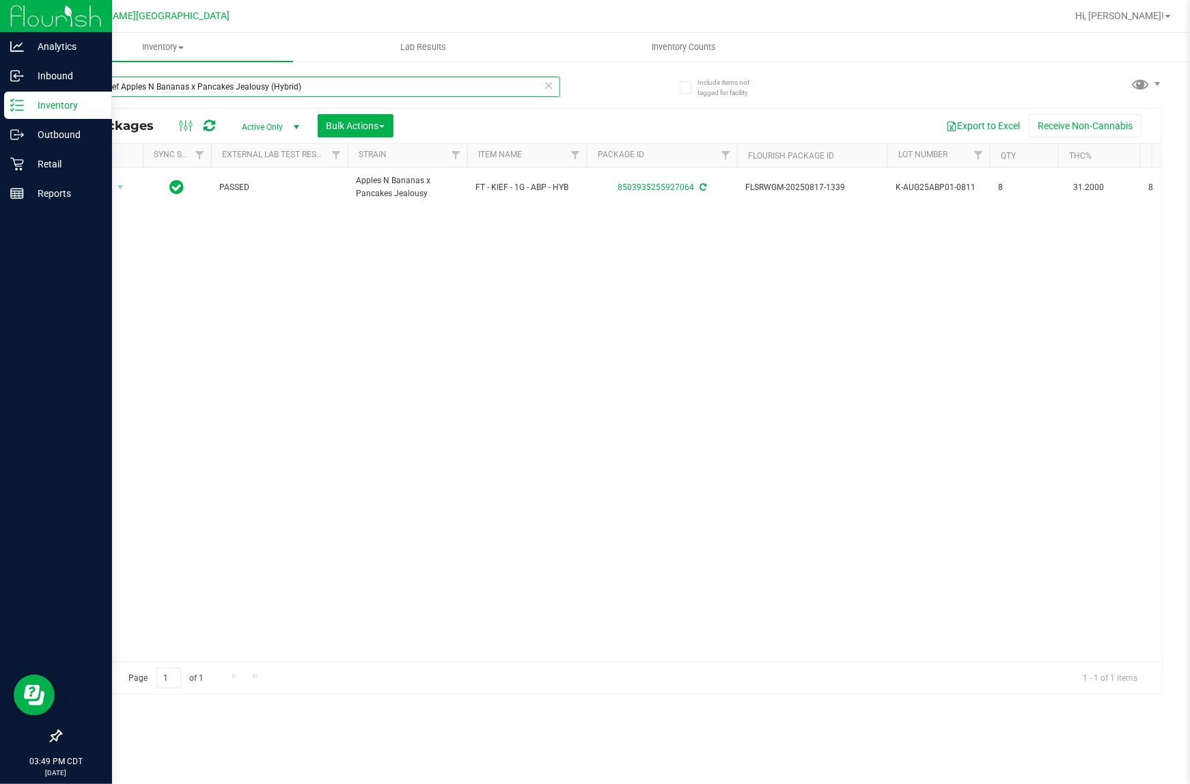
type input "FT 1g Kief Apples N Bananas x Pancakes Jealousy (Hybrid)"
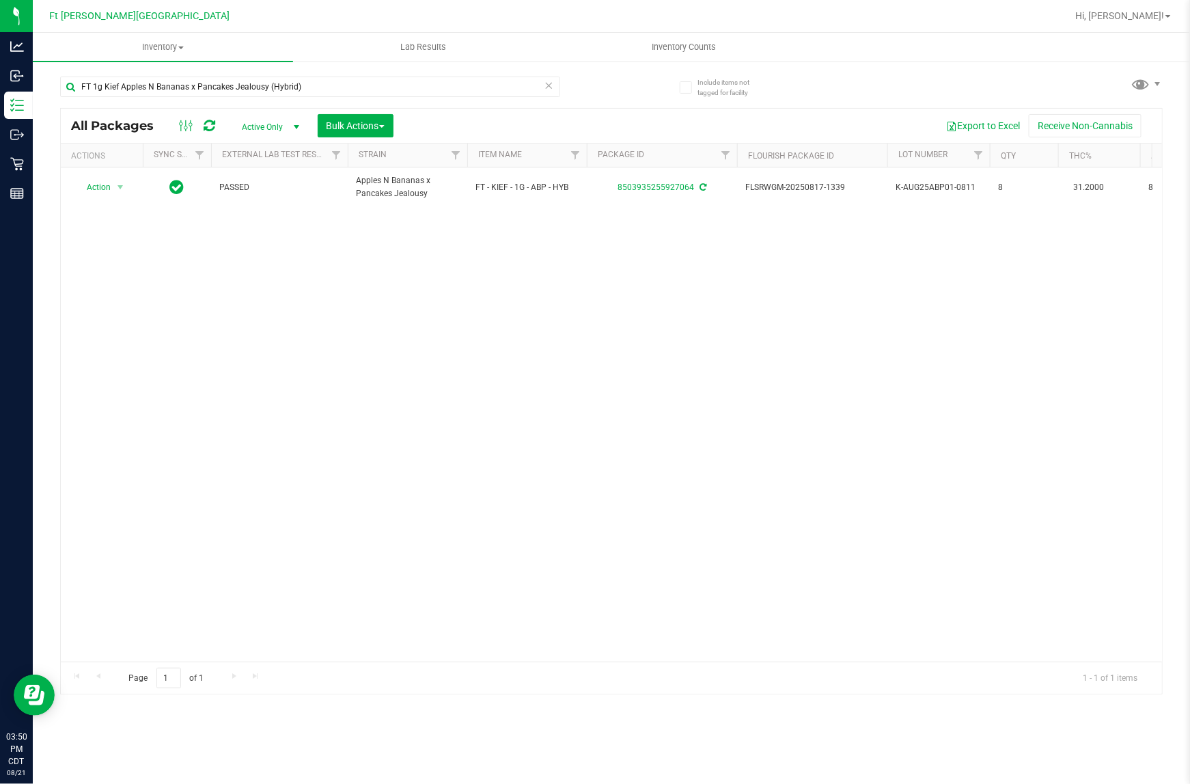
click at [547, 89] on icon at bounding box center [550, 85] width 10 height 16
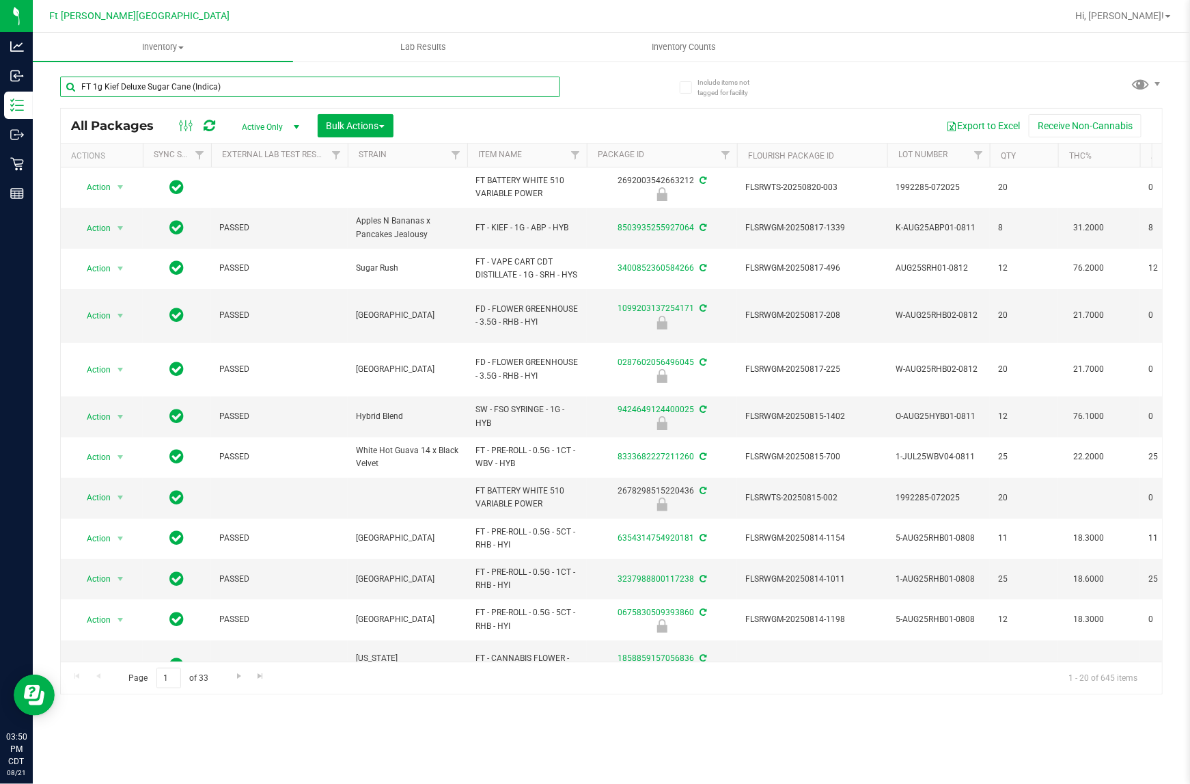
click at [231, 82] on input "FT 1g Kief Deluxe Sugar Cane (Indica)" at bounding box center [310, 87] width 500 height 20
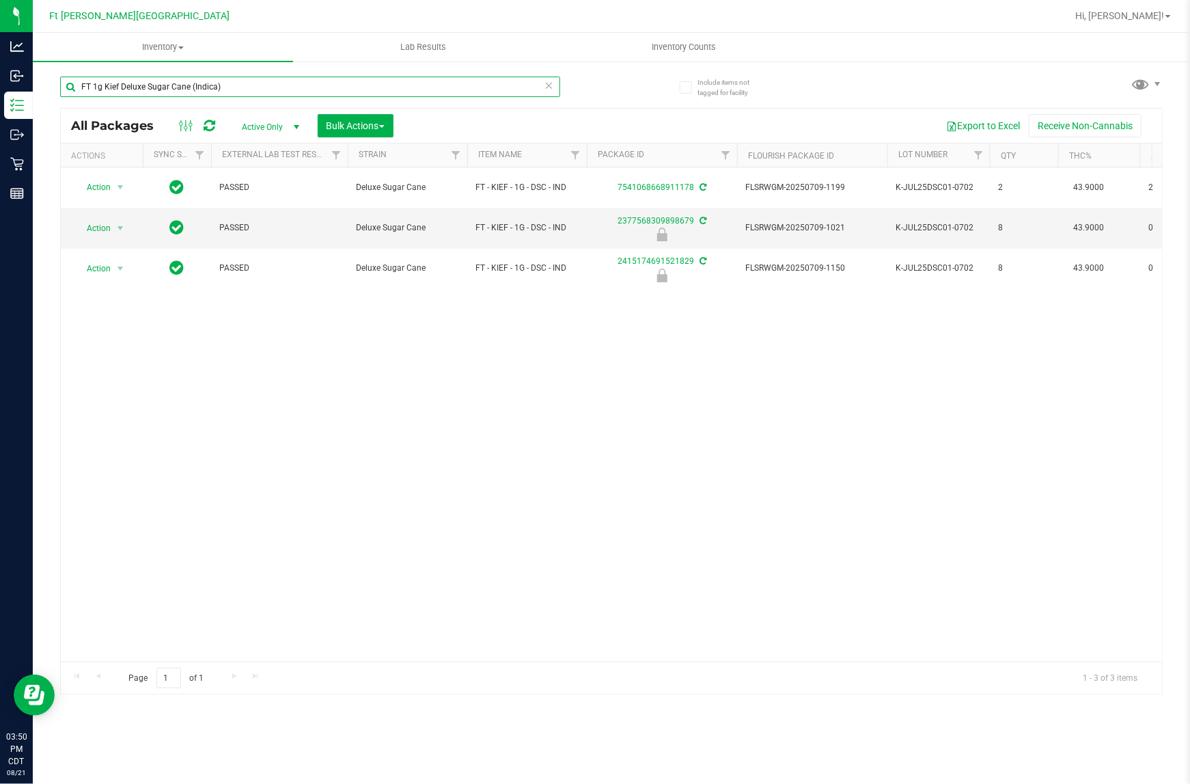
type input "FT 1g Kief Deluxe Sugar Cane (Indica)"
click at [548, 87] on icon at bounding box center [550, 85] width 10 height 16
type input "FT 0.35g Pre-Roll (Hybrid) 10ct"
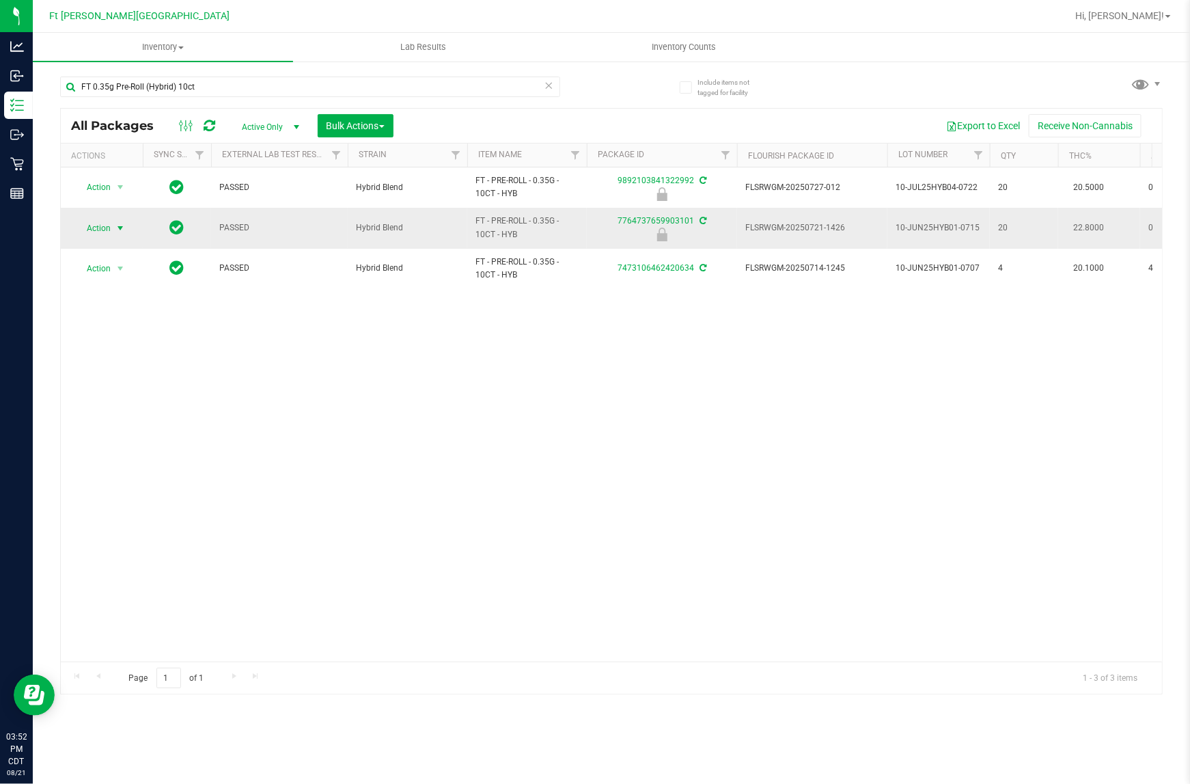
click at [116, 233] on span "select" at bounding box center [120, 228] width 11 height 11
click at [104, 381] on li "Unlock package" at bounding box center [119, 391] width 88 height 20
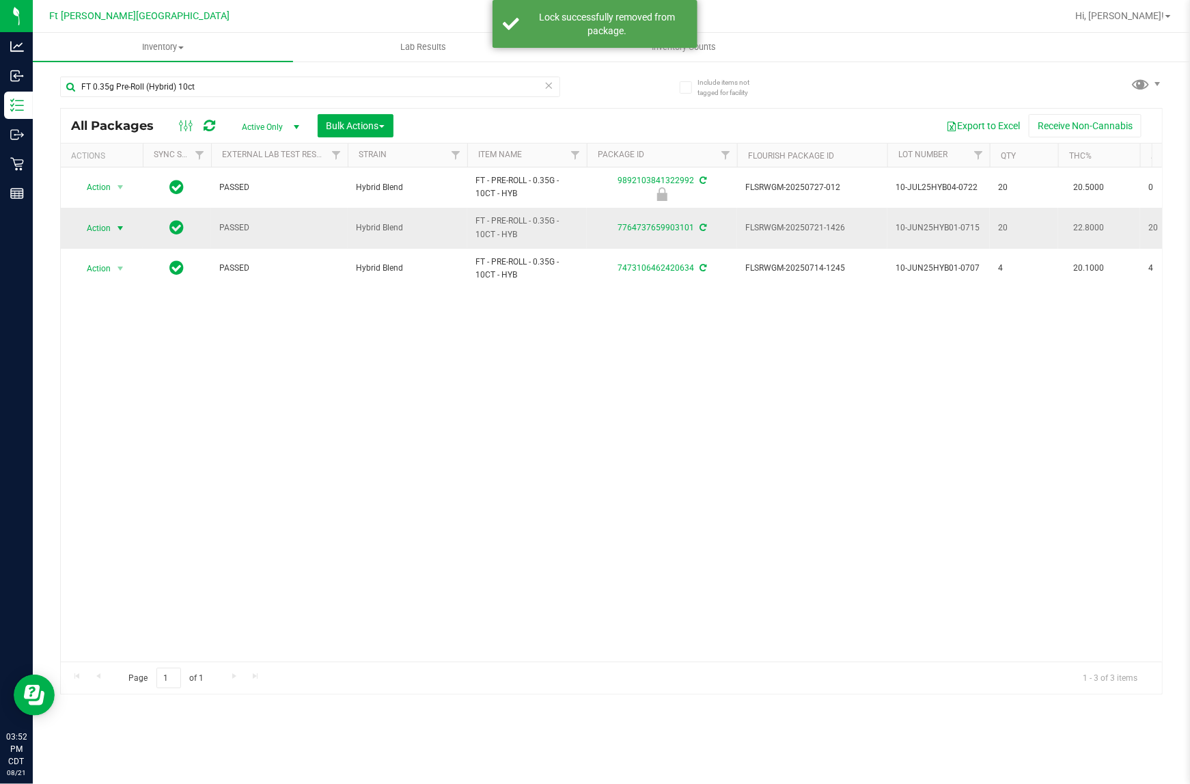
click at [96, 228] on span "Action" at bounding box center [92, 228] width 37 height 19
click at [110, 360] on li "Lock package" at bounding box center [128, 353] width 106 height 20
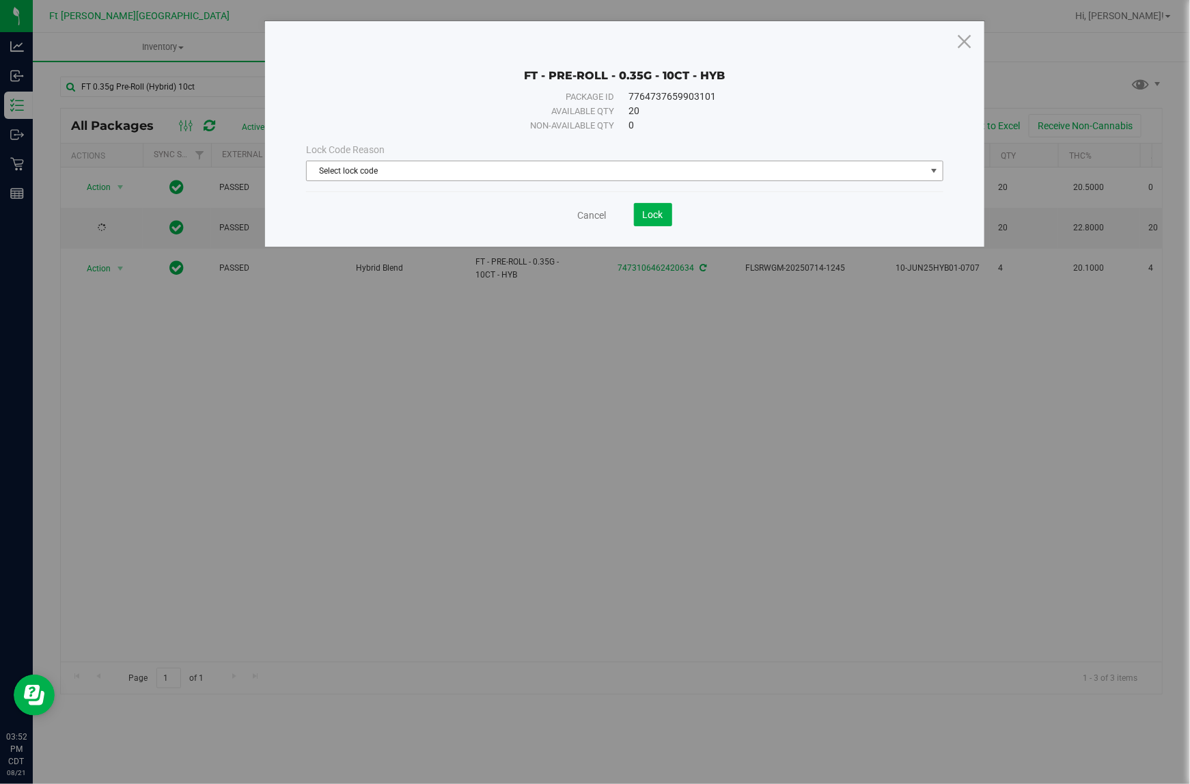
click at [395, 169] on span "Select lock code" at bounding box center [616, 170] width 618 height 19
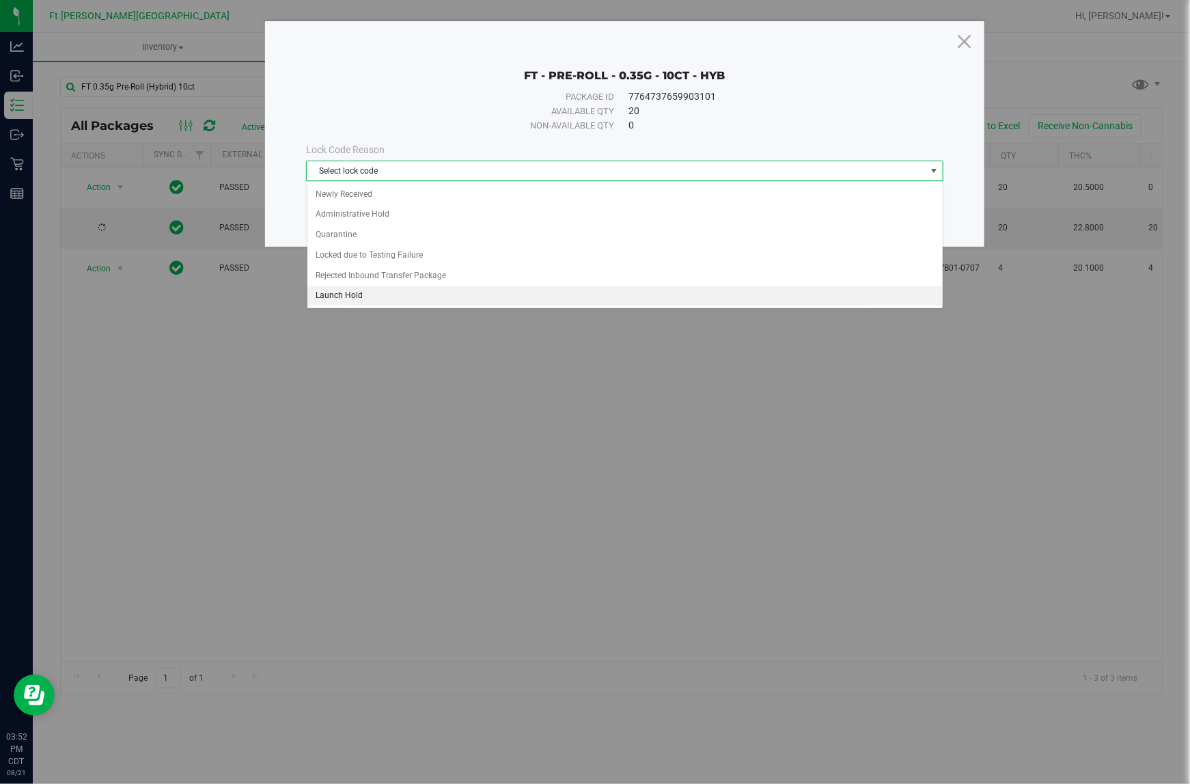
click at [372, 292] on li "Launch Hold" at bounding box center [624, 296] width 635 height 20
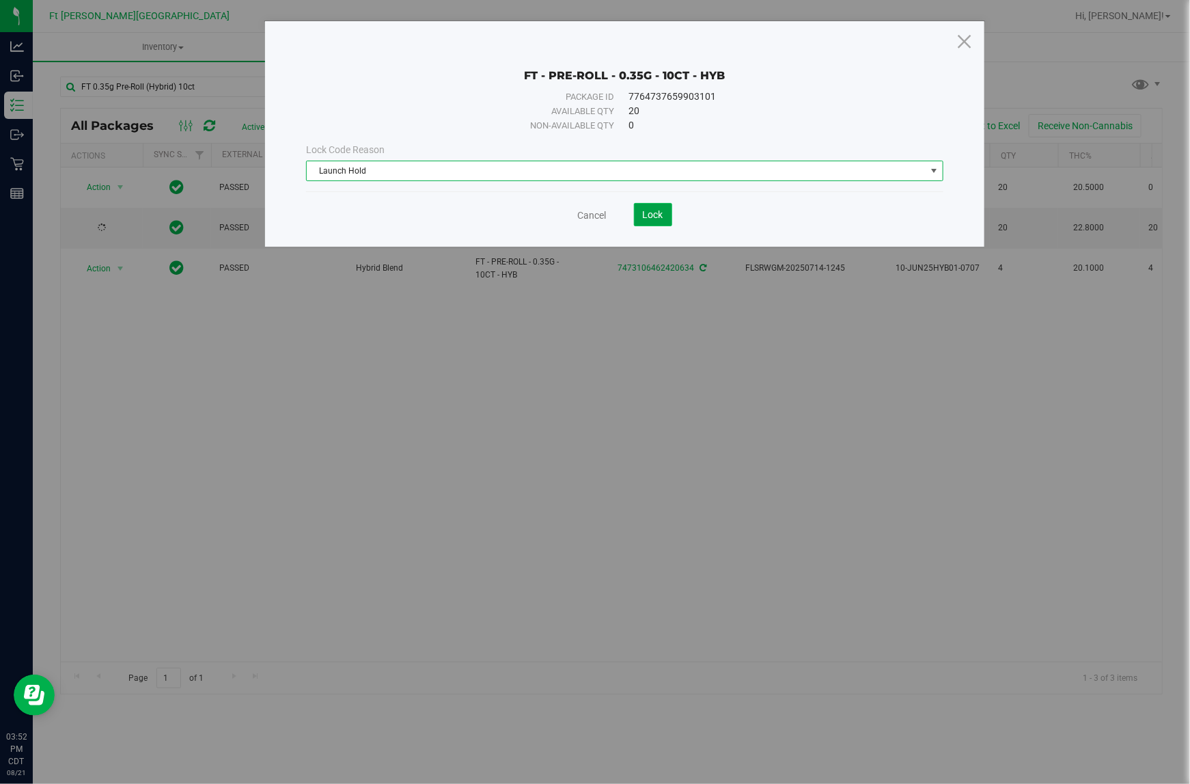
click at [648, 217] on span "Lock" at bounding box center [653, 214] width 20 height 11
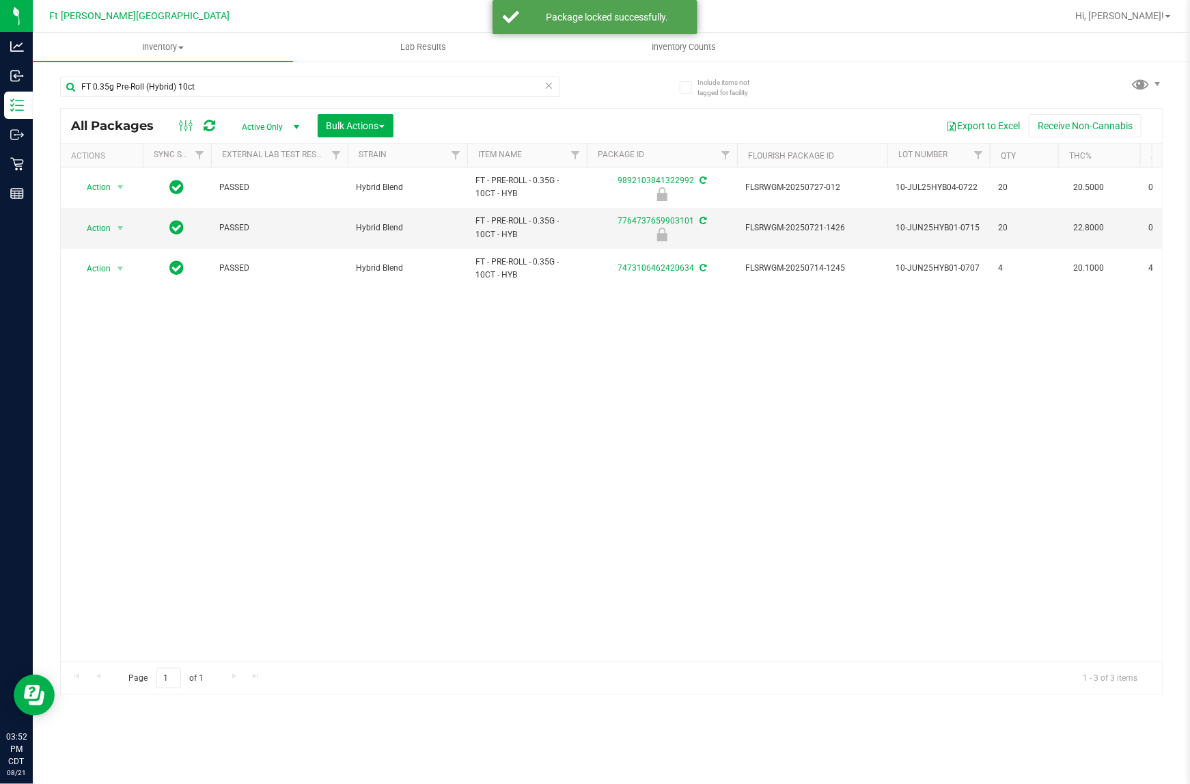
click at [548, 90] on icon at bounding box center [550, 85] width 10 height 16
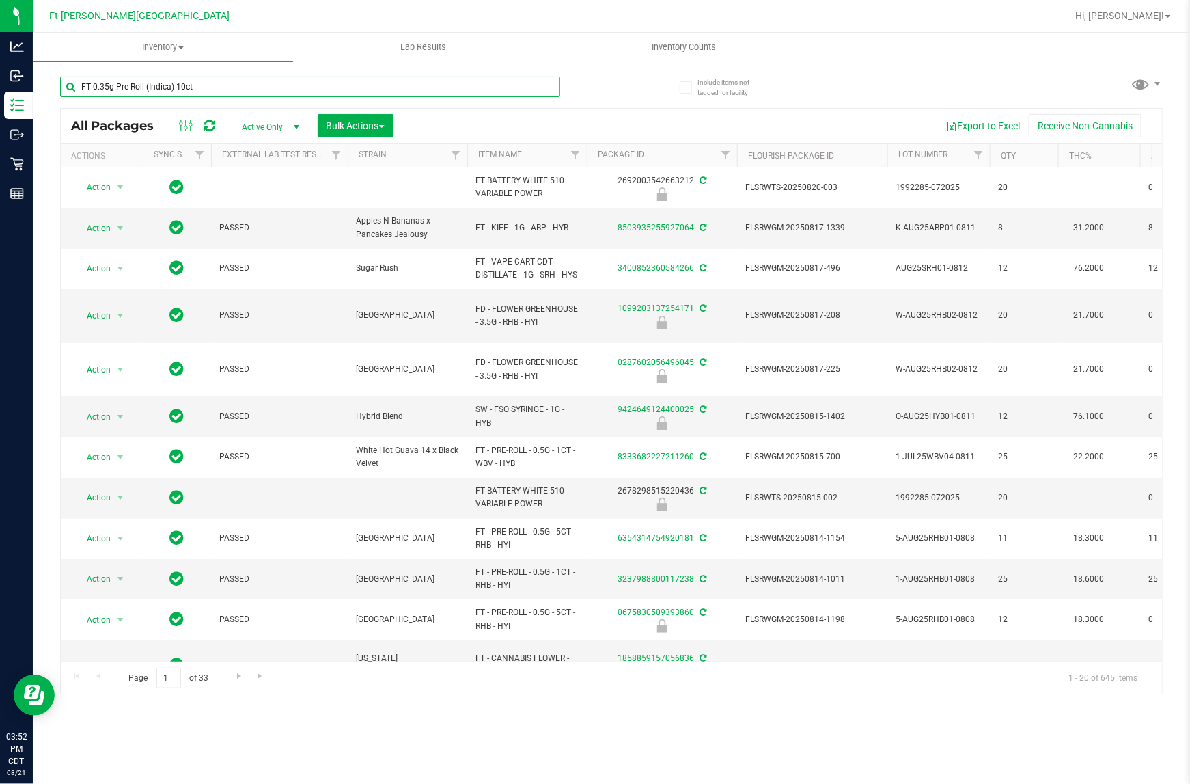
click at [236, 93] on input "FT 0.35g Pre-Roll (Indica) 10ct" at bounding box center [310, 87] width 500 height 20
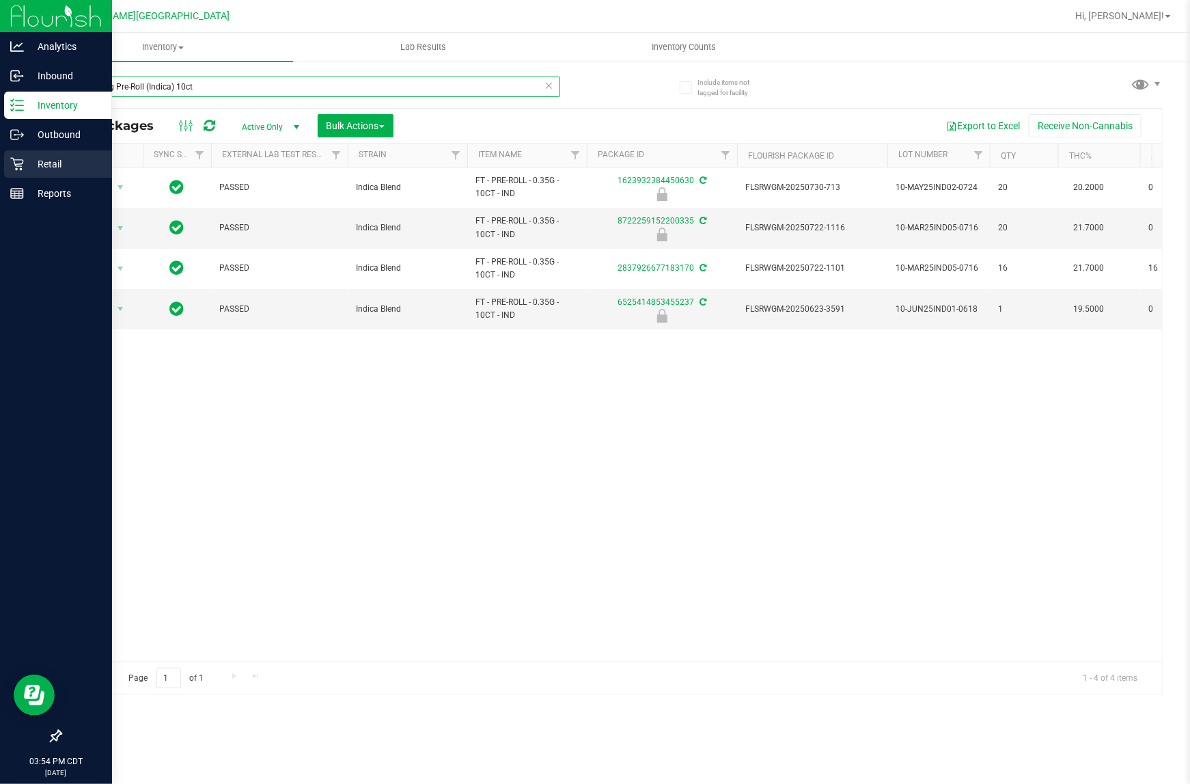
type input "FT 0.35g Pre-Roll (Indica) 10ct"
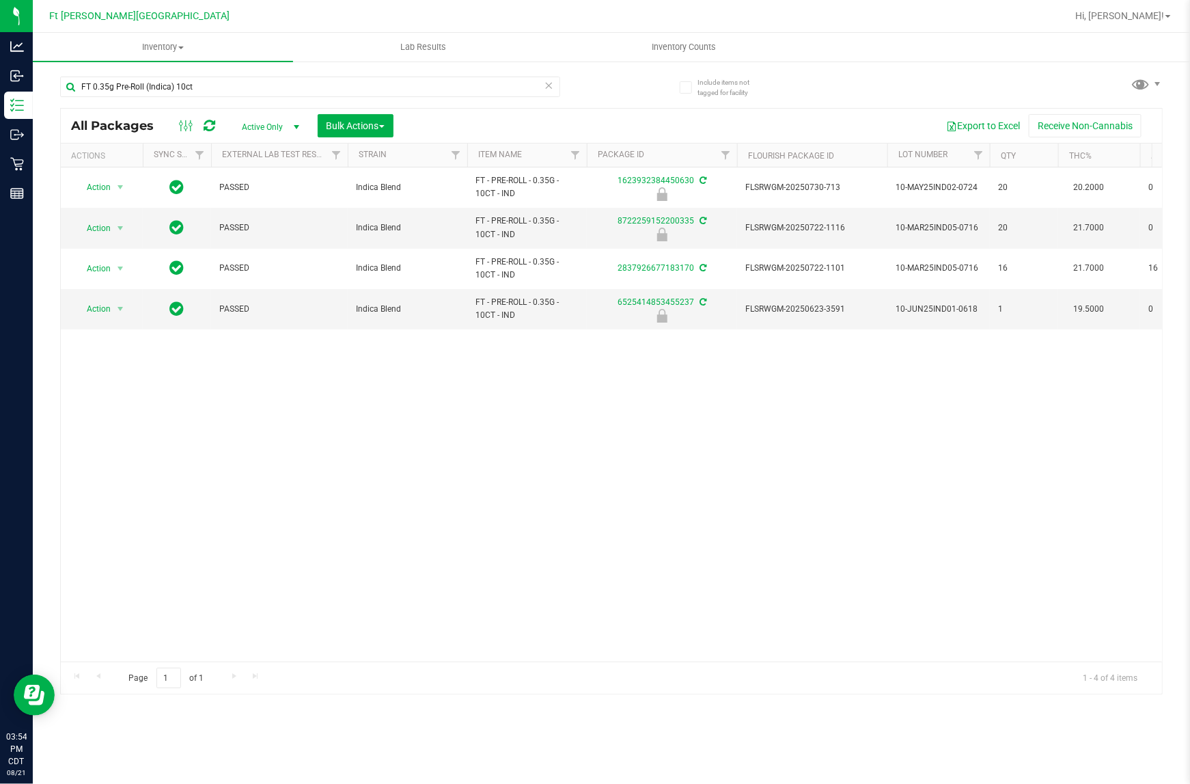
click at [547, 87] on icon at bounding box center [550, 85] width 10 height 16
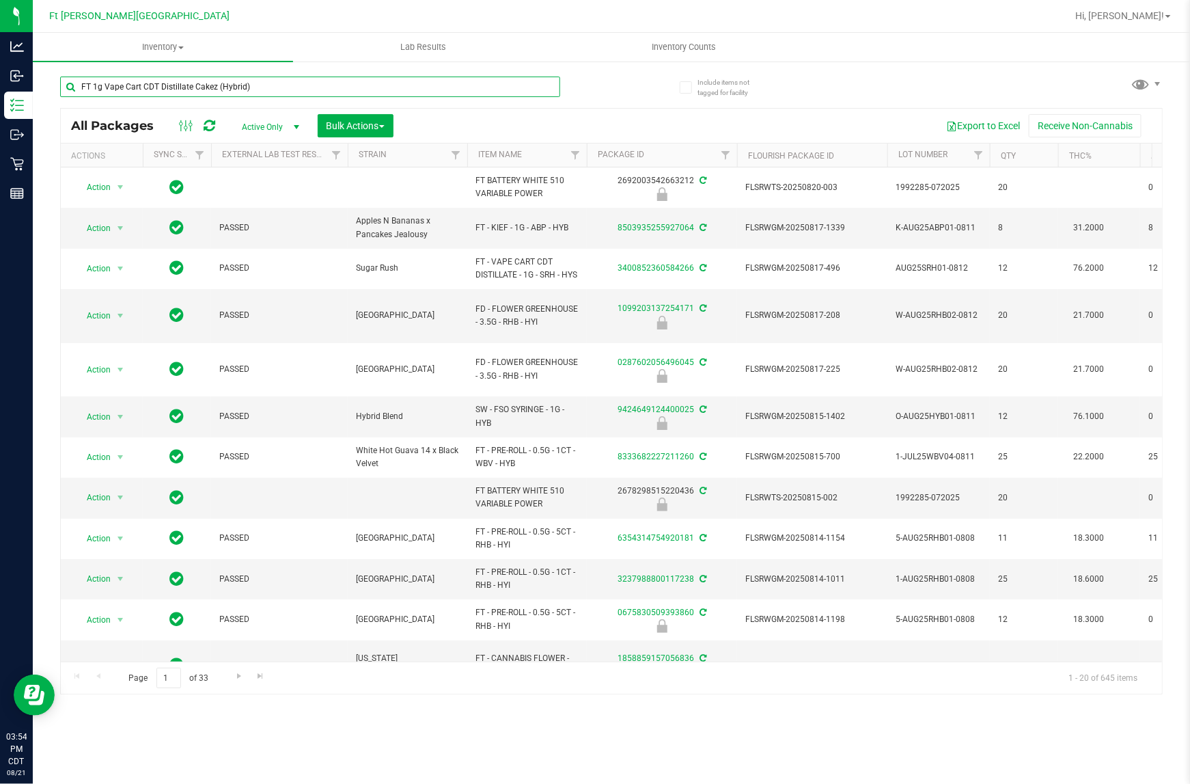
type input "FT 1g Vape Cart CDT Distillate Cakez (Hybrid)"
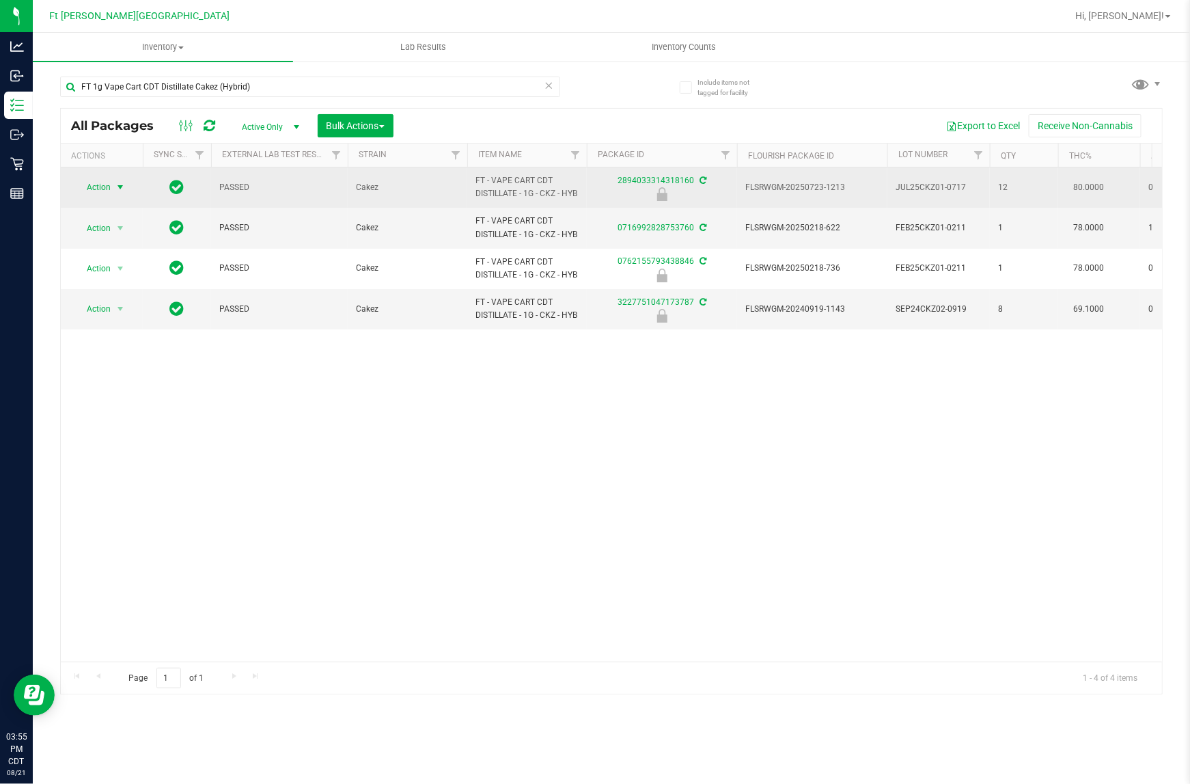
click at [90, 193] on span "Action" at bounding box center [92, 187] width 37 height 19
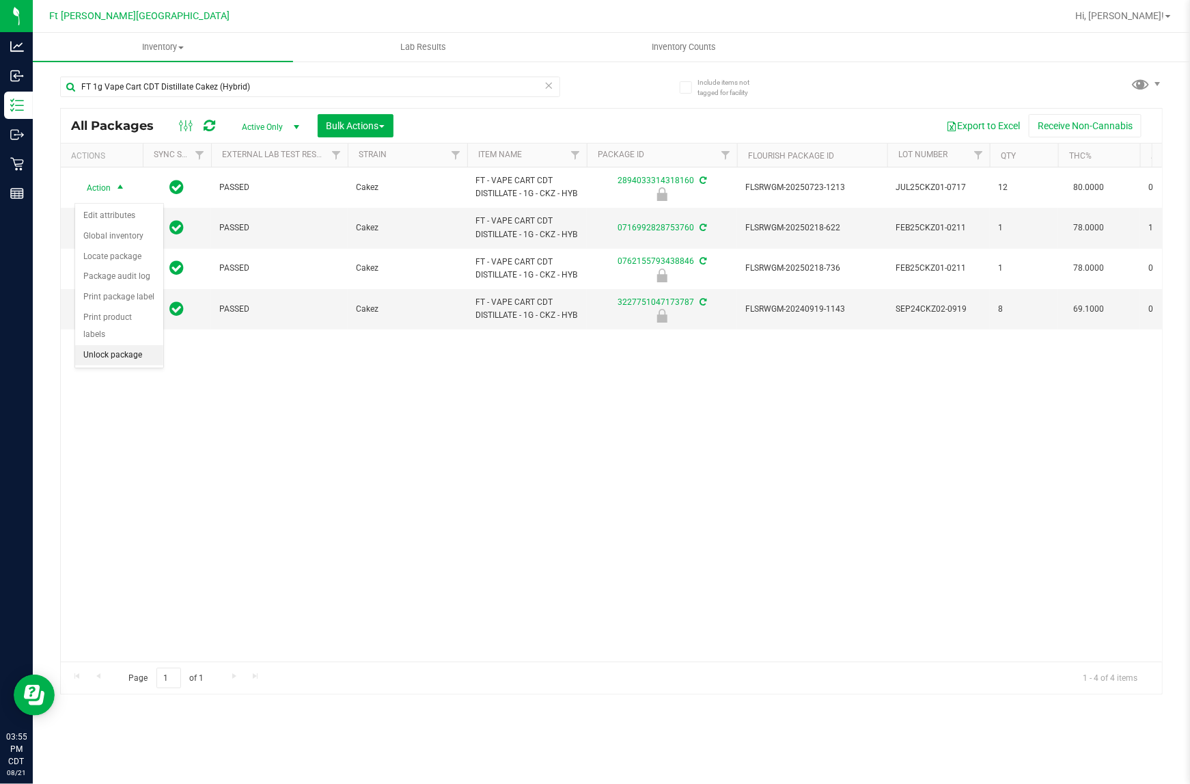
click at [120, 345] on li "Unlock package" at bounding box center [119, 355] width 88 height 20
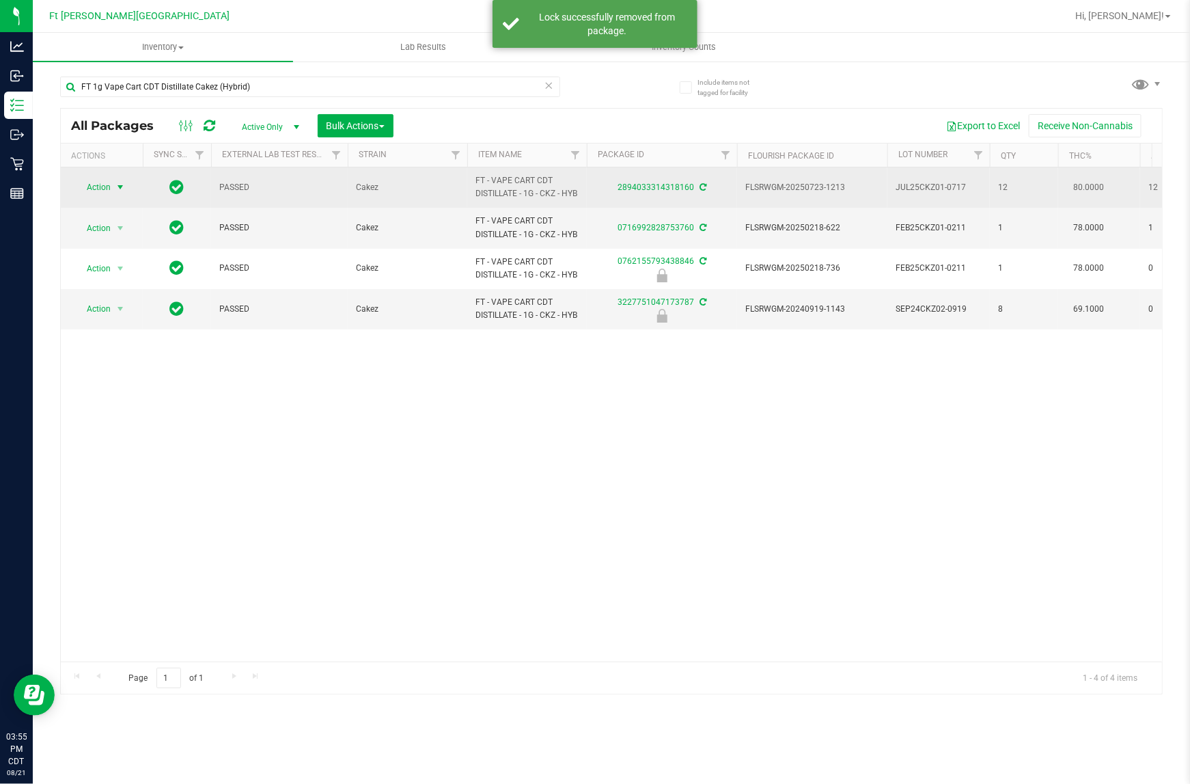
click at [112, 190] on span "select" at bounding box center [120, 187] width 17 height 19
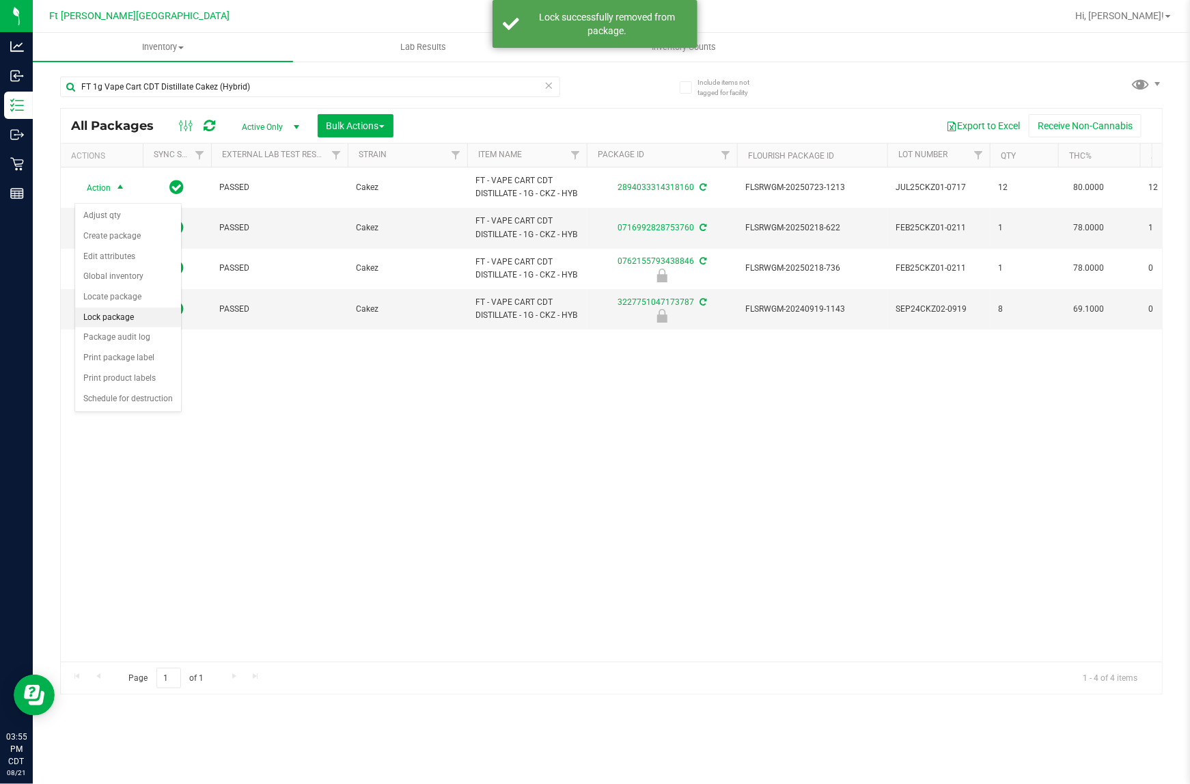
click at [117, 323] on li "Lock package" at bounding box center [128, 317] width 106 height 20
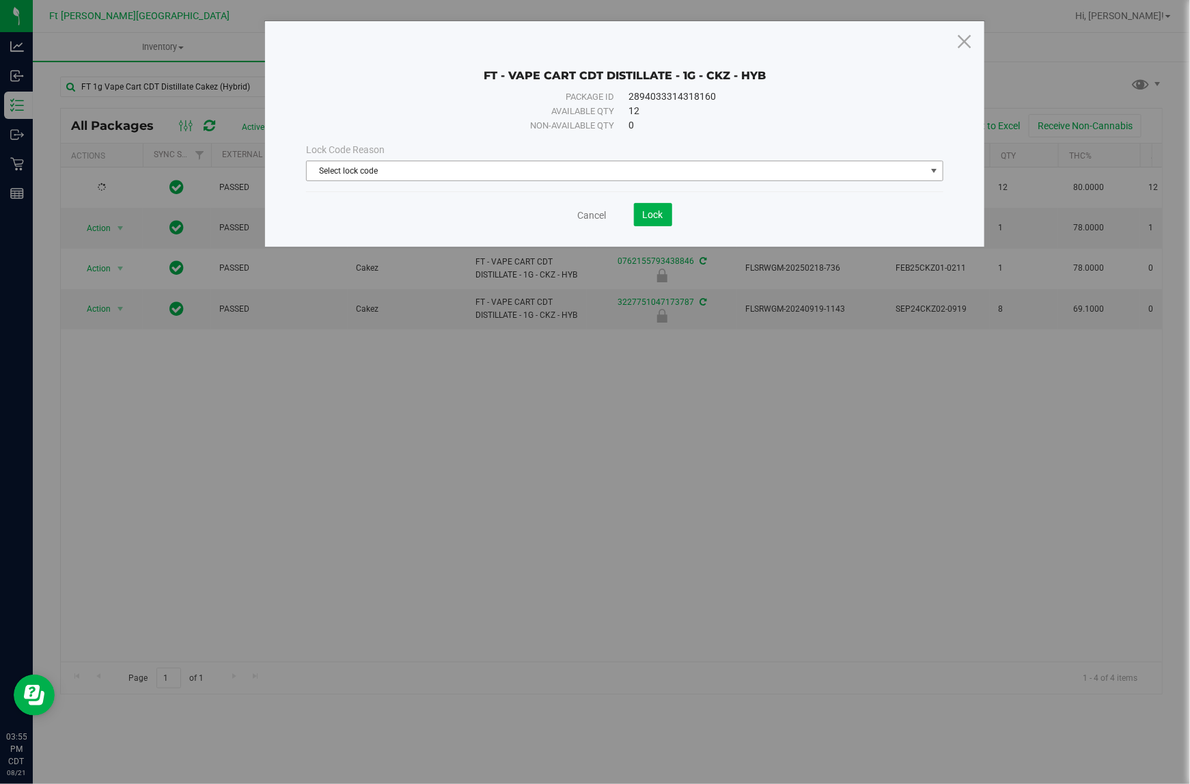
click at [390, 171] on span "Select lock code" at bounding box center [616, 170] width 618 height 19
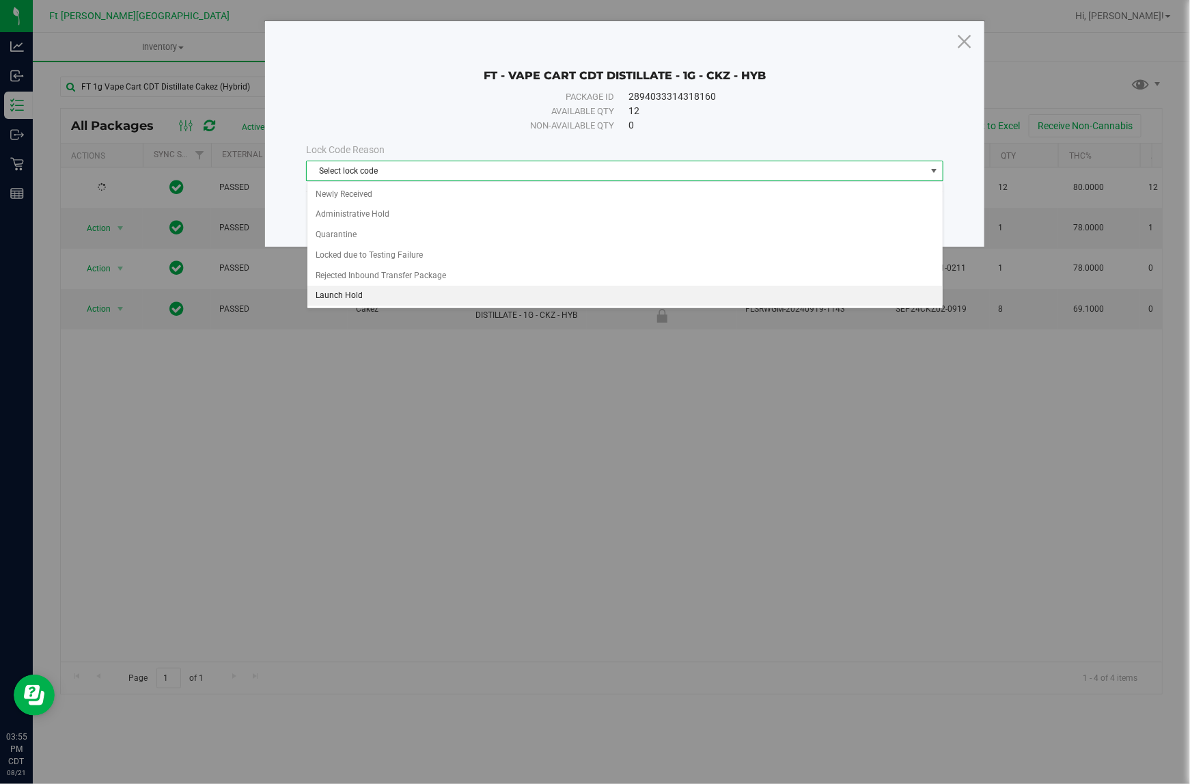
click at [359, 292] on li "Launch Hold" at bounding box center [624, 296] width 635 height 20
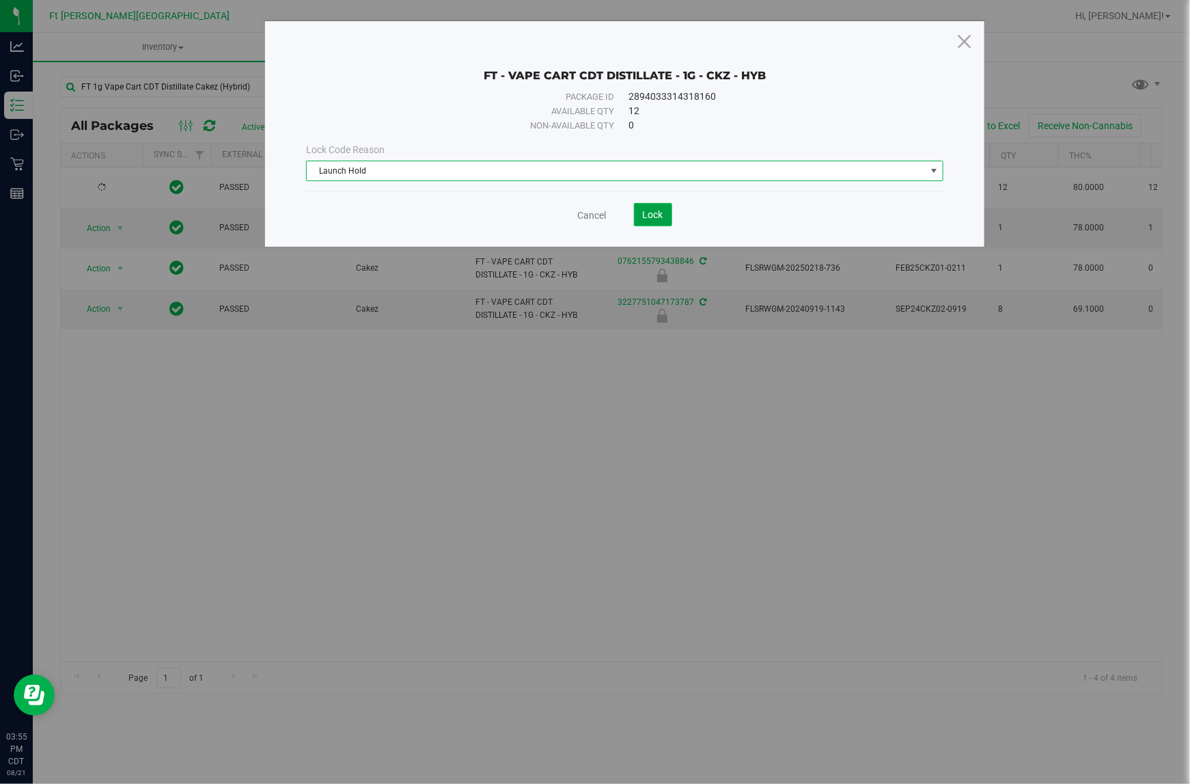
click at [654, 214] on span "Lock" at bounding box center [653, 214] width 20 height 11
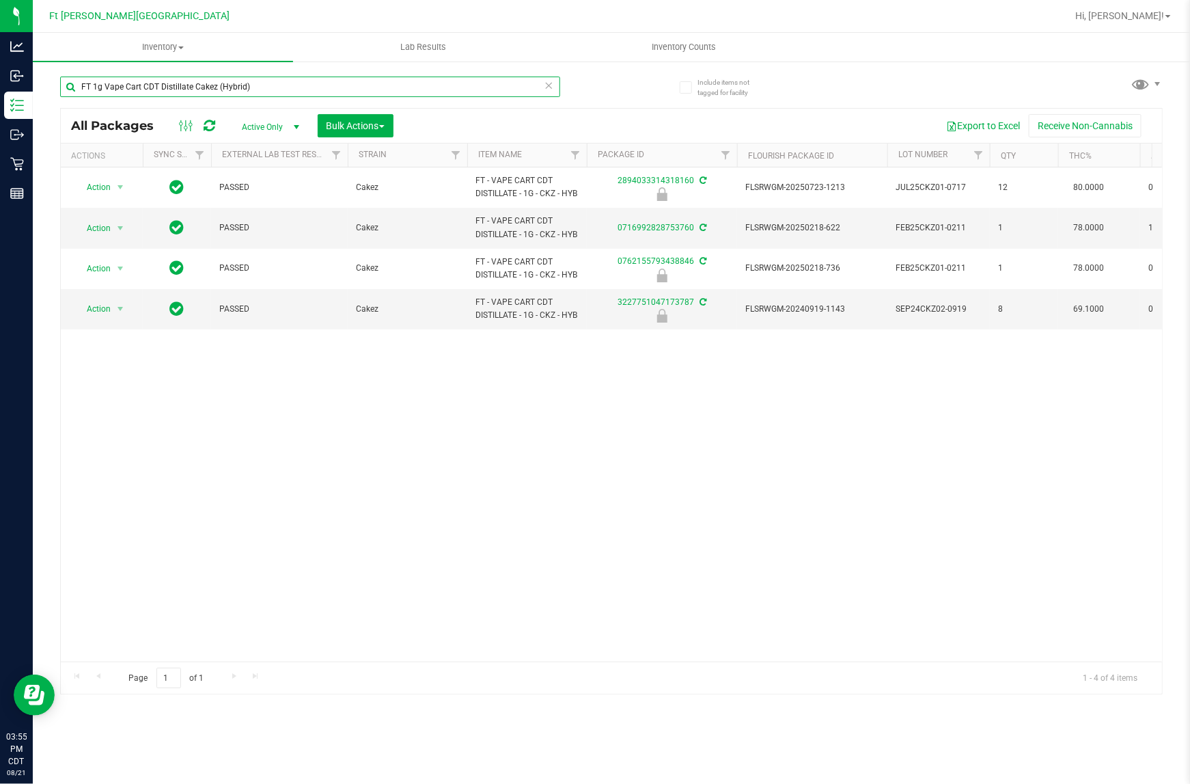
click at [554, 87] on input "FT 1g Vape Cart CDT Distillate Cakez (Hybrid)" at bounding box center [310, 87] width 500 height 20
click at [551, 87] on icon at bounding box center [550, 85] width 10 height 16
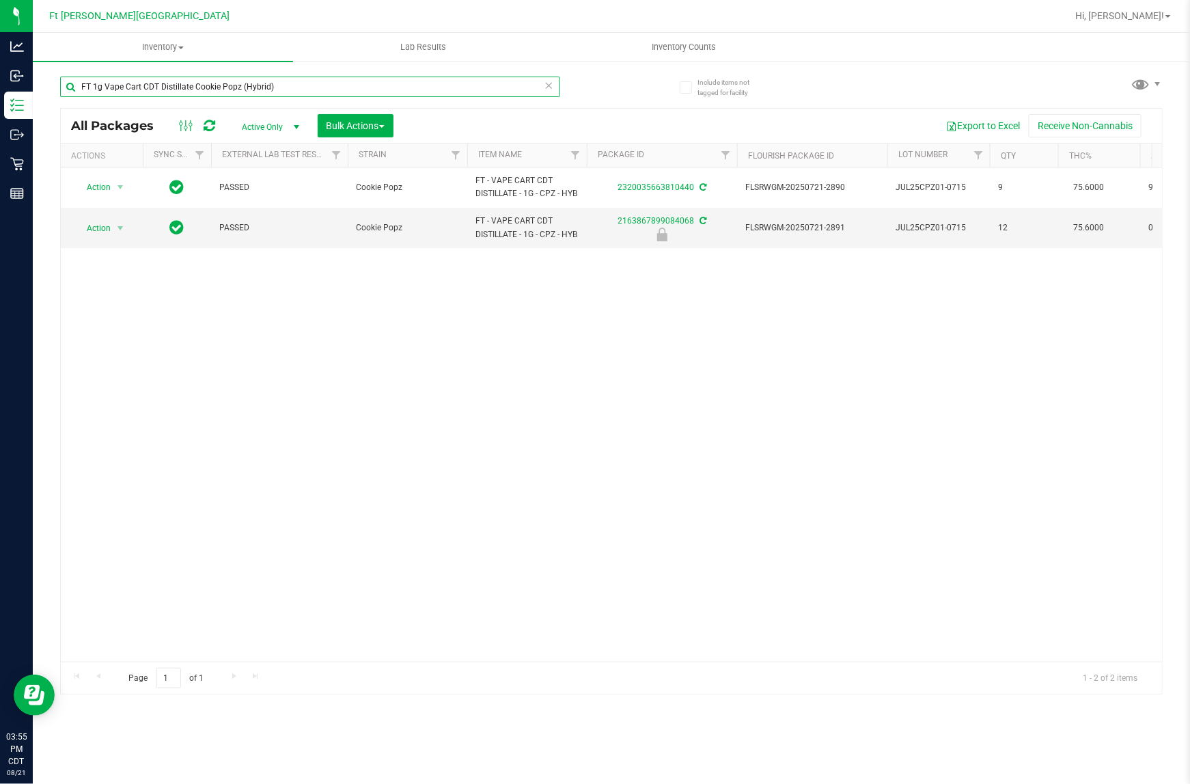
type input "FT 1g Vape Cart CDT Distillate Cookie Popz (Hybrid)"
click at [550, 84] on icon at bounding box center [550, 85] width 10 height 16
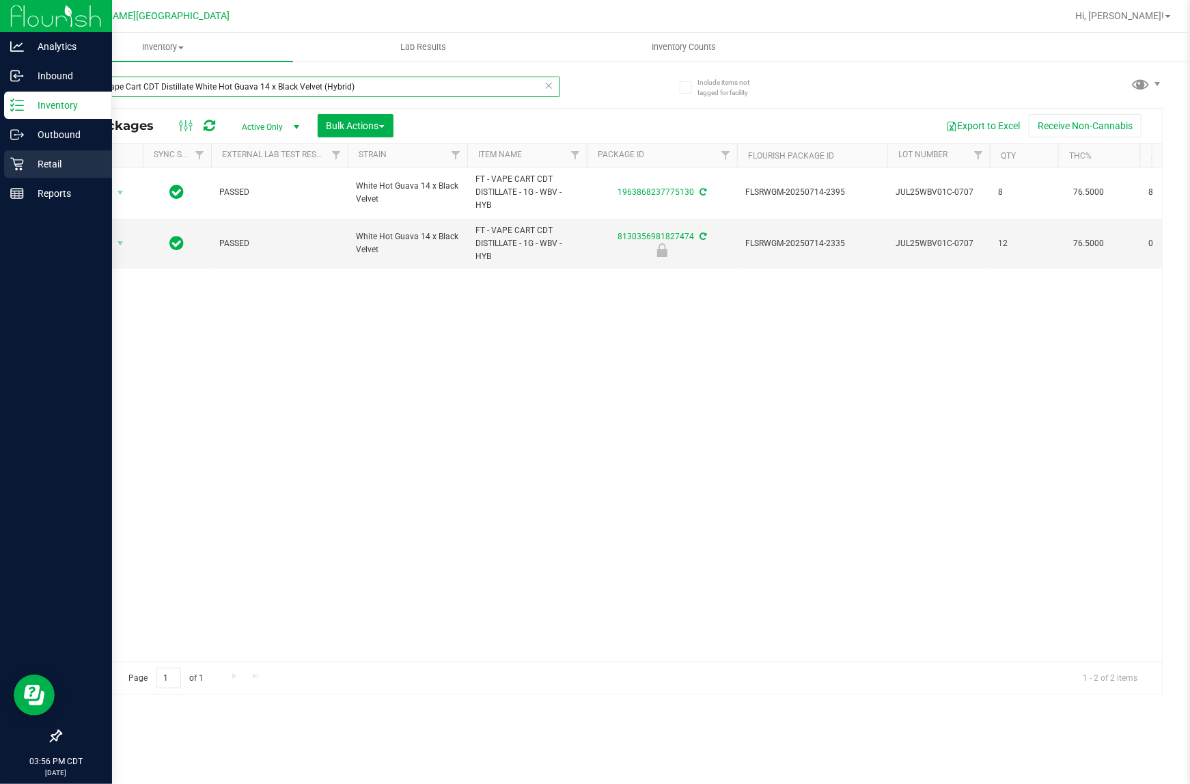
type input "FT 1g Vape Cart CDT Distillate White Hot Guava 14 x Black Velvet (Hybrid)"
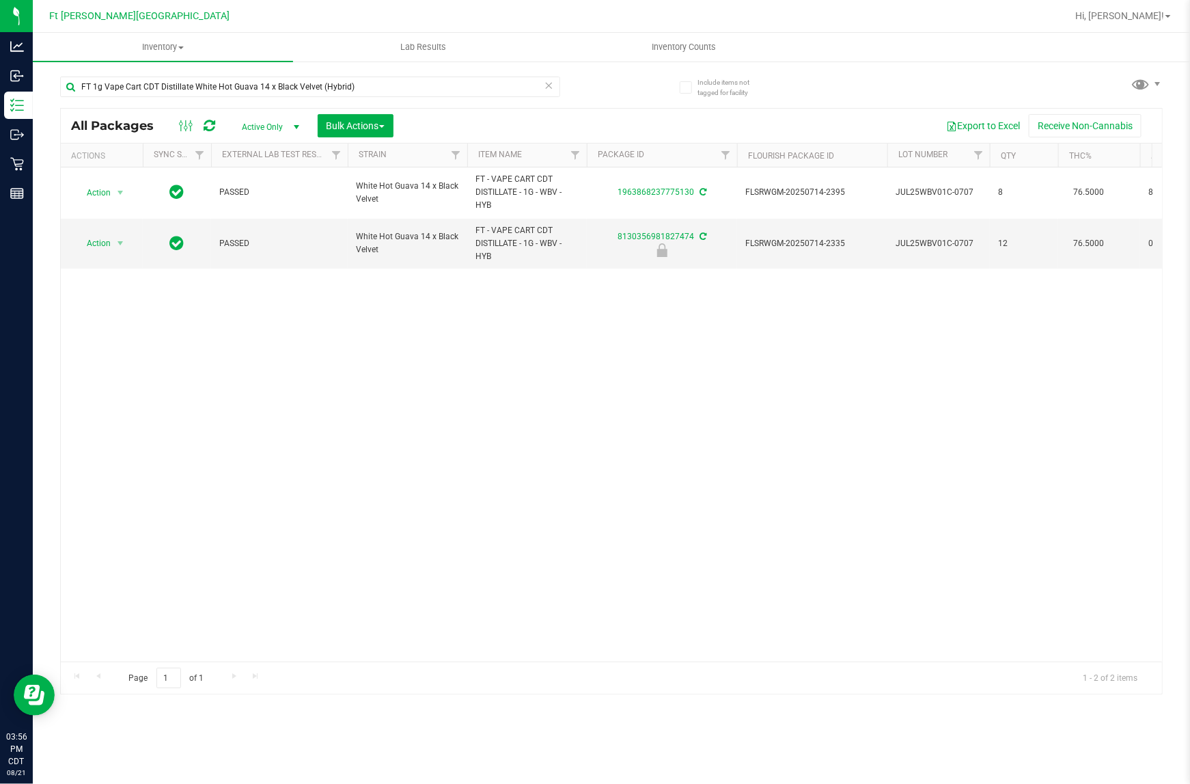
click at [545, 89] on icon at bounding box center [550, 85] width 10 height 16
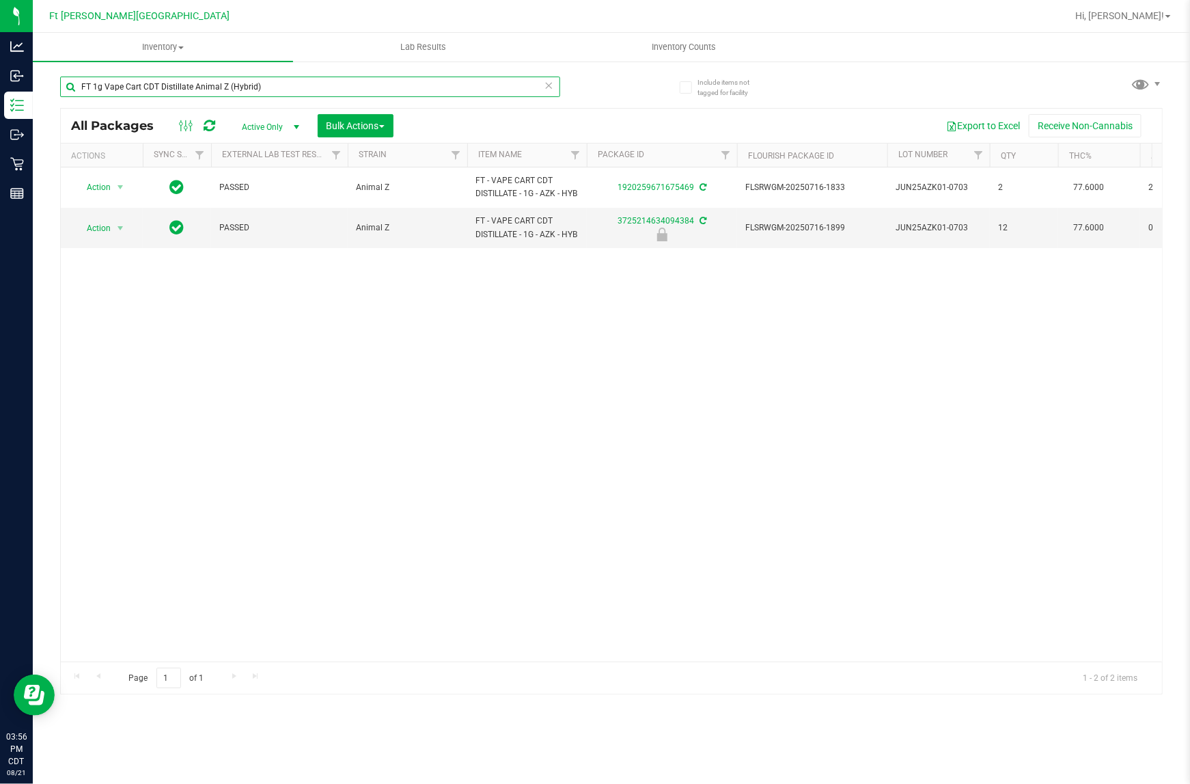
type input "FT 1g Vape Cart CDT Distillate Animal Z (Hybrid)"
click at [551, 85] on icon at bounding box center [550, 85] width 10 height 16
type input "FT 1g Vape Cart CDT Distillate [PERSON_NAME] (Hybrid)"
click at [549, 86] on icon at bounding box center [550, 85] width 10 height 16
type input "FT 1g Vape Cart CDT Distillate Bosscotti (Indica)"
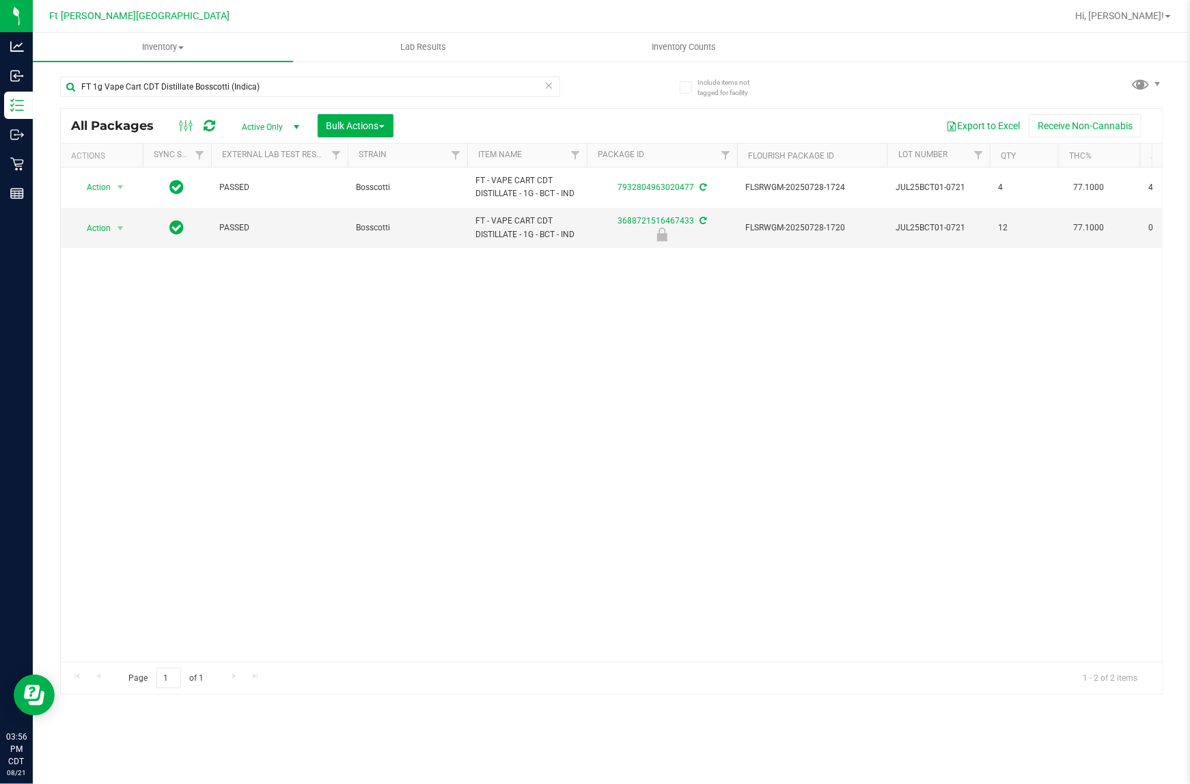
click at [547, 89] on icon at bounding box center [550, 85] width 10 height 16
type input "FT 1g Vape Cart CDT Distillate Trop Top (Hybrid)"
click at [547, 84] on icon at bounding box center [550, 85] width 10 height 16
type input "FT 1g Vape Cart CDT Distillate Jelly Sea (Hybrid)"
click at [550, 89] on icon at bounding box center [550, 85] width 10 height 16
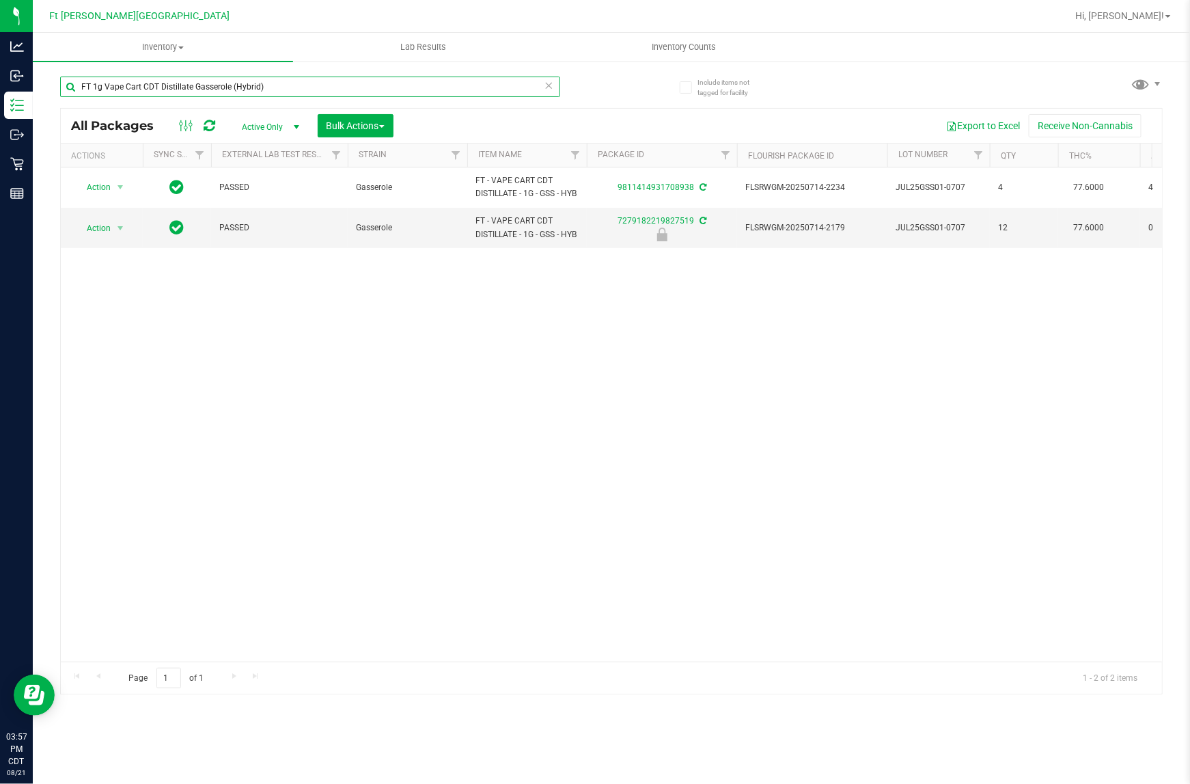
type input "FT 1g Vape Cart CDT Distillate Gasserole (Hybrid)"
click at [550, 87] on icon at bounding box center [550, 85] width 10 height 16
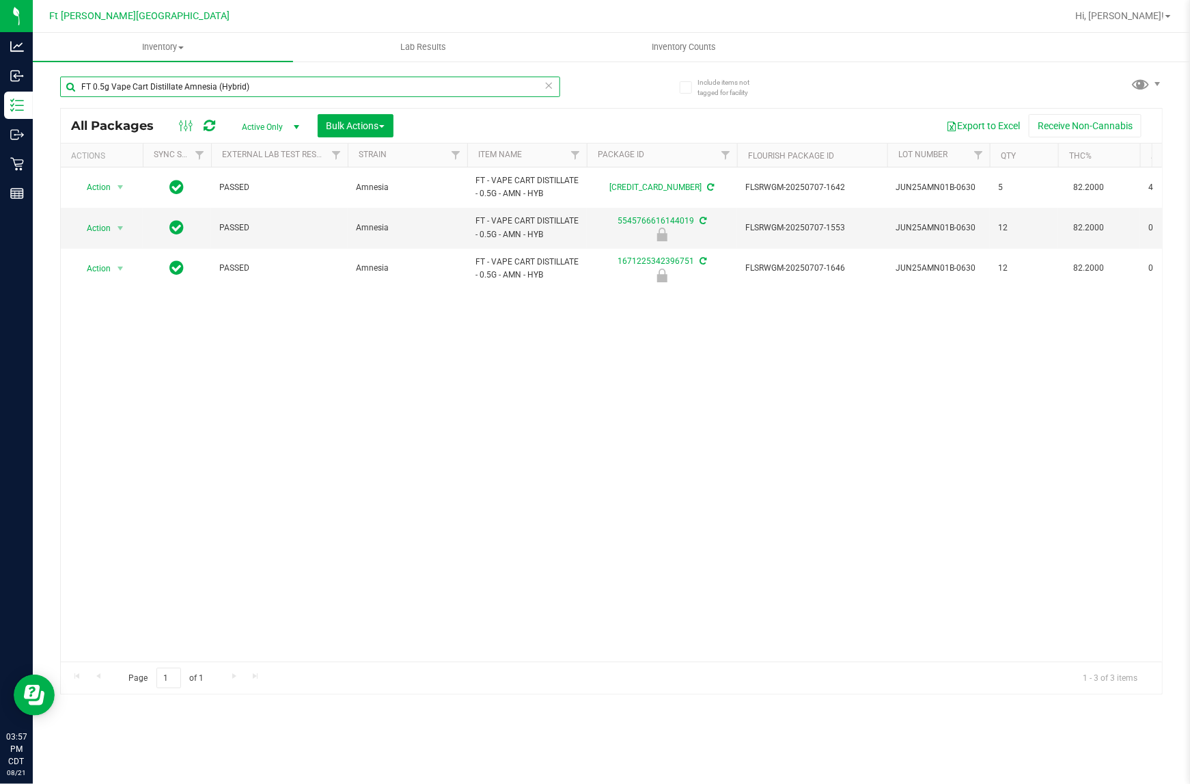
type input "FT 0.5g Vape Cart Distillate Amnesia (Hybrid)"
click at [549, 83] on icon at bounding box center [550, 85] width 10 height 16
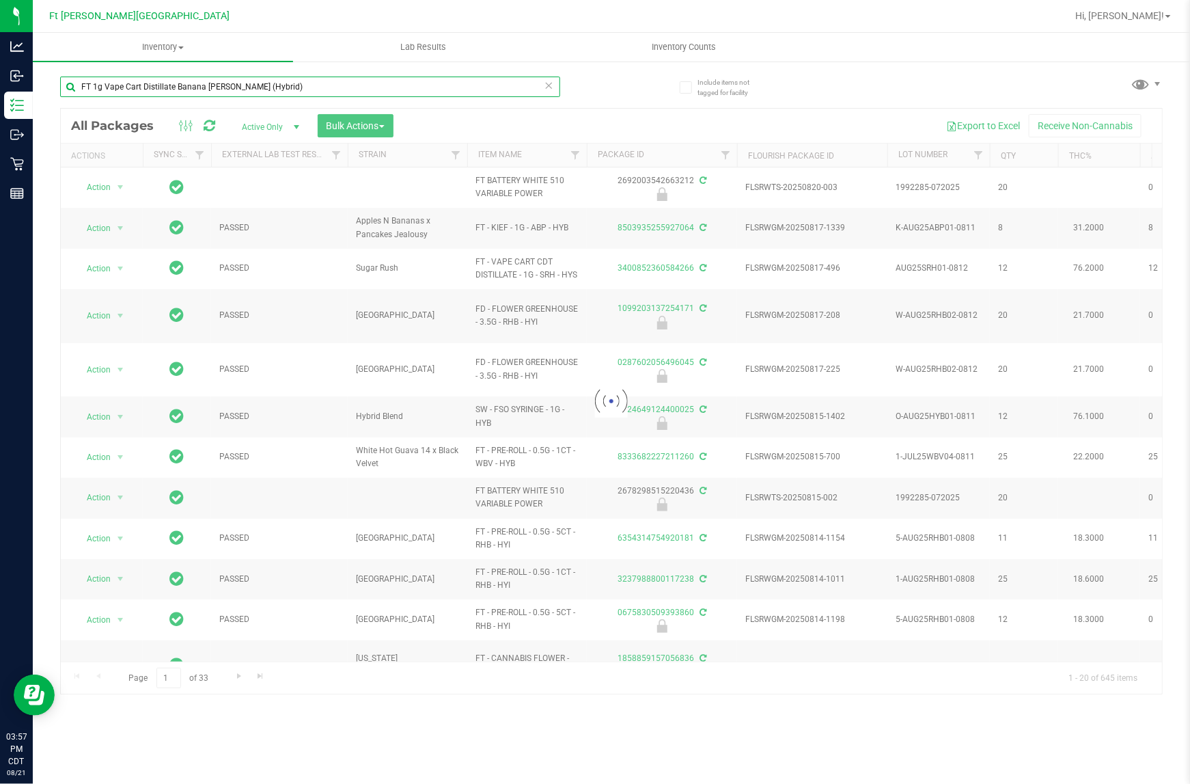
click at [281, 90] on input "FT 1g Vape Cart Distillate Banana [PERSON_NAME] (Hybrid)" at bounding box center [310, 87] width 500 height 20
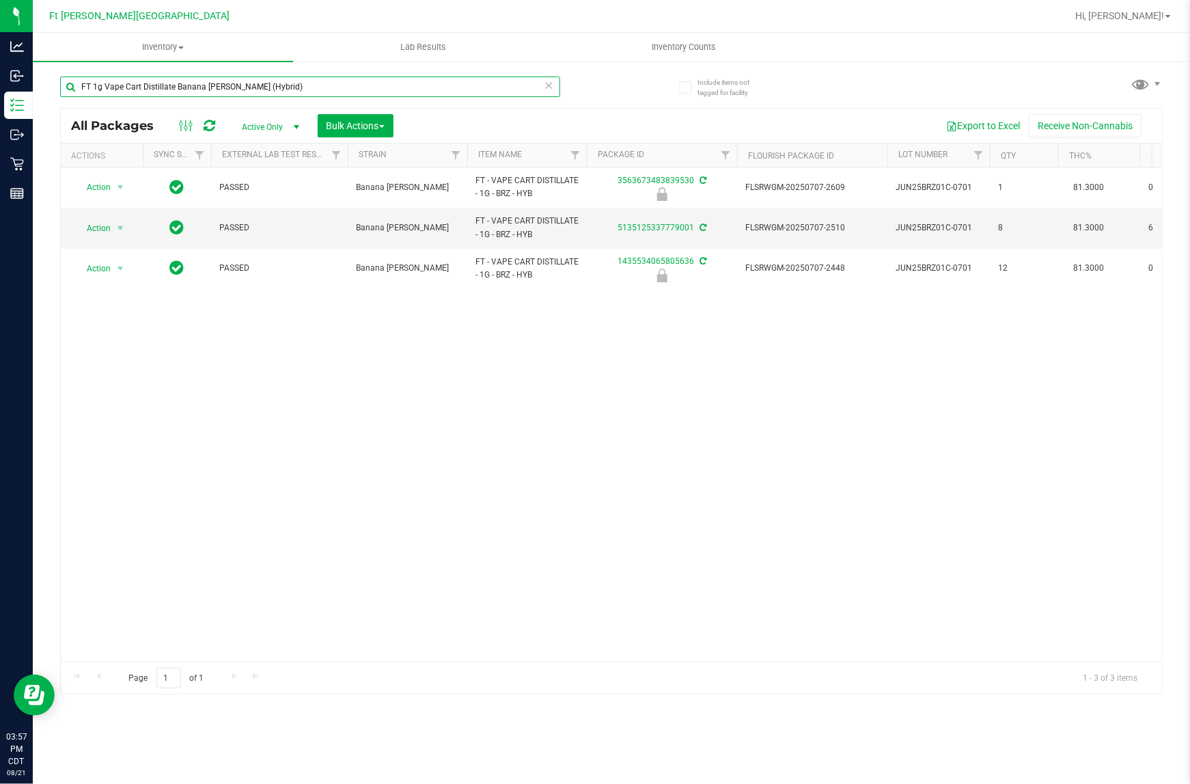
type input "FT 1g Vape Cart Distillate Banana [PERSON_NAME] (Hybrid)"
click at [548, 89] on icon at bounding box center [550, 85] width 10 height 16
type input "FT 0.5g Vape Cart Distillate [PERSON_NAME] (Indica)"
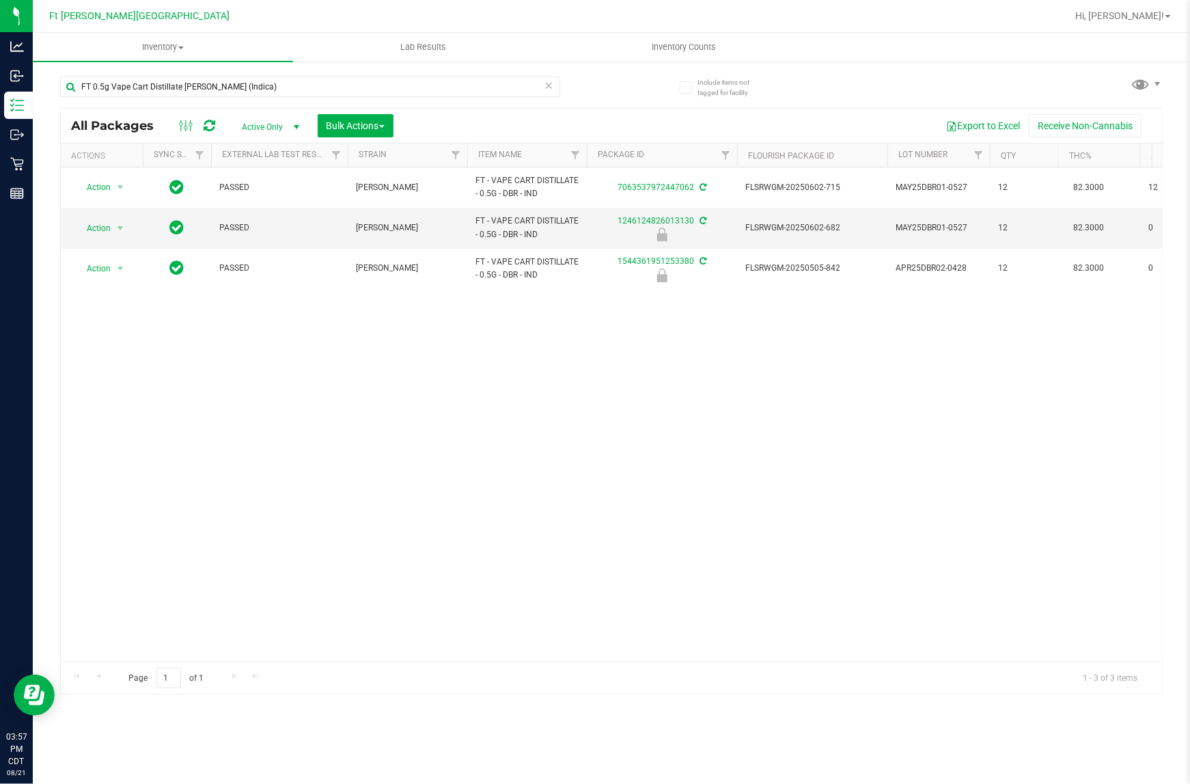
click at [549, 84] on icon at bounding box center [550, 85] width 10 height 16
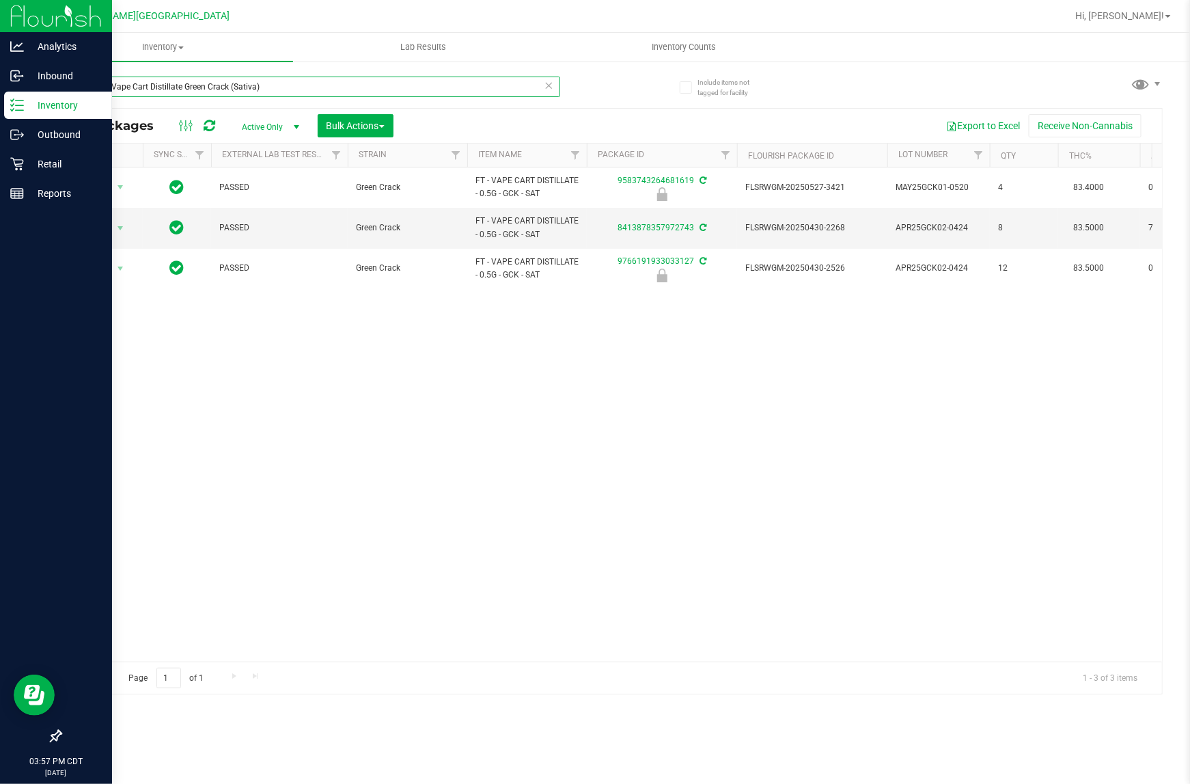
type input "FT 0.5g Vape Cart Distillate Green Crack (Sativa)"
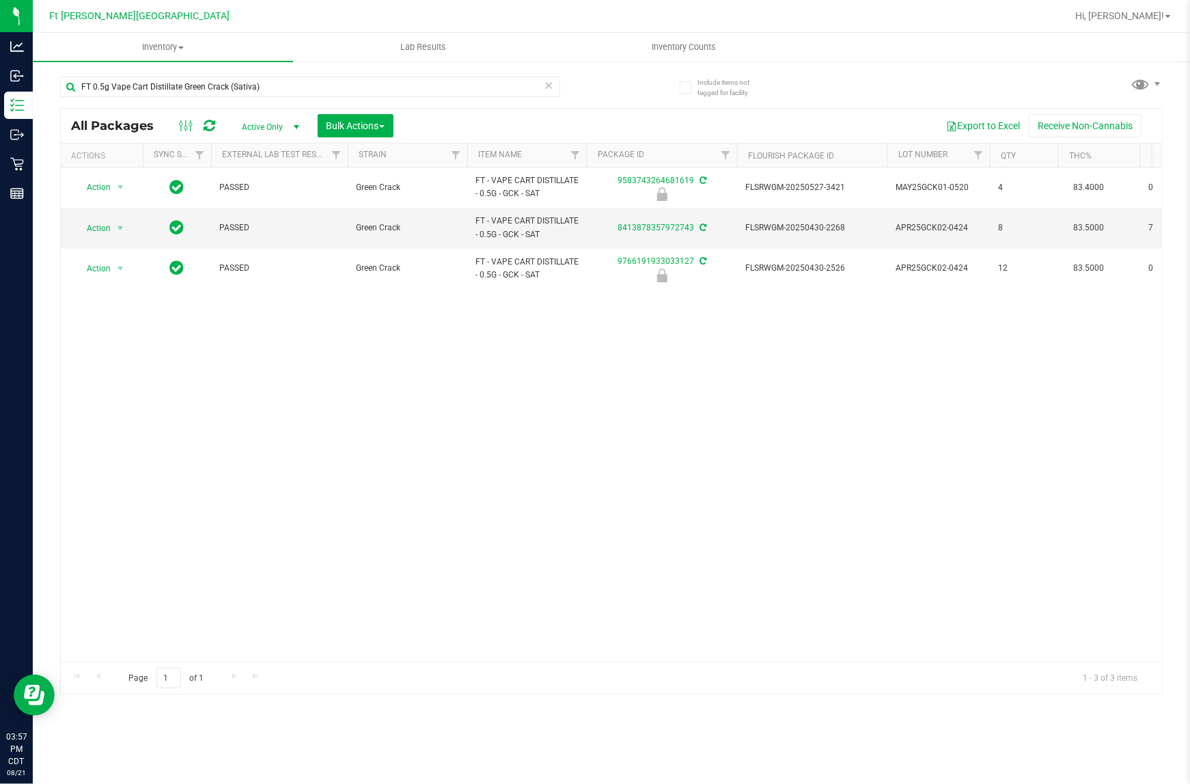
click at [547, 85] on icon at bounding box center [550, 85] width 10 height 16
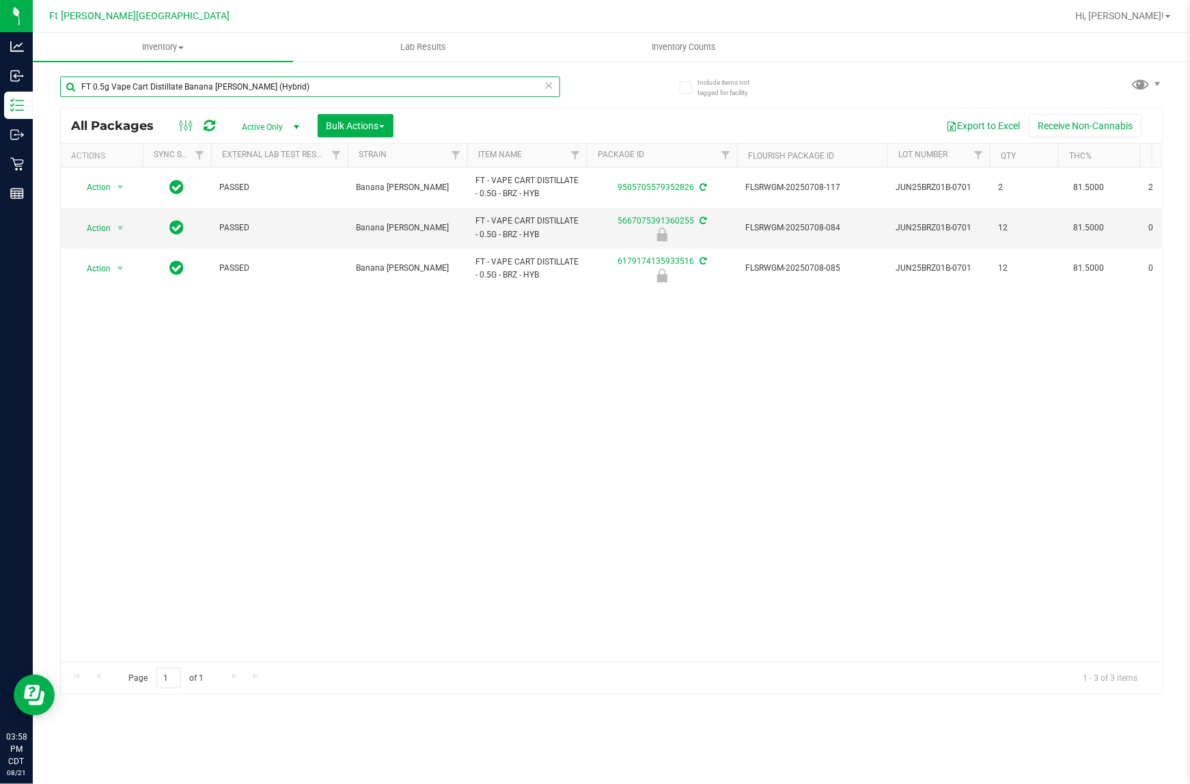
type input "FT 0.5g Vape Cart Distillate Banana [PERSON_NAME] (Hybrid)"
click at [547, 87] on icon at bounding box center [550, 85] width 10 height 16
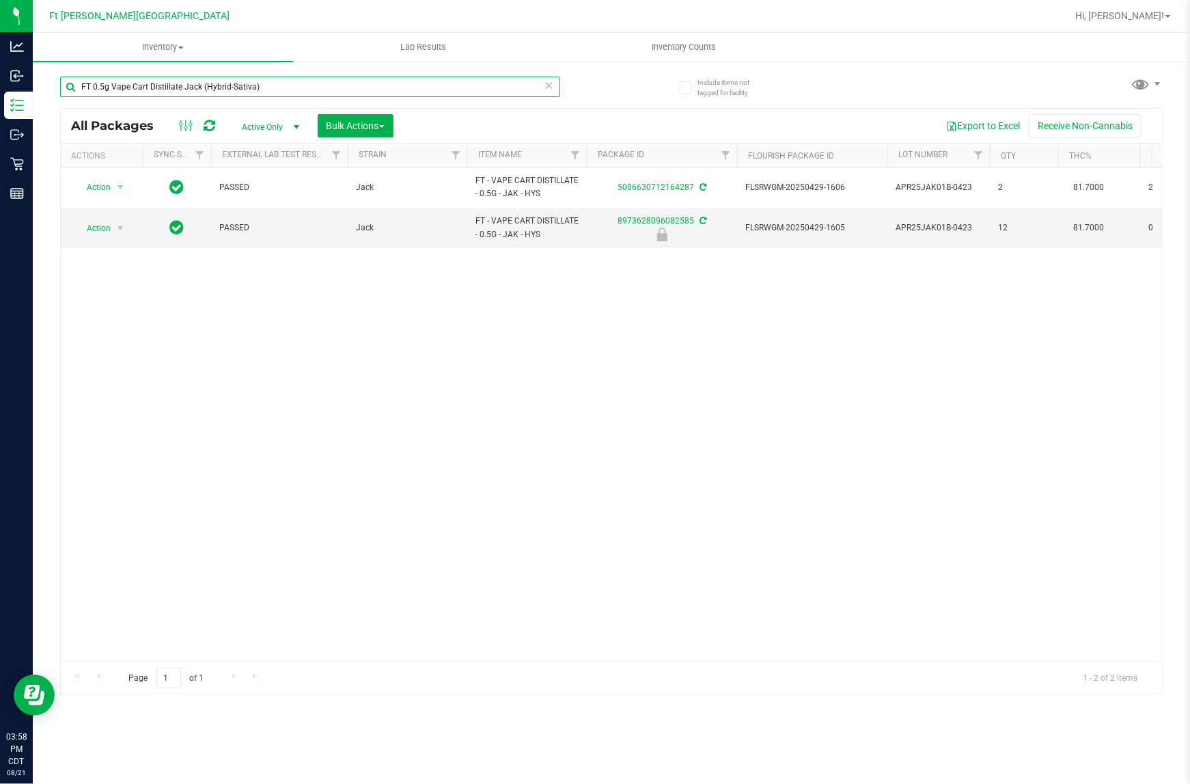
type input "FT 0.5g Vape Cart Distillate Jack (Hybrid-Sativa)"
click at [548, 87] on icon at bounding box center [550, 85] width 10 height 16
type input "FT 0.5g Vape Cart Distillate Purple Punch (Indica)"
click at [552, 92] on icon at bounding box center [550, 85] width 10 height 16
type input "FT 1g Vape Cart Distillate Amnesia (Hybrid)"
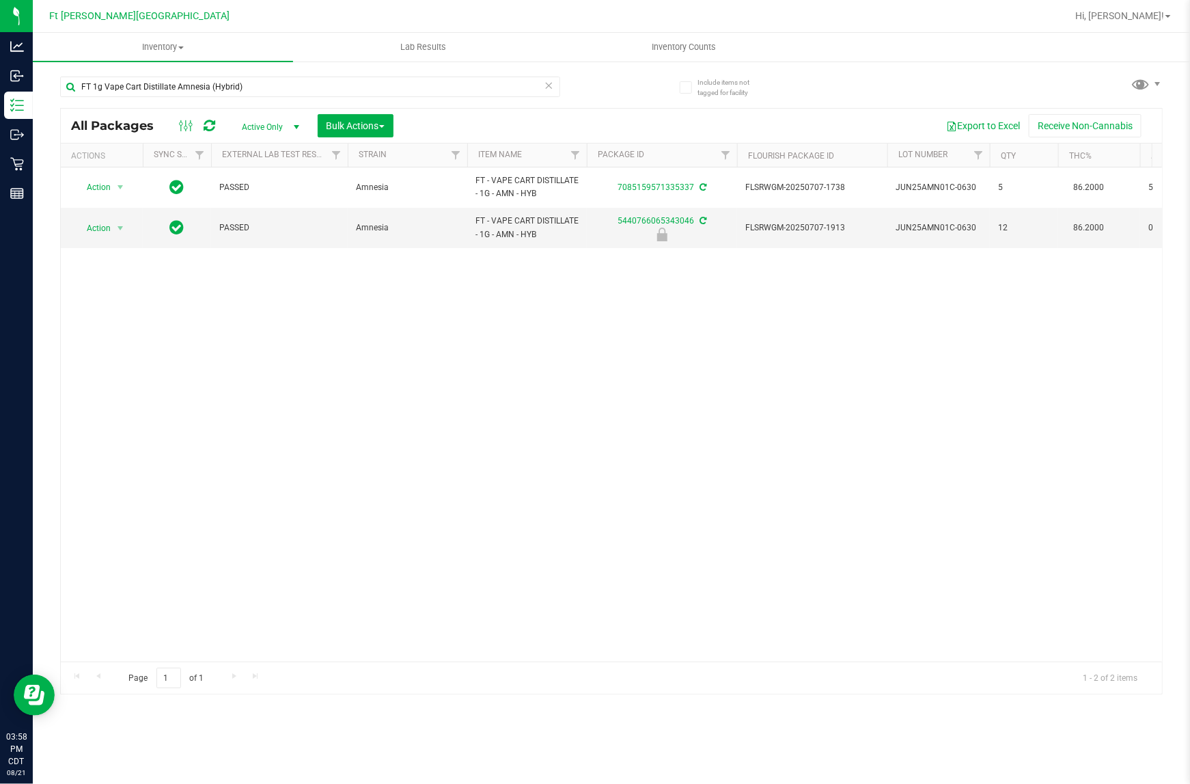
click at [548, 84] on icon at bounding box center [550, 85] width 10 height 16
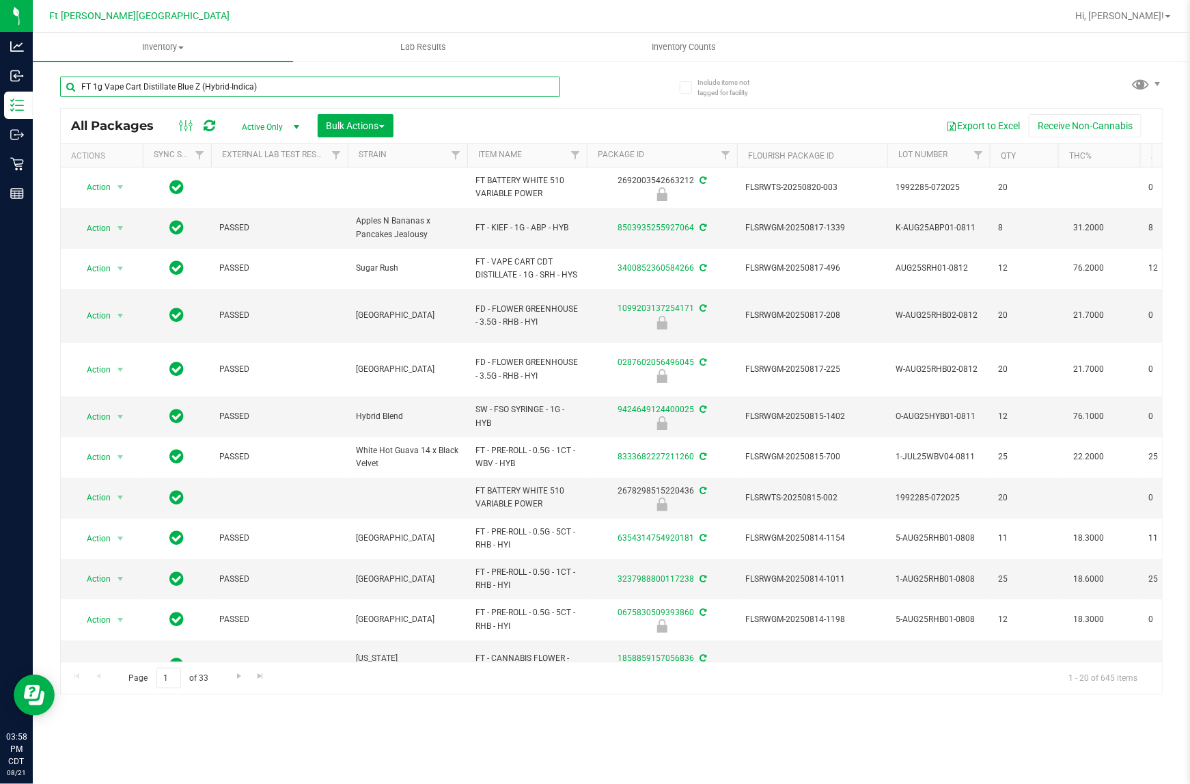
click at [257, 87] on input "FT 1g Vape Cart Distillate Blue Z (Hybrid-Indica)" at bounding box center [310, 87] width 500 height 20
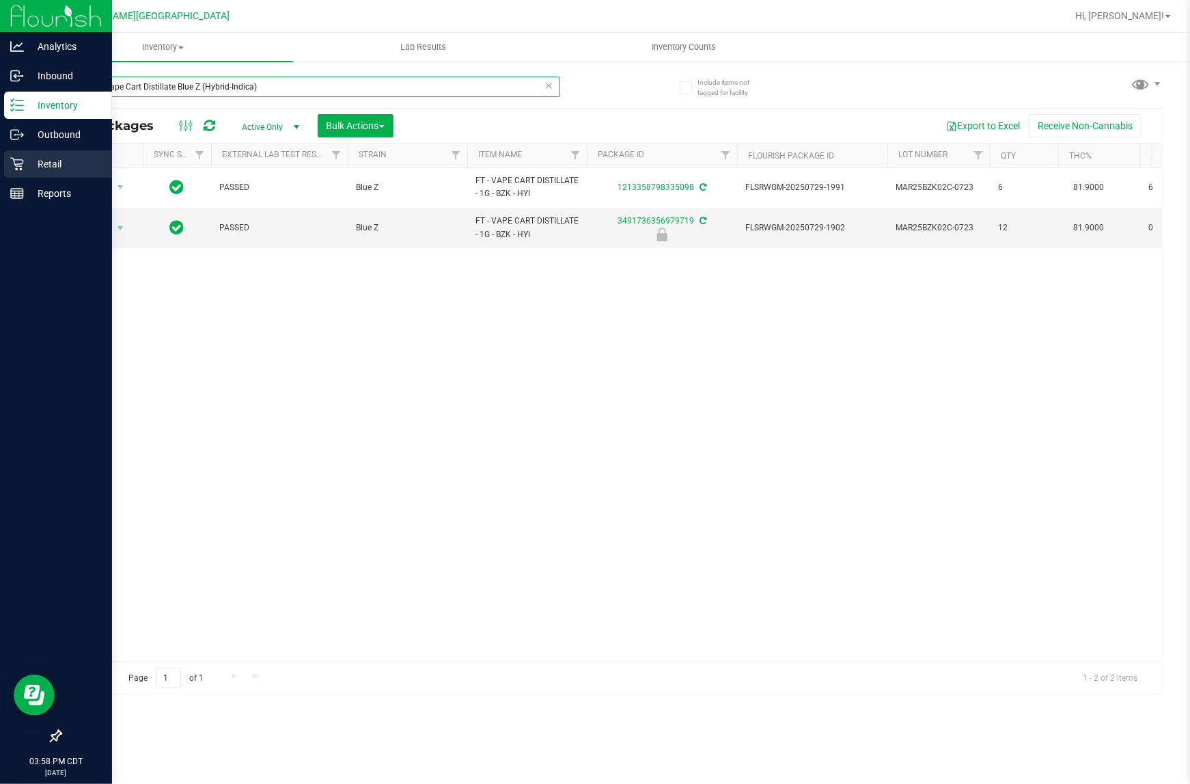
type input "FT 1g Vape Cart Distillate Blue Z (Hybrid-Indica)"
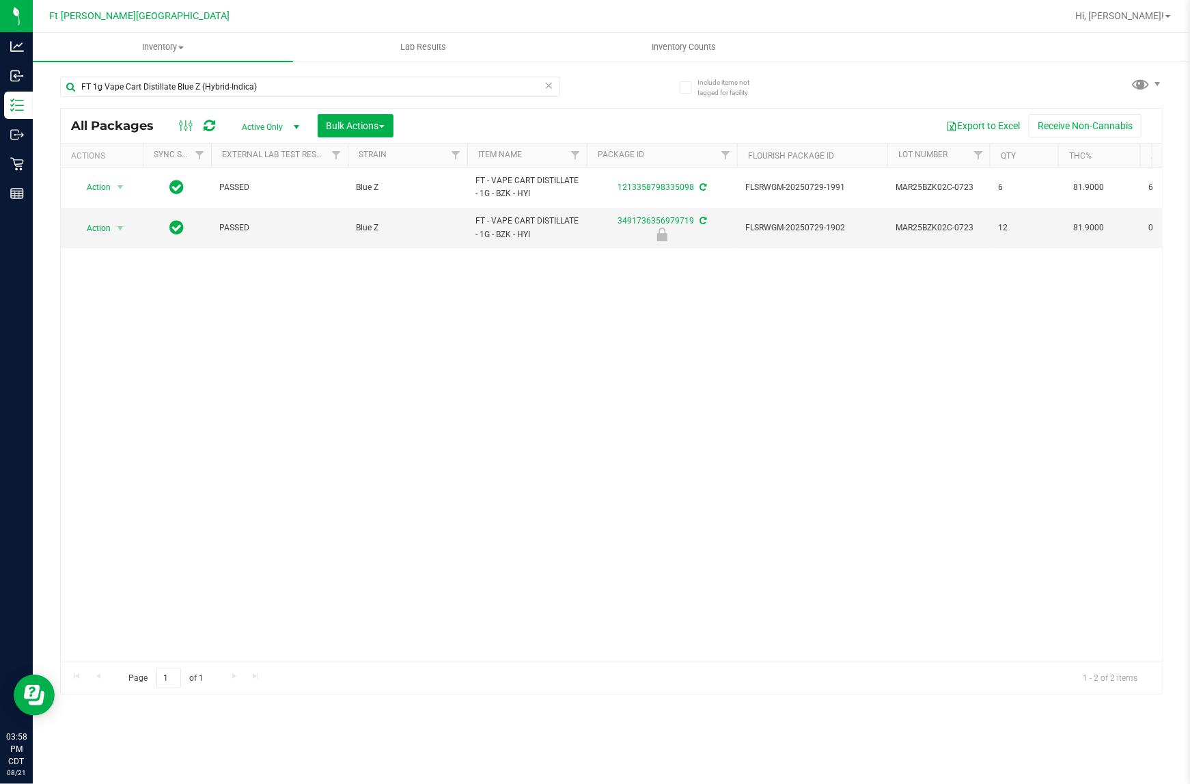
click at [552, 86] on icon at bounding box center [550, 85] width 10 height 16
type input "FT 1g Vape Cart Distillate Pineapple X (Hybrid)"
click at [550, 89] on icon at bounding box center [550, 85] width 10 height 16
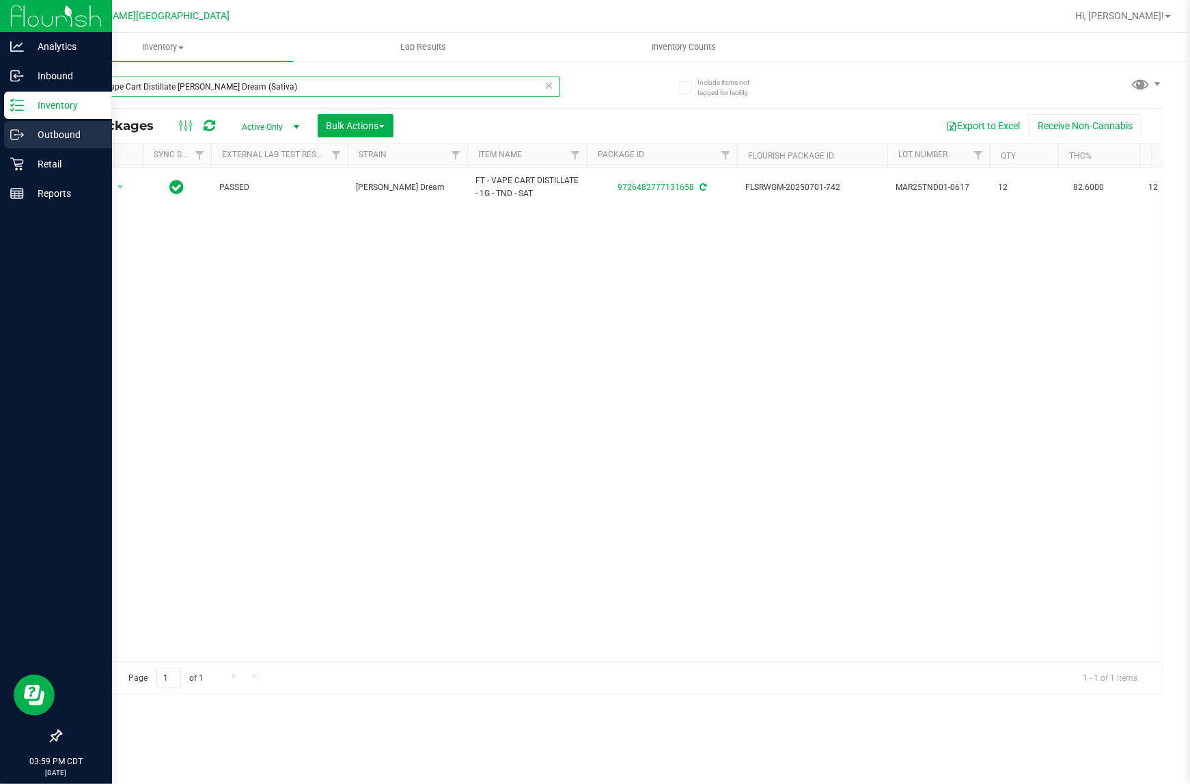
type input "FT 1g Vape Cart Distillate [PERSON_NAME] Dream (Sativa)"
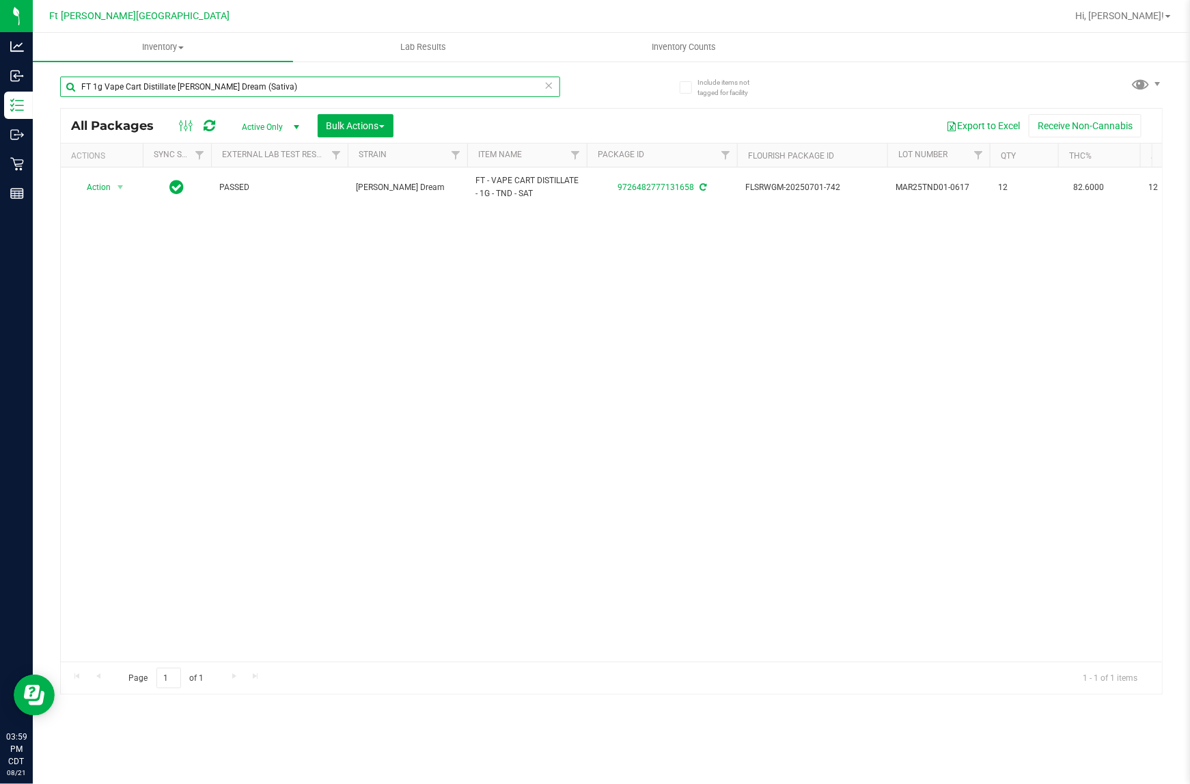
click at [554, 90] on input "FT 1g Vape Cart Distillate [PERSON_NAME] Dream (Sativa)" at bounding box center [310, 87] width 500 height 20
click at [551, 86] on icon at bounding box center [550, 85] width 10 height 16
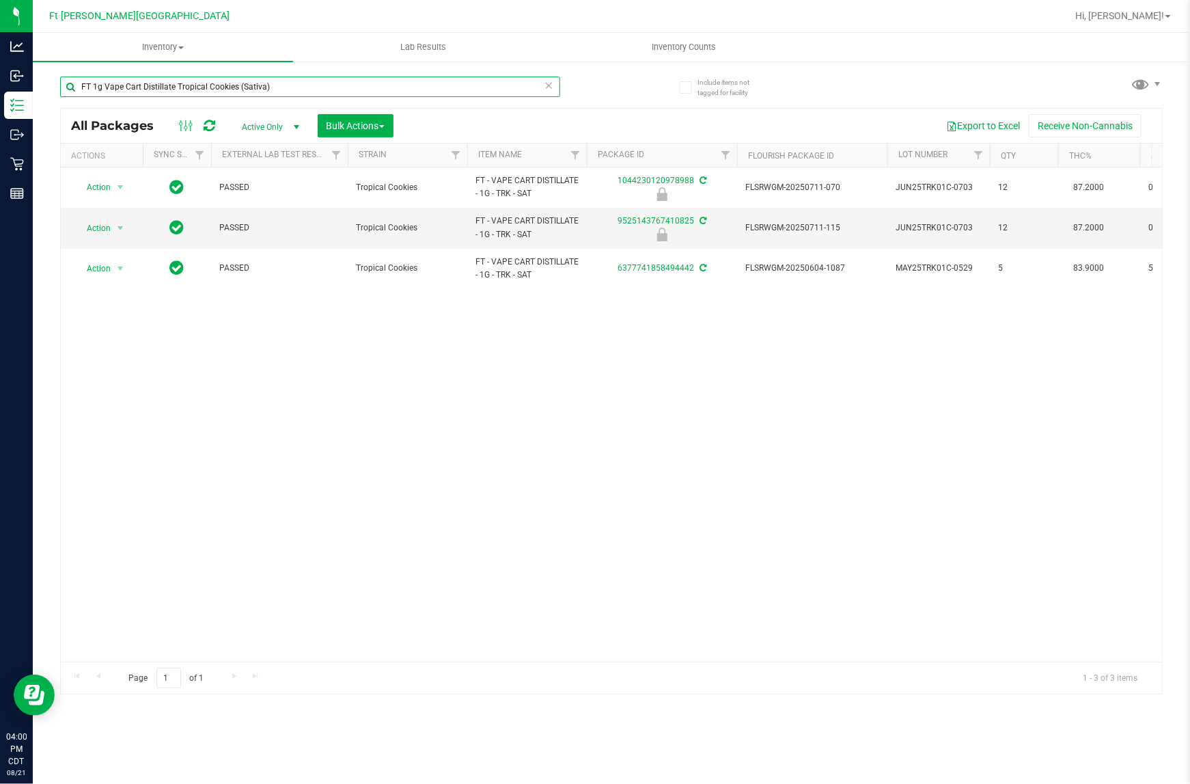
type input "FT 1g Vape Cart Distillate Tropical Cookies (Sativa)"
click at [547, 86] on icon at bounding box center [550, 85] width 10 height 16
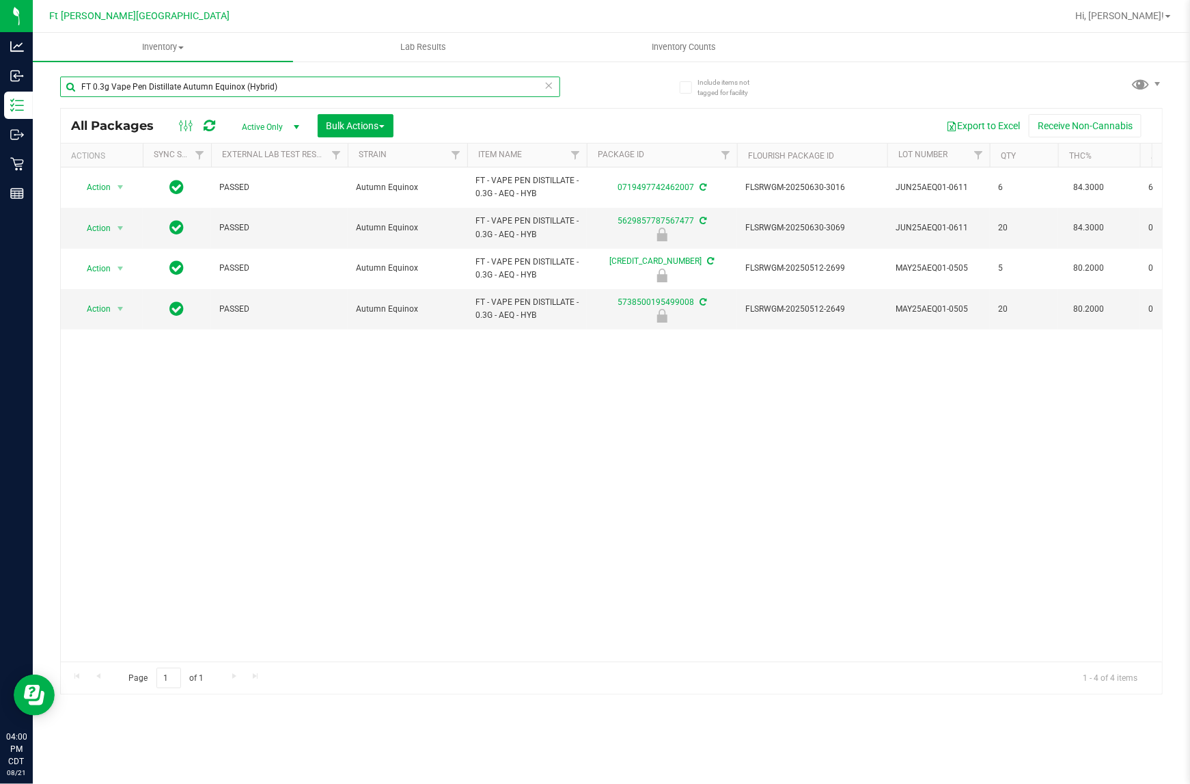
type input "FT 0.3g Vape Pen Distillate Autumn Equinox (Hybrid)"
click at [624, 545] on div "Action Action Adjust qty Create package Edit attributes Global inventory Locate…" at bounding box center [611, 414] width 1101 height 494
click at [548, 85] on icon at bounding box center [550, 85] width 10 height 16
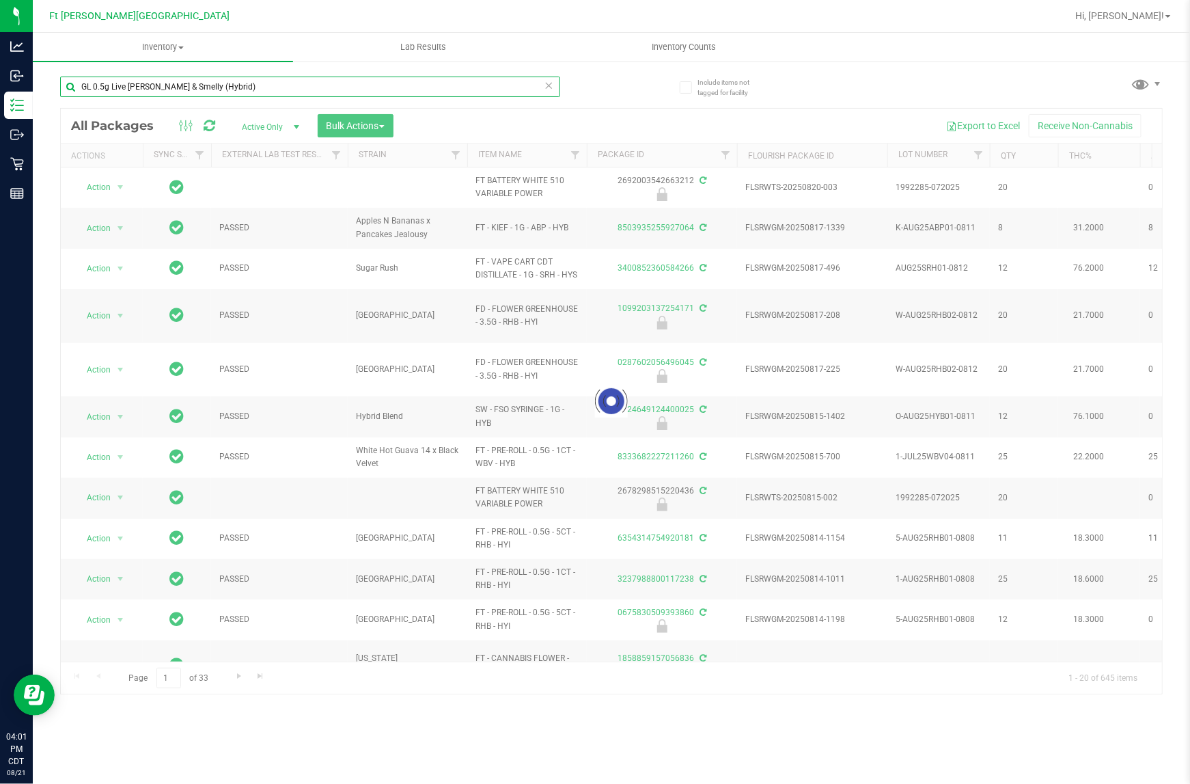
click at [265, 86] on input "GL 0.5g Live [PERSON_NAME] & Smelly (Hybrid)" at bounding box center [310, 87] width 500 height 20
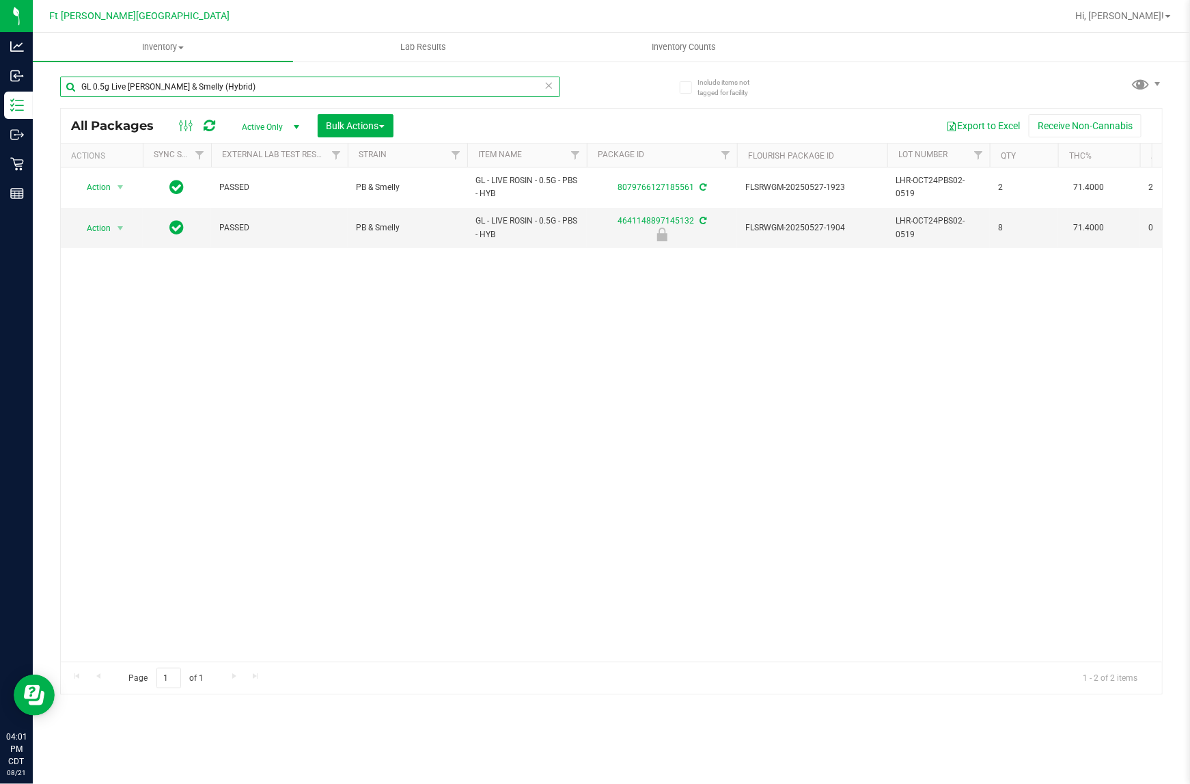
type input "GL 0.5g Live [PERSON_NAME] & Smelly (Hybrid)"
click at [549, 87] on icon at bounding box center [550, 85] width 10 height 16
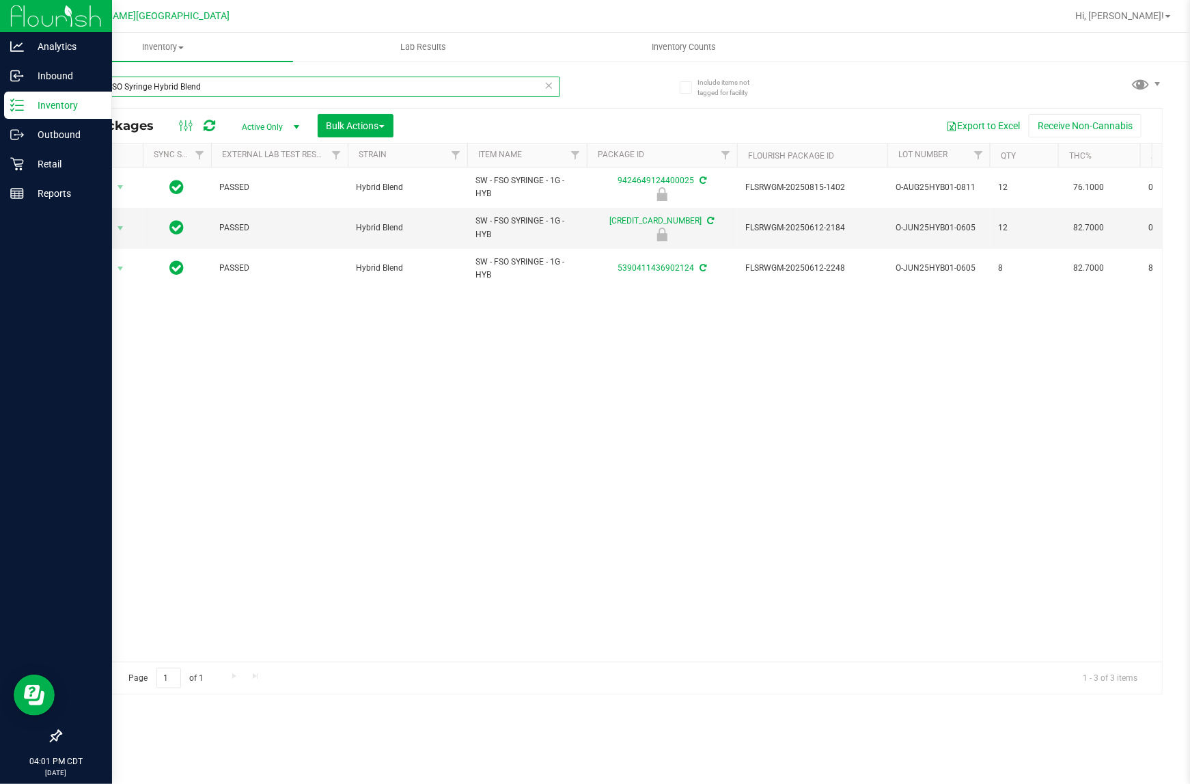
type input "SW 1g FSO Syringe Hybrid Blend"
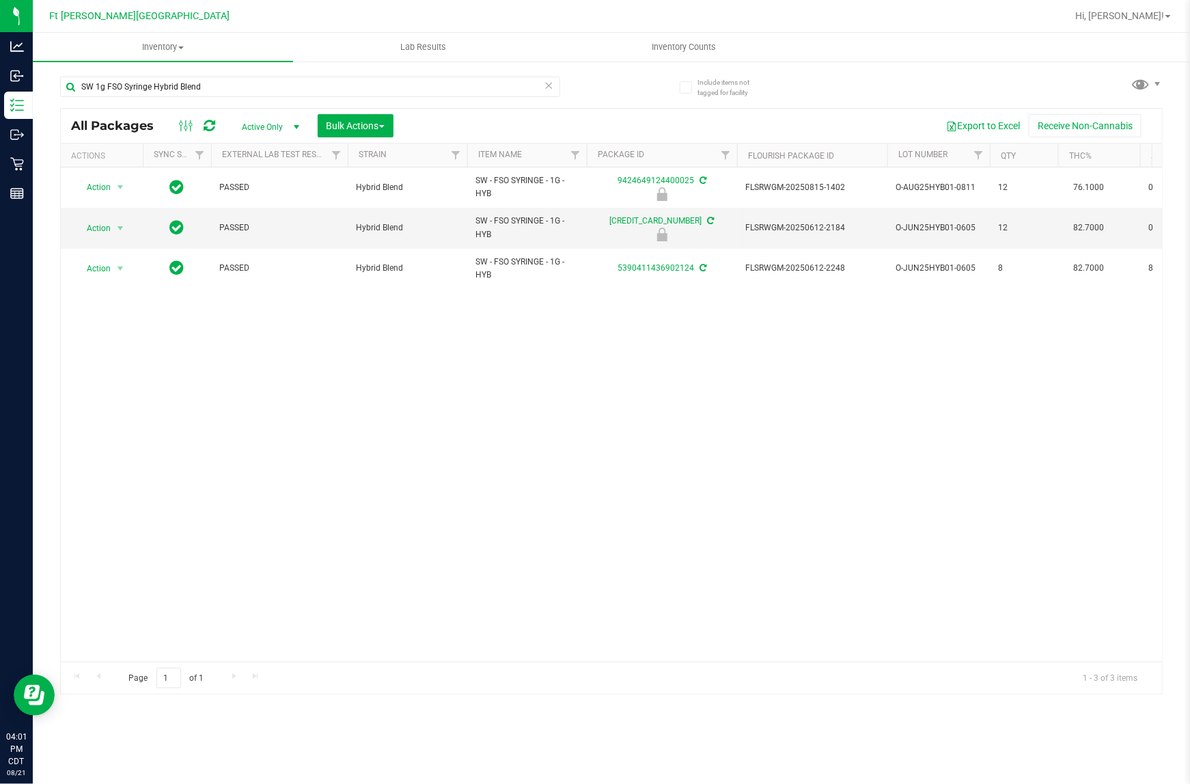
click at [547, 85] on icon at bounding box center [550, 85] width 10 height 16
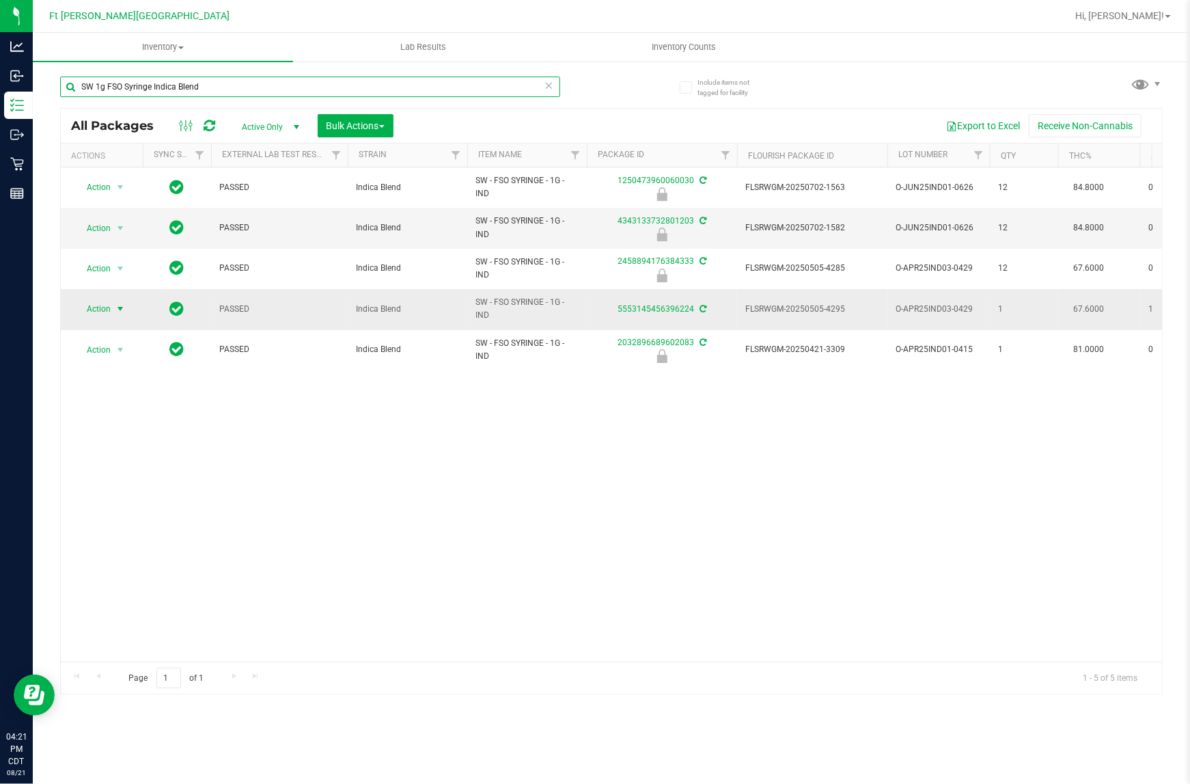
type input "SW 1g FSO Syringe Indica Blend"
click at [110, 313] on span "Action" at bounding box center [92, 308] width 37 height 19
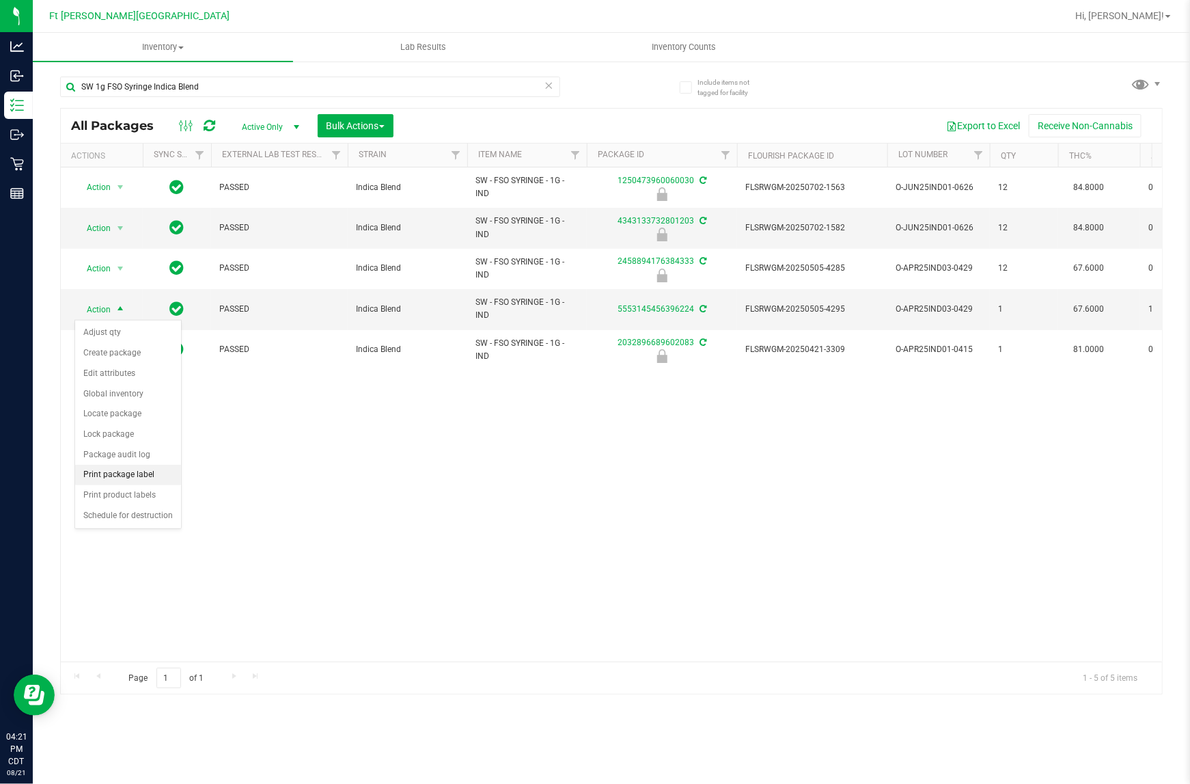
click at [146, 478] on li "Print package label" at bounding box center [128, 475] width 106 height 20
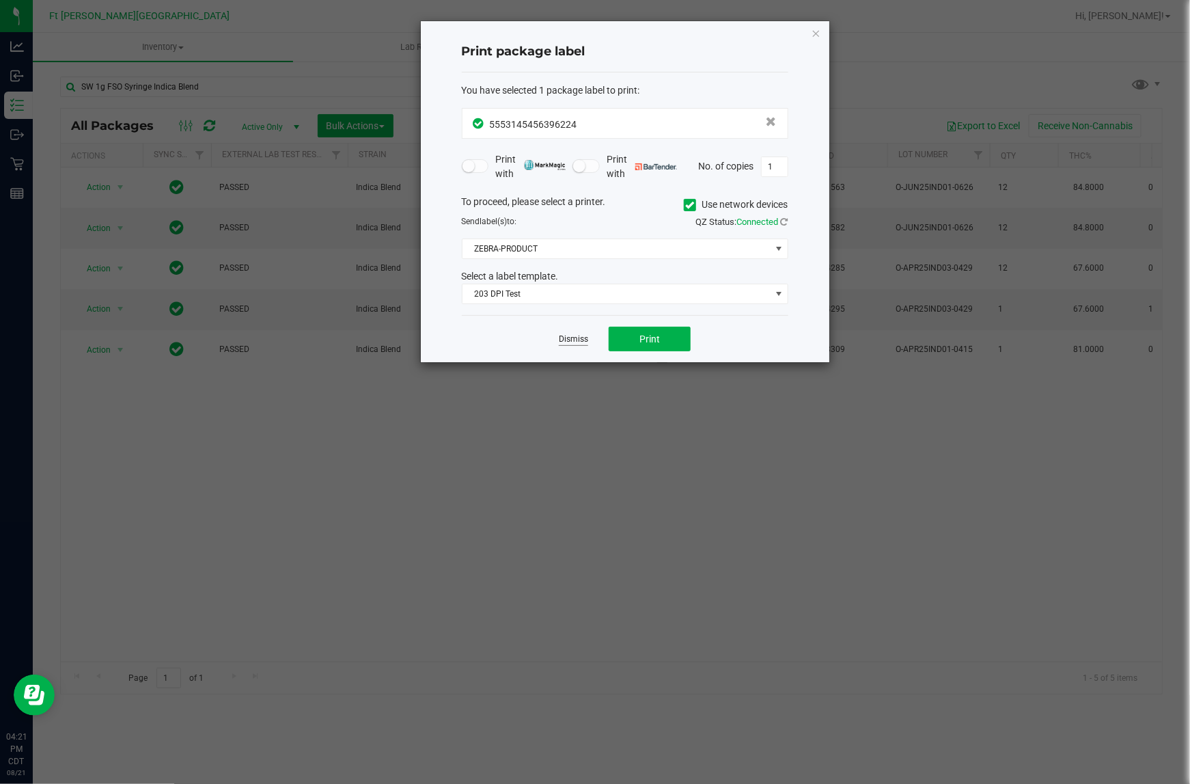
click at [581, 340] on link "Dismiss" at bounding box center [573, 339] width 29 height 12
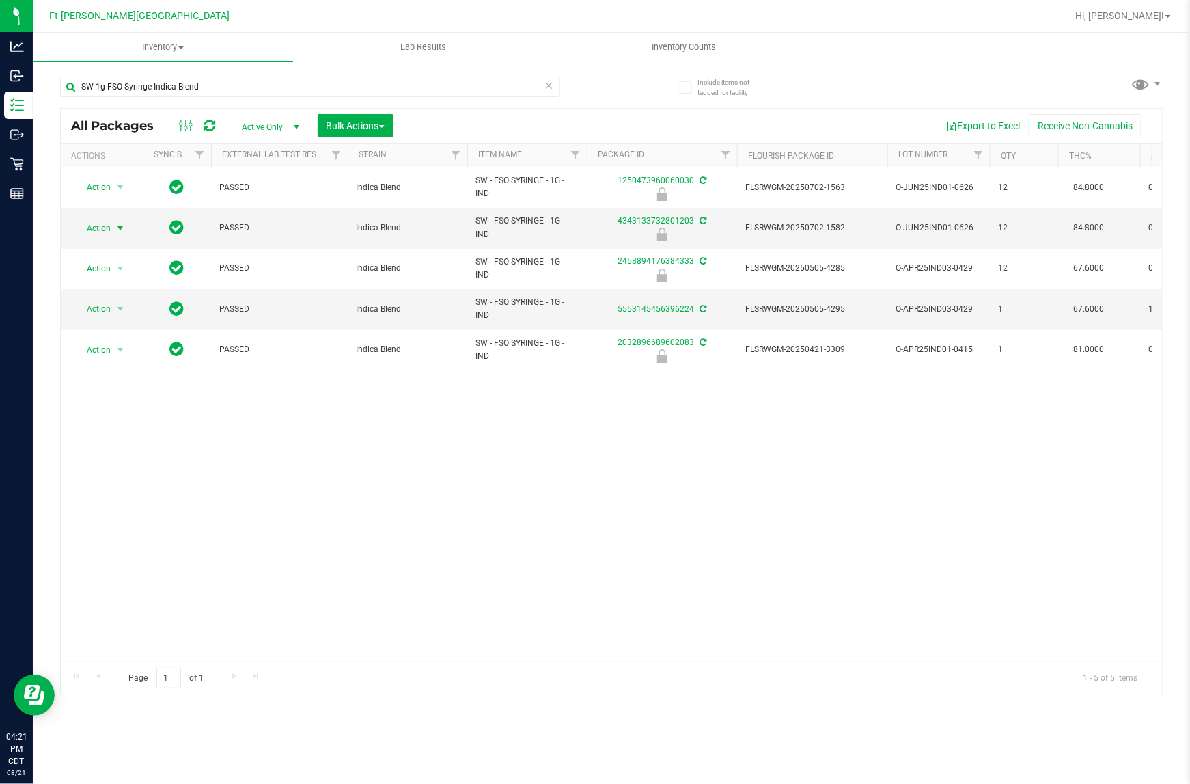
drag, startPoint x: 96, startPoint y: 220, endPoint x: 493, endPoint y: 456, distance: 462.3
click at [497, 459] on div "Action Action Edit attributes Global inventory Locate package Package audit log…" at bounding box center [611, 414] width 1101 height 494
drag, startPoint x: 262, startPoint y: 92, endPoint x: 124, endPoint y: 111, distance: 139.2
click at [11, 94] on div "Analytics Inbound Inventory Outbound Retail Reports 04:21 PM CDT 08/21/2025 08/…" at bounding box center [595, 392] width 1190 height 784
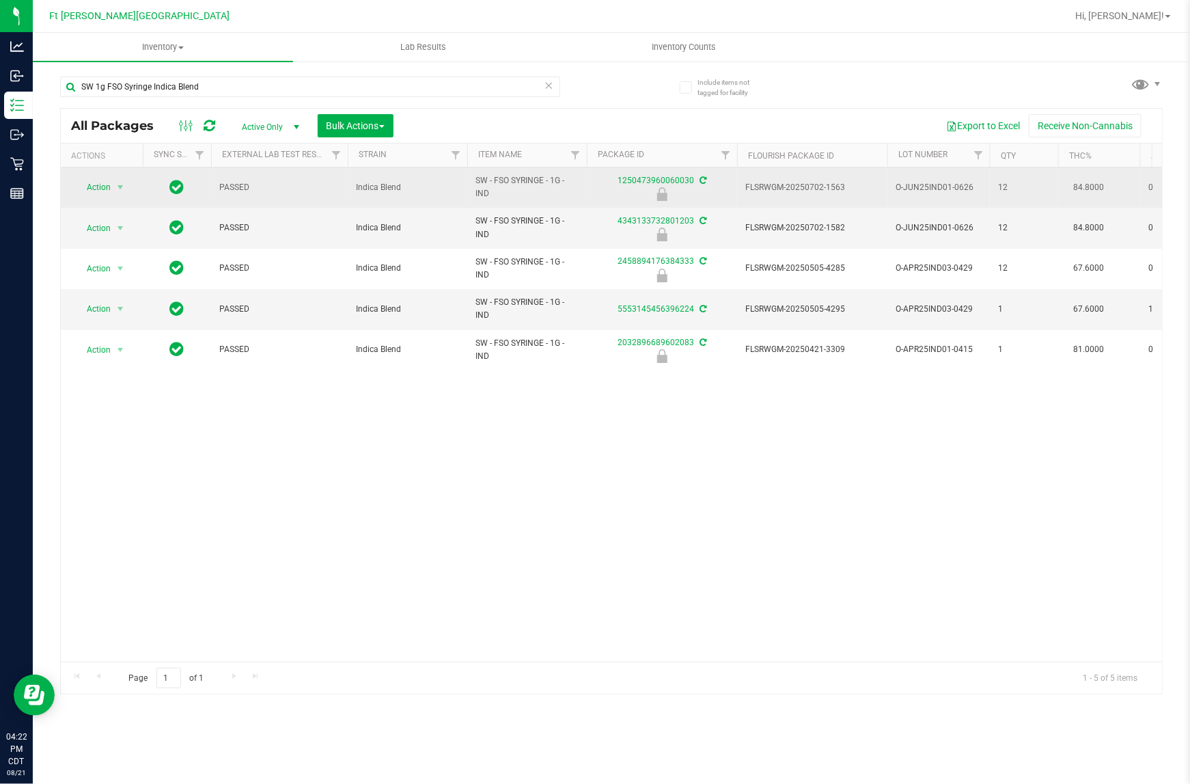
click at [105, 198] on td "Action Action Edit attributes Global inventory Locate package Package audit log…" at bounding box center [102, 187] width 82 height 40
click at [106, 195] on span "Action" at bounding box center [92, 187] width 37 height 19
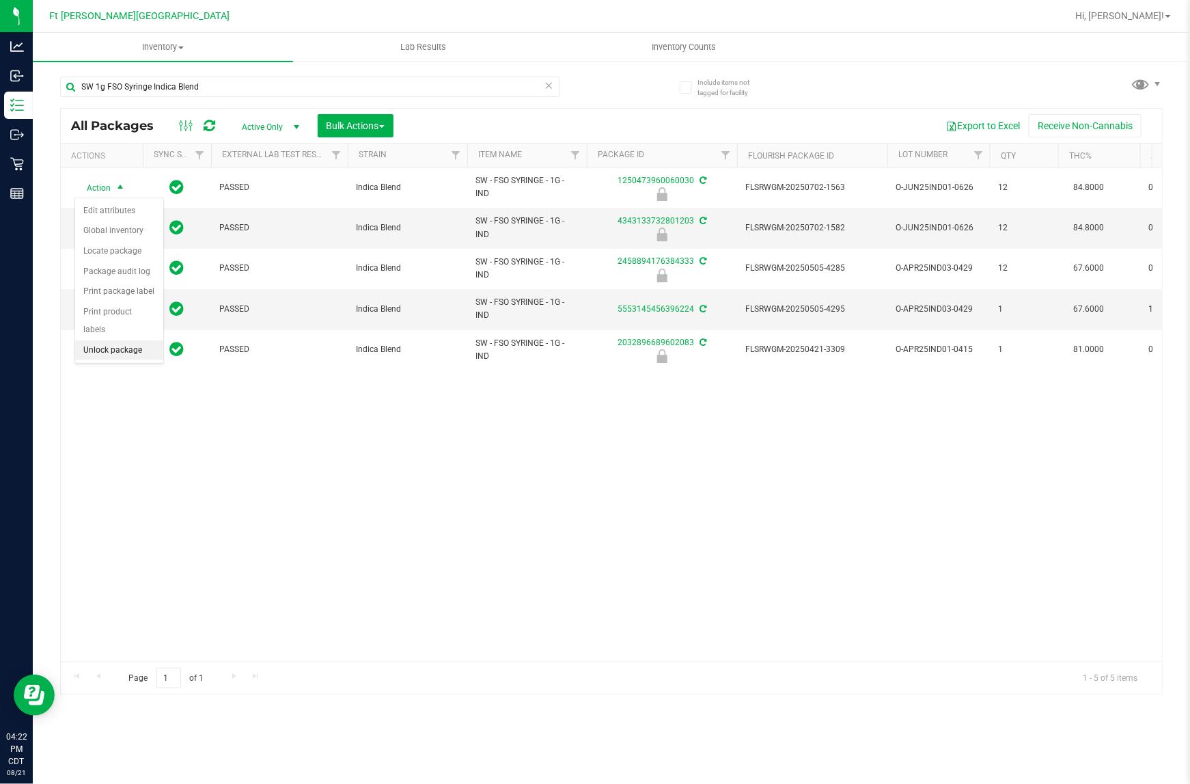
click at [122, 340] on li "Unlock package" at bounding box center [119, 350] width 88 height 20
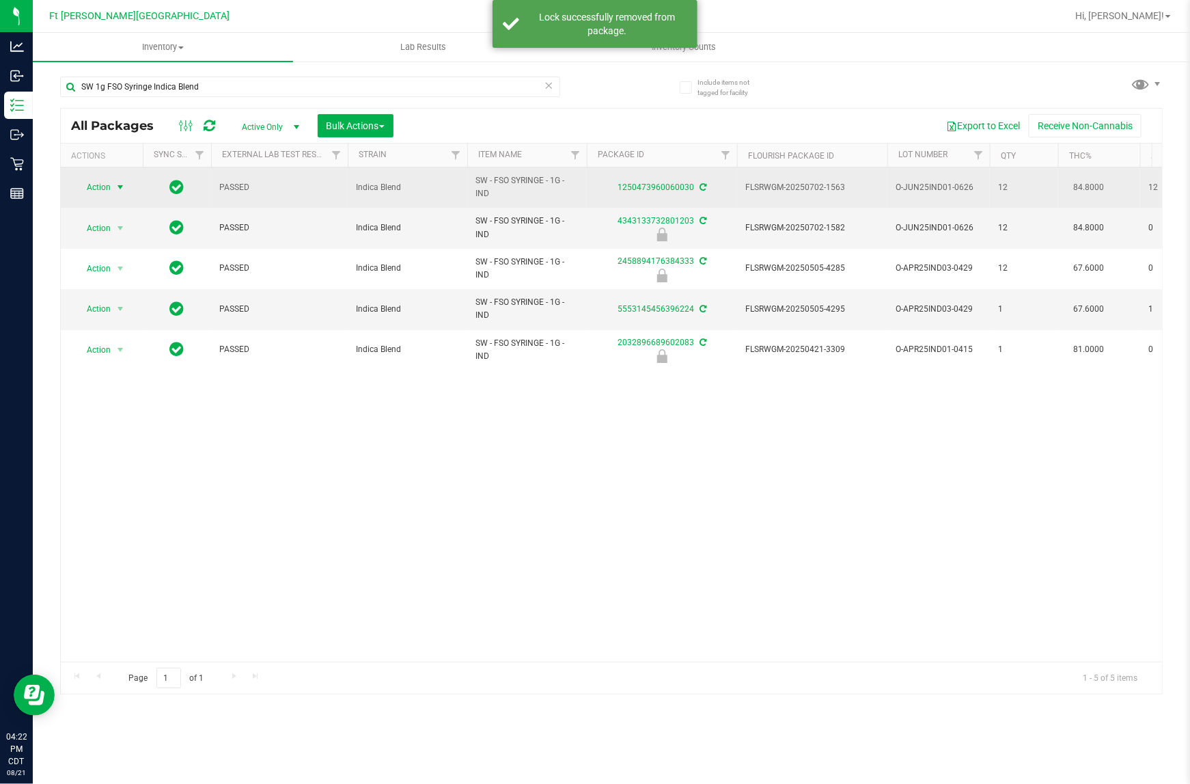
click at [99, 188] on span "Action" at bounding box center [92, 187] width 37 height 19
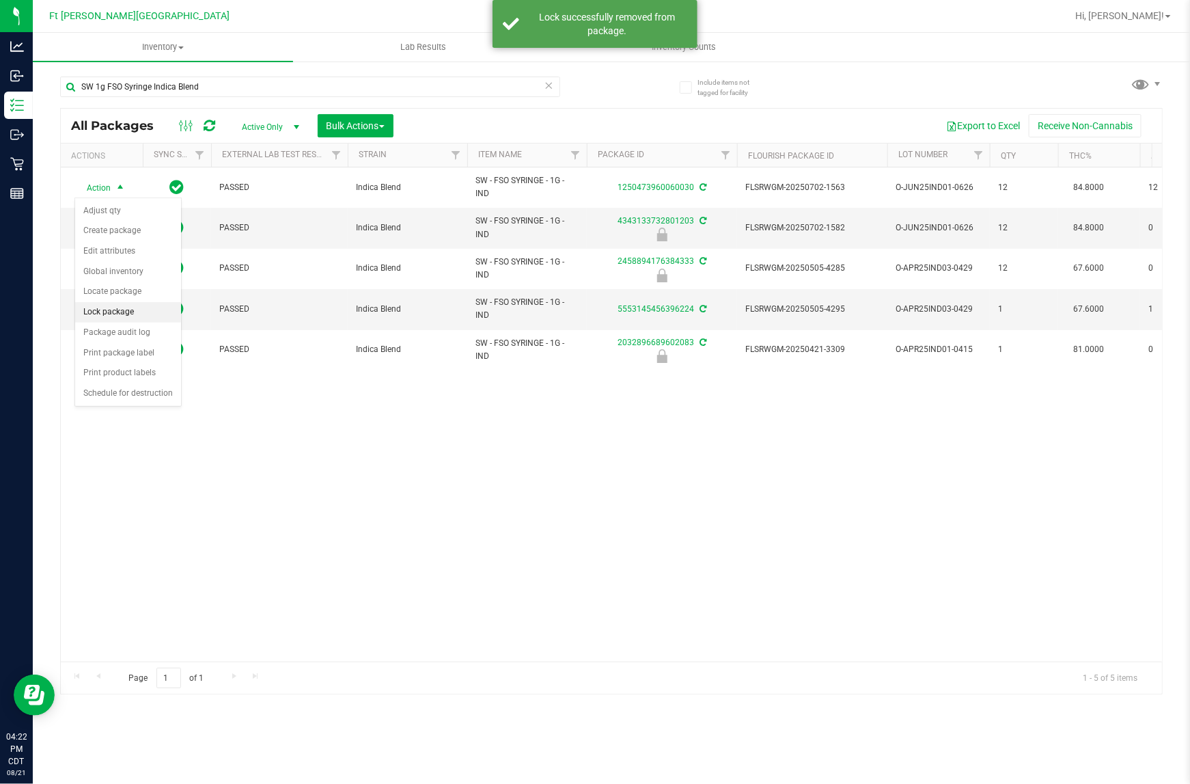
click at [107, 306] on li "Lock package" at bounding box center [128, 312] width 106 height 20
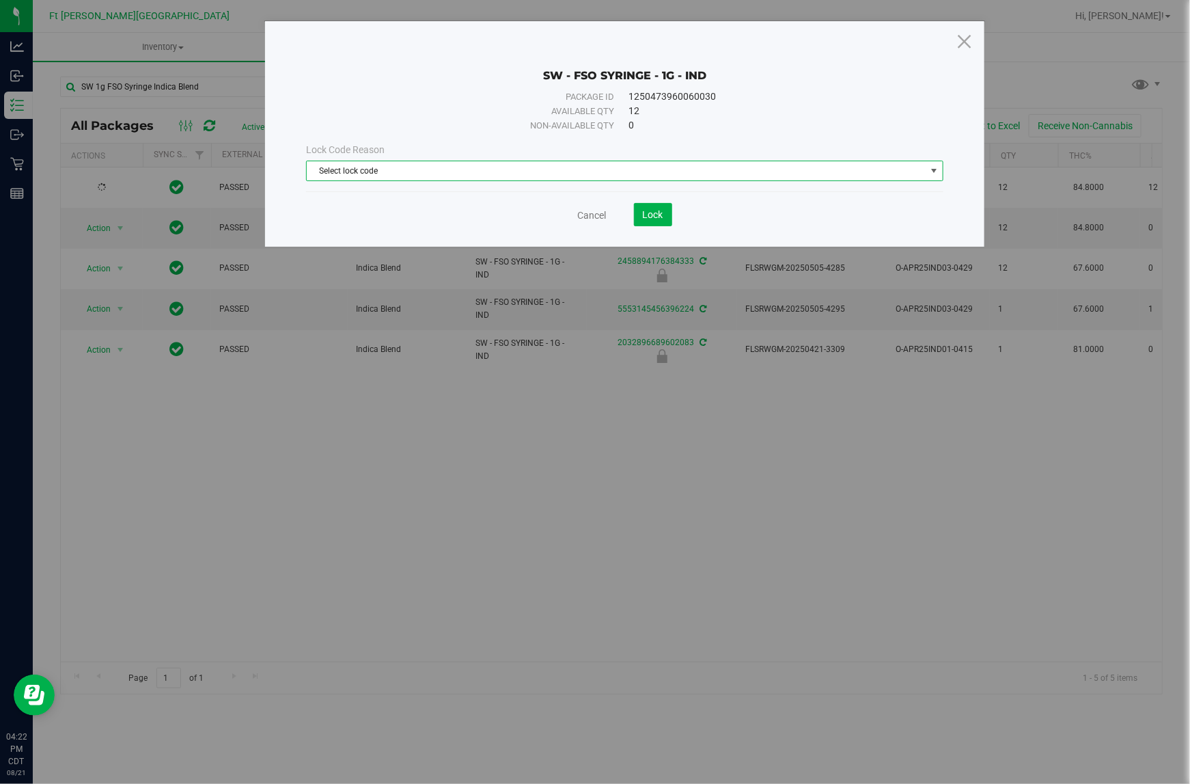
click at [429, 175] on span "Select lock code" at bounding box center [616, 170] width 618 height 19
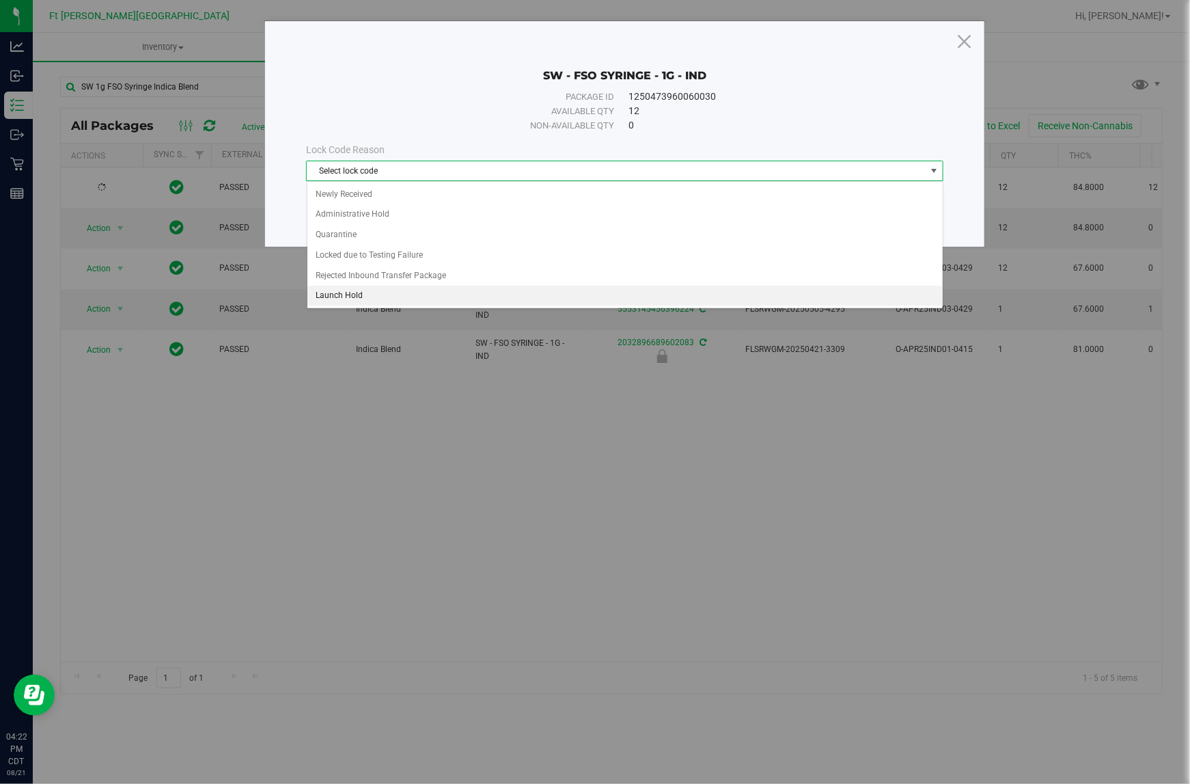
click at [371, 296] on li "Launch Hold" at bounding box center [624, 296] width 635 height 20
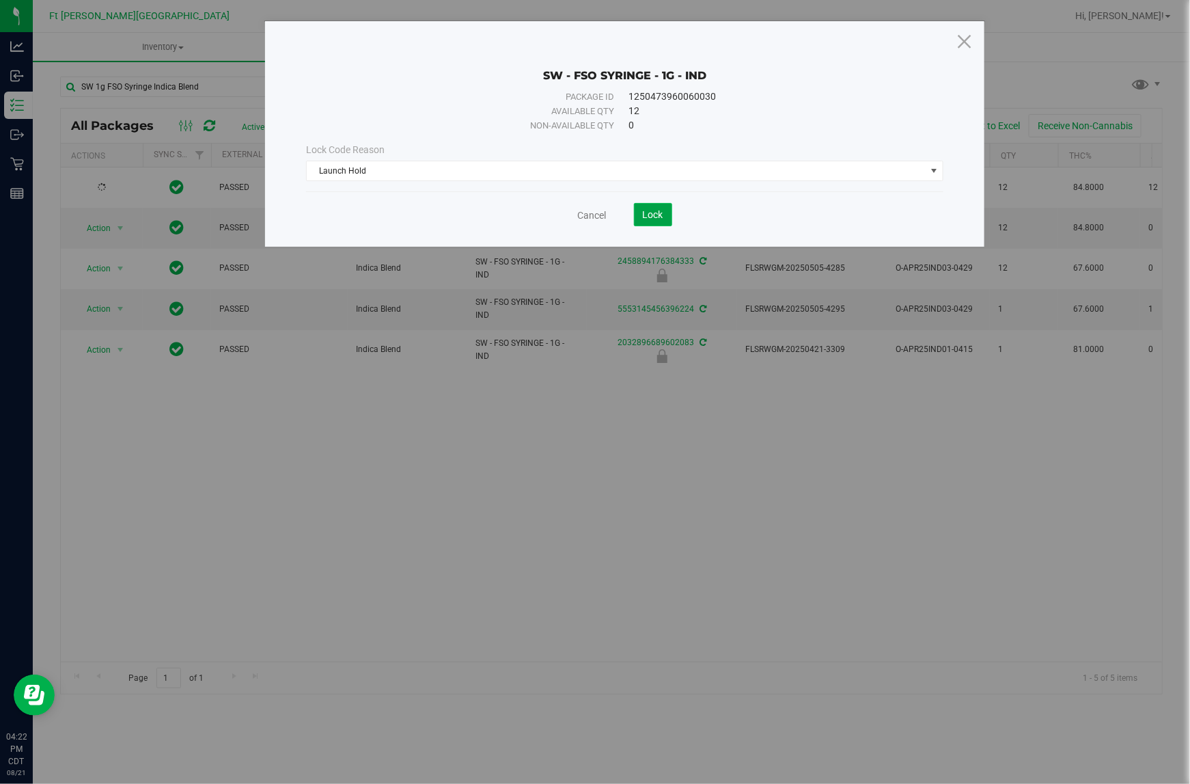
click at [640, 217] on button "Lock" at bounding box center [653, 214] width 38 height 23
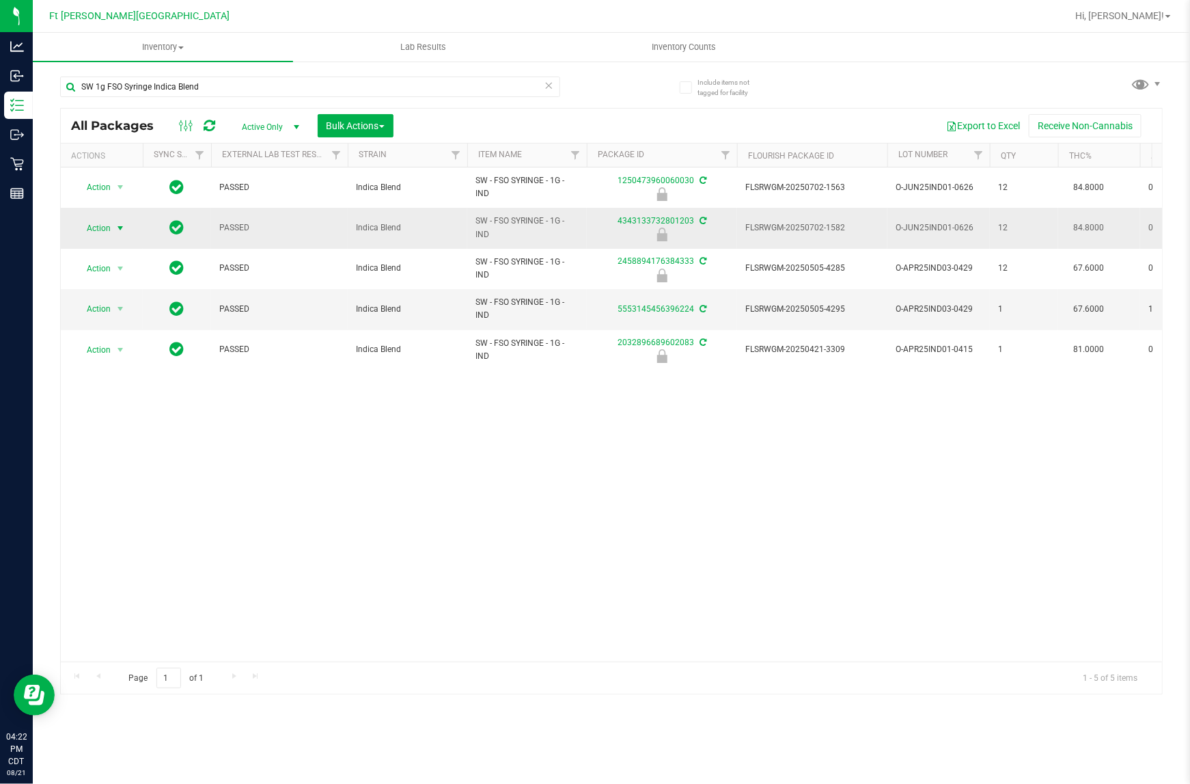
click at [104, 225] on span "Action" at bounding box center [92, 228] width 37 height 19
click at [138, 381] on li "Unlock package" at bounding box center [119, 391] width 88 height 20
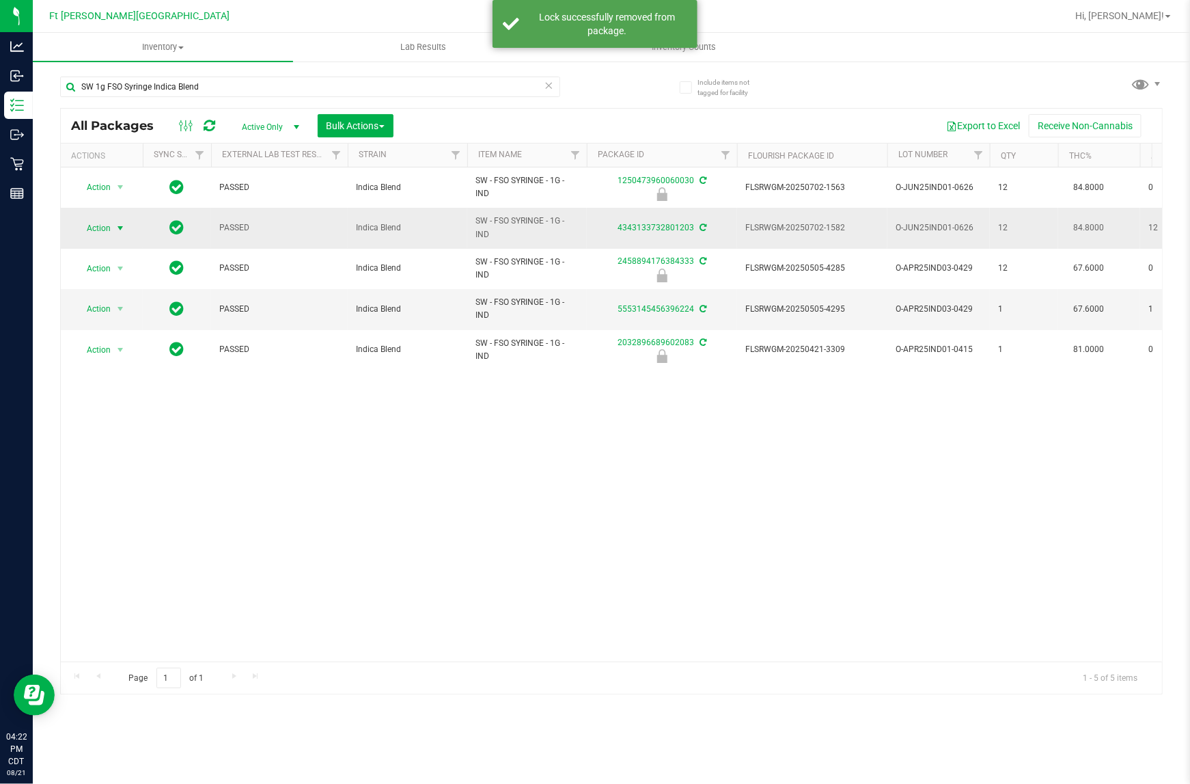
click at [109, 229] on span "Action" at bounding box center [92, 228] width 37 height 19
click at [124, 357] on li "Lock package" at bounding box center [128, 353] width 106 height 20
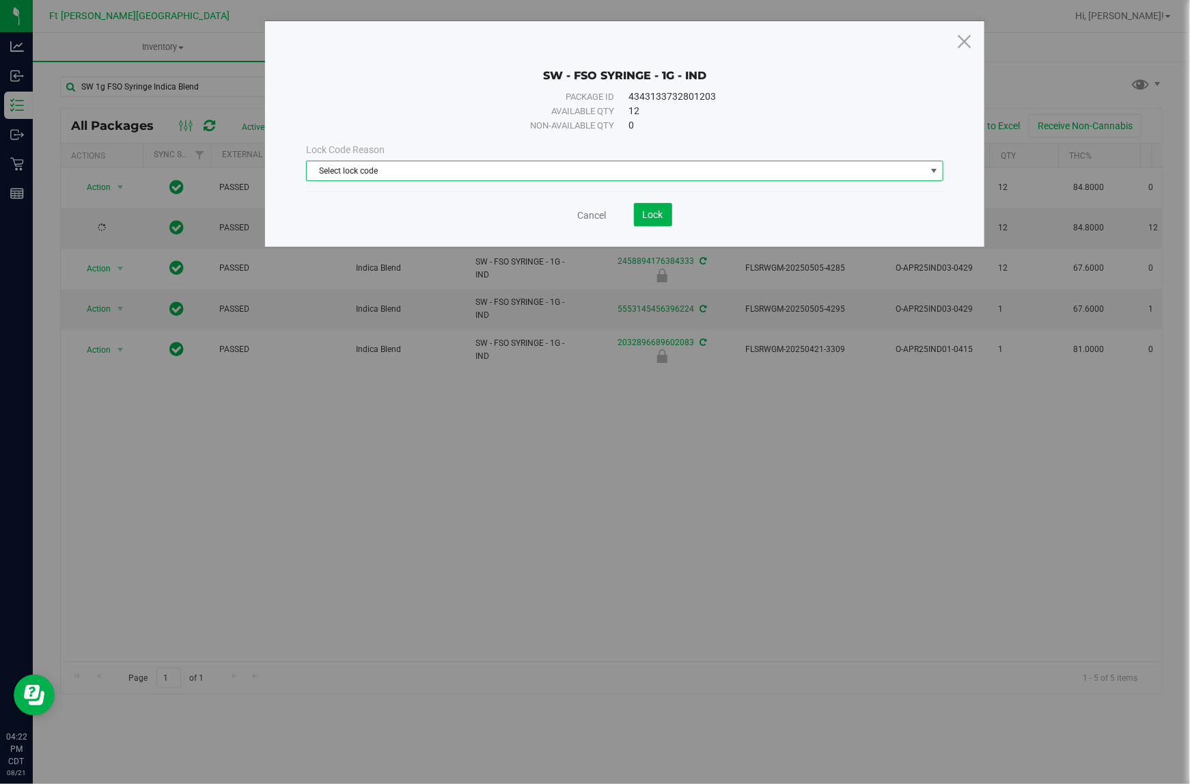
click at [526, 171] on span "Select lock code" at bounding box center [616, 170] width 618 height 19
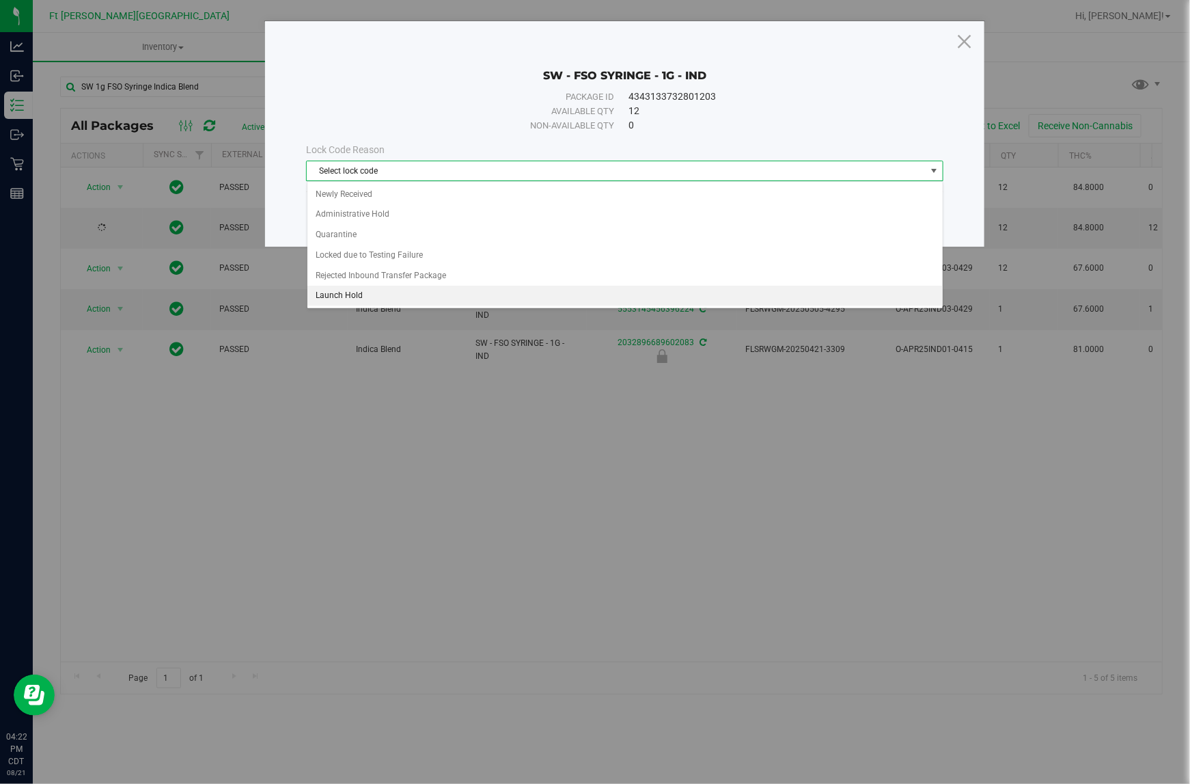
click at [396, 304] on li "Launch Hold" at bounding box center [624, 296] width 635 height 20
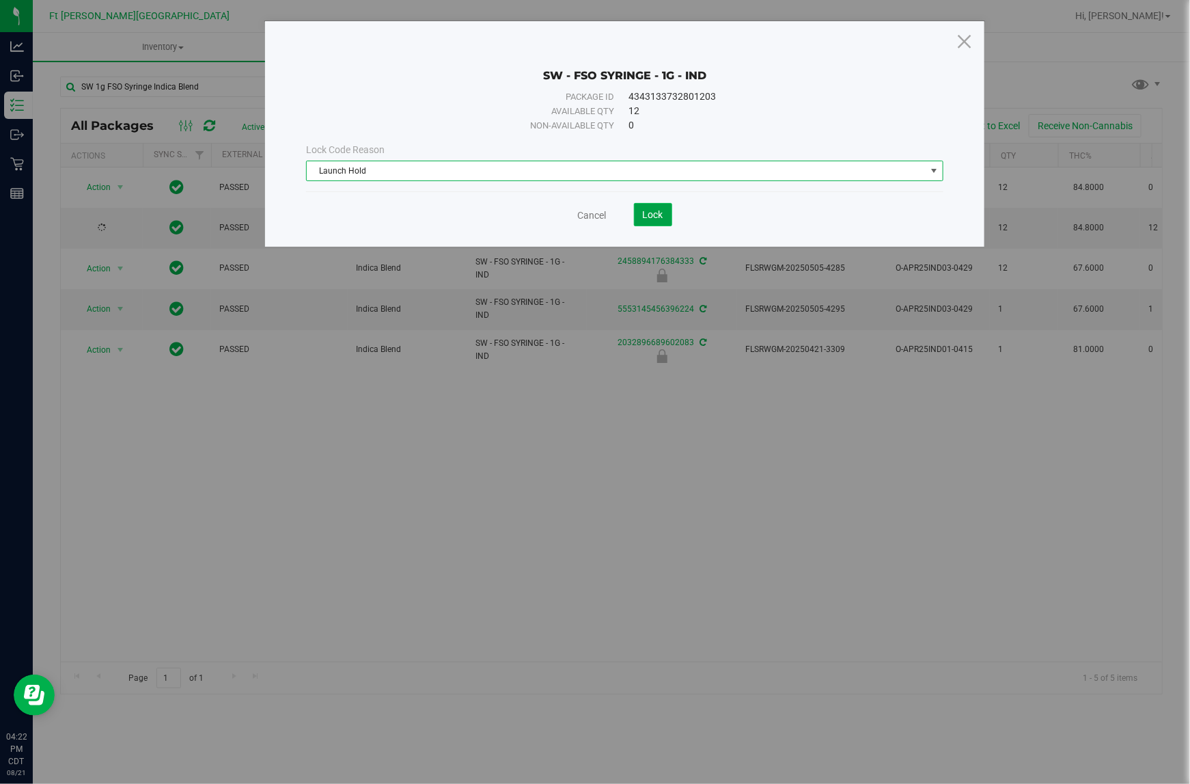
click at [646, 212] on span "Lock" at bounding box center [653, 214] width 20 height 11
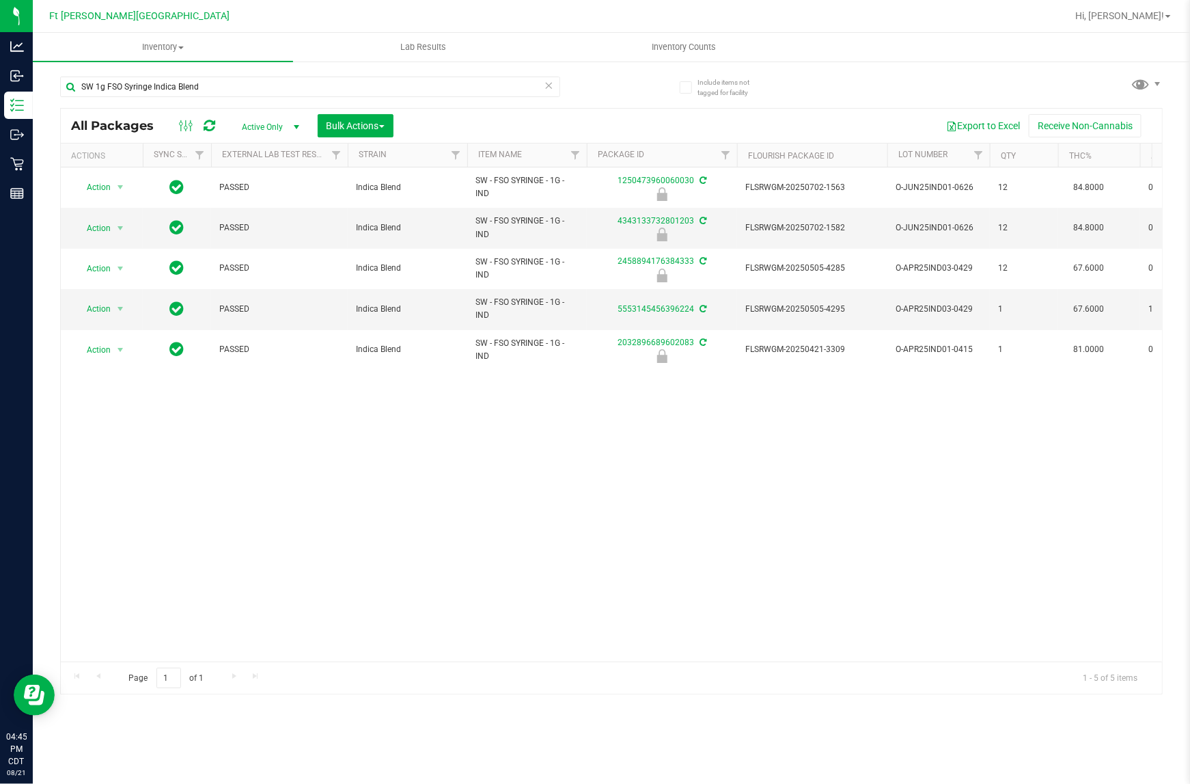
click at [551, 86] on icon at bounding box center [550, 85] width 10 height 16
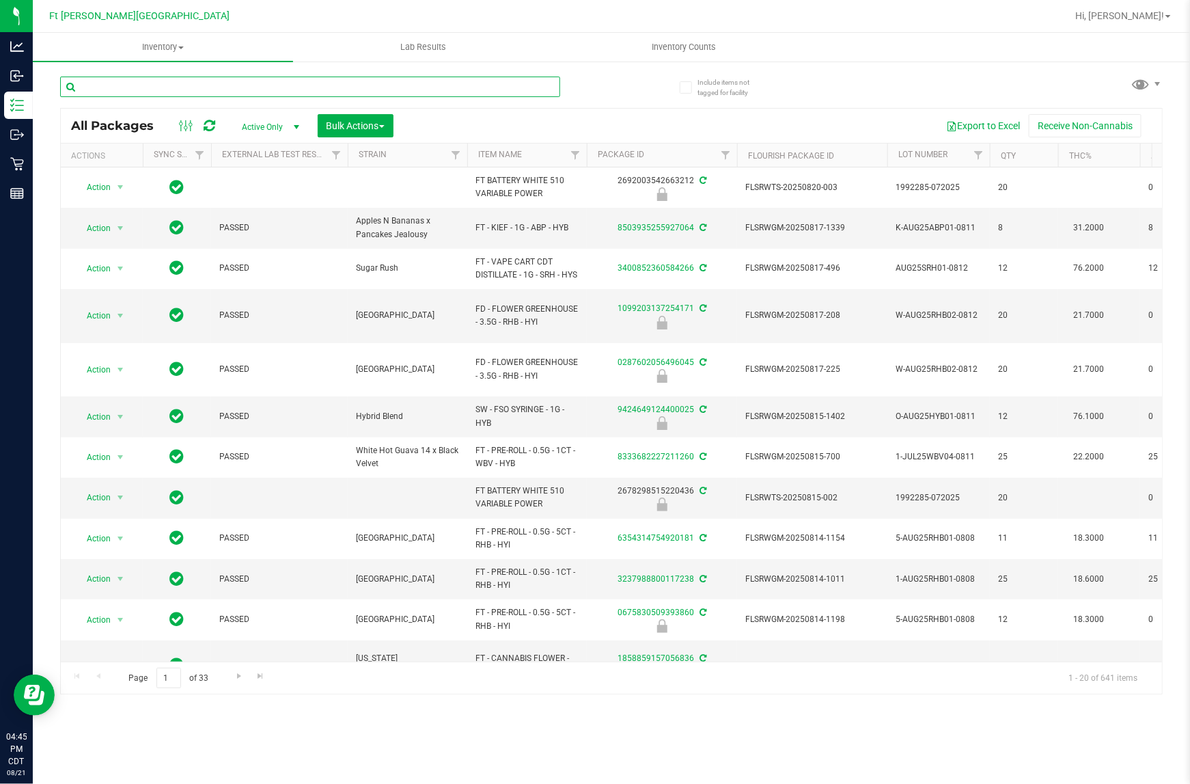
click at [551, 86] on input "text" at bounding box center [310, 87] width 500 height 20
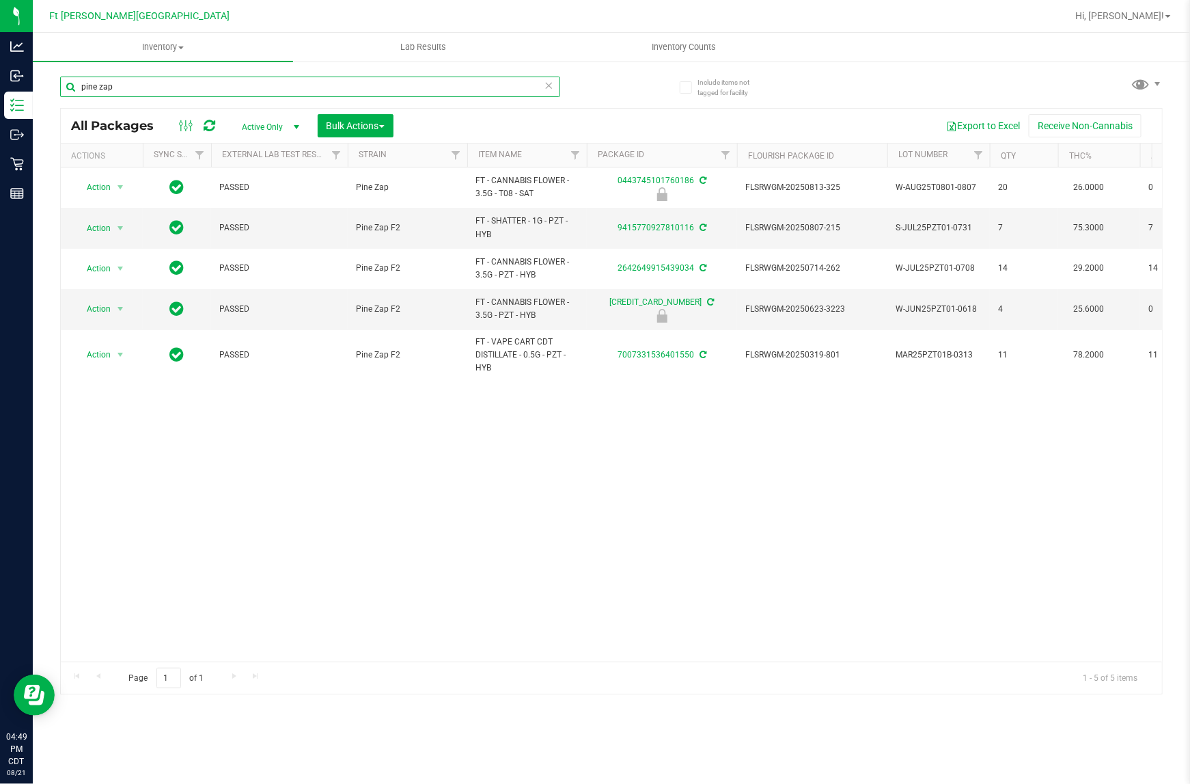
type input "pine zap"
